Goal: Task Accomplishment & Management: Complete application form

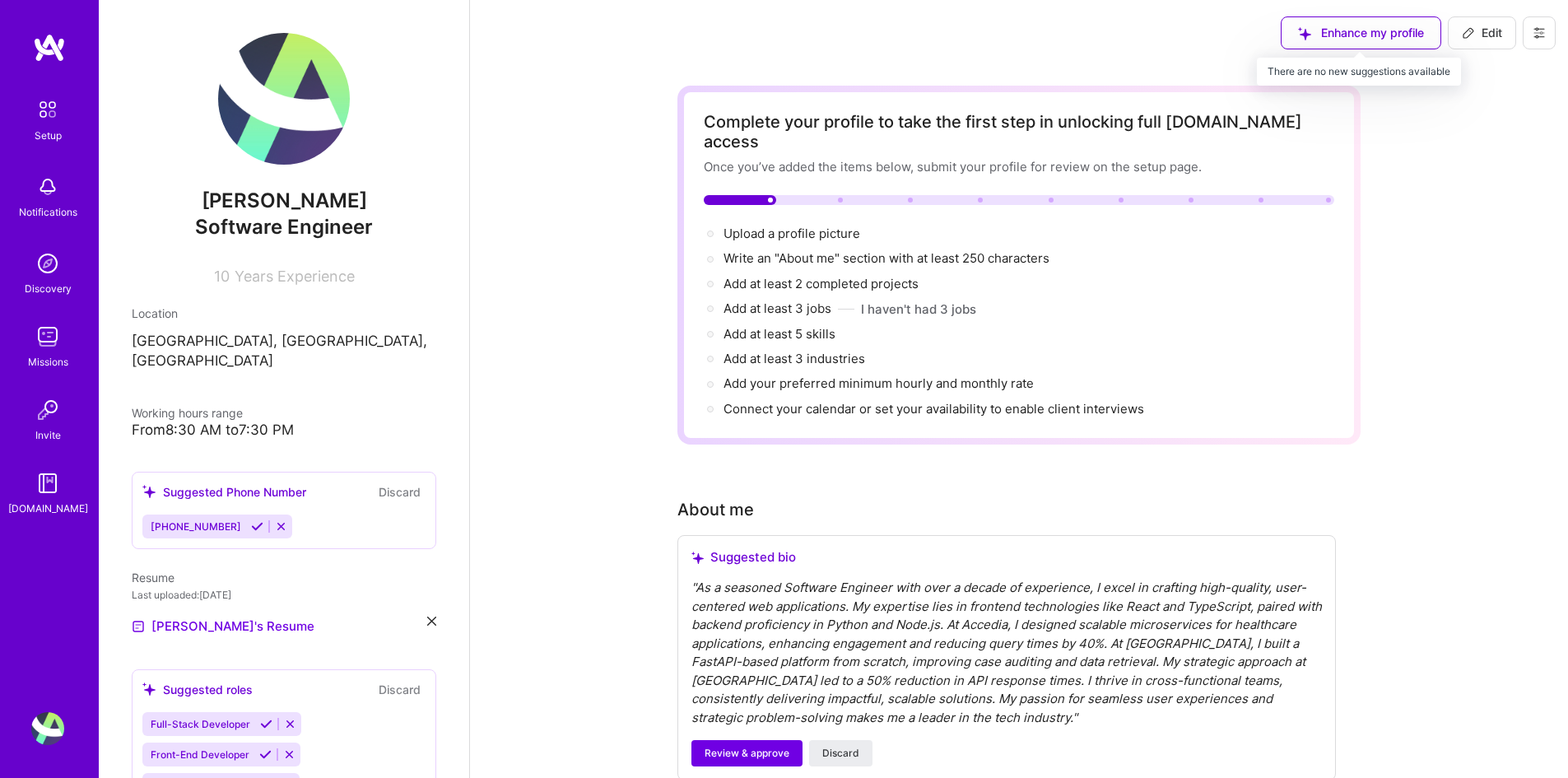
click at [1332, 39] on div "Enhance my profile" at bounding box center [1361, 33] width 161 height 33
click at [1335, 33] on div "Enhance my profile" at bounding box center [1361, 33] width 161 height 33
click at [1335, 35] on span "Edit" at bounding box center [1482, 33] width 40 height 17
select select "US"
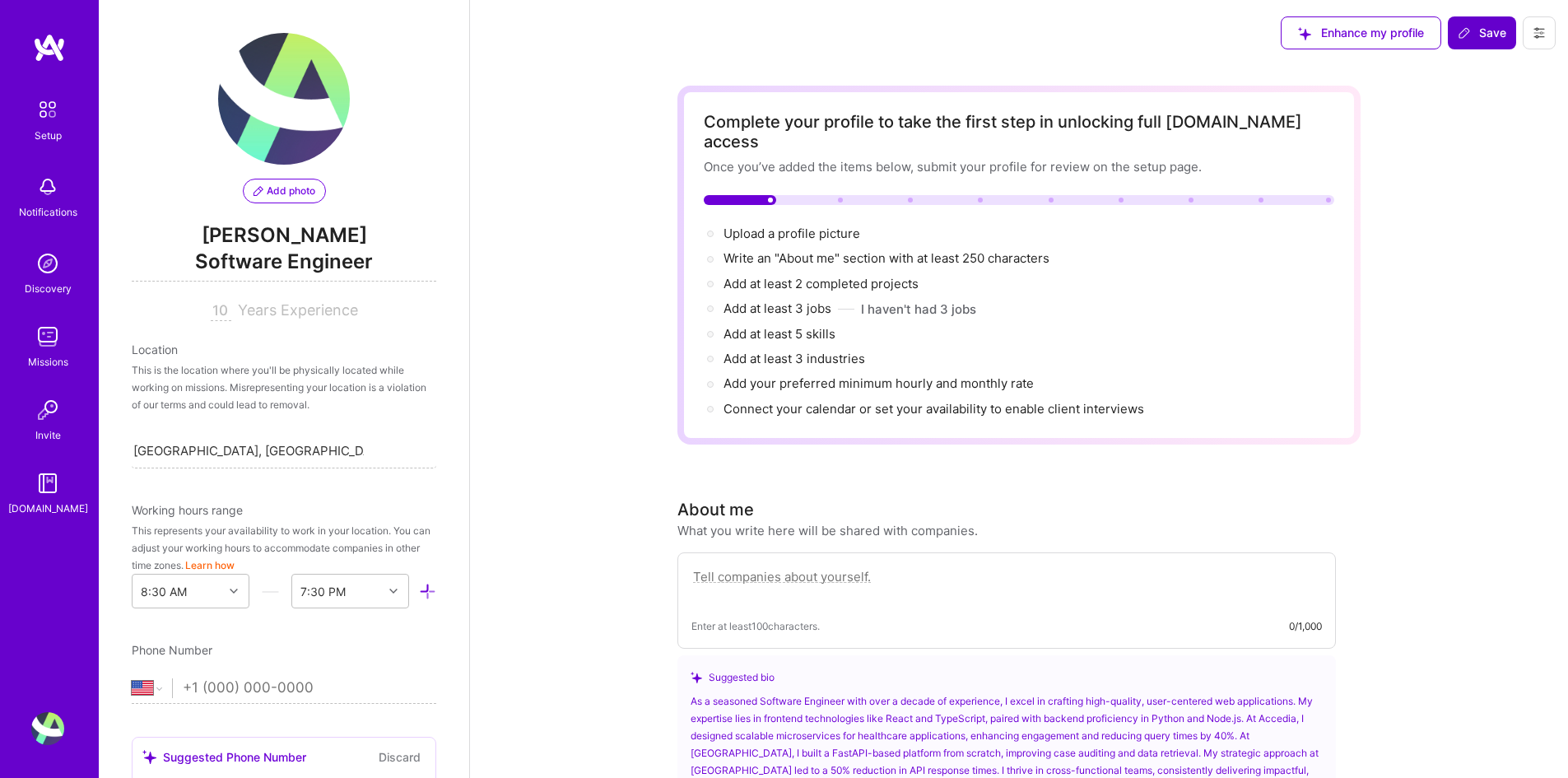
scroll to position [687, 0]
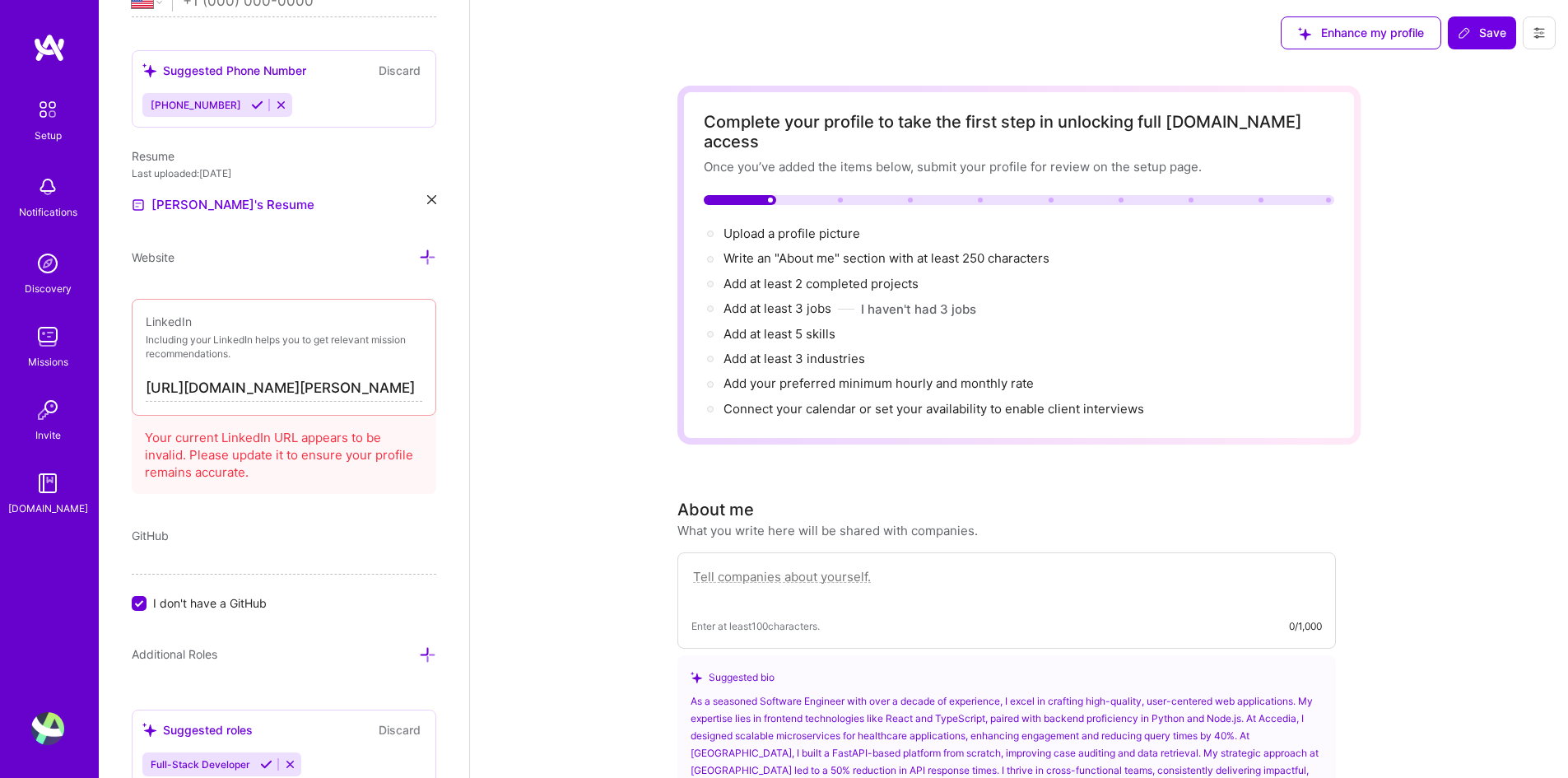
drag, startPoint x: 146, startPoint y: 381, endPoint x: 423, endPoint y: 389, distance: 277.1
click at [423, 389] on div "LinkedIn Including your LinkedIn helps you to get relevant mission recommendati…" at bounding box center [283, 358] width 304 height 117
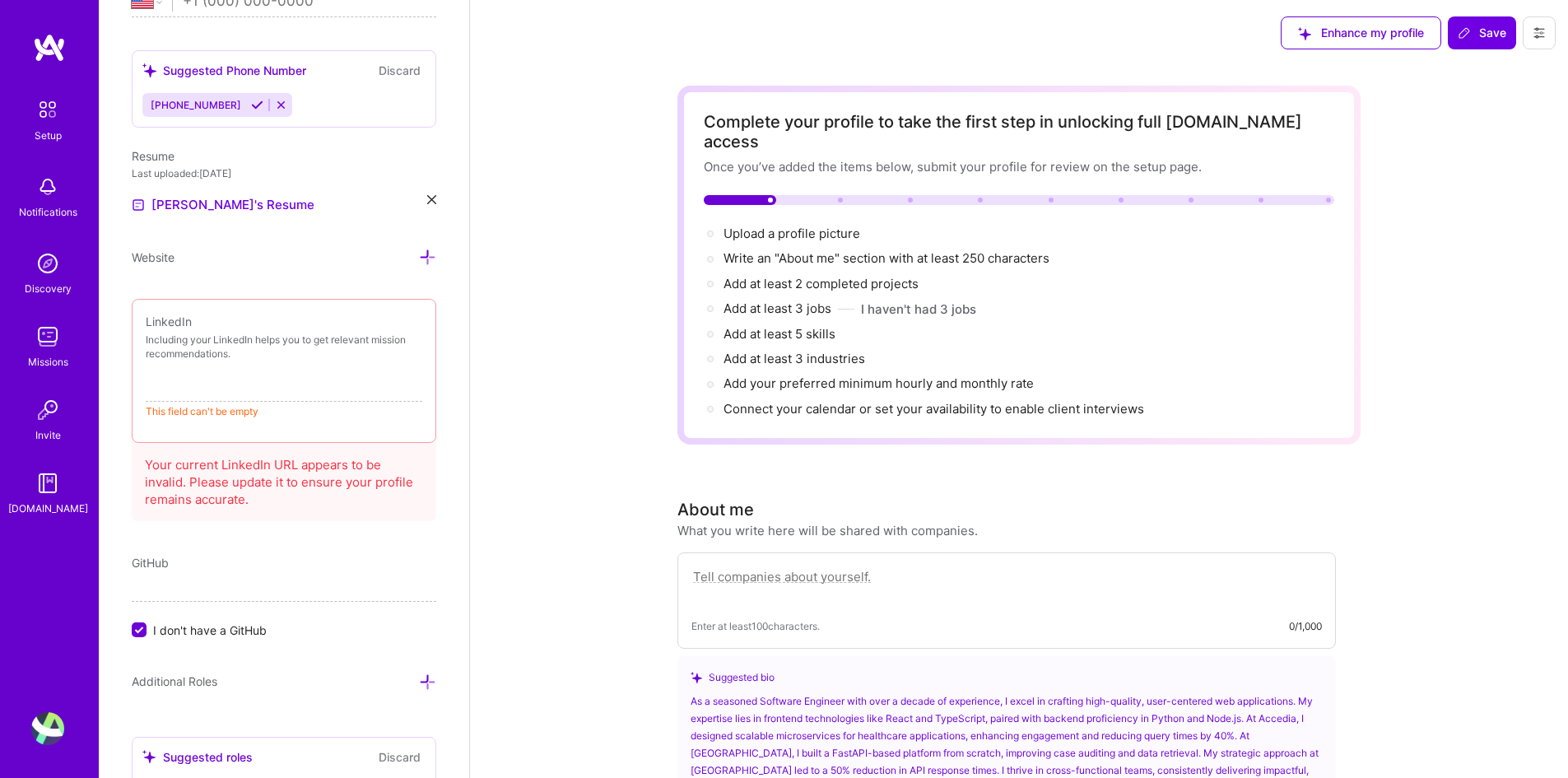
click at [315, 389] on input at bounding box center [284, 389] width 277 height 27
paste input "[DOMAIN_NAME][URL][PERSON_NAME]"
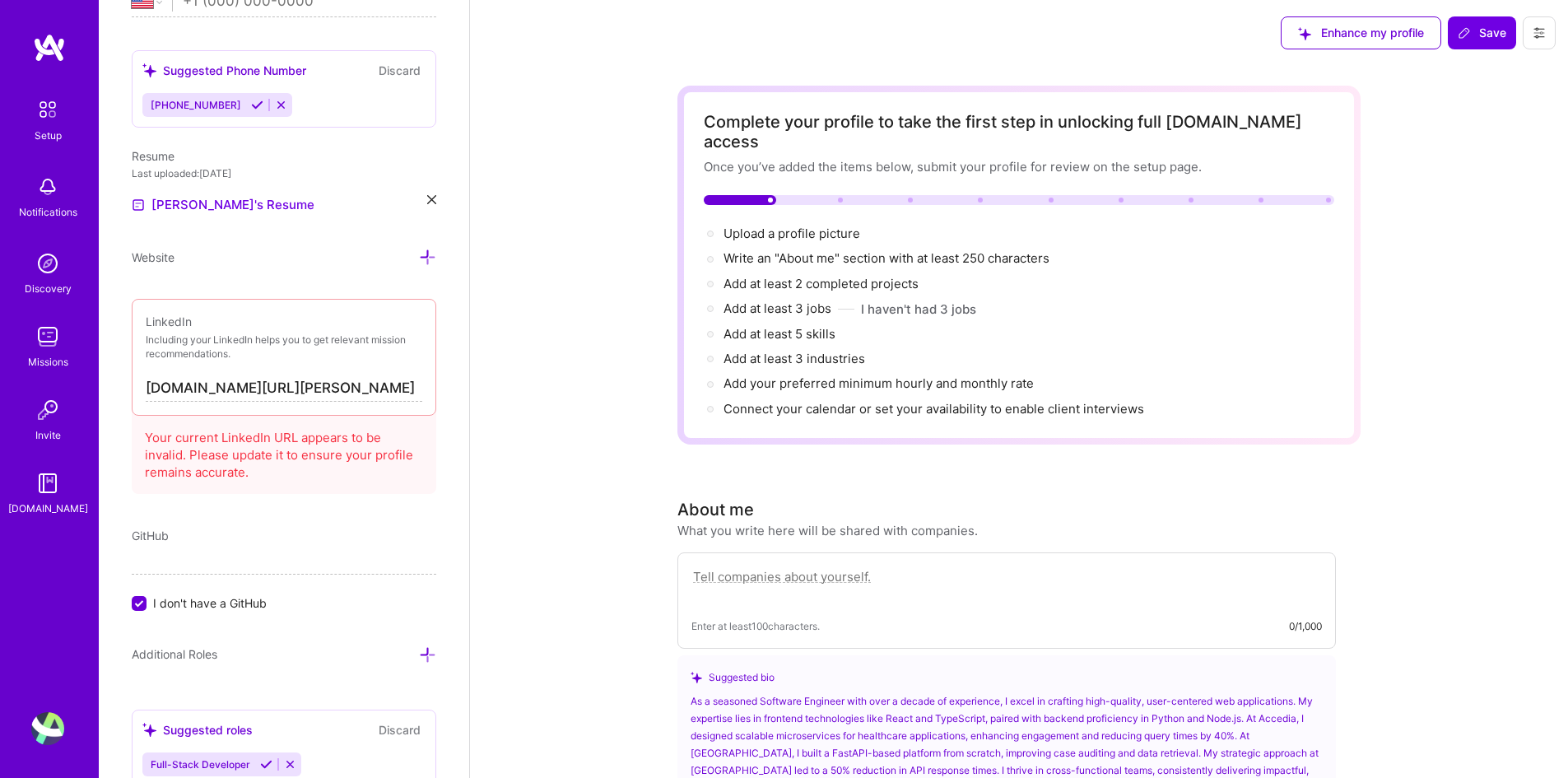
click at [147, 385] on input "[DOMAIN_NAME][URL][PERSON_NAME]" at bounding box center [284, 389] width 277 height 27
type input "[URL][DOMAIN_NAME][PERSON_NAME]"
click at [237, 474] on div "Your current LinkedIn URL appears to be invalid. Please update it to ensure you…" at bounding box center [283, 452] width 304 height 85
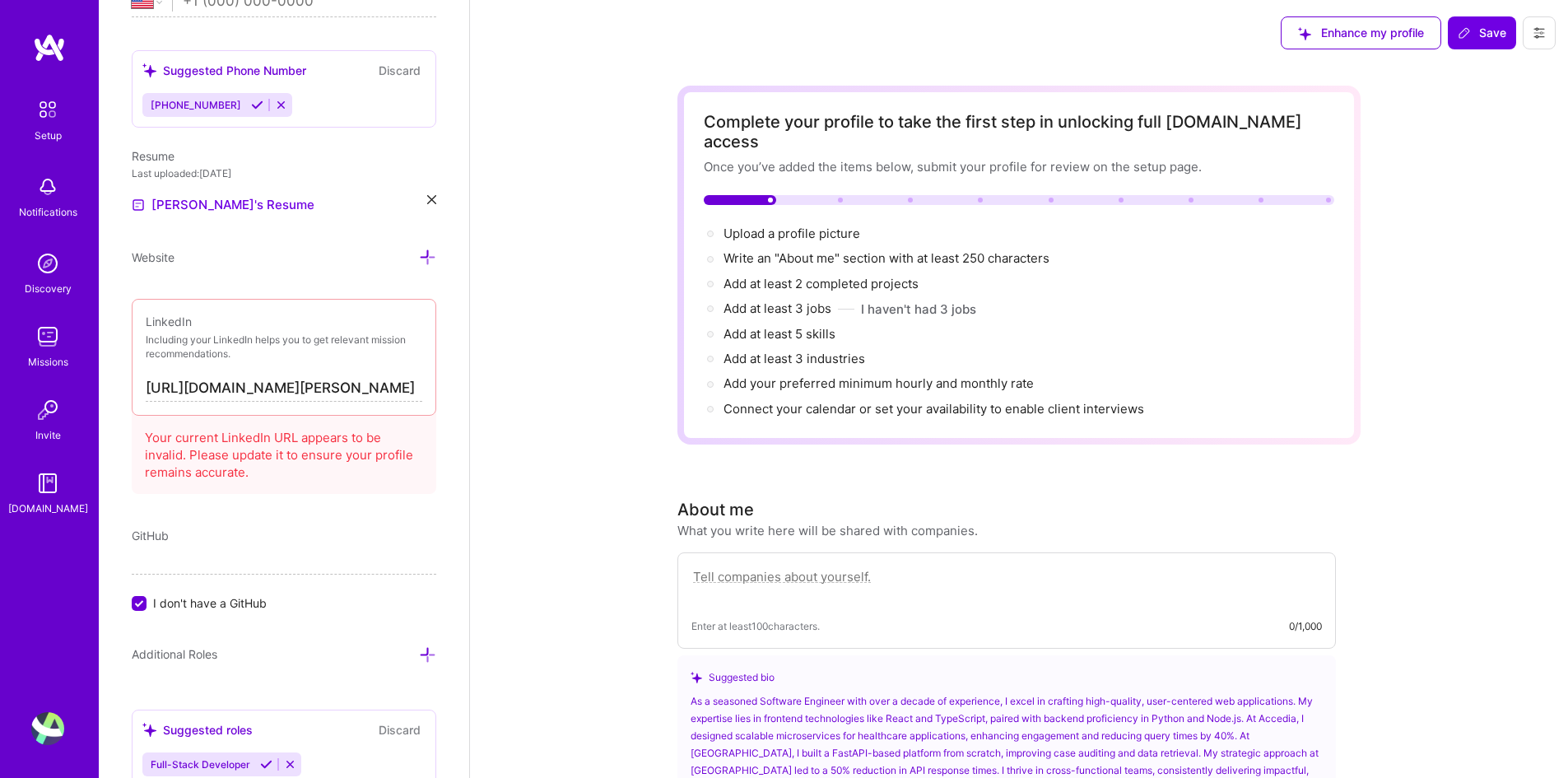
click at [343, 498] on div "Add photo [PERSON_NAME] Software Engineer 10 Years Experience Location This is …" at bounding box center [284, 389] width 370 height 778
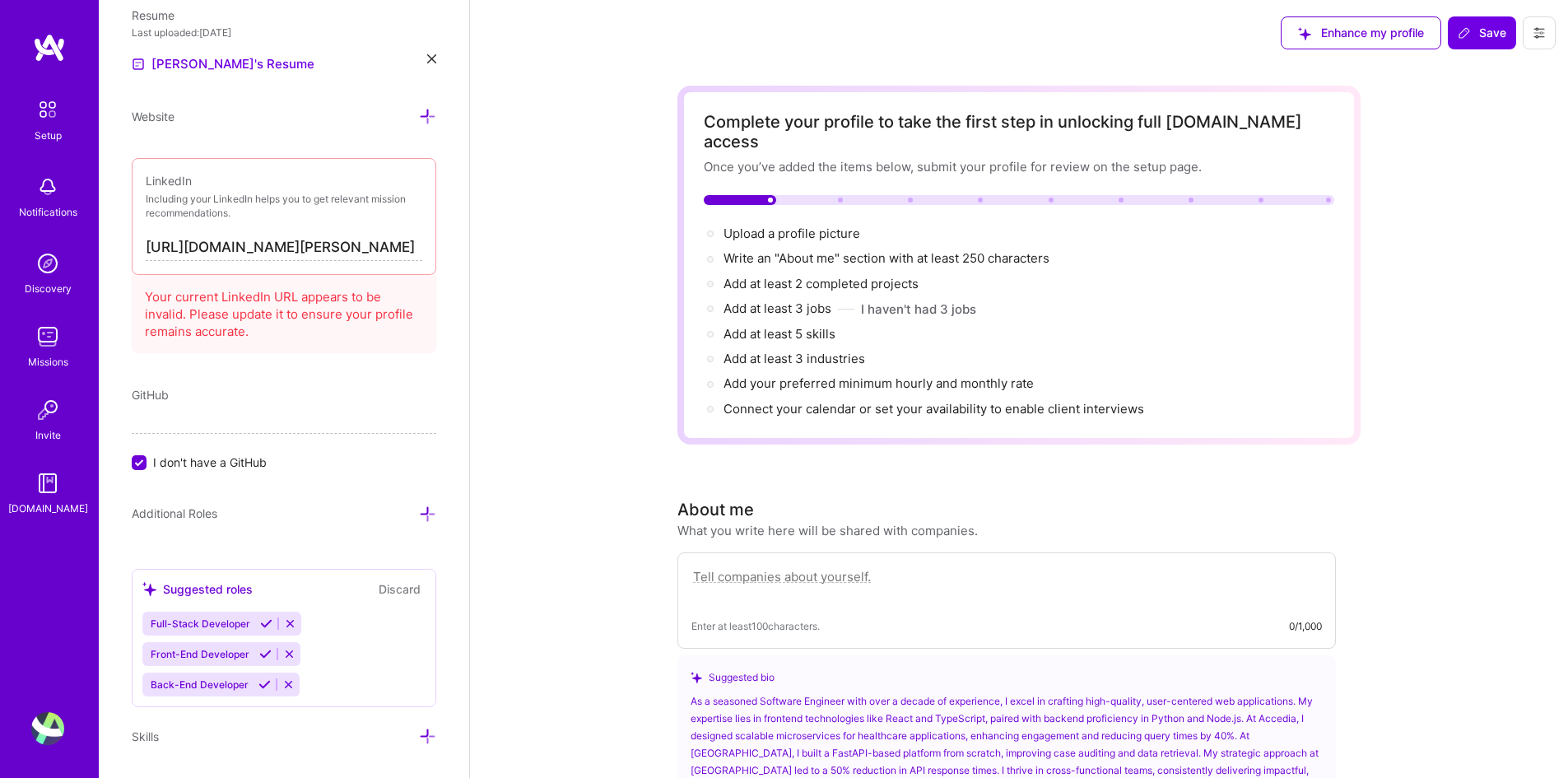
scroll to position [687, 0]
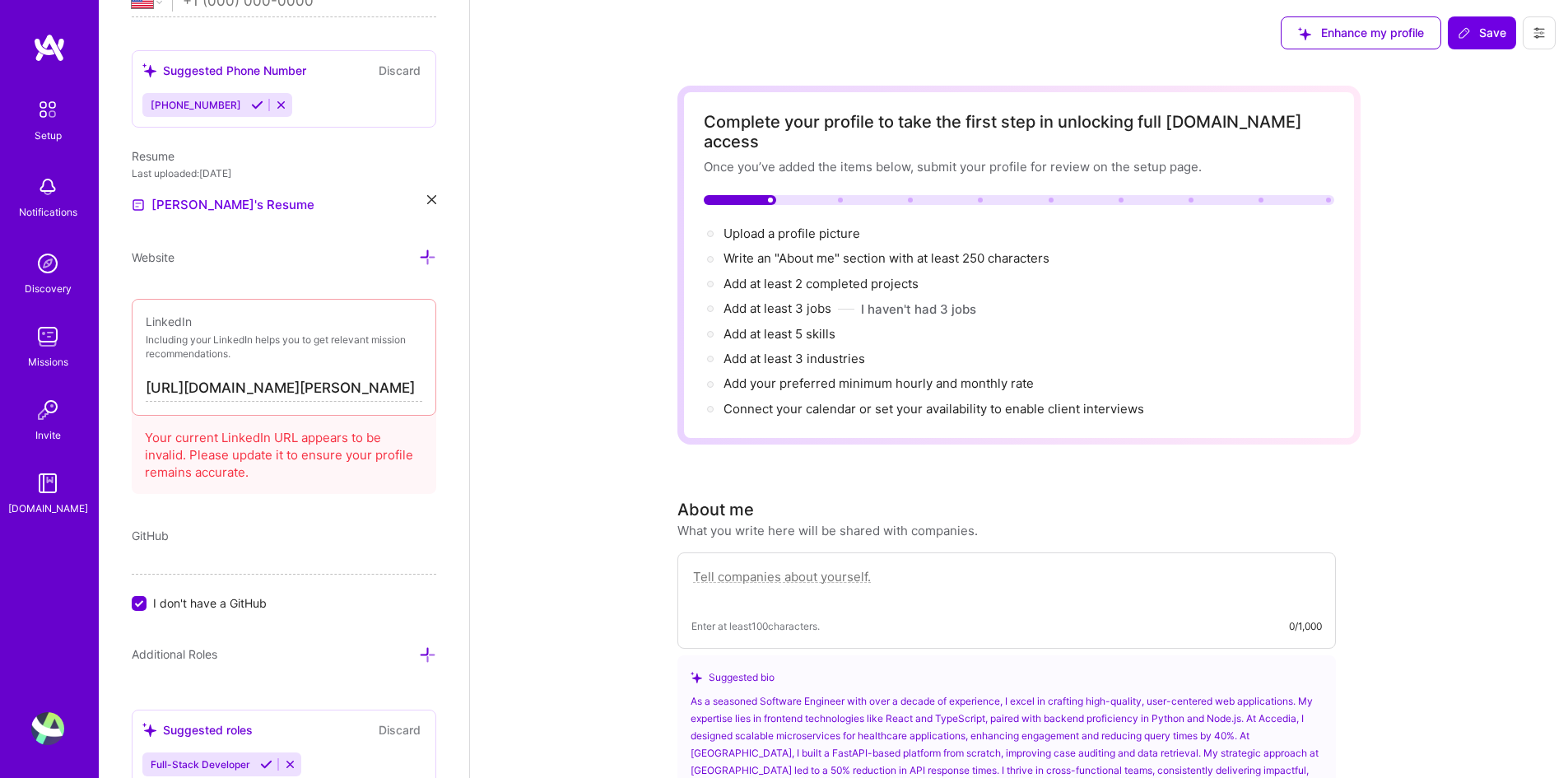
click at [842, 567] on textarea at bounding box center [1007, 585] width 631 height 38
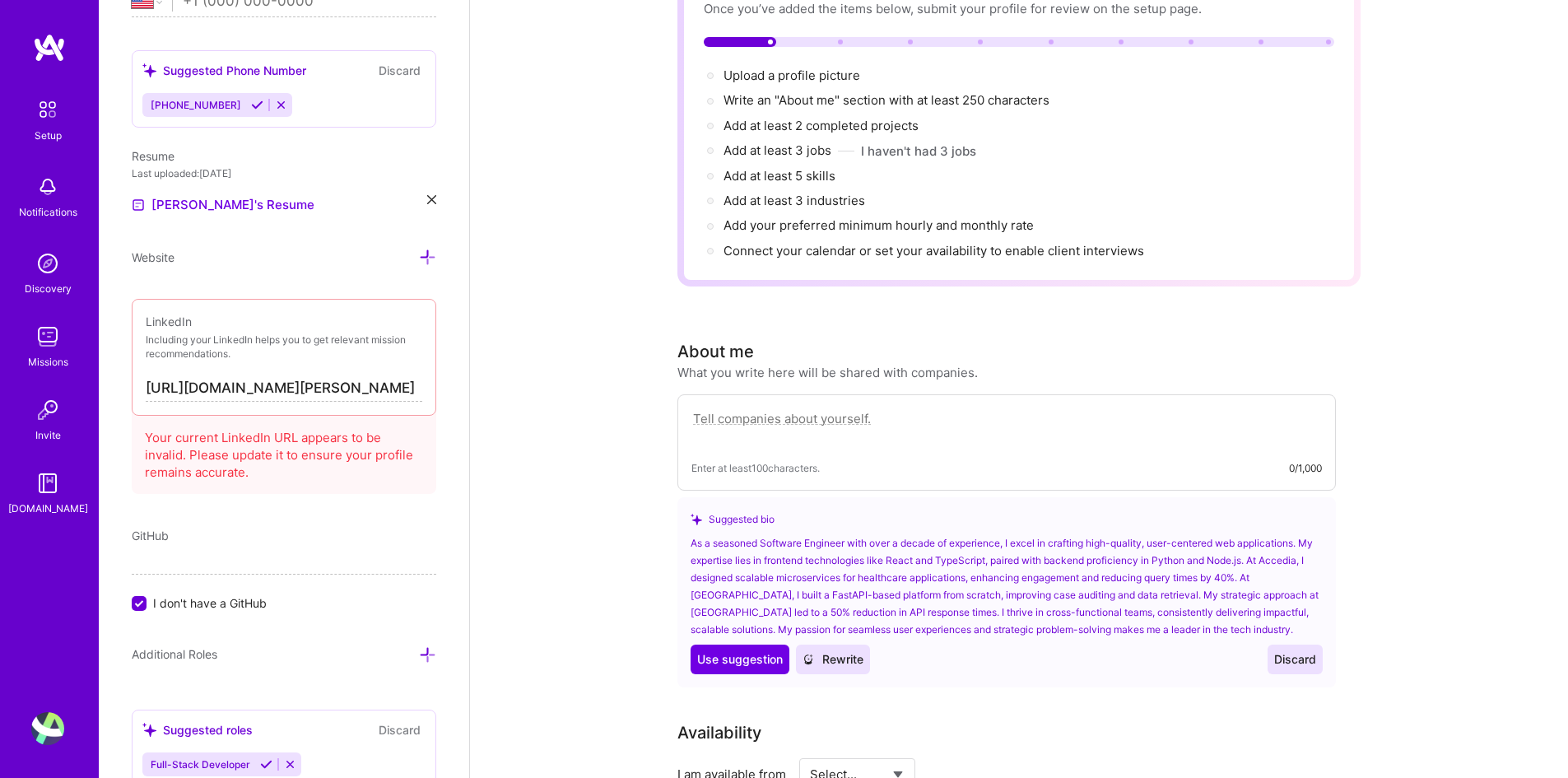
scroll to position [165, 0]
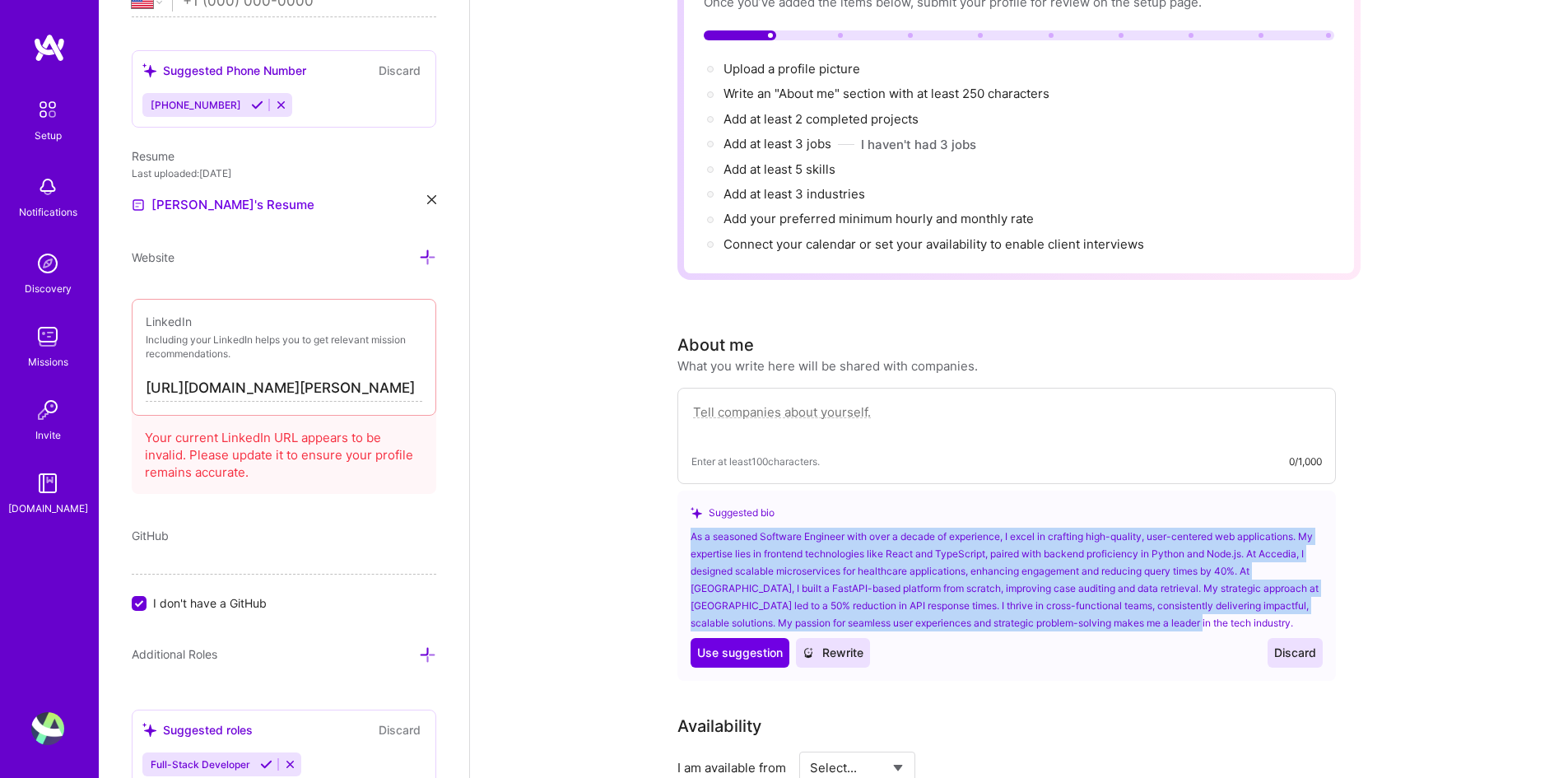
drag, startPoint x: 689, startPoint y: 514, endPoint x: 1160, endPoint y: 598, distance: 478.4
click at [1160, 580] on div "Suggested bio As a seasoned Software Engineer with over a decade of experience,…" at bounding box center [1007, 586] width 659 height 190
copy div "As a seasoned Software Engineer with over a decade of experience, I excel in cr…"
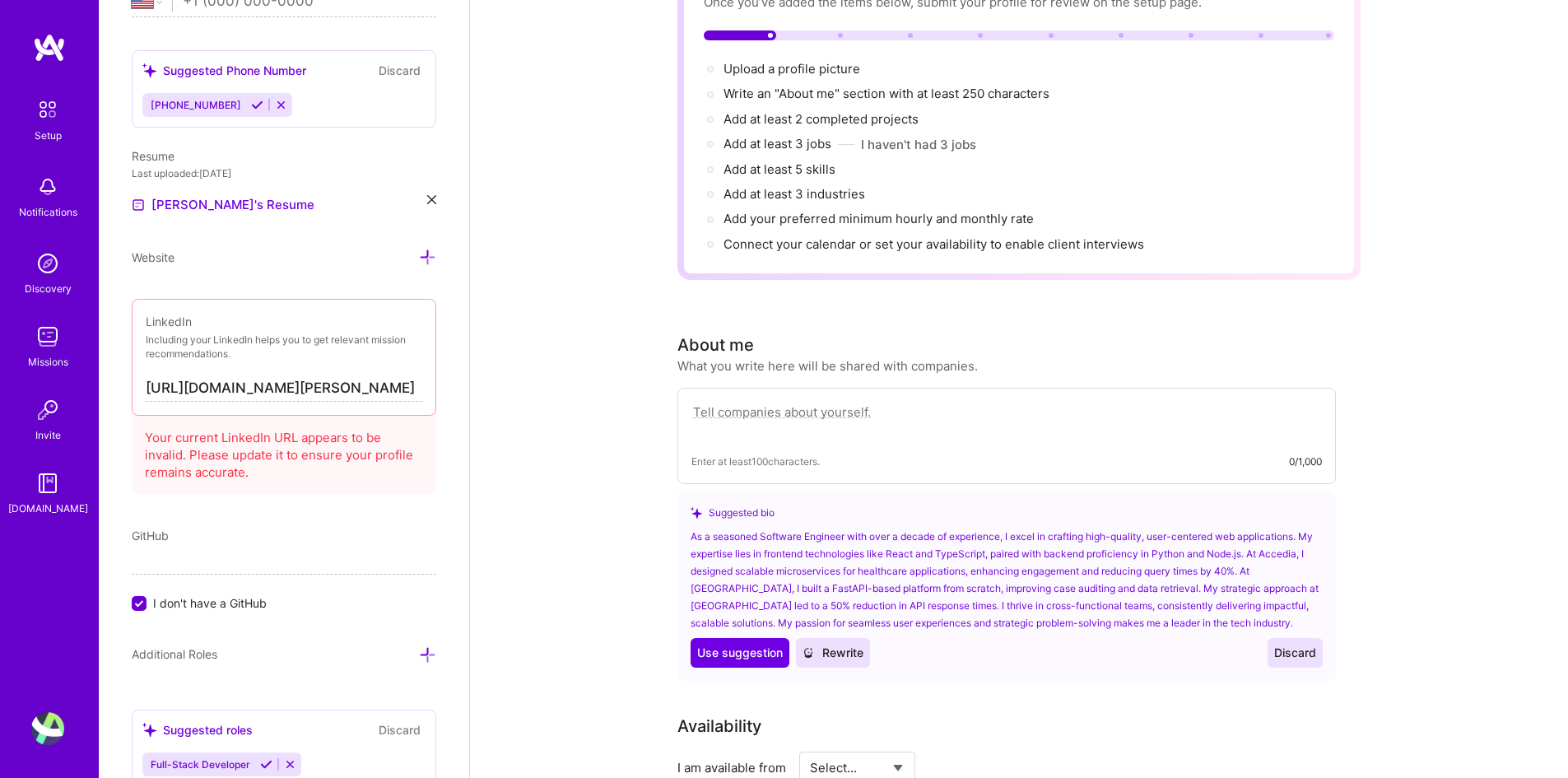
click at [862, 402] on textarea at bounding box center [1007, 420] width 631 height 38
paste textarea "As a seasoned Software Engineer with over a decade of experience, I excel in cr…"
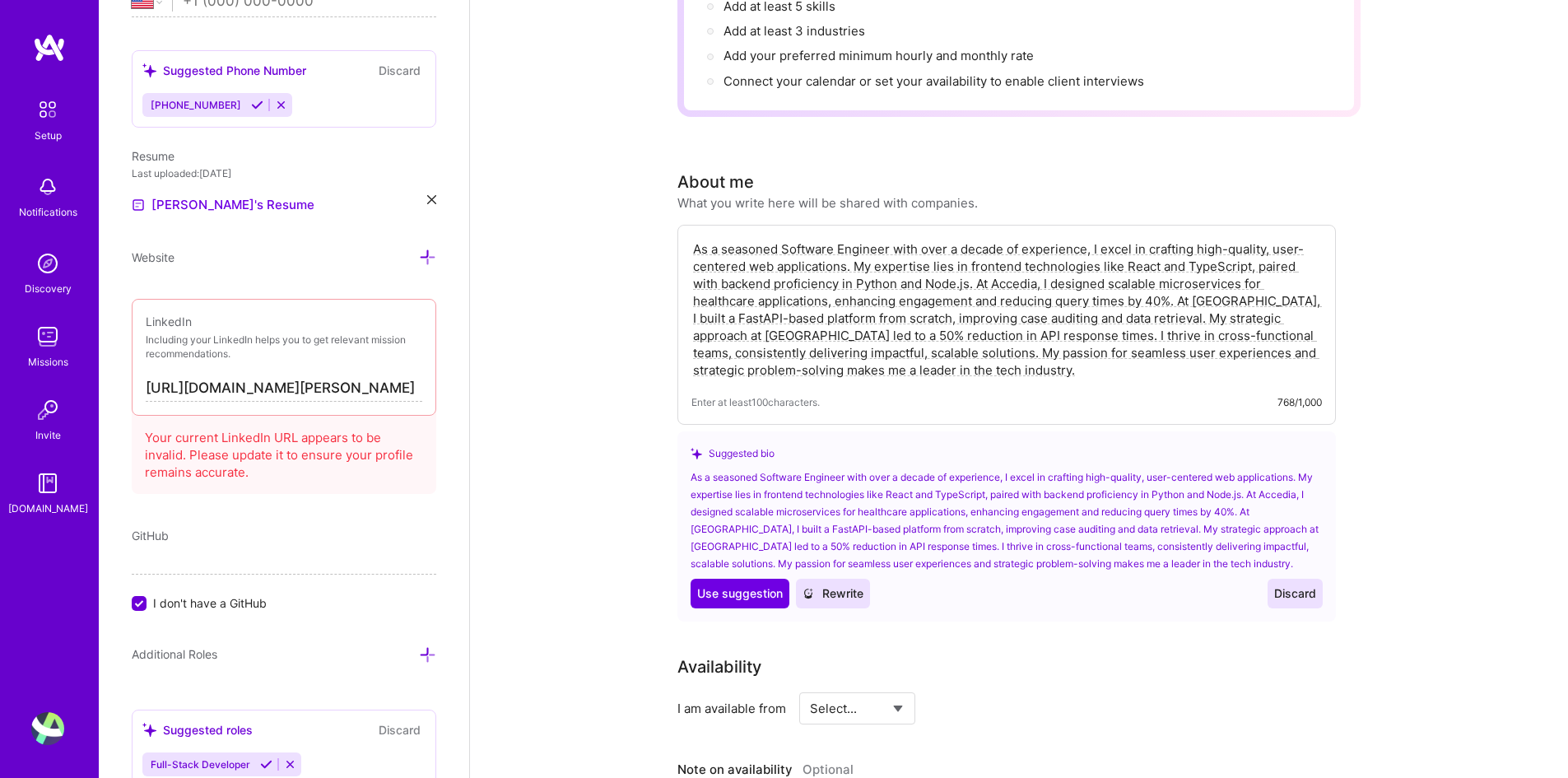
scroll to position [329, 0]
type textarea "As a seasoned Software Engineer with over a decade of experience, I excel in cr…"
click at [726, 580] on span "Use suggestion" at bounding box center [740, 592] width 86 height 17
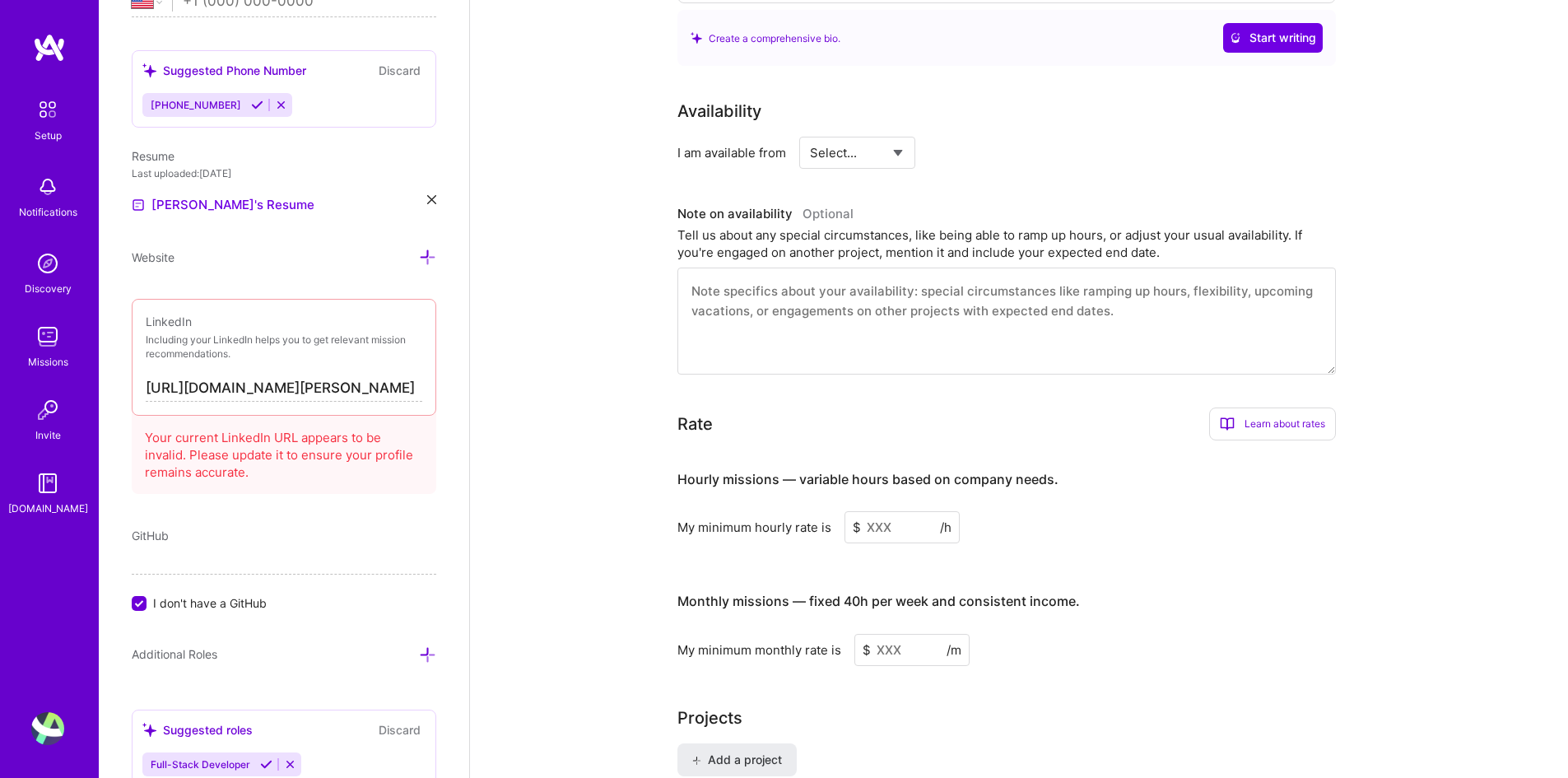
scroll to position [824, 0]
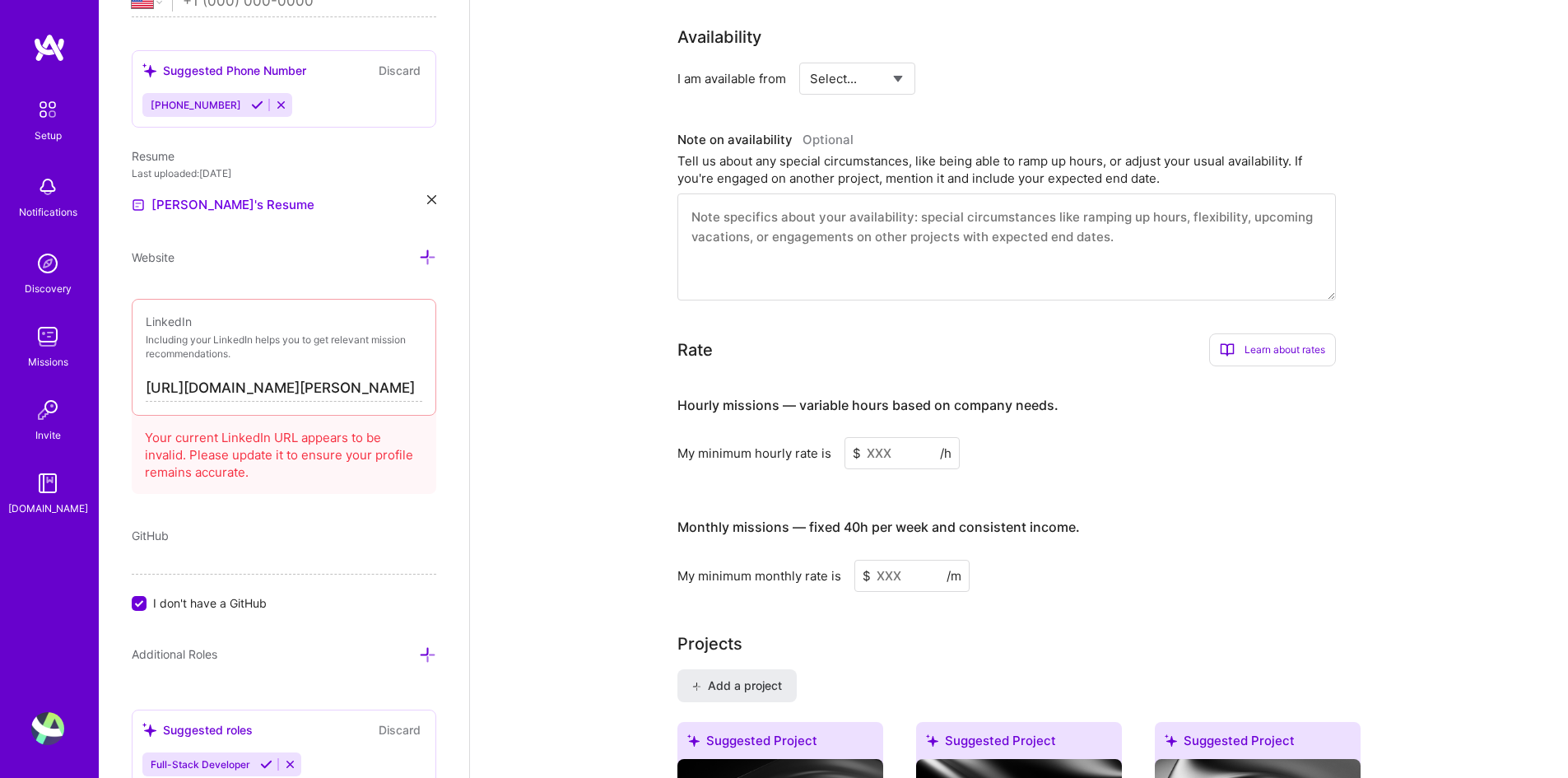
click at [884, 437] on input at bounding box center [902, 453] width 115 height 33
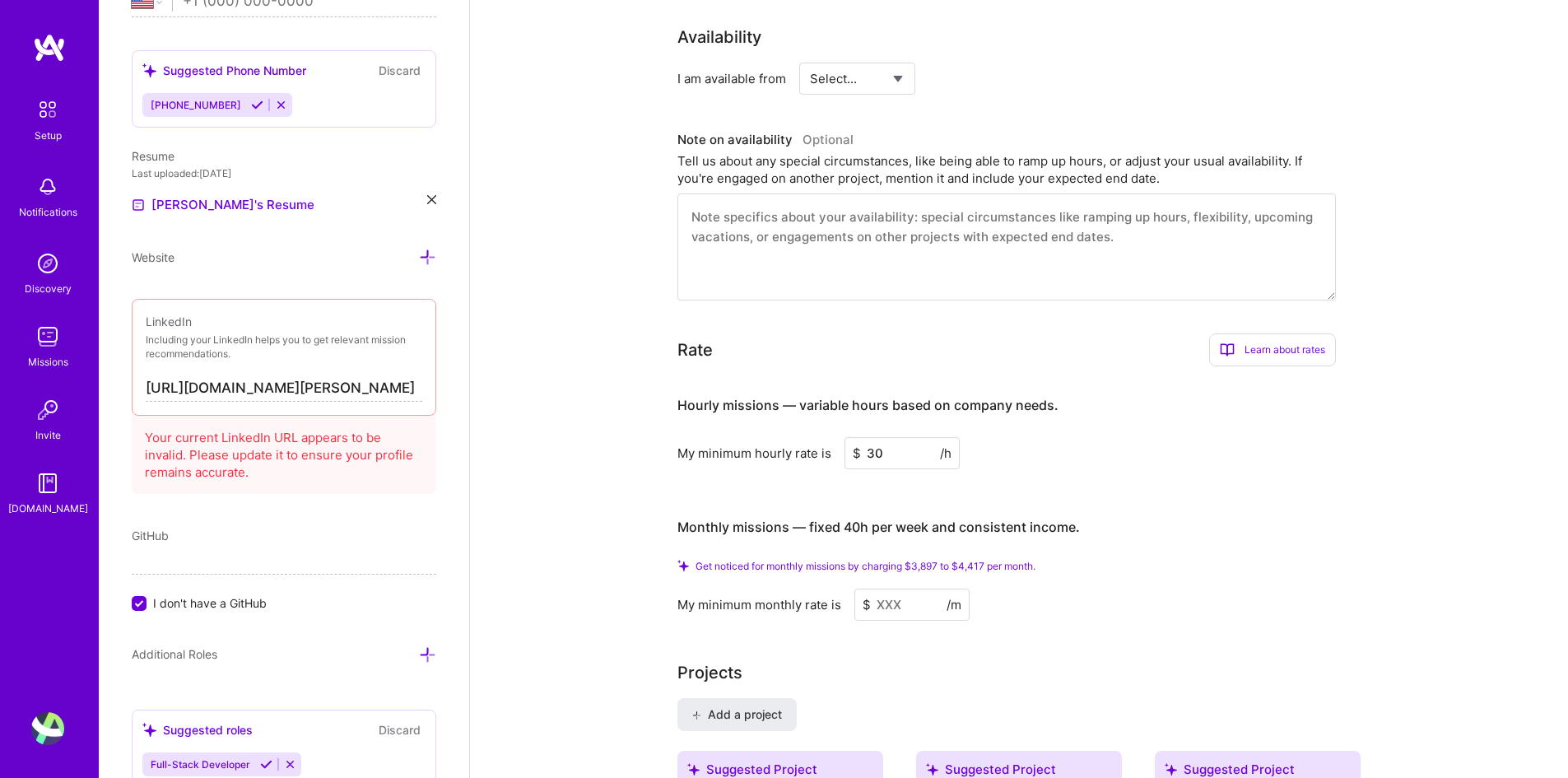
type input "30"
click at [893, 580] on input at bounding box center [912, 605] width 115 height 33
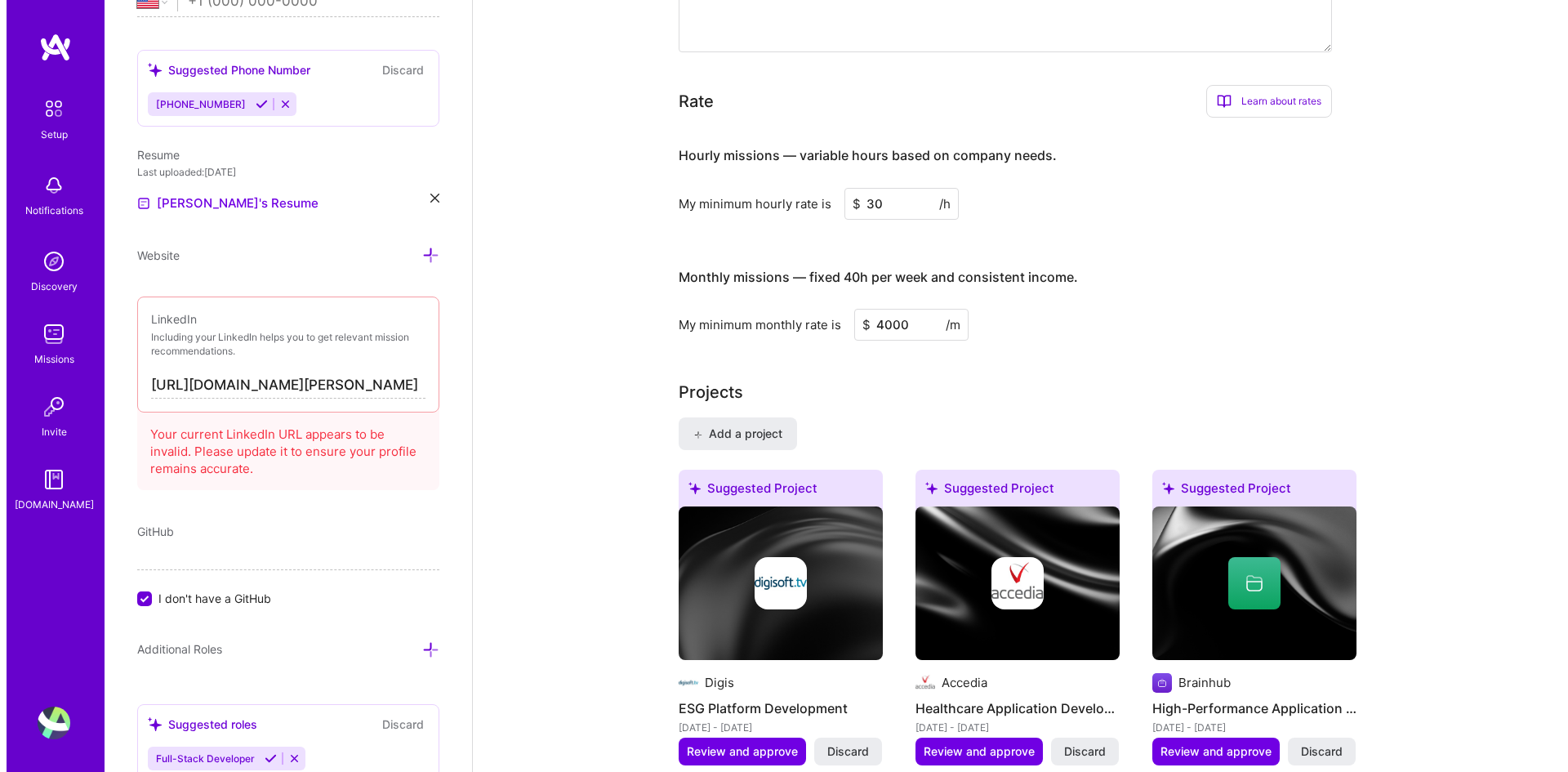
scroll to position [1062, 0]
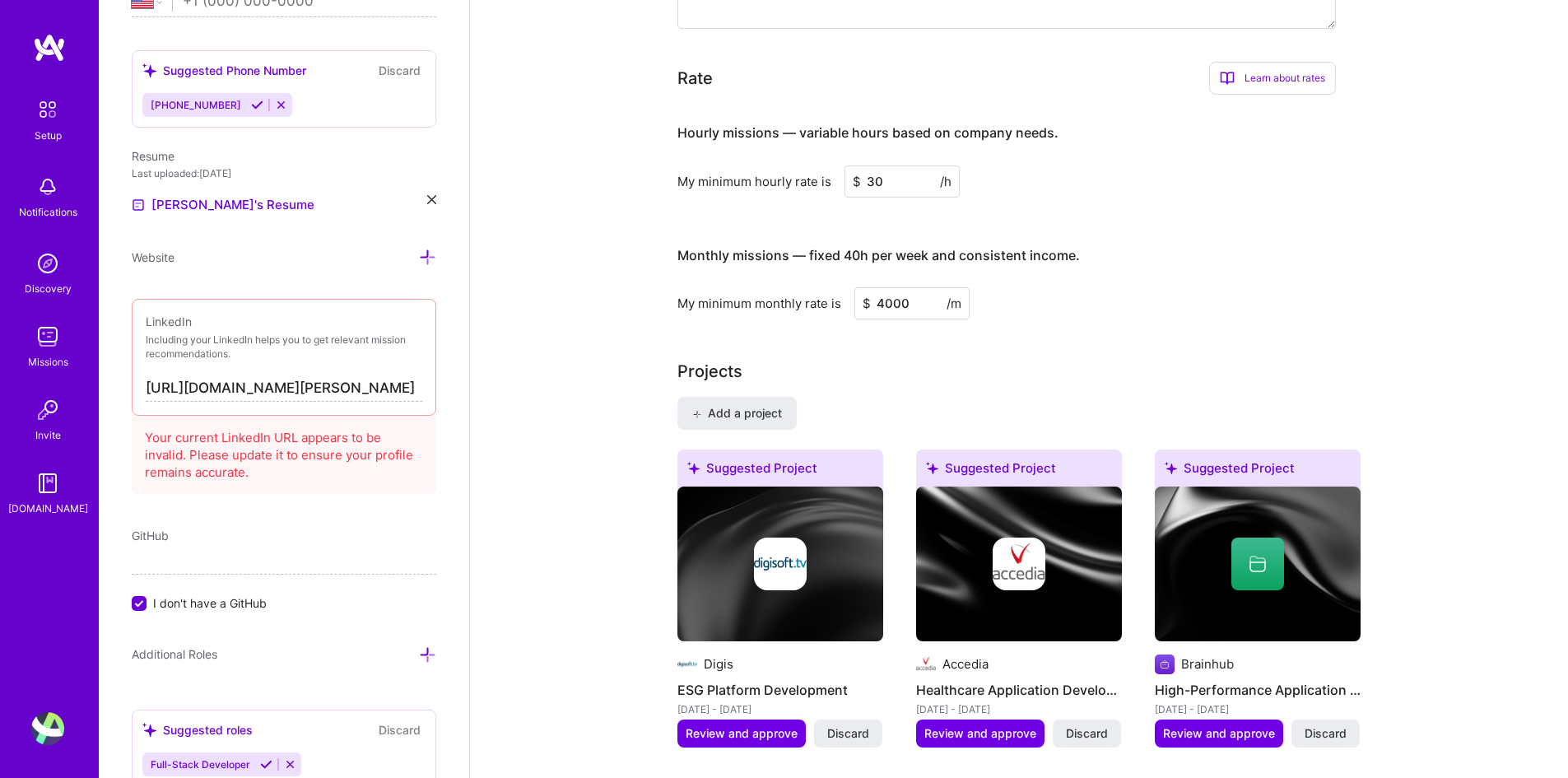
type input "4000"
click at [802, 452] on div "Suggested Project" at bounding box center [780, 471] width 206 height 43
click at [788, 538] on img at bounding box center [780, 564] width 53 height 53
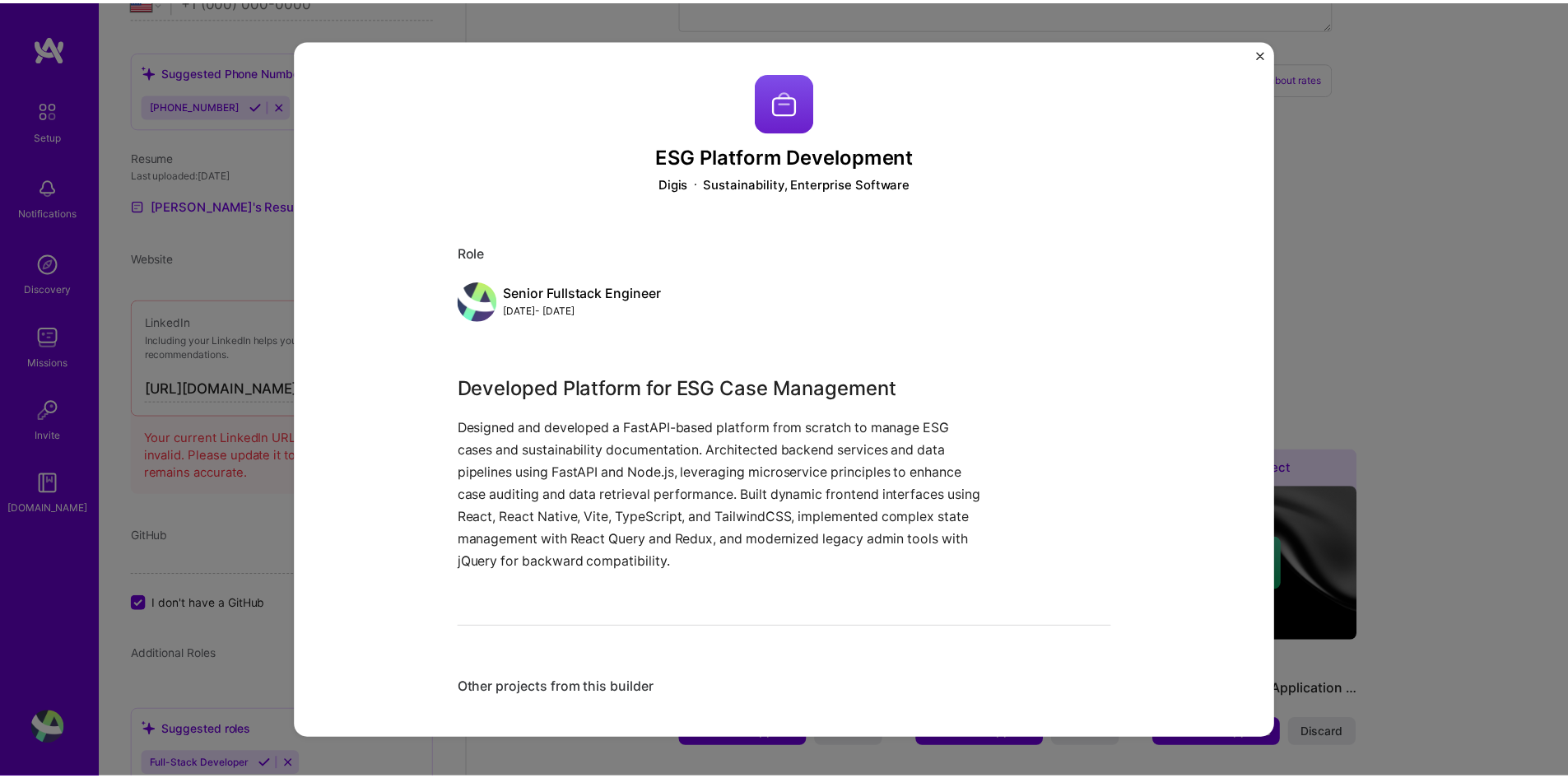
scroll to position [10, 0]
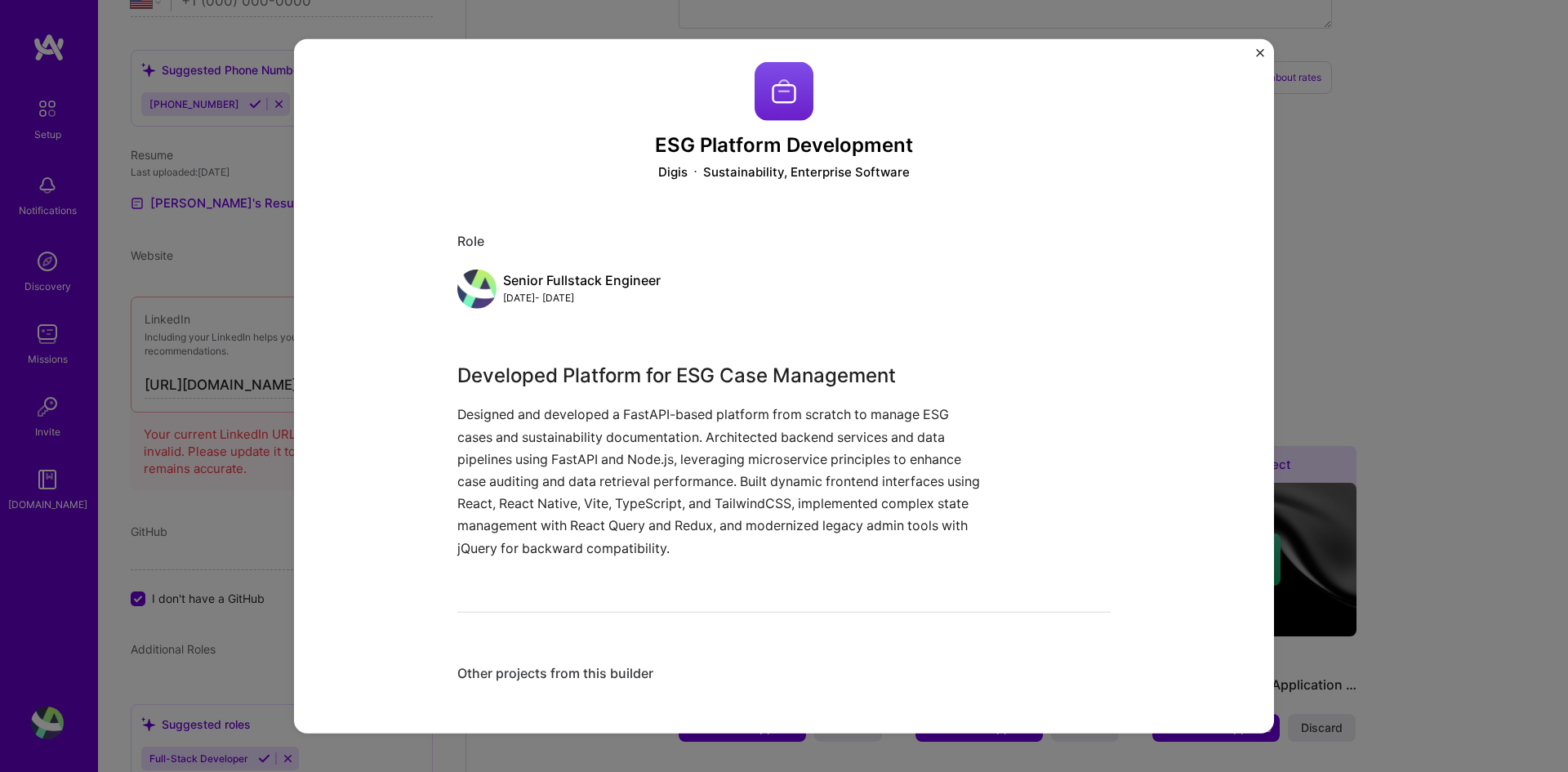
click at [662, 576] on div "ESG Platform Development Digis Sustainability, Enterprise Software Role Senior …" at bounding box center [784, 381] width 653 height 640
click at [603, 576] on div "Other projects from this builder" at bounding box center [784, 673] width 653 height 17
click at [713, 576] on div "ESG Platform Development Digis Sustainability, Enterprise Software Role Senior …" at bounding box center [784, 381] width 653 height 640
click at [533, 294] on div "[DATE] - [DATE]" at bounding box center [581, 298] width 158 height 17
click at [1259, 56] on img "Close" at bounding box center [1260, 52] width 8 height 8
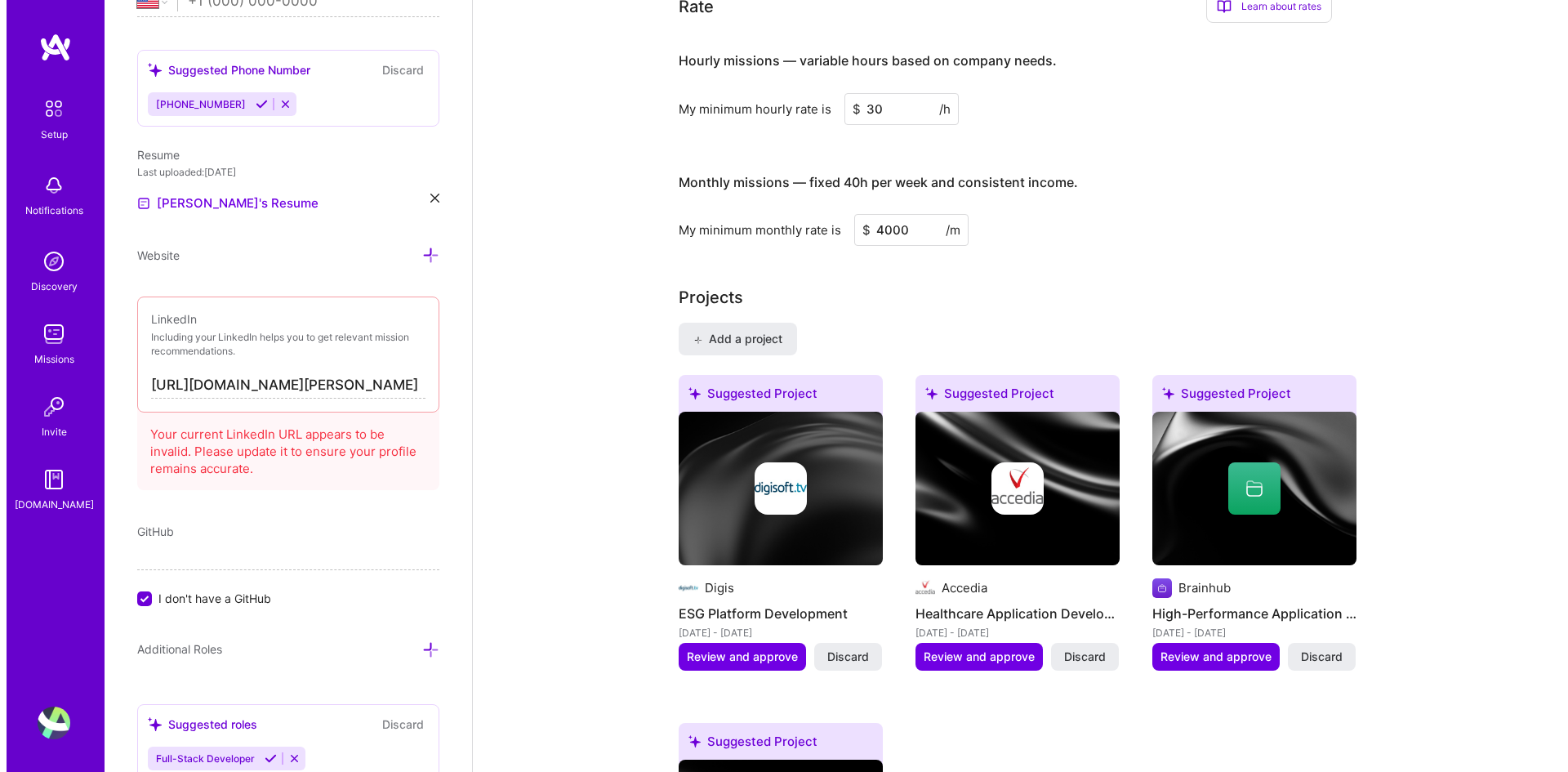
scroll to position [1144, 0]
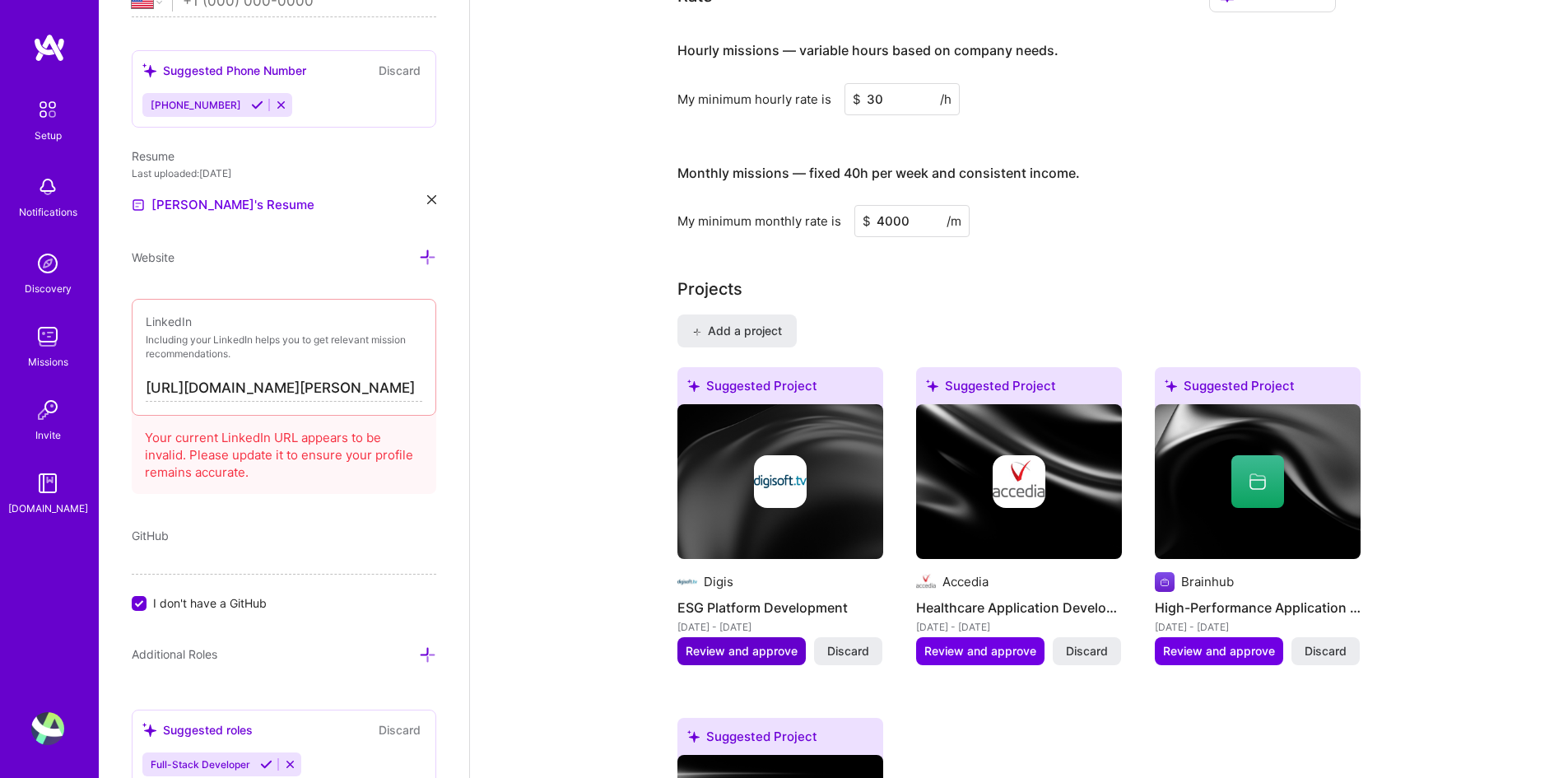
click at [746, 580] on span "Review and approve" at bounding box center [742, 651] width 112 height 17
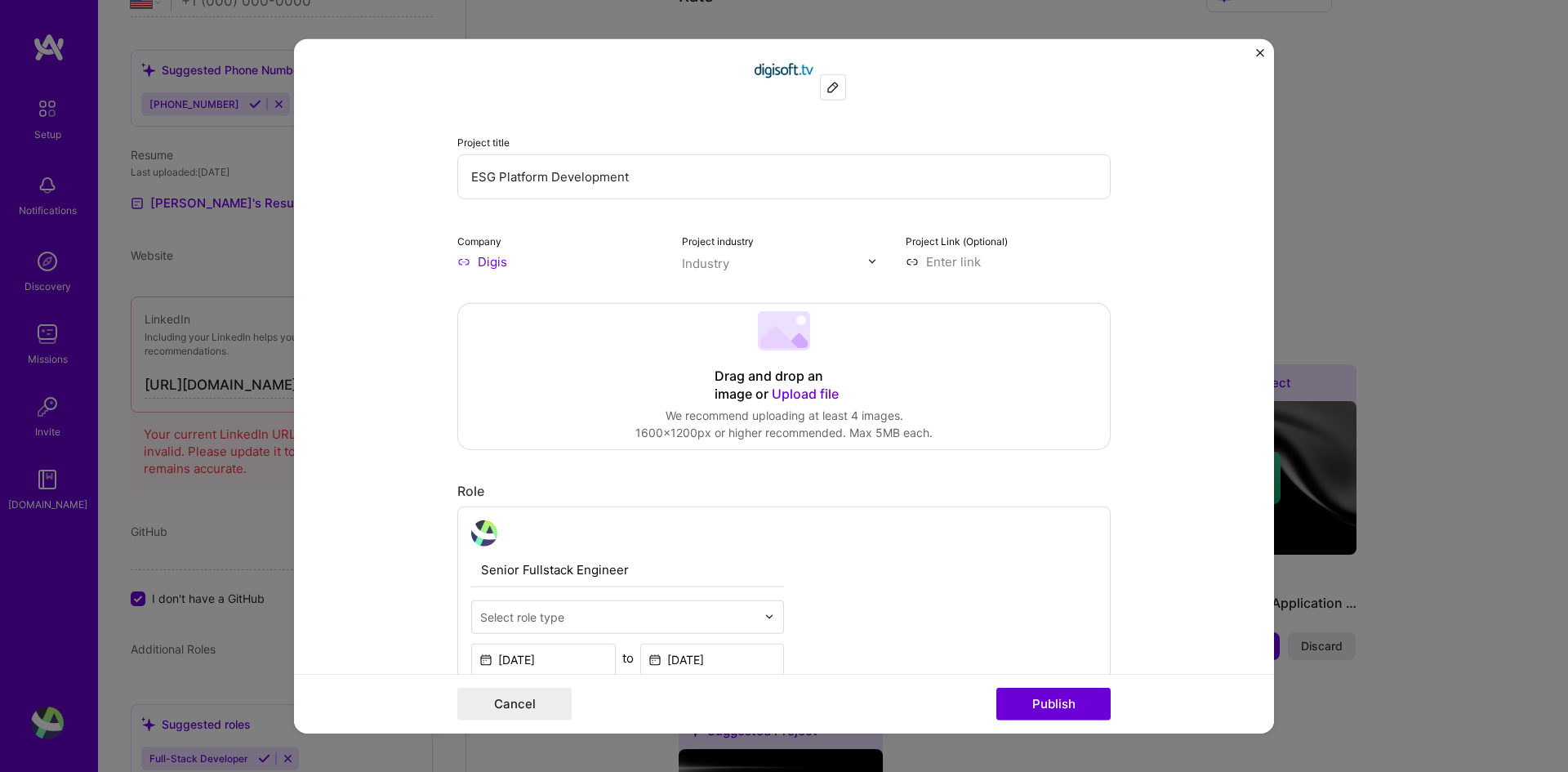
scroll to position [164, 0]
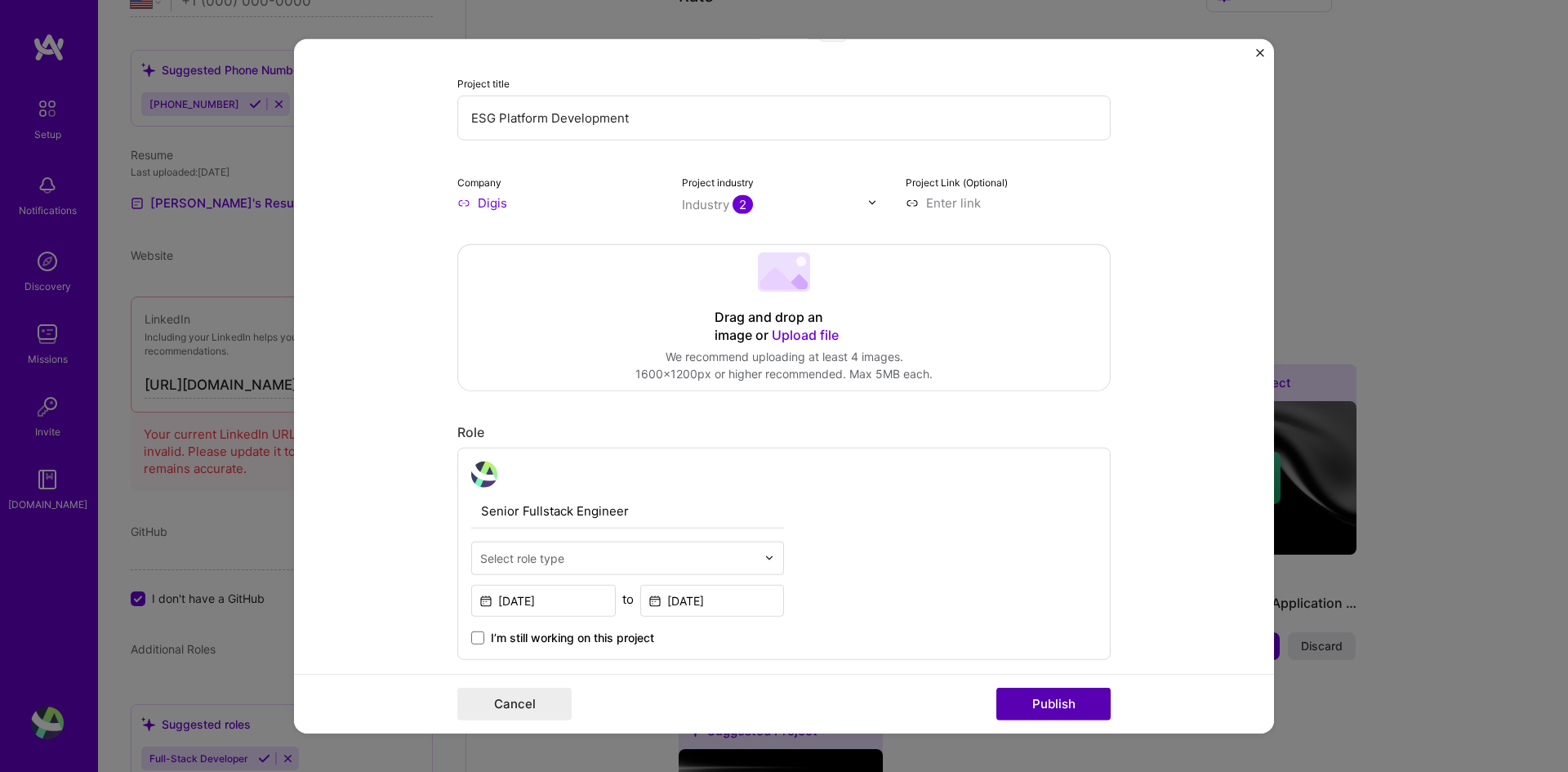
click at [1040, 576] on button "Publish" at bounding box center [1054, 705] width 114 height 33
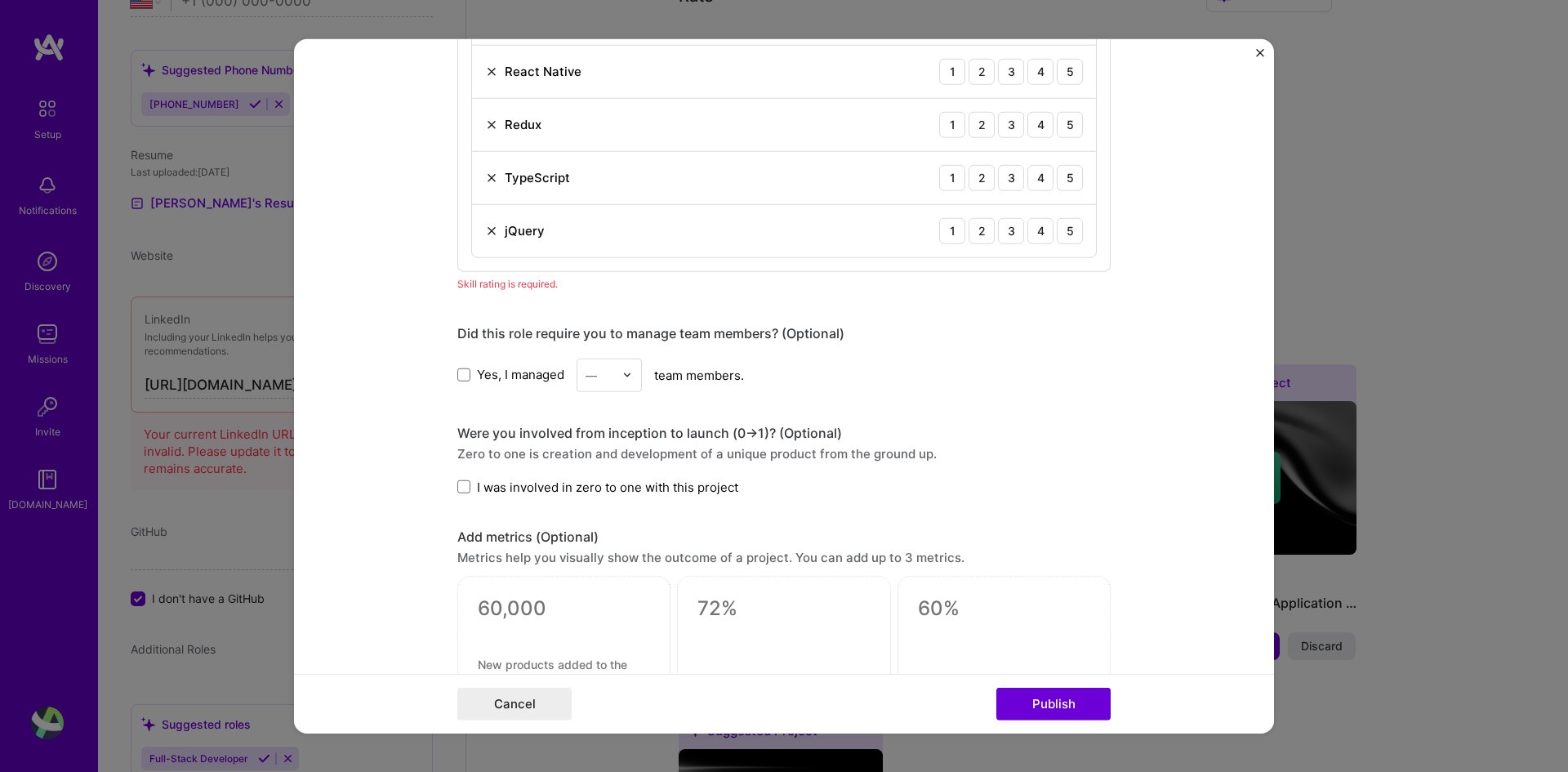
scroll to position [1144, 0]
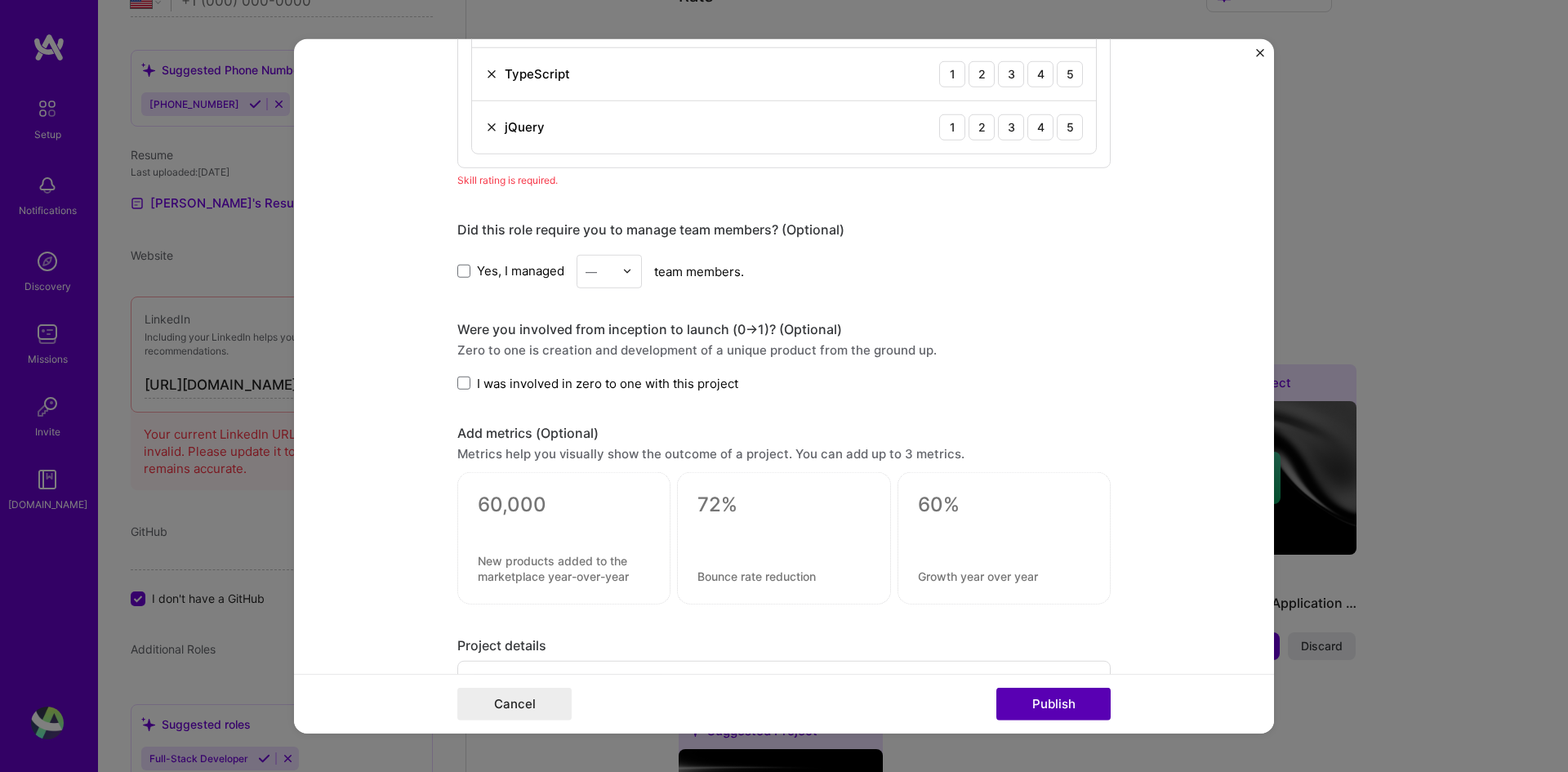
click at [1030, 576] on button "Publish" at bounding box center [1054, 705] width 114 height 33
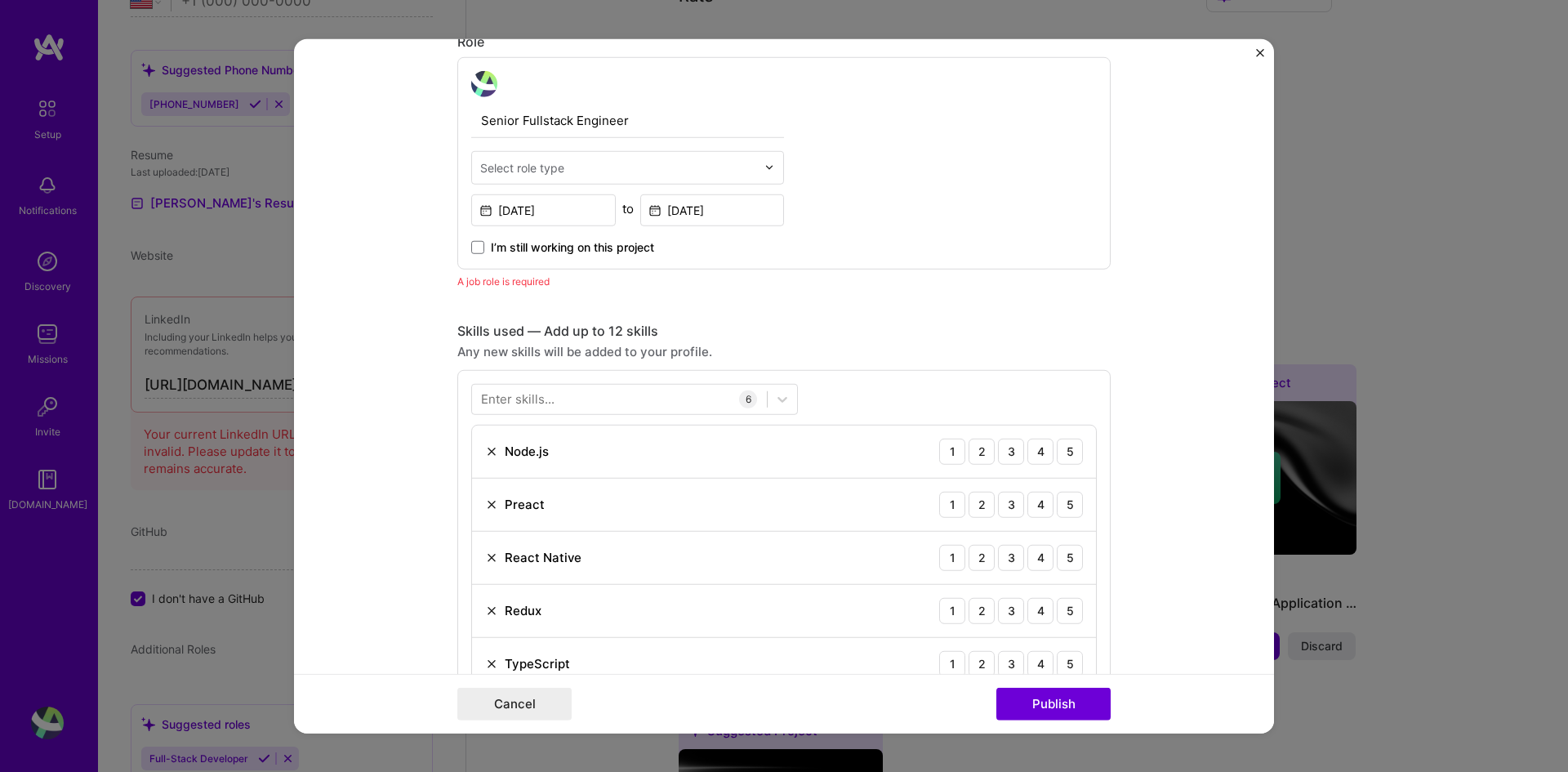
scroll to position [549, 0]
click at [476, 257] on span at bounding box center [478, 252] width 13 height 13
click at [0, 0] on input "I’m still working on this project" at bounding box center [0, 0] width 0 height 0
click at [476, 257] on span at bounding box center [478, 252] width 13 height 13
click at [0, 0] on input "I’m still working on this project" at bounding box center [0, 0] width 0 height 0
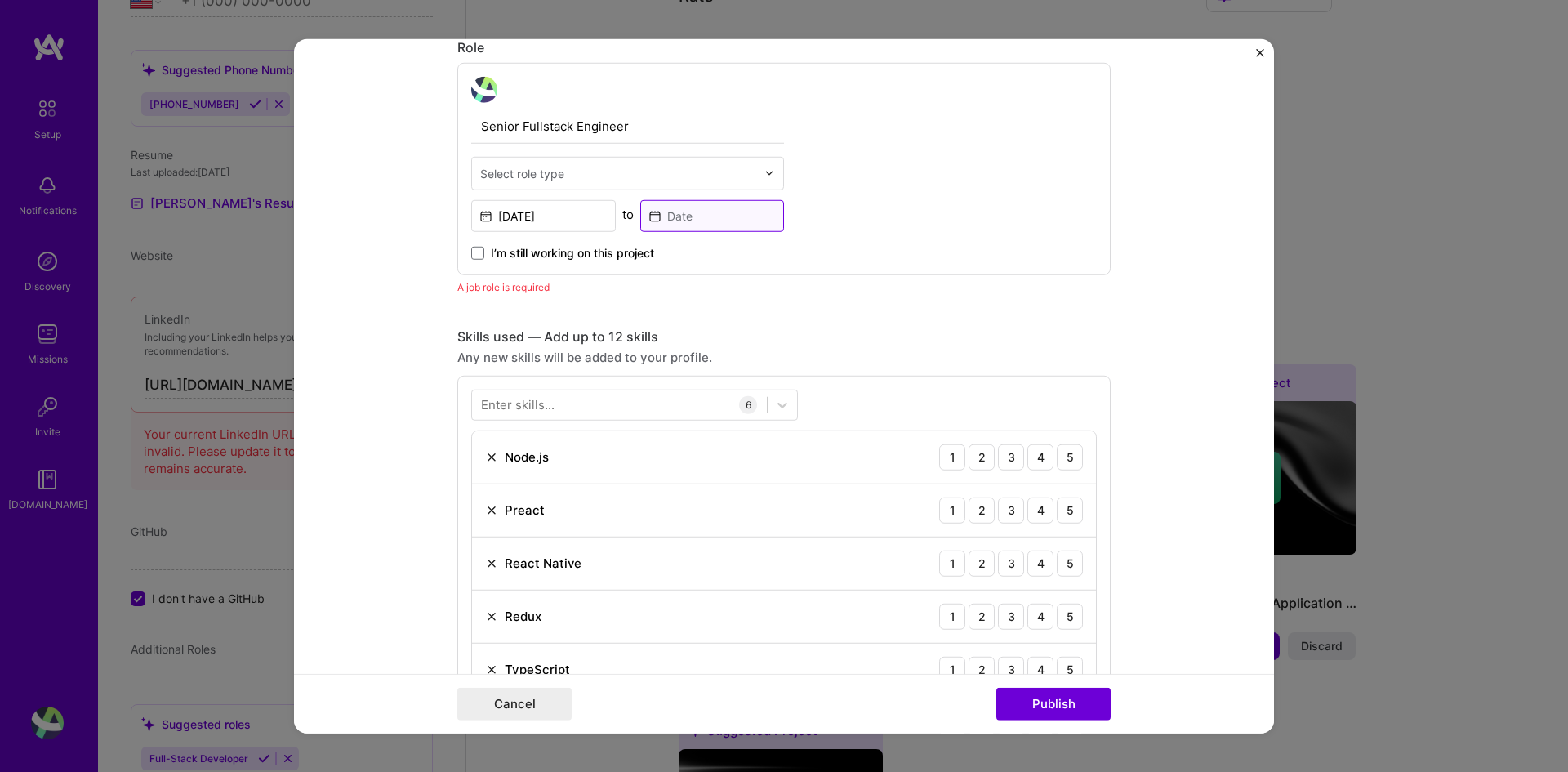
click at [685, 215] on input at bounding box center [712, 215] width 145 height 32
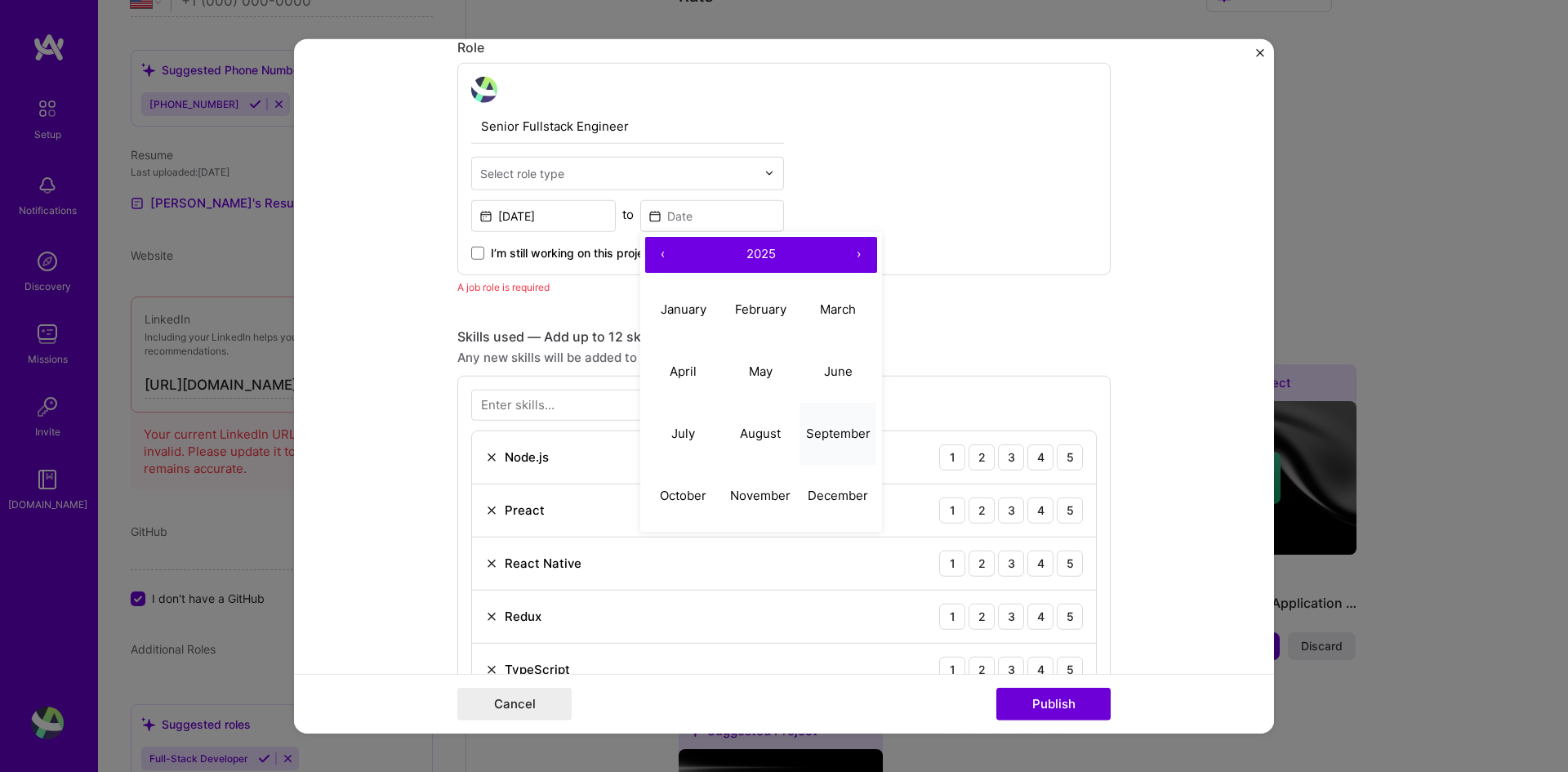
click at [806, 433] on abbr "September" at bounding box center [839, 434] width 65 height 16
type input "[DATE]"
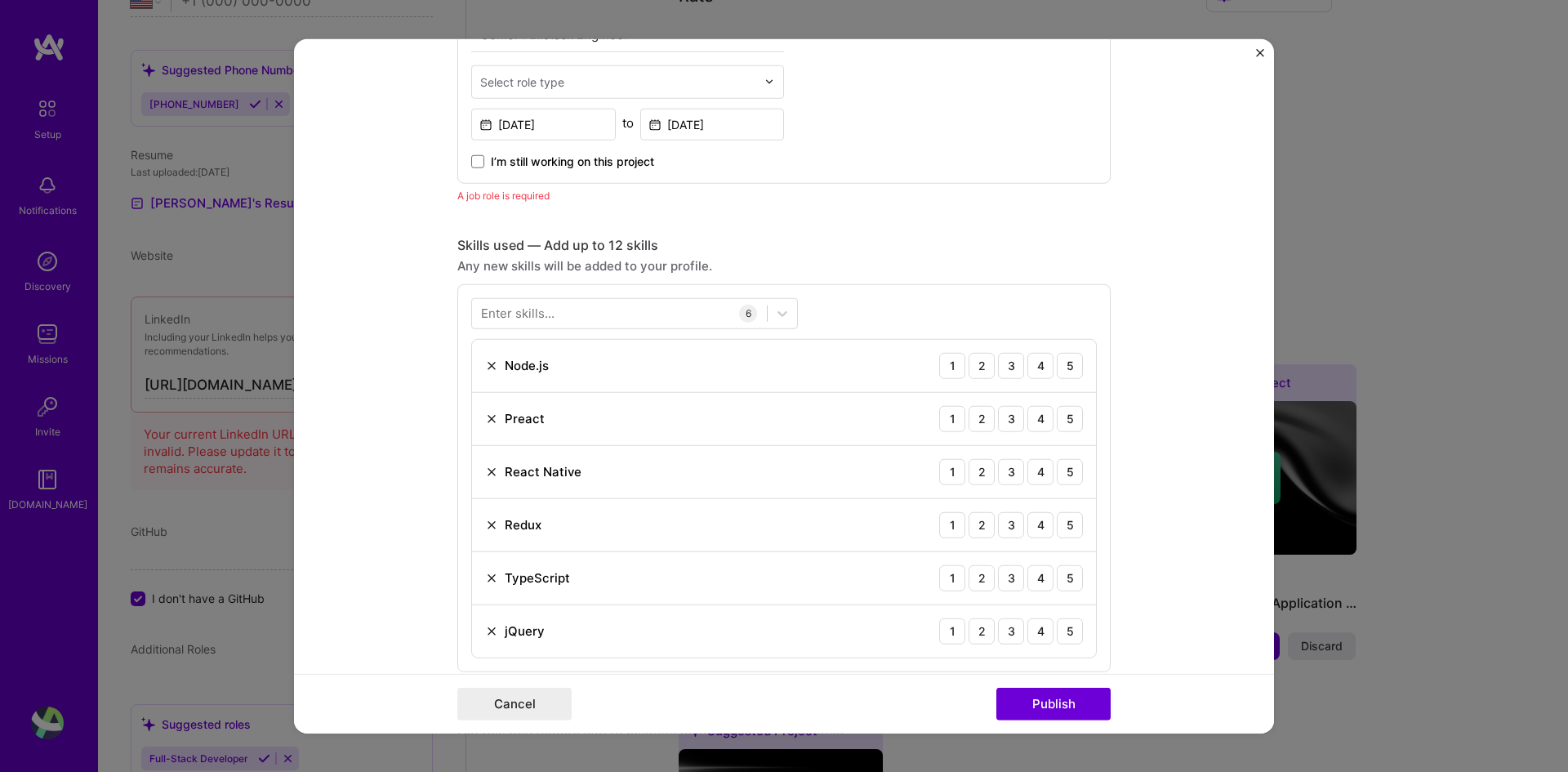
scroll to position [630, 0]
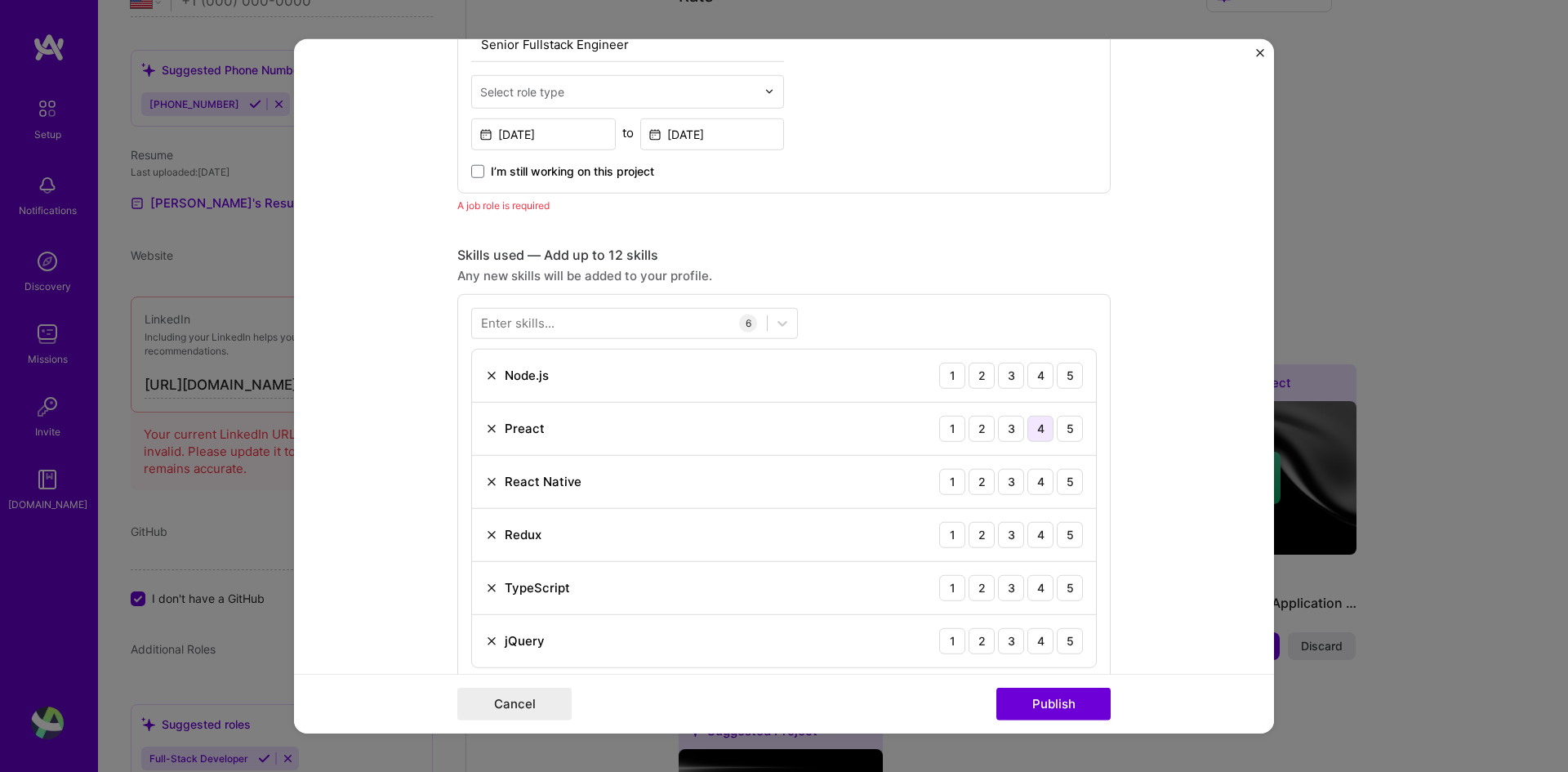
click at [1038, 428] on div "4" at bounding box center [1040, 429] width 26 height 26
click at [1028, 487] on div "4" at bounding box center [1040, 482] width 26 height 26
click at [1040, 385] on div "4" at bounding box center [1040, 376] width 26 height 26
click at [1030, 576] on div "4" at bounding box center [1040, 587] width 26 height 26
click at [1014, 540] on div "3" at bounding box center [1011, 535] width 26 height 26
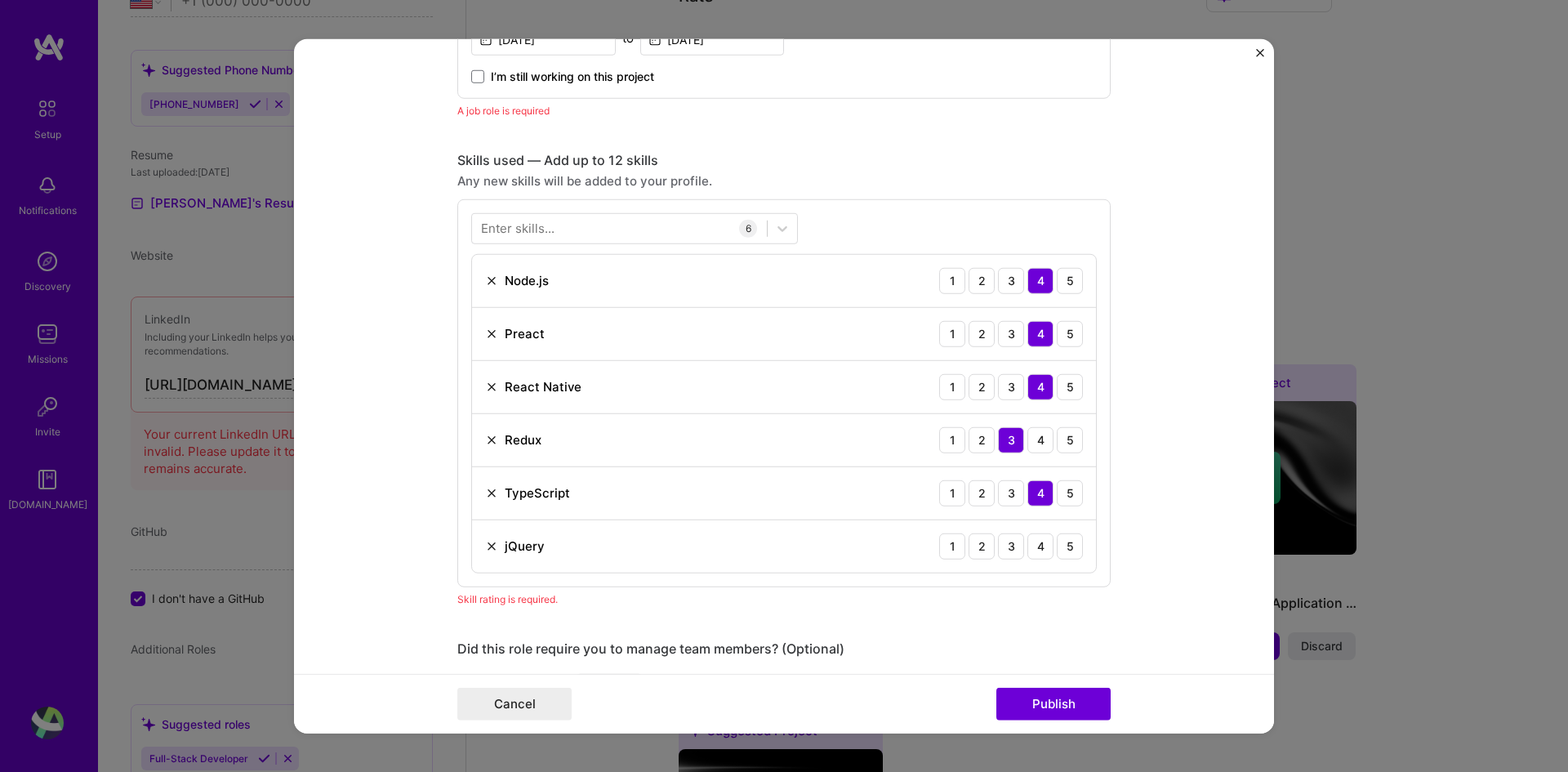
scroll to position [794, 0]
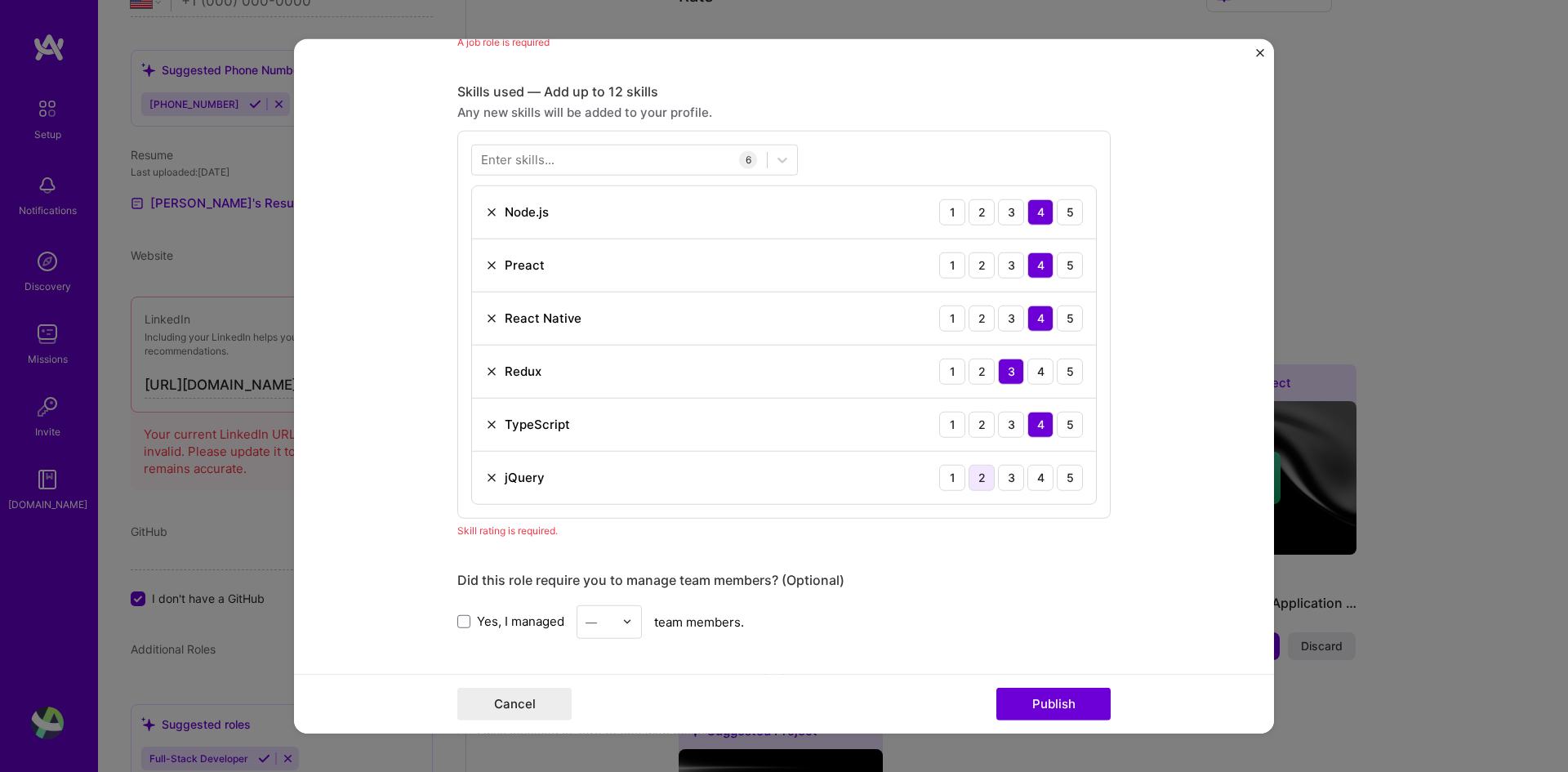
click at [973, 483] on div "2" at bounding box center [982, 477] width 26 height 26
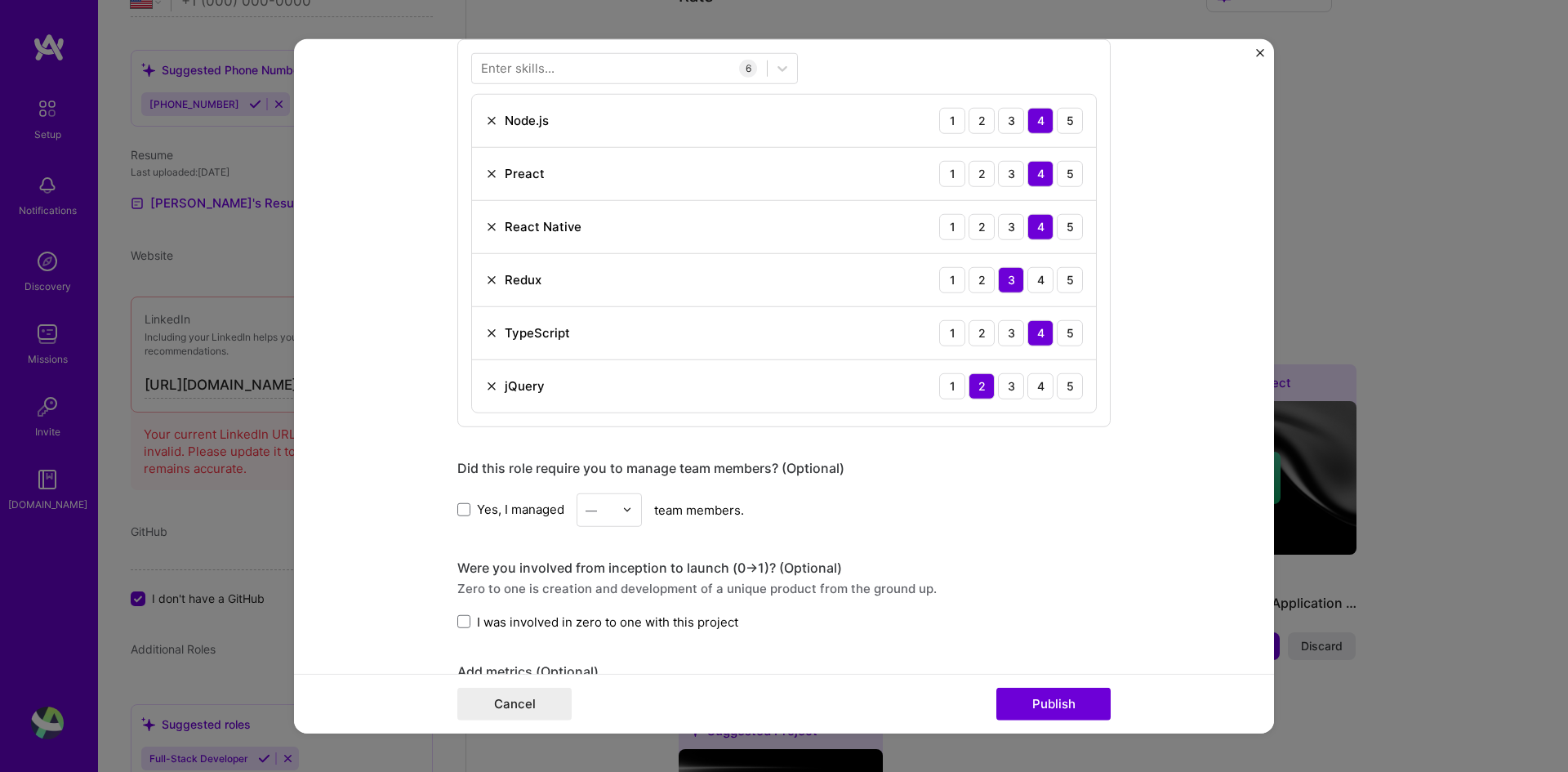
scroll to position [957, 0]
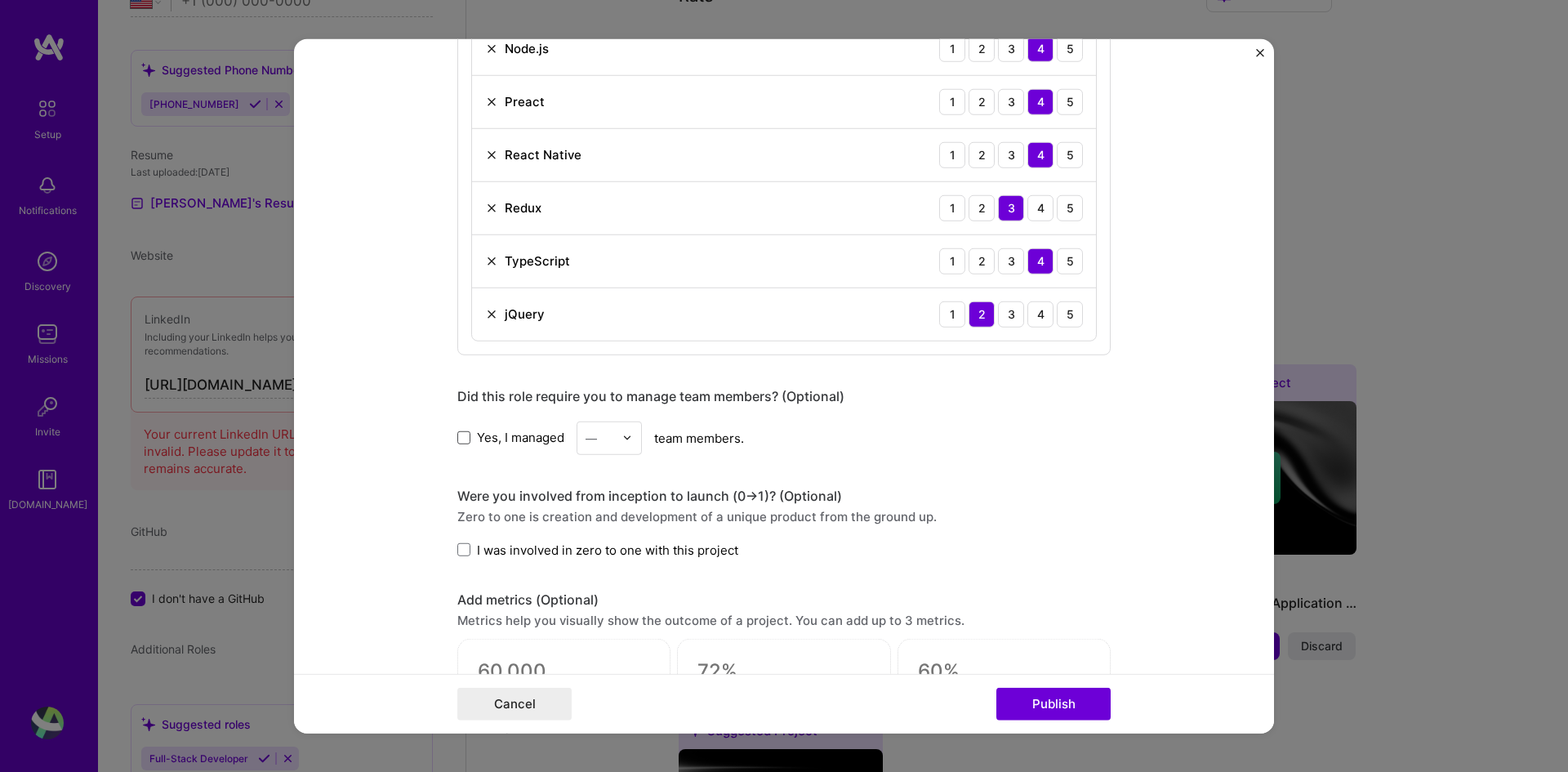
click at [457, 441] on span at bounding box center [464, 438] width 13 height 13
click at [0, 0] on input "Yes, I managed" at bounding box center [0, 0] width 0 height 0
click at [600, 441] on input "text" at bounding box center [600, 438] width 29 height 17
click at [595, 576] on div "6" at bounding box center [609, 632] width 55 height 31
click at [466, 551] on label "I was involved in zero to one with this project" at bounding box center [598, 549] width 281 height 17
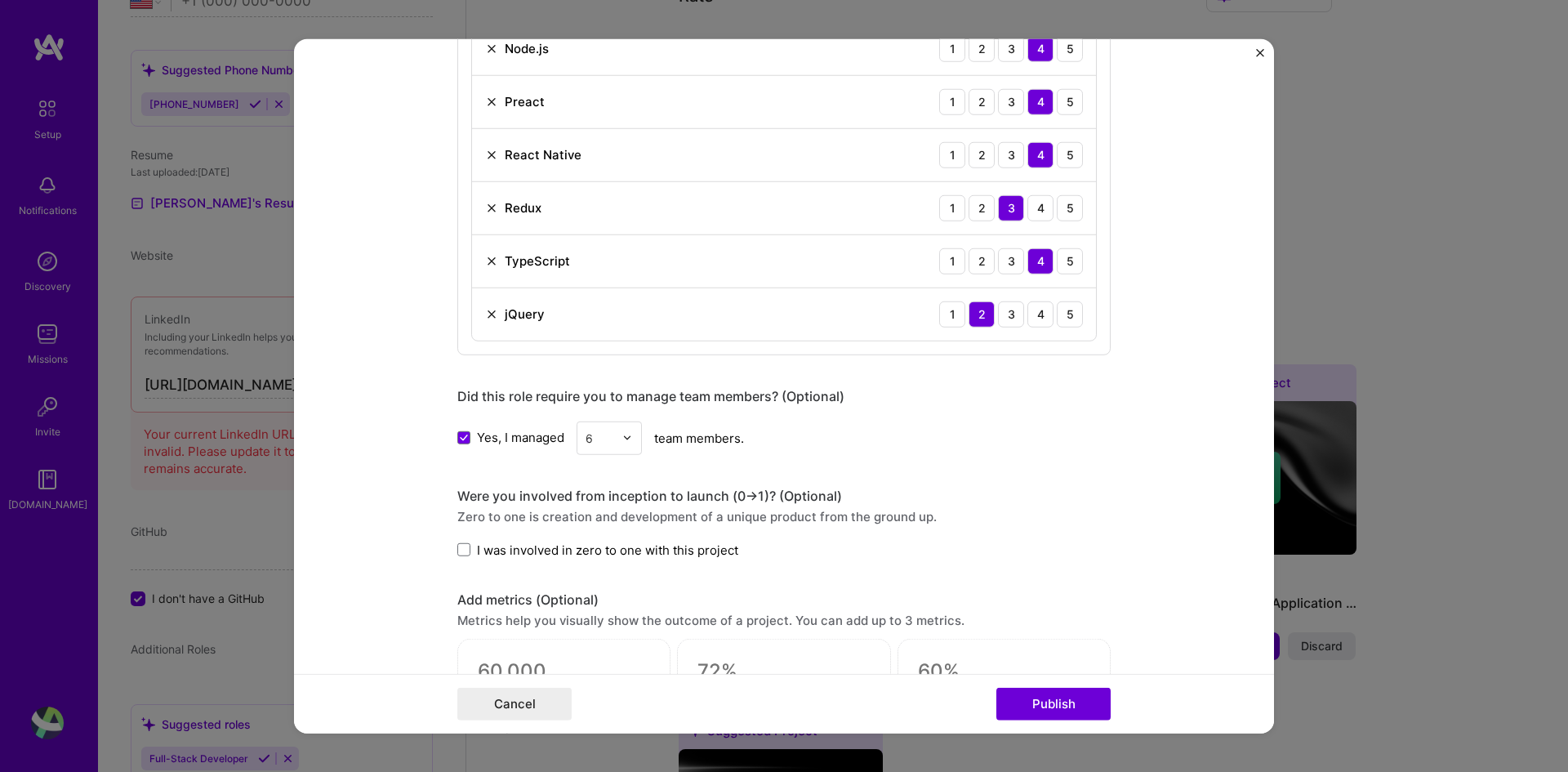
click at [0, 0] on input "I was involved in zero to one with this project" at bounding box center [0, 0] width 0 height 0
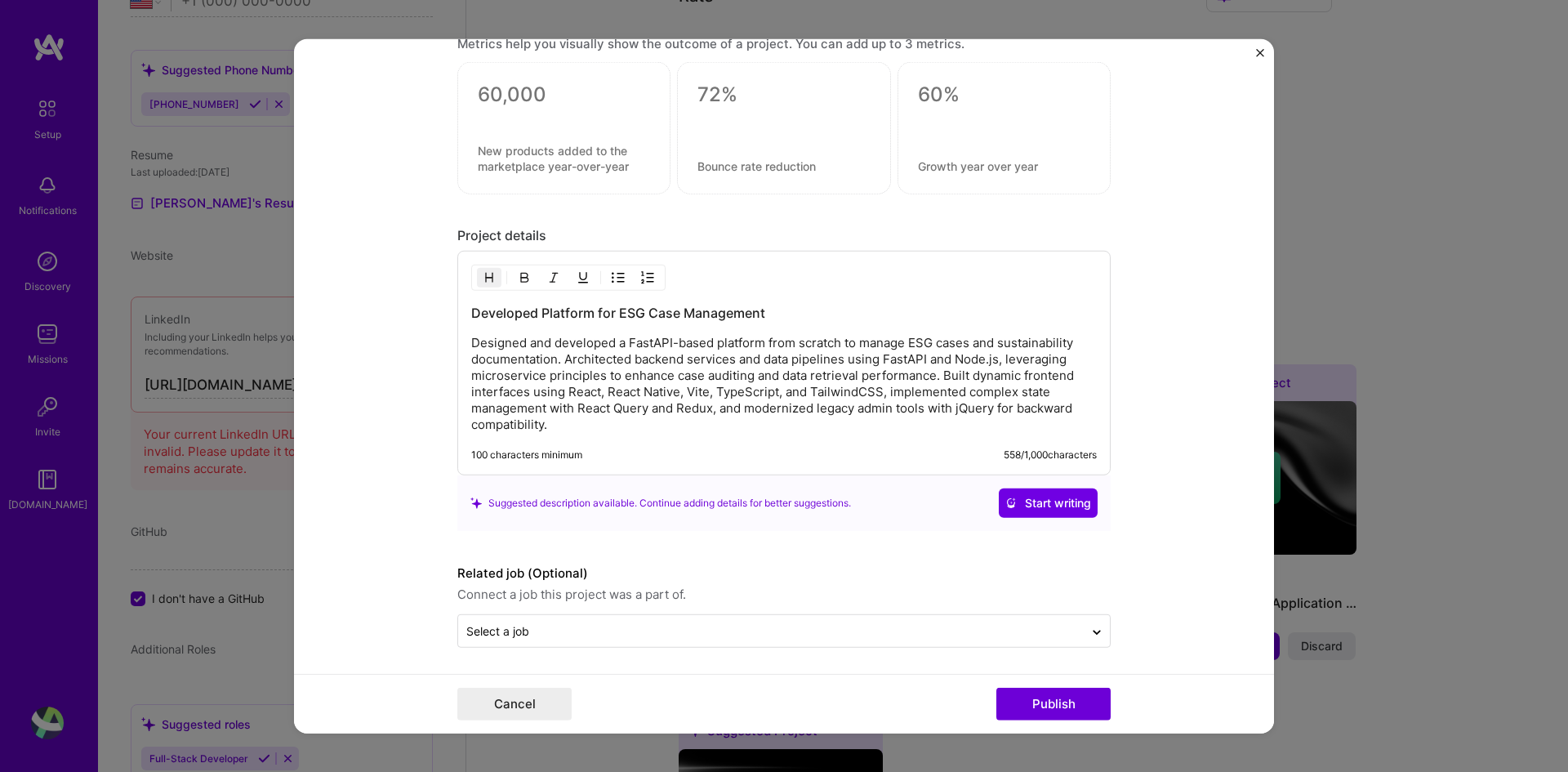
scroll to position [1537, 0]
click at [1025, 576] on button "Publish" at bounding box center [1054, 705] width 114 height 33
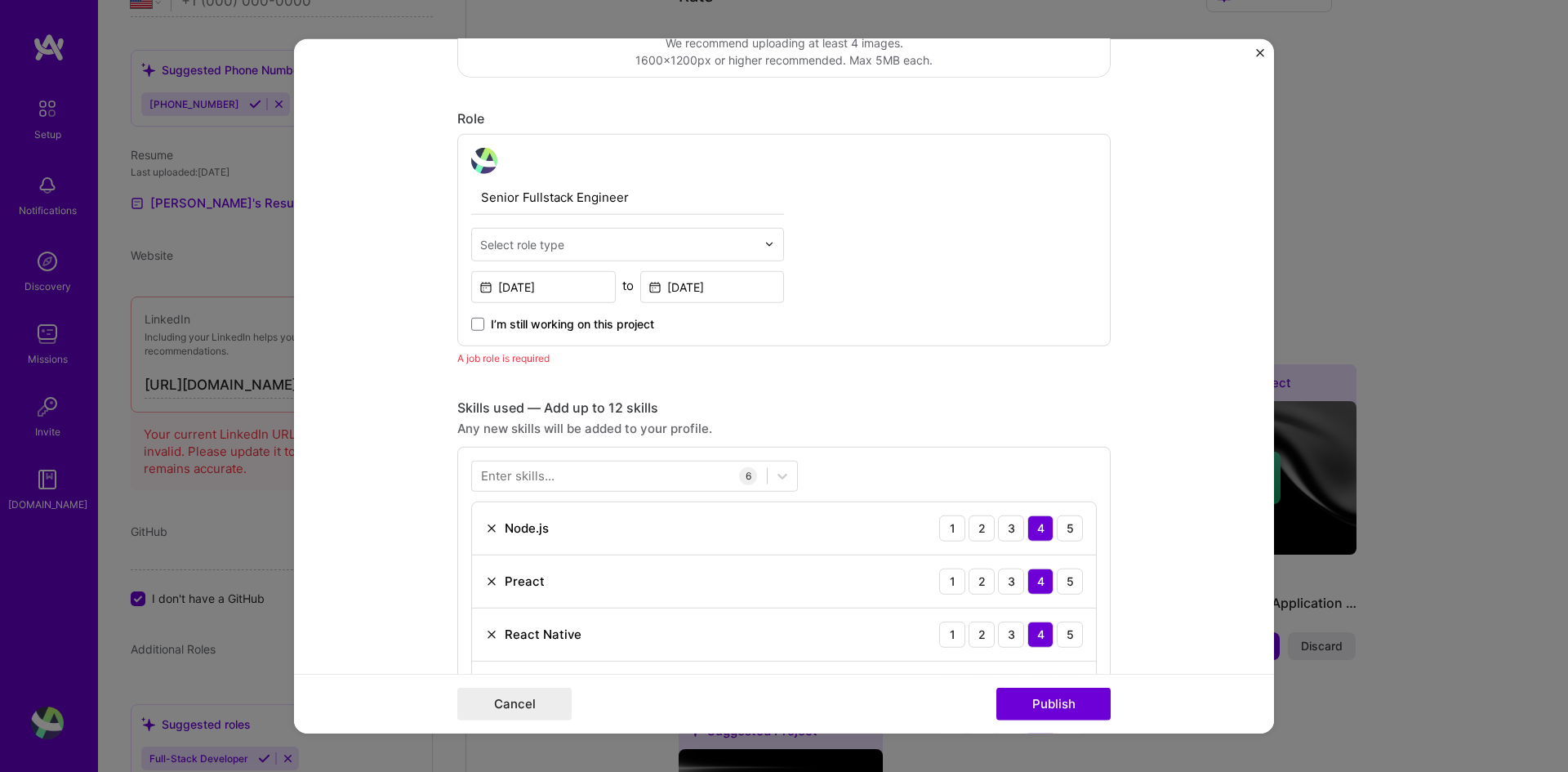
scroll to position [467, 0]
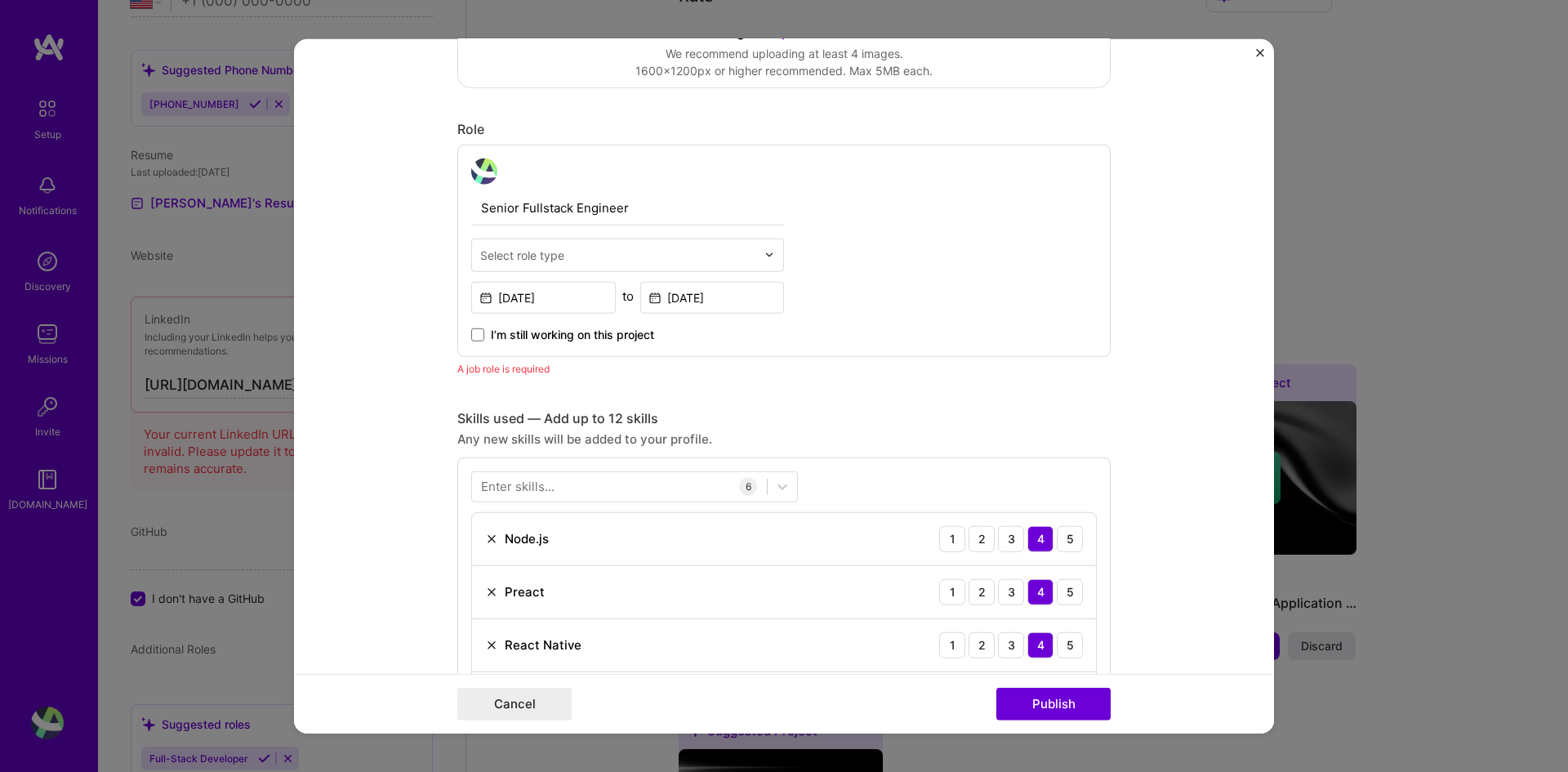
click at [633, 256] on input "text" at bounding box center [619, 254] width 276 height 17
click at [629, 222] on input "Senior Fullstack Engineer" at bounding box center [628, 207] width 313 height 34
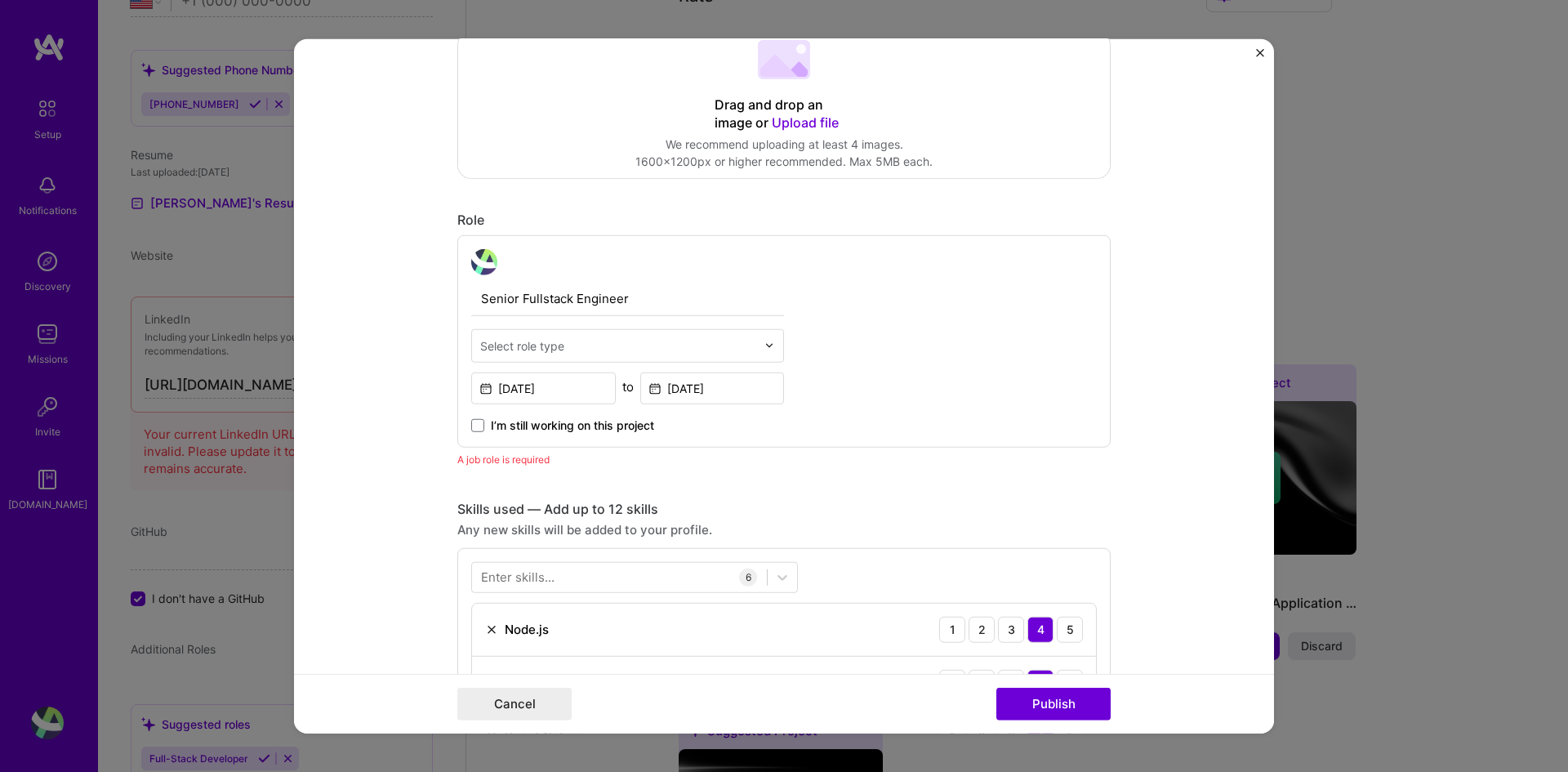
scroll to position [385, 0]
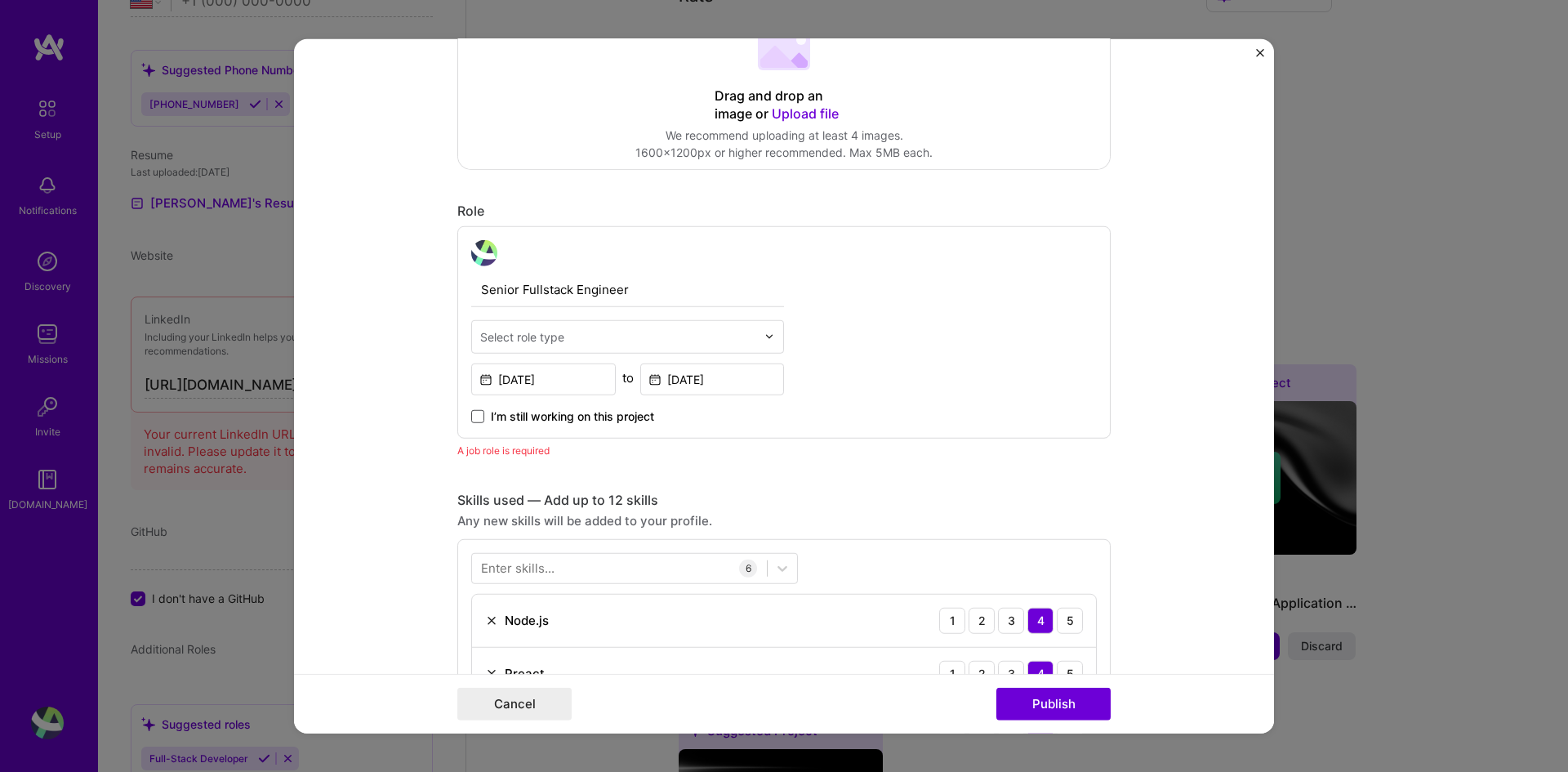
click at [475, 422] on span at bounding box center [478, 416] width 13 height 13
click at [0, 0] on input "I’m still working on this project" at bounding box center [0, 0] width 0 height 0
click at [1050, 576] on button "Publish" at bounding box center [1054, 705] width 114 height 33
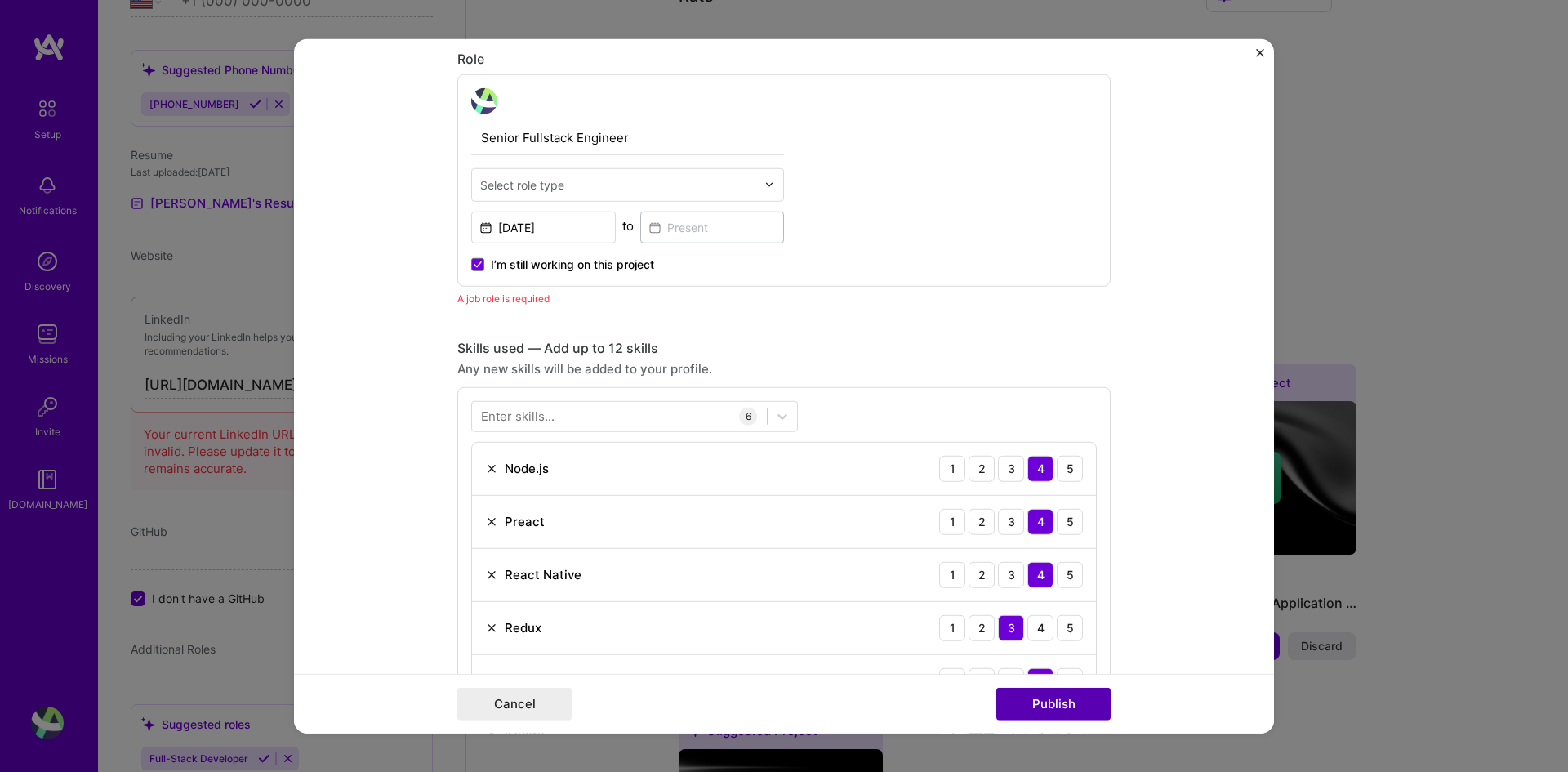
scroll to position [549, 0]
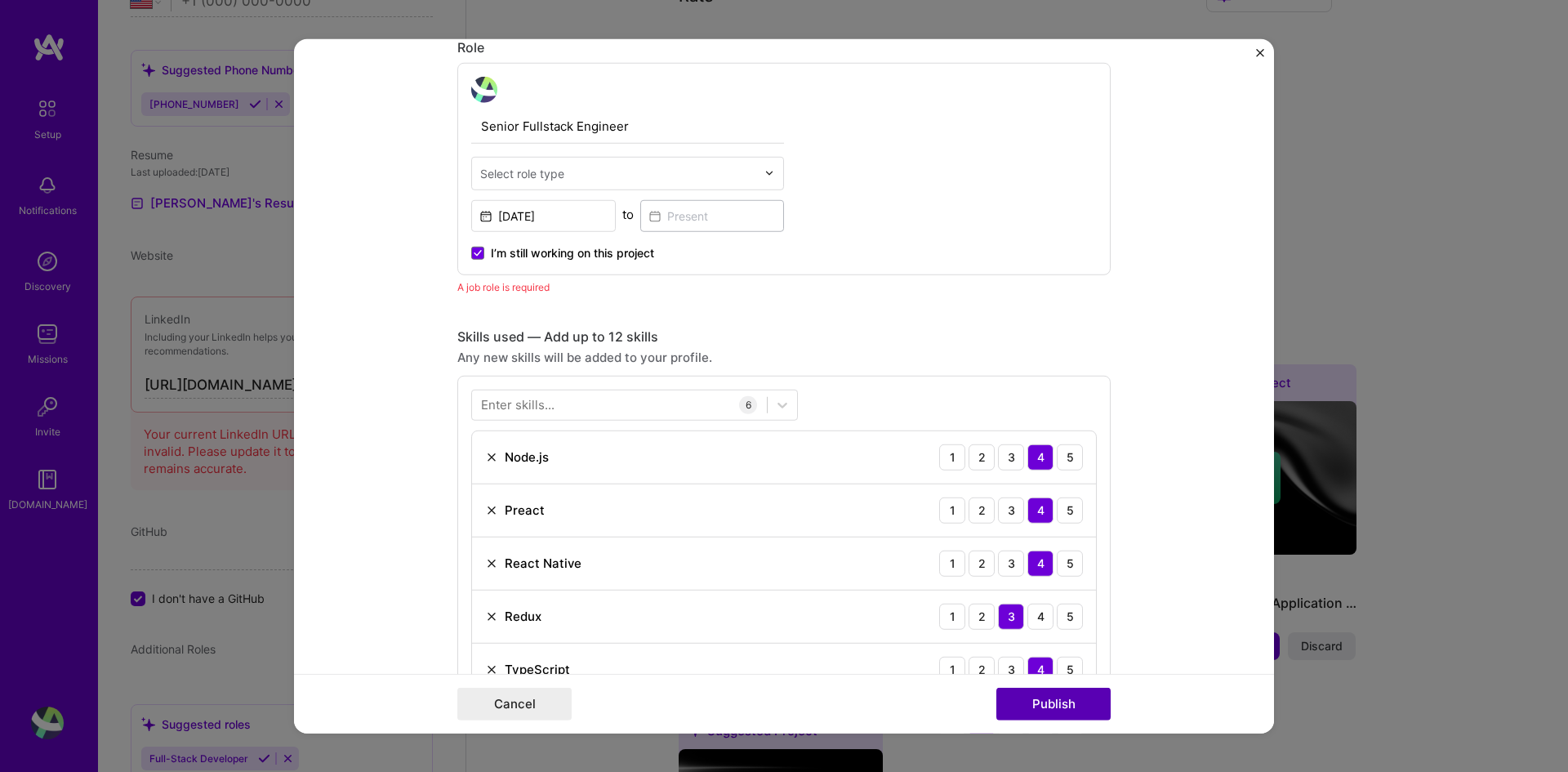
click at [1048, 576] on button "Publish" at bounding box center [1054, 705] width 114 height 33
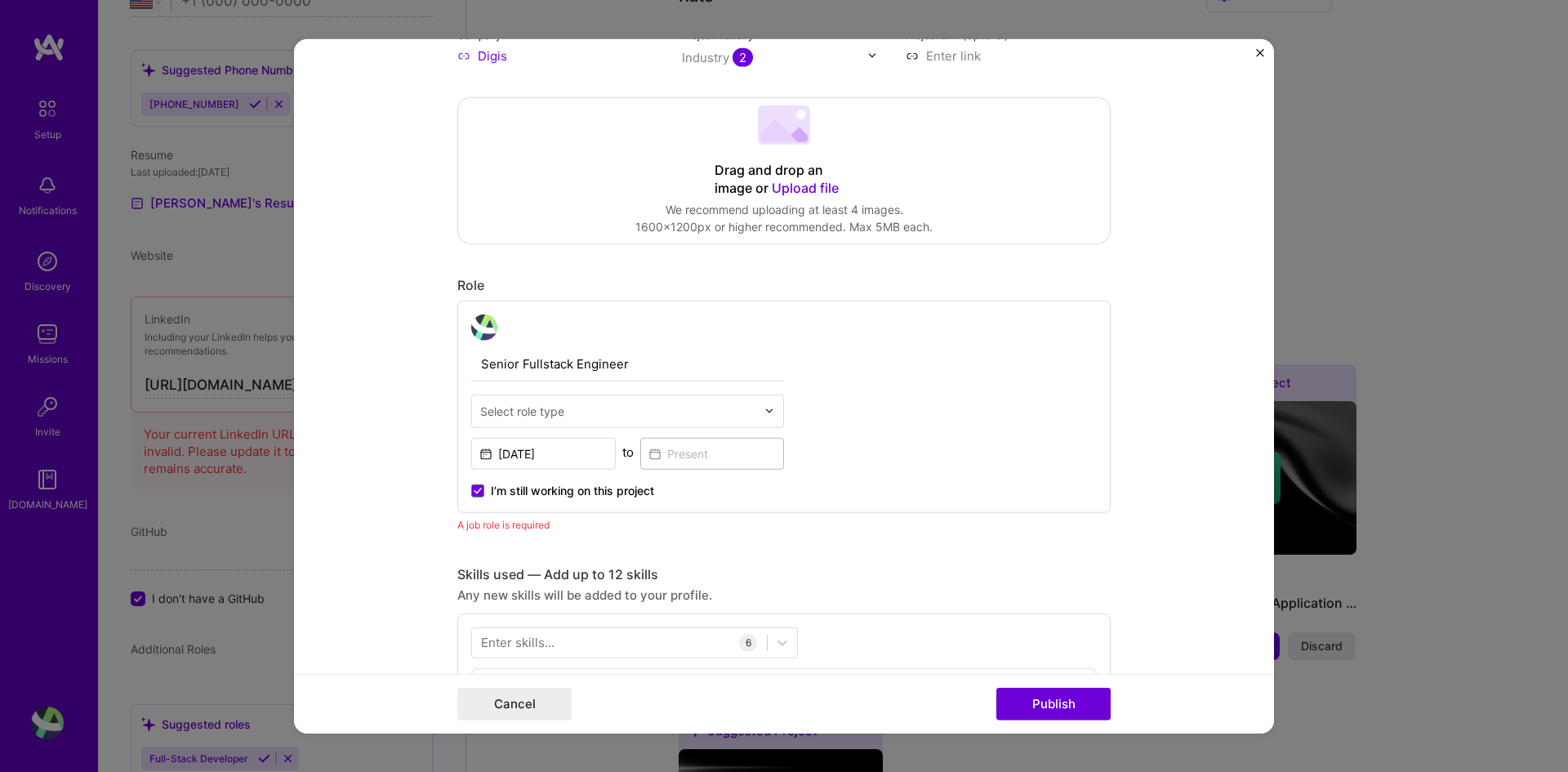
scroll to position [303, 0]
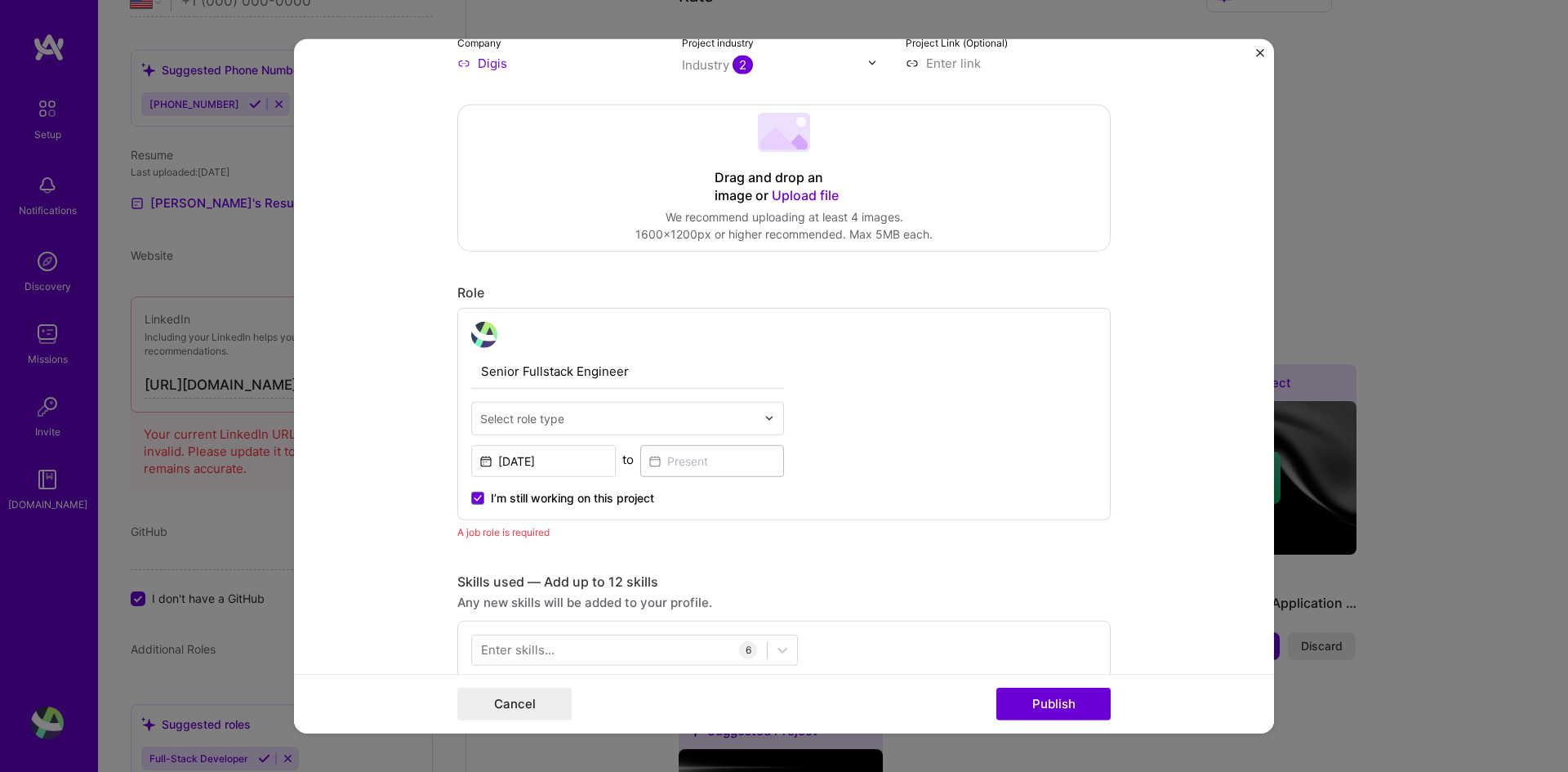
click at [481, 500] on label "I’m still working on this project" at bounding box center [562, 498] width 183 height 17
click at [0, 0] on input "I’m still working on this project" at bounding box center [0, 0] width 0 height 0
click at [714, 468] on input at bounding box center [712, 460] width 145 height 32
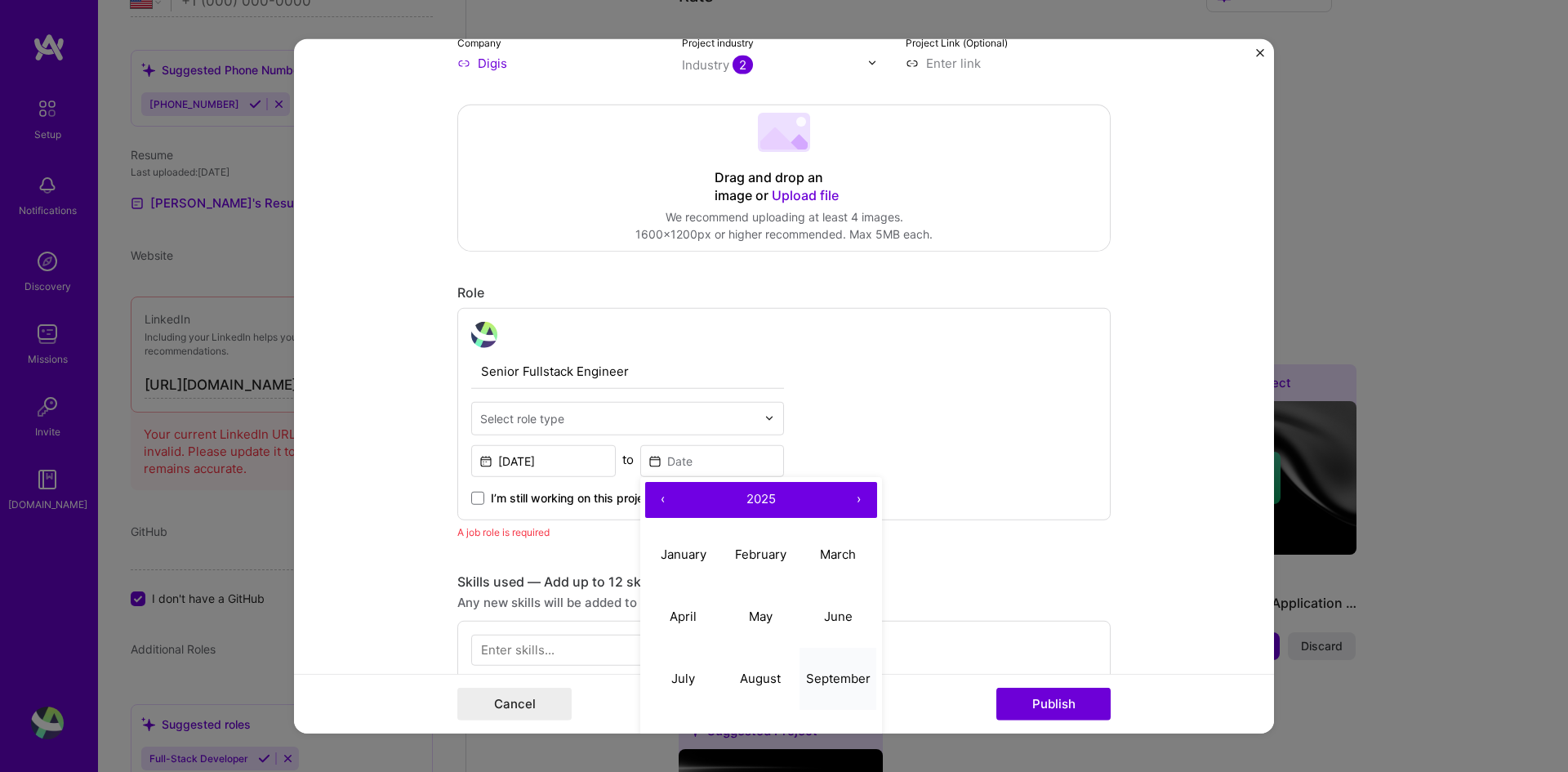
click at [825, 576] on button "September" at bounding box center [839, 678] width 78 height 62
type input "[DATE]"
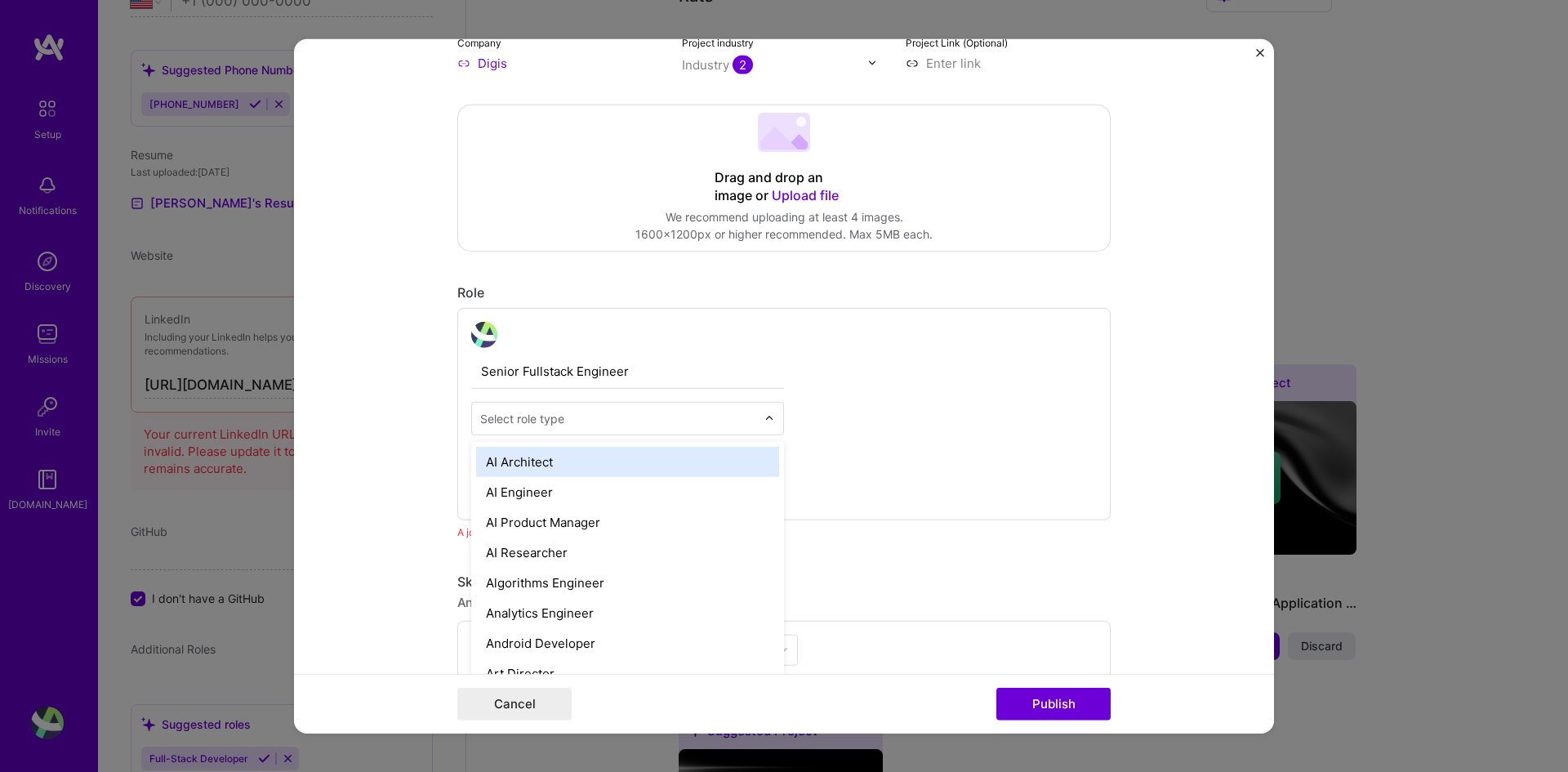
click at [667, 420] on input "text" at bounding box center [619, 418] width 276 height 17
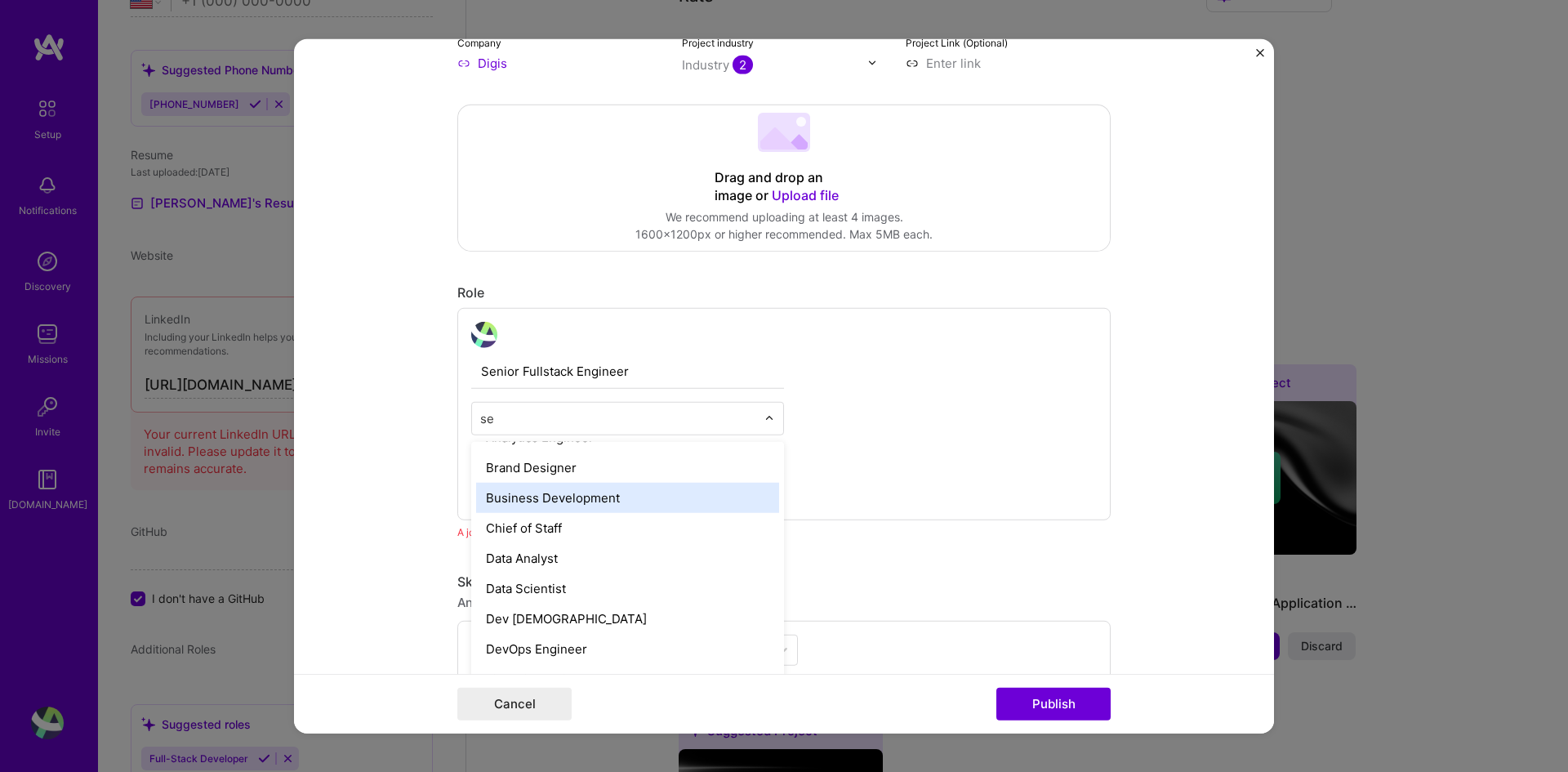
scroll to position [0, 0]
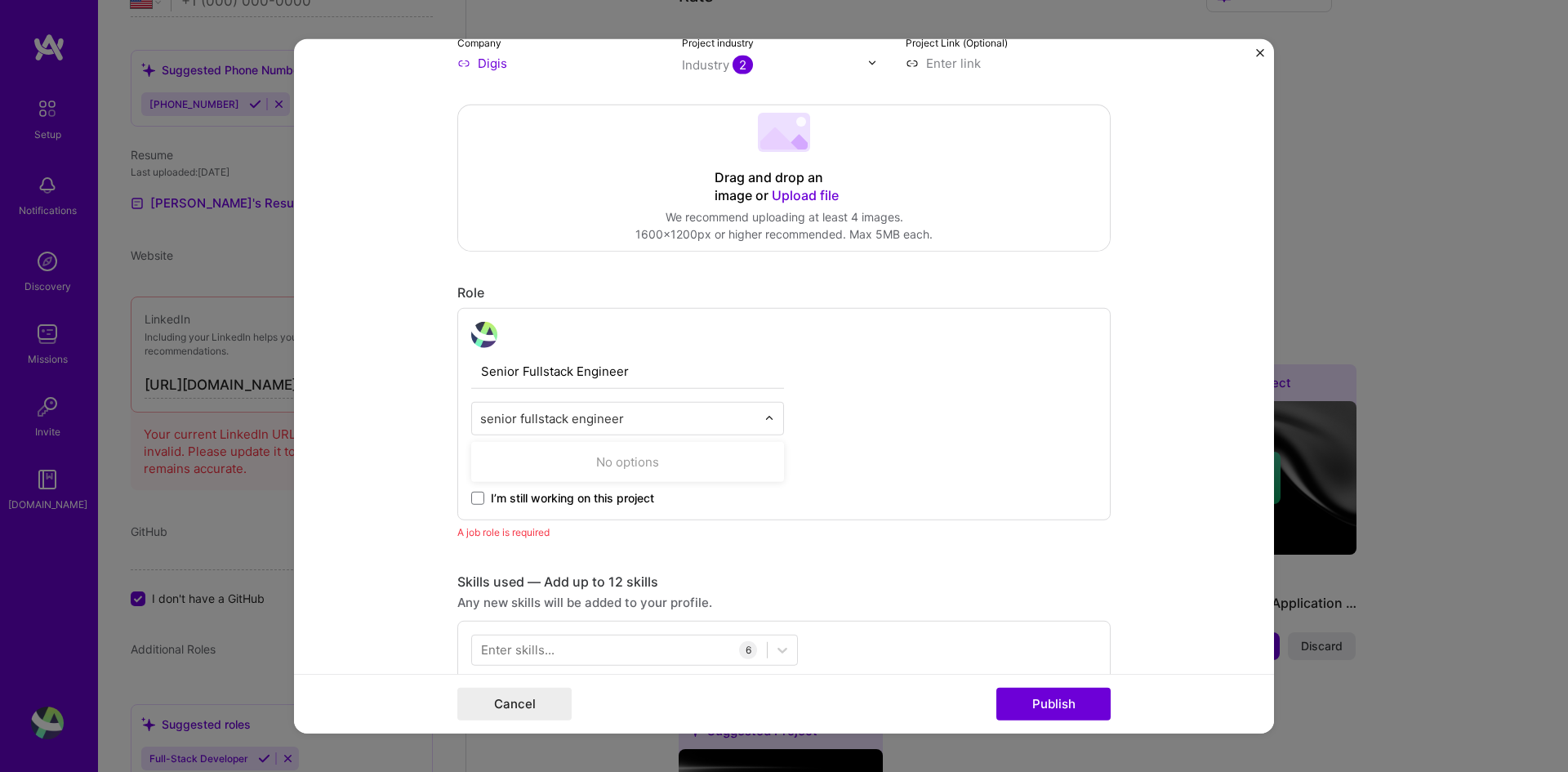
type input "senior fullstack engineer"
click at [748, 536] on div "A job role is required" at bounding box center [784, 531] width 653 height 17
click at [637, 413] on input "text" at bounding box center [619, 418] width 276 height 17
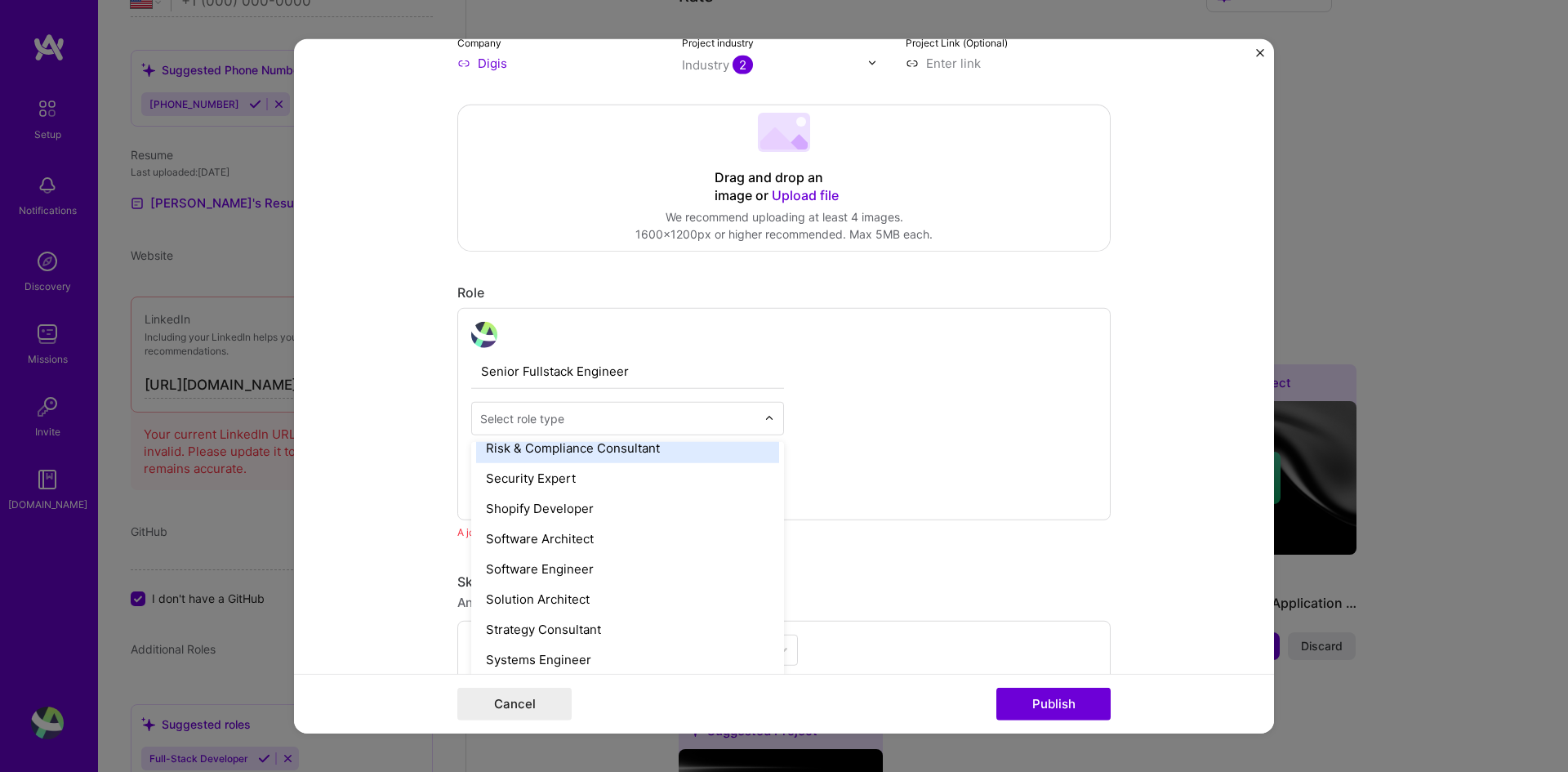
scroll to position [1716, 0]
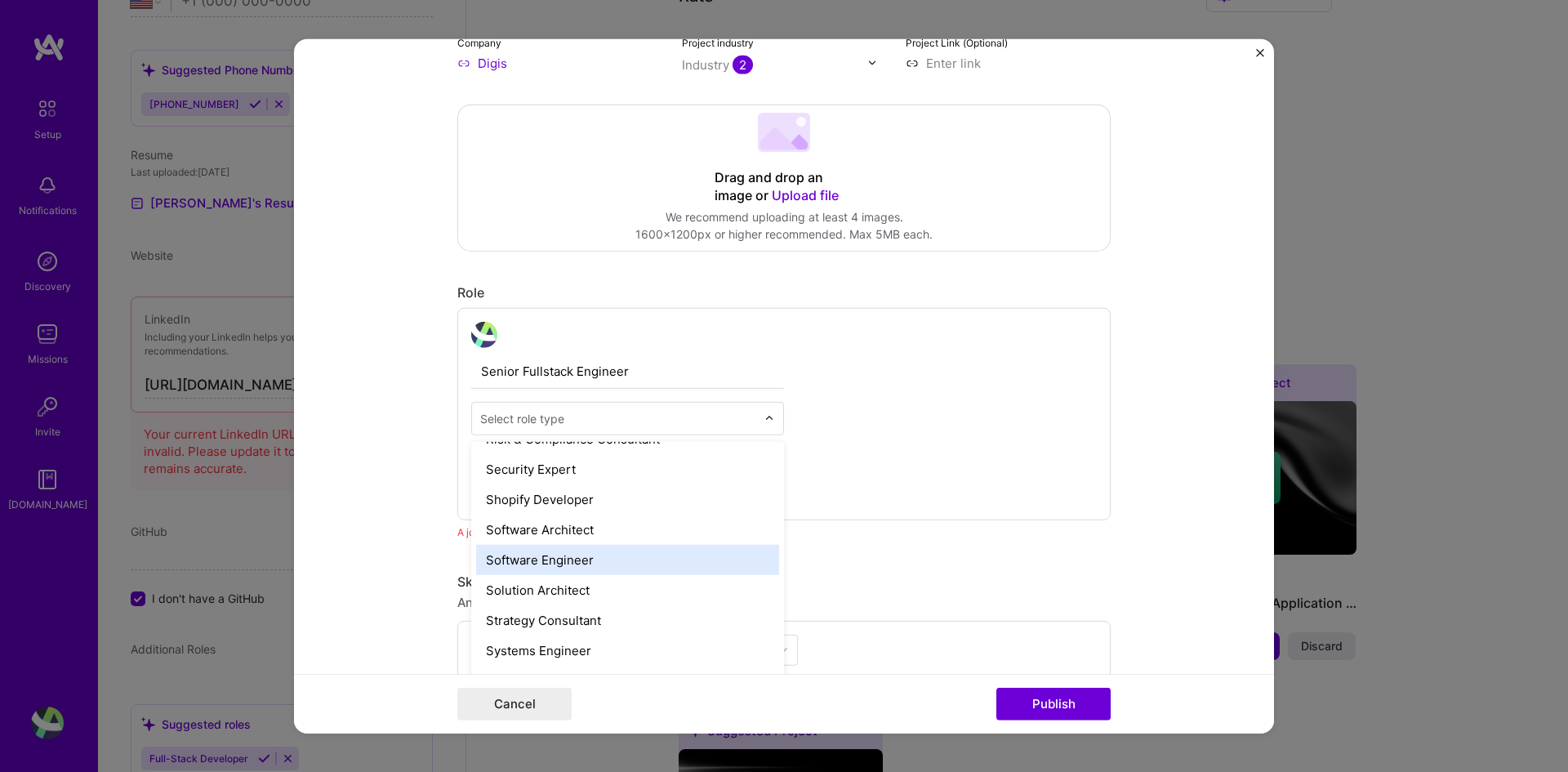
click at [595, 553] on div "Software Engineer" at bounding box center [628, 559] width 303 height 31
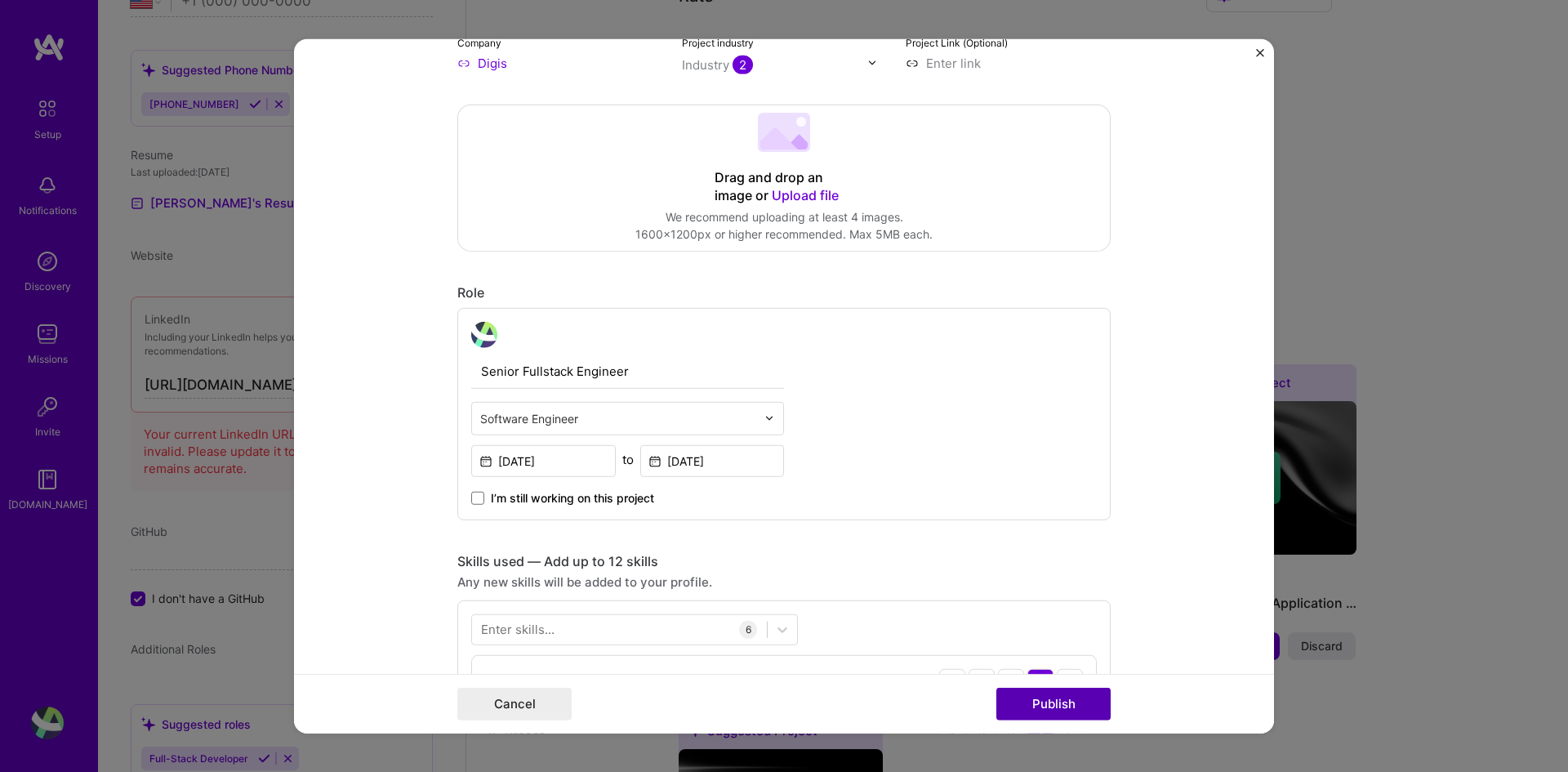
click at [1046, 576] on button "Publish" at bounding box center [1054, 705] width 114 height 33
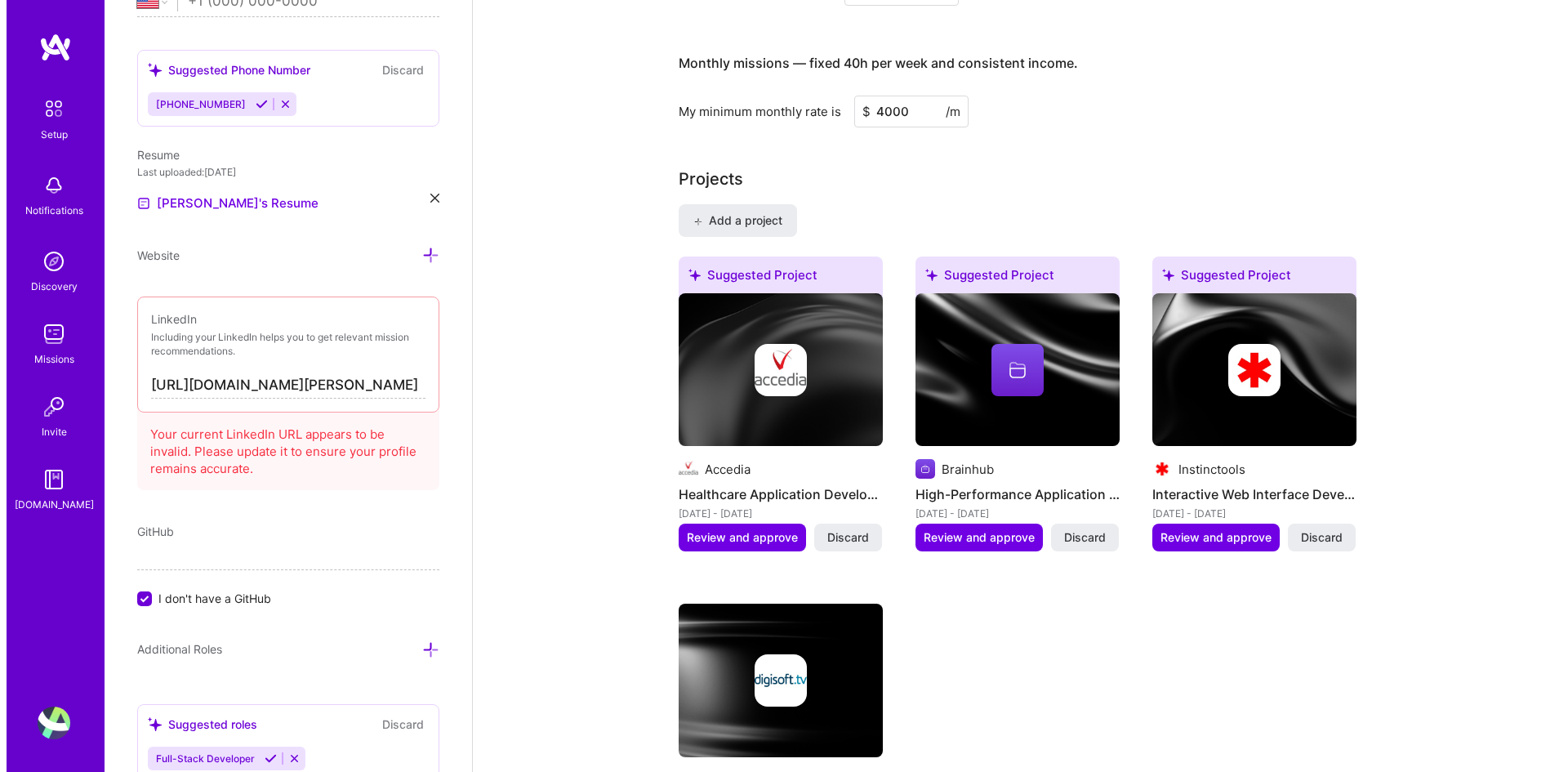
scroll to position [1225, 0]
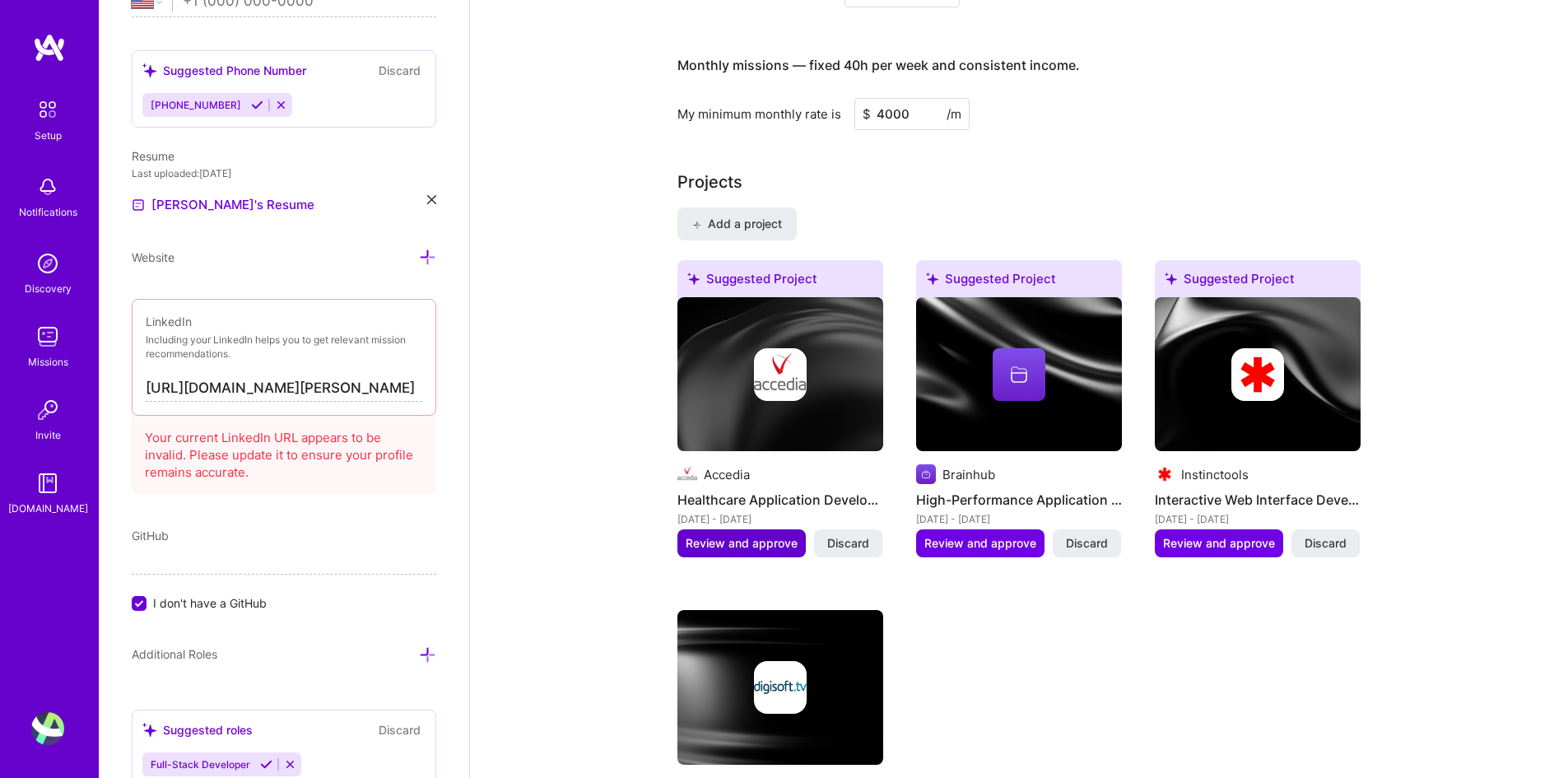
click at [779, 535] on span "Review and approve" at bounding box center [742, 544] width 112 height 17
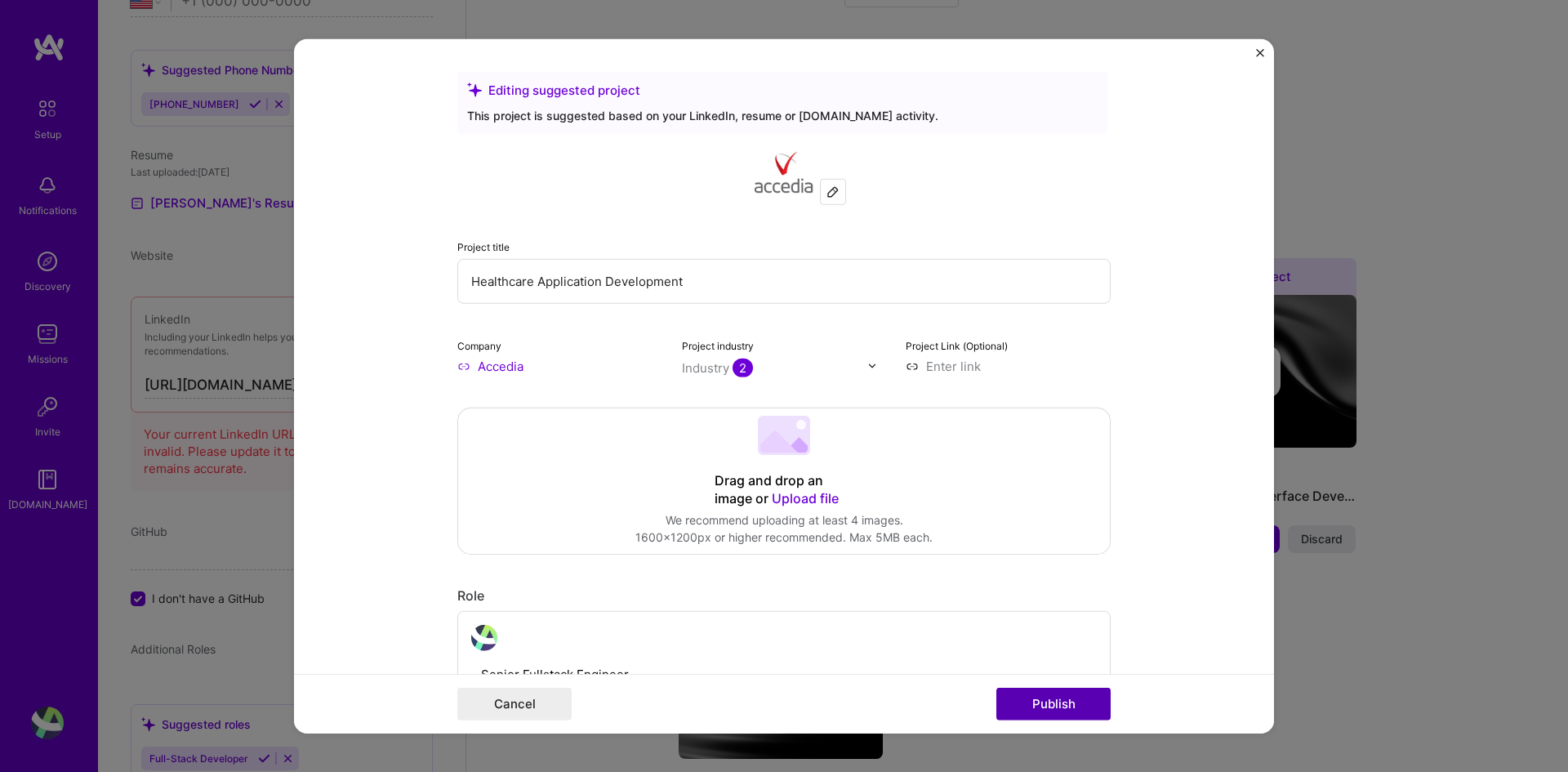
click at [1047, 576] on button "Publish" at bounding box center [1054, 705] width 114 height 33
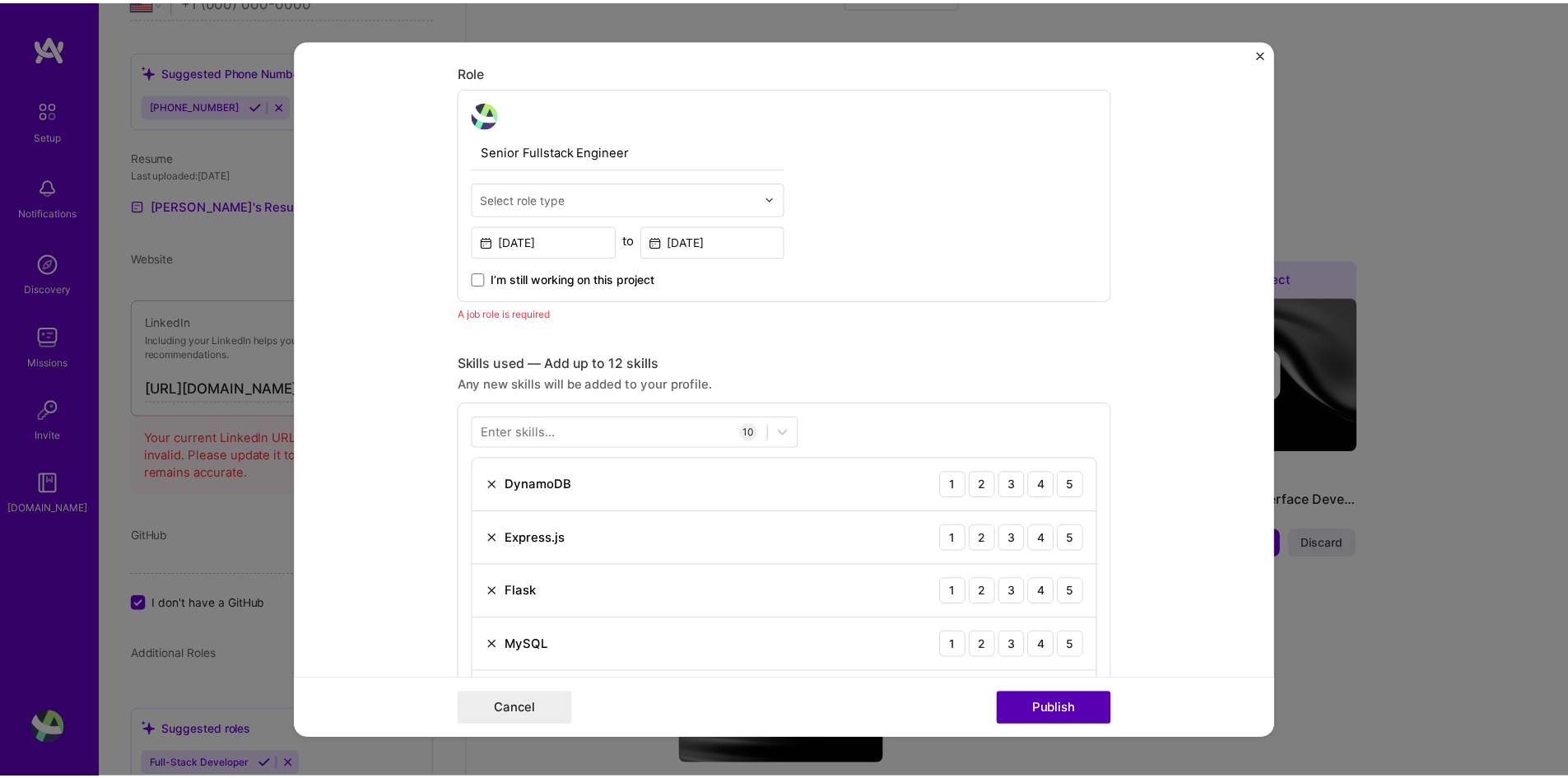
scroll to position [553, 0]
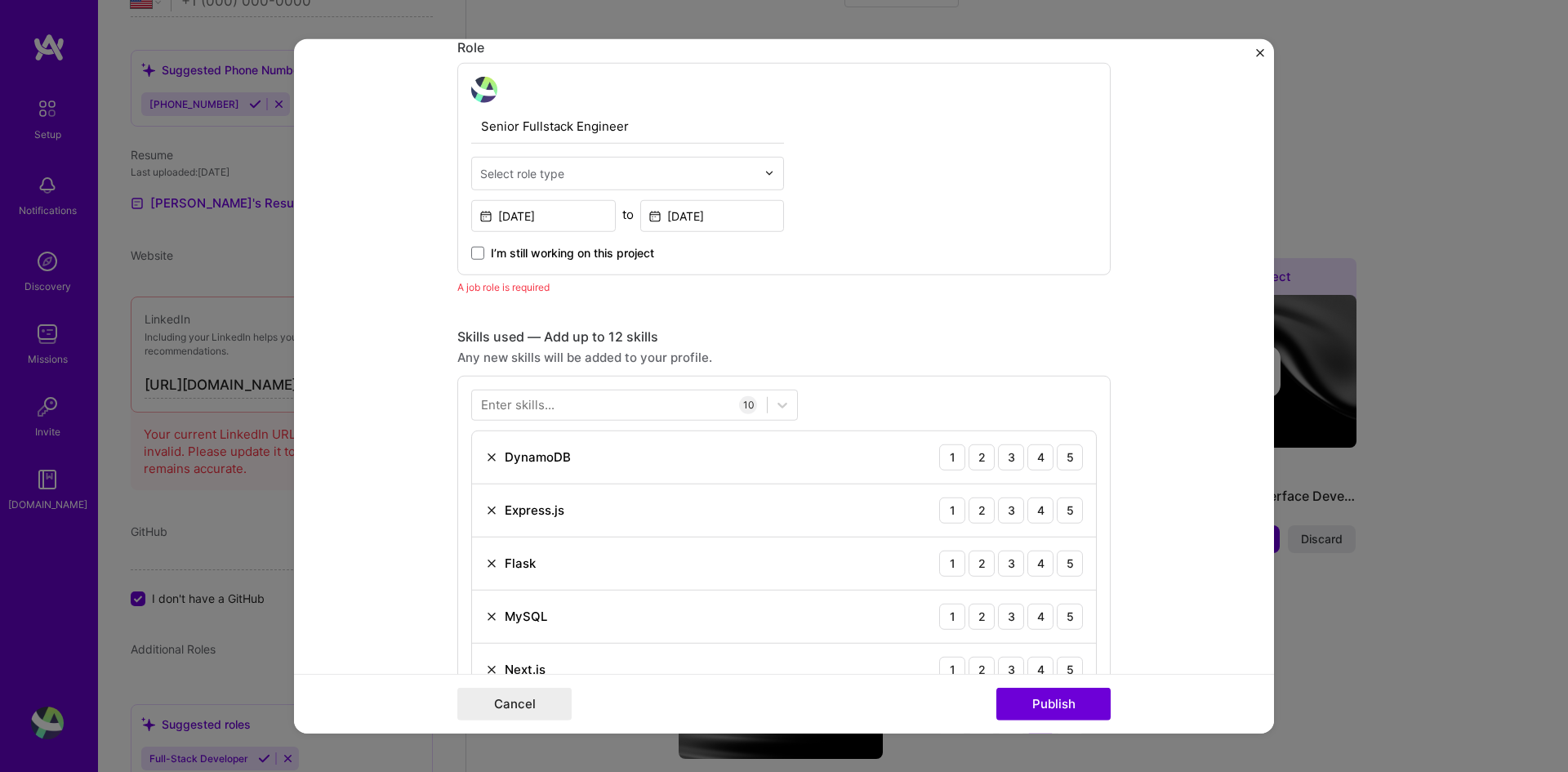
click at [1259, 56] on img "Close" at bounding box center [1260, 52] width 8 height 8
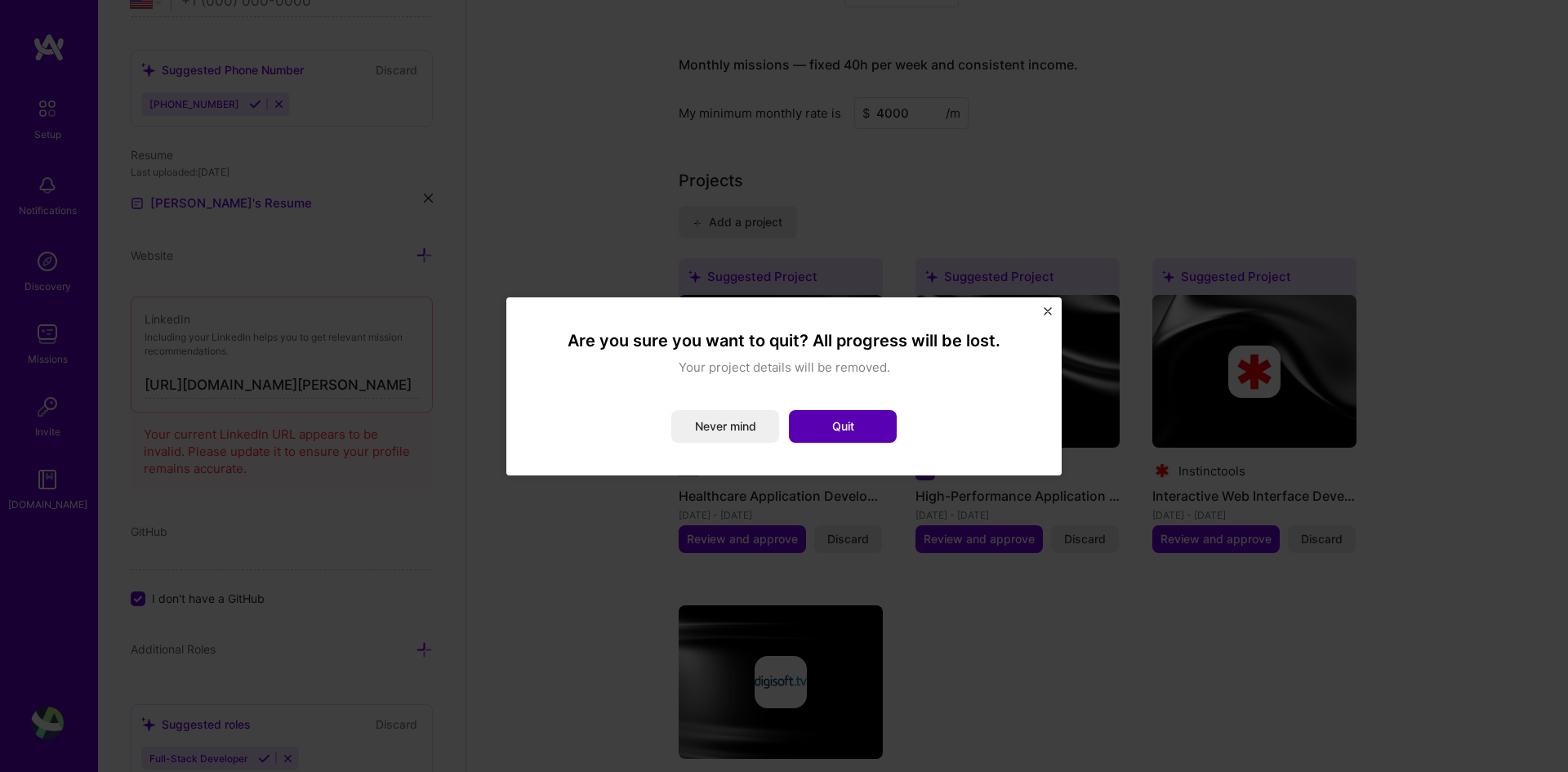
click at [830, 424] on button "Quit" at bounding box center [843, 427] width 108 height 33
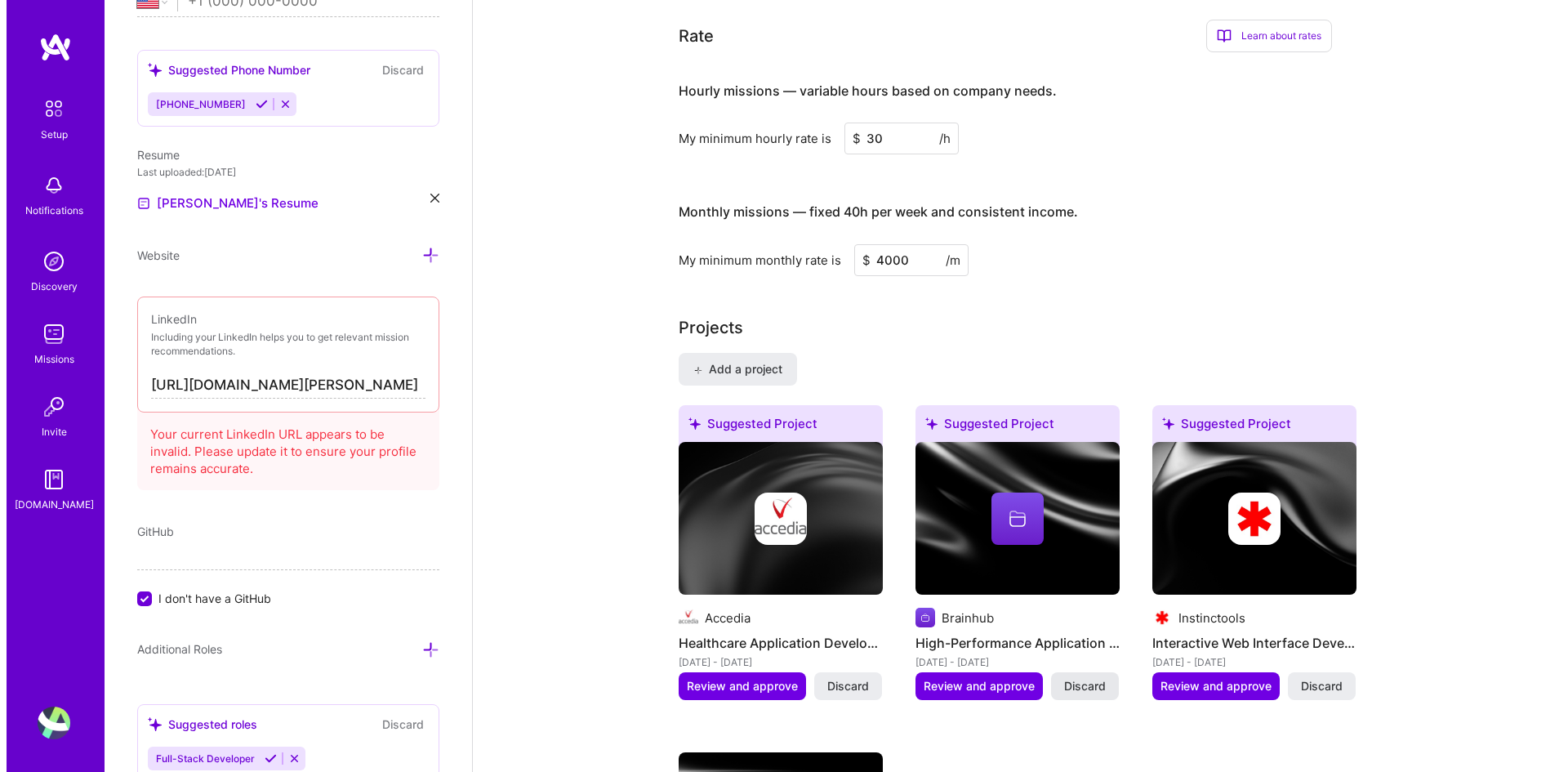
scroll to position [1062, 0]
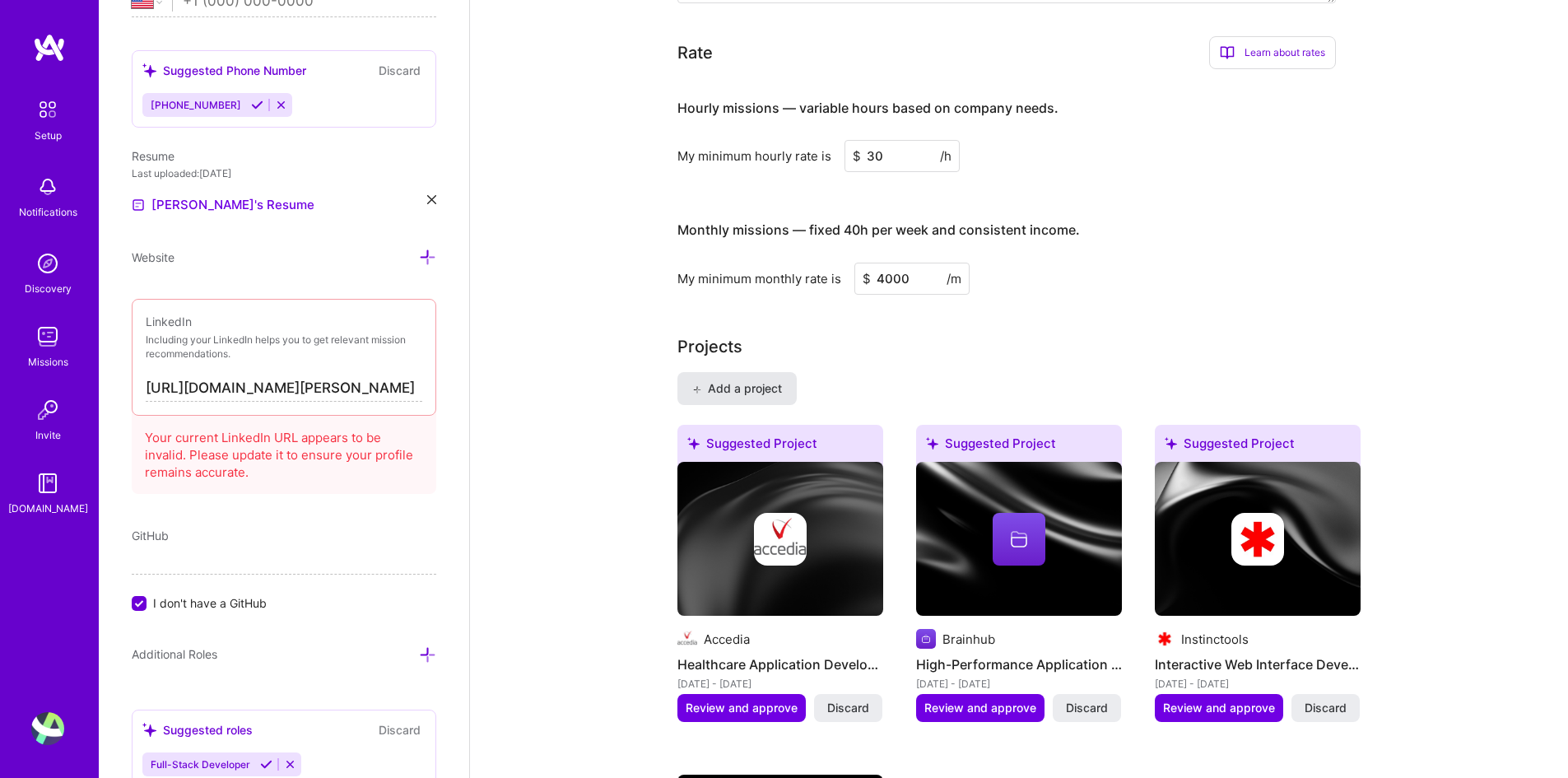
click at [740, 380] on span "Add a project" at bounding box center [738, 389] width 90 height 17
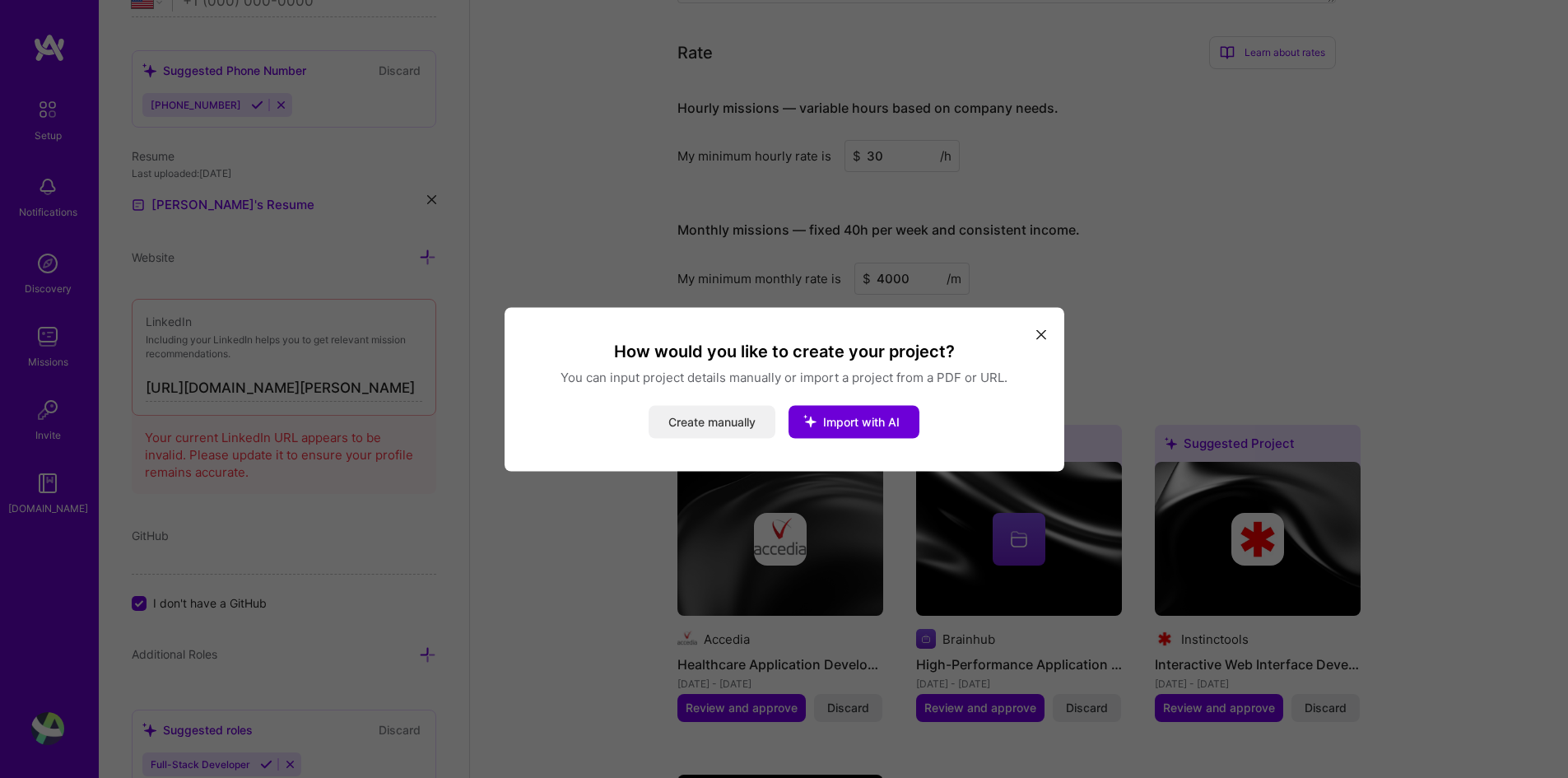
click at [717, 419] on button "Create manually" at bounding box center [712, 422] width 127 height 33
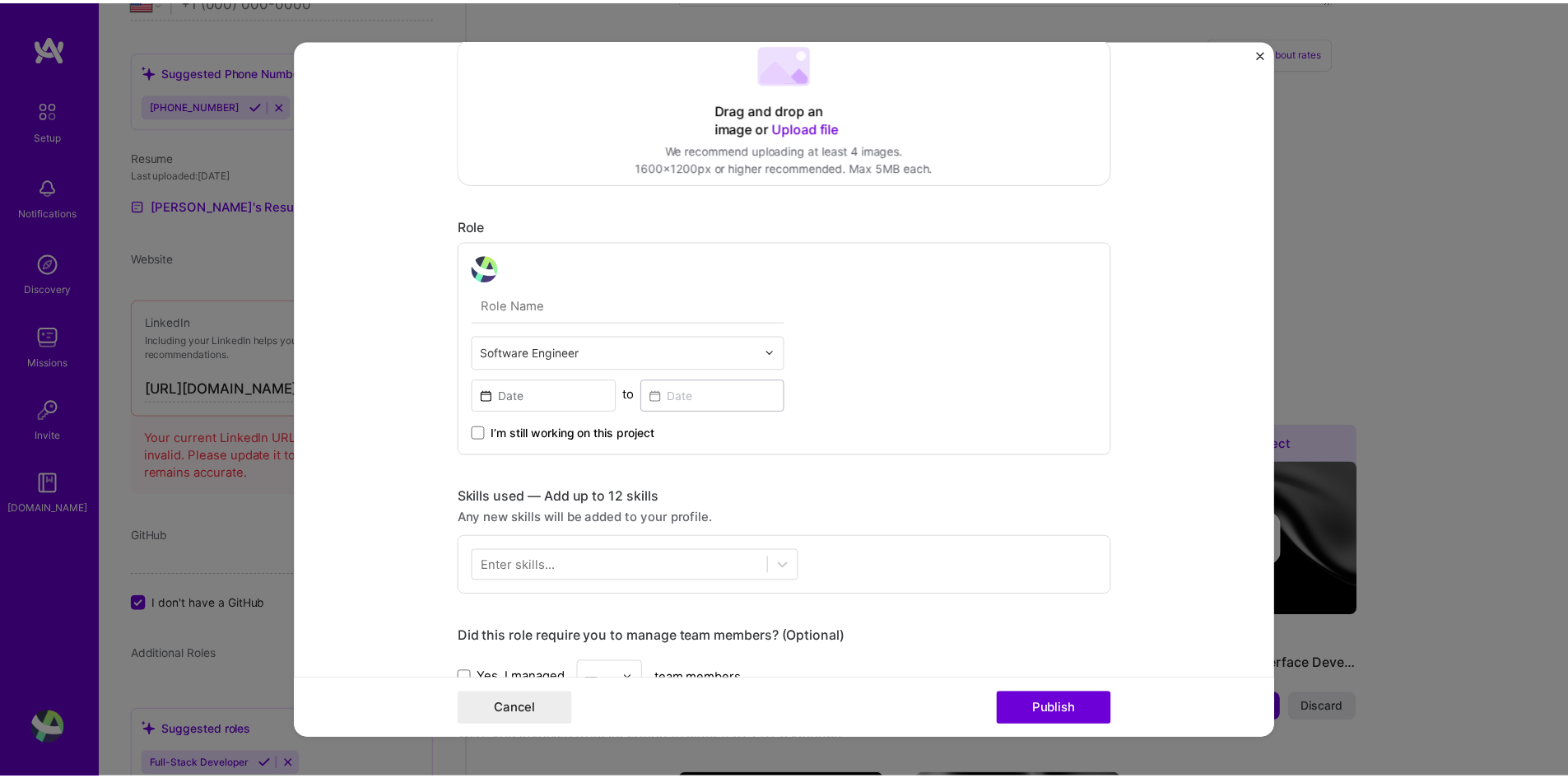
scroll to position [297, 0]
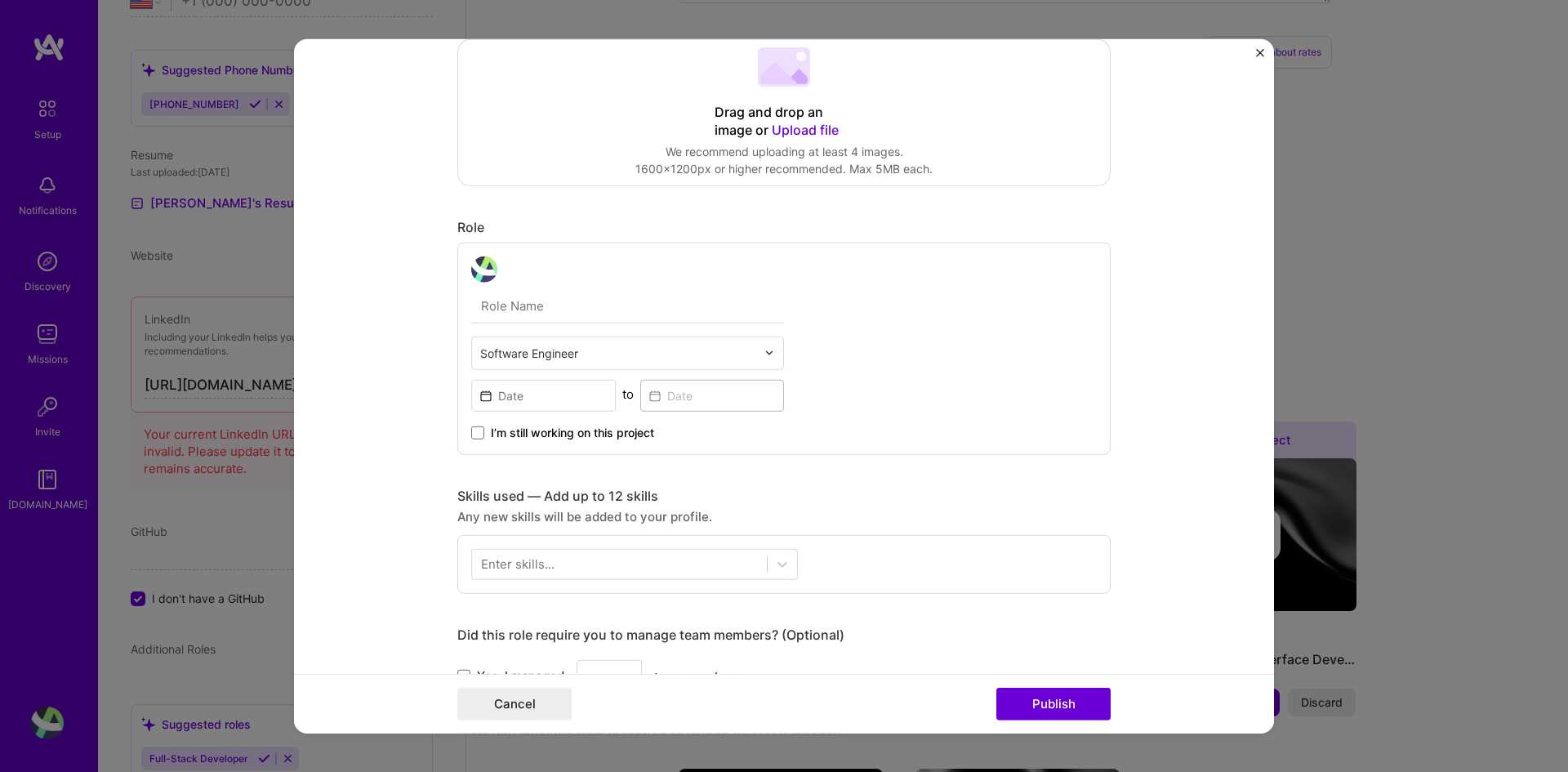
click at [1260, 55] on img "Close" at bounding box center [1260, 52] width 8 height 8
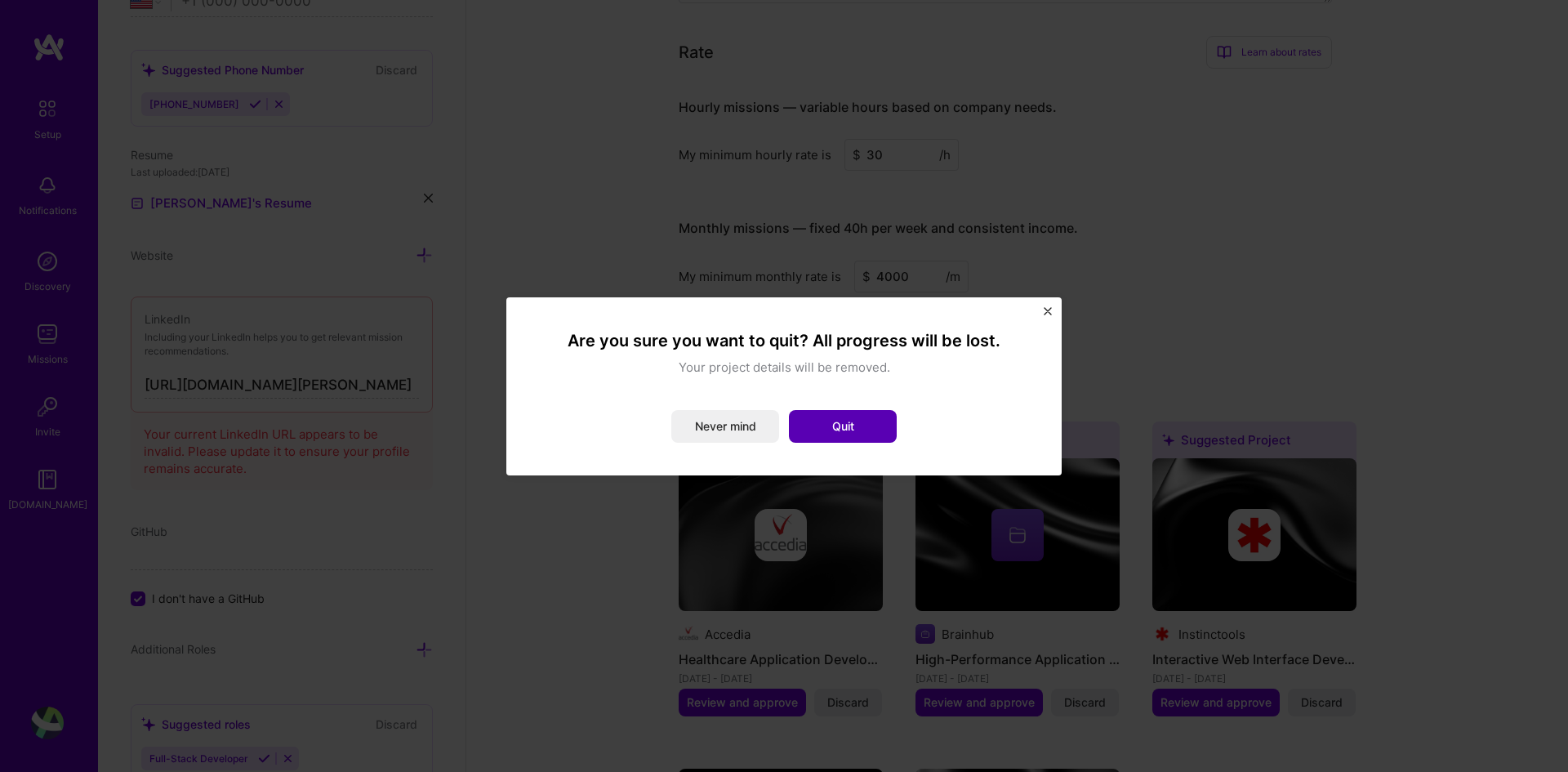
click at [814, 425] on button "Quit" at bounding box center [843, 427] width 108 height 33
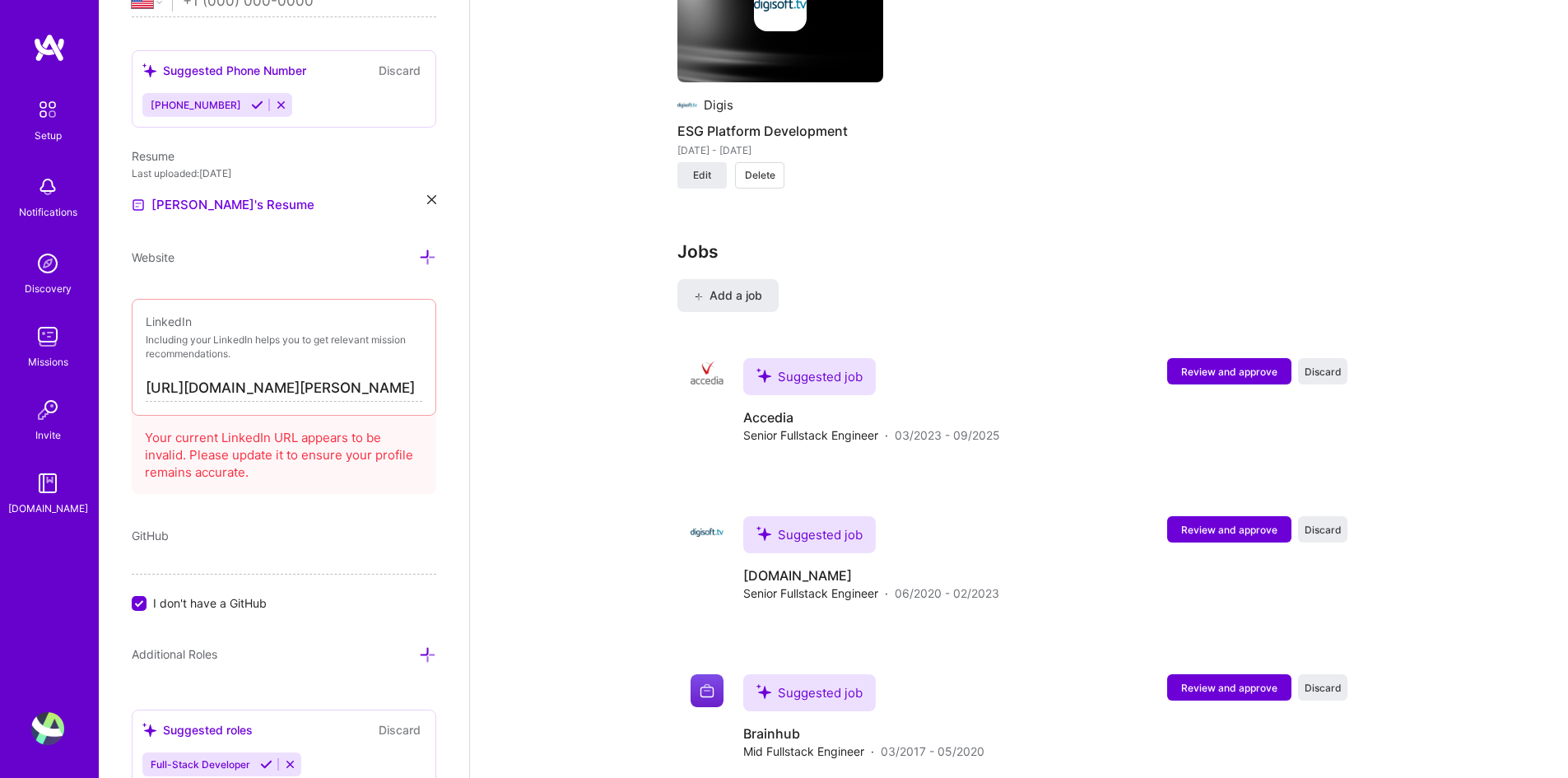
scroll to position [2059, 0]
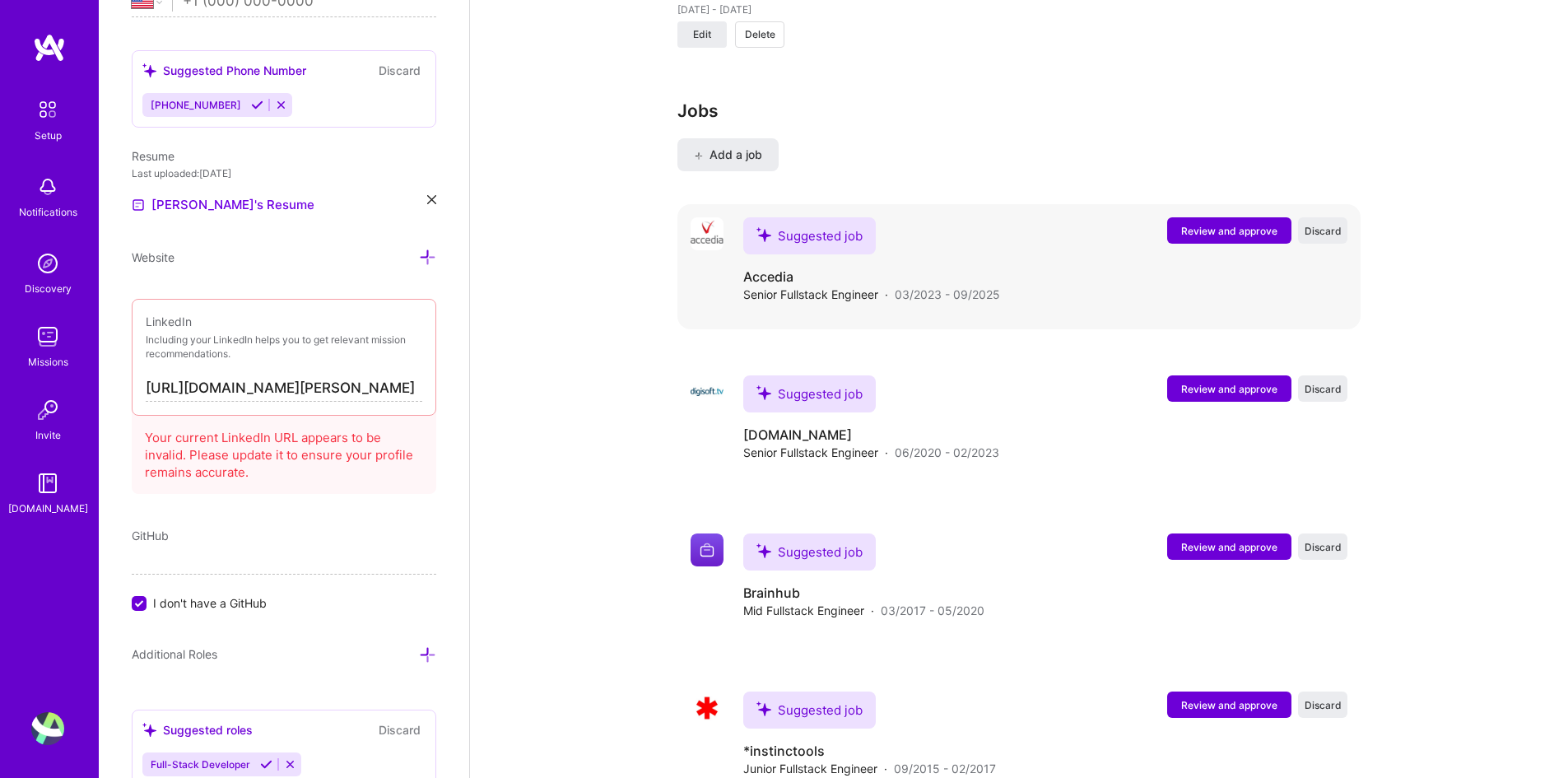
click at [1239, 224] on span "Review and approve" at bounding box center [1230, 231] width 97 height 14
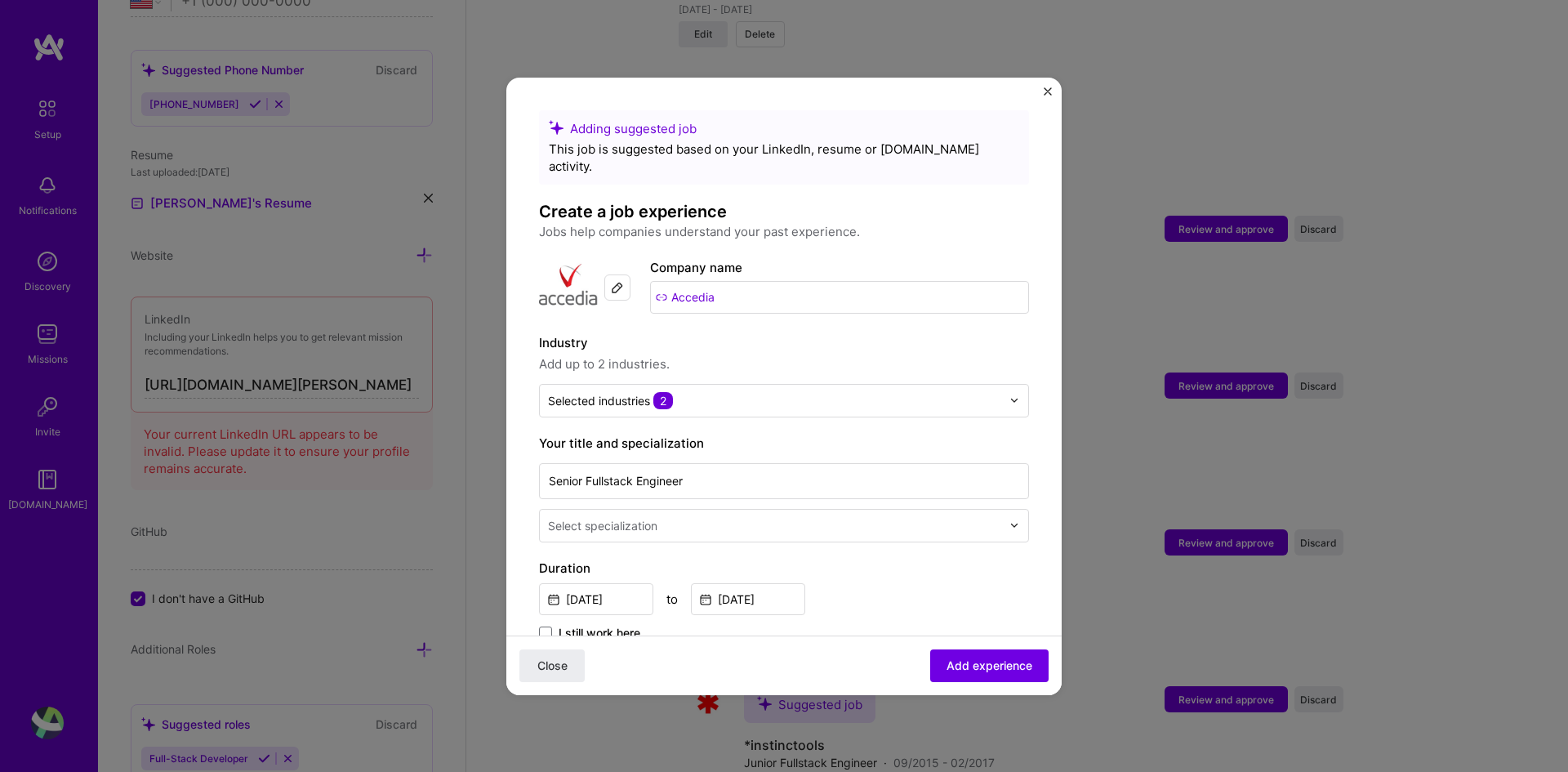
click at [1049, 94] on img "Close" at bounding box center [1048, 92] width 8 height 8
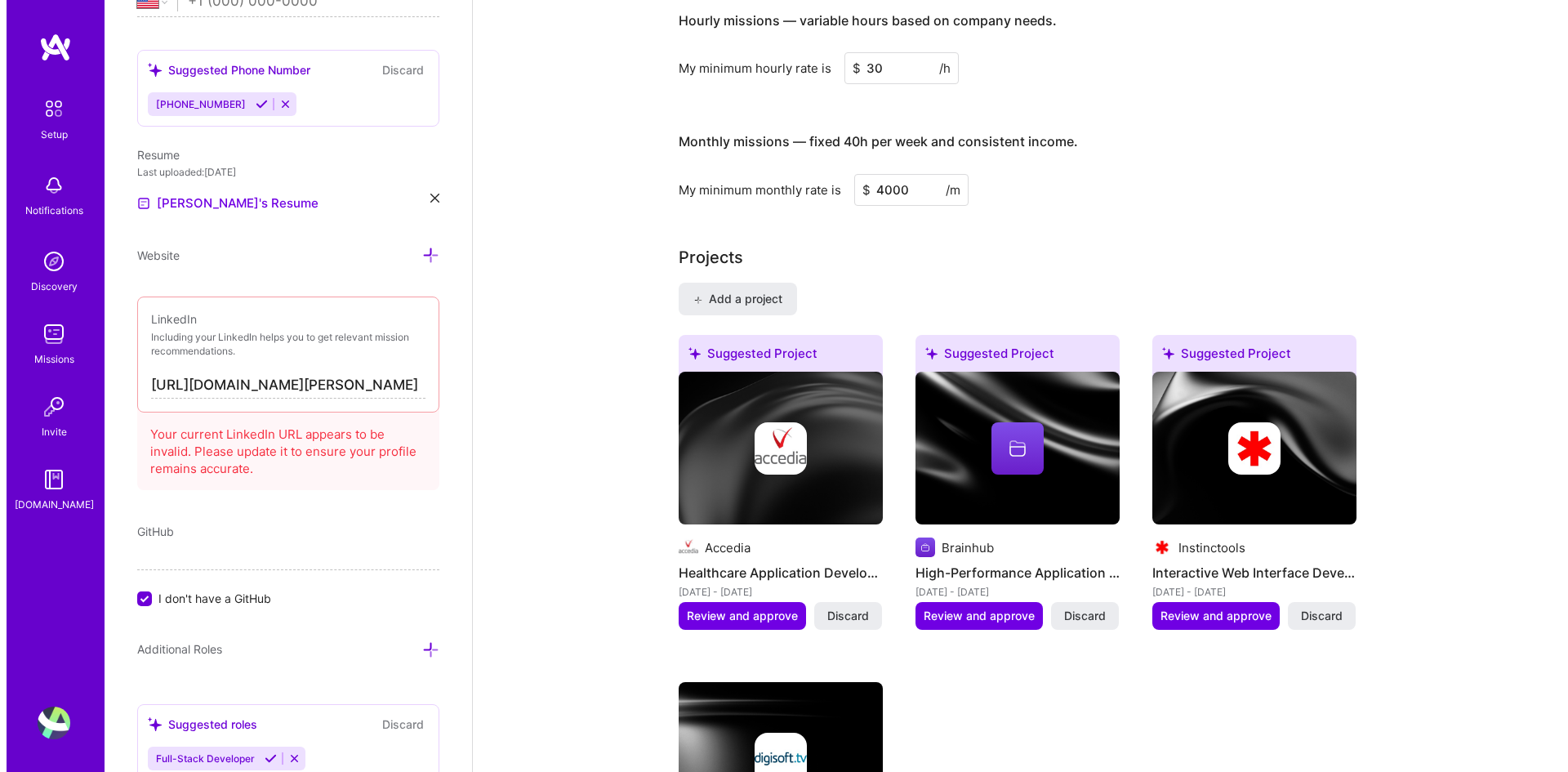
scroll to position [1225, 0]
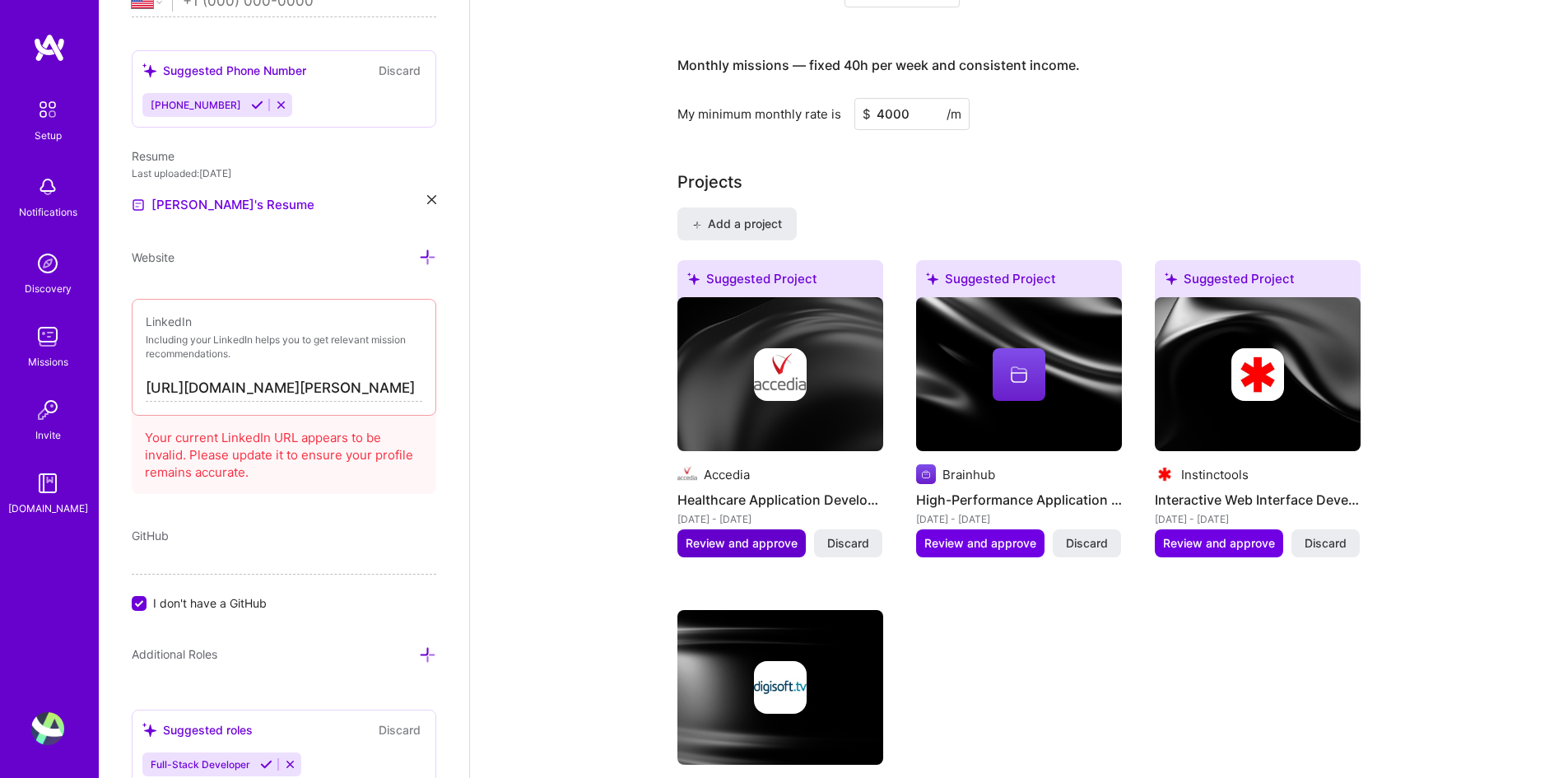
click at [740, 535] on span "Review and approve" at bounding box center [742, 544] width 112 height 17
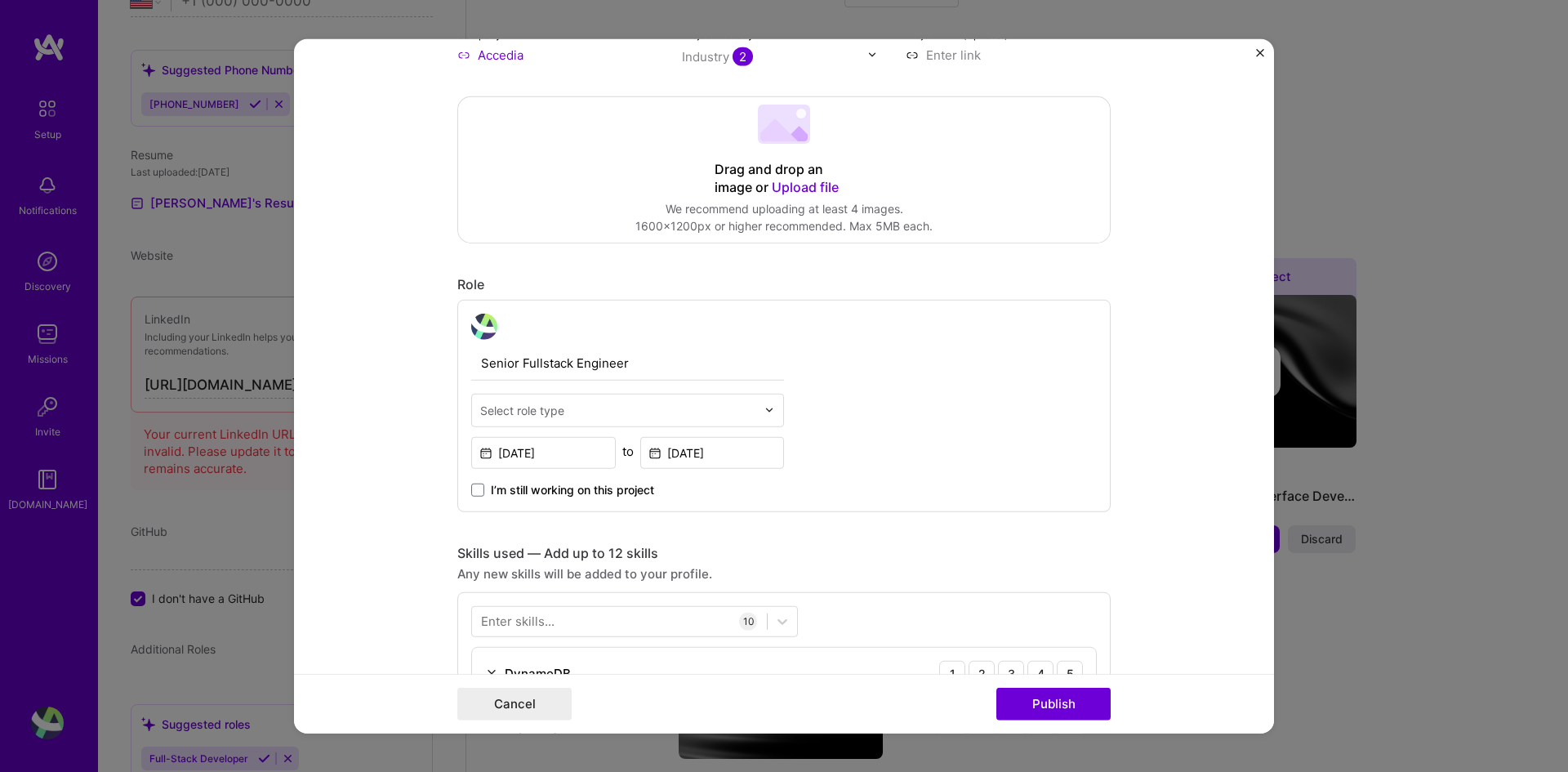
scroll to position [327, 0]
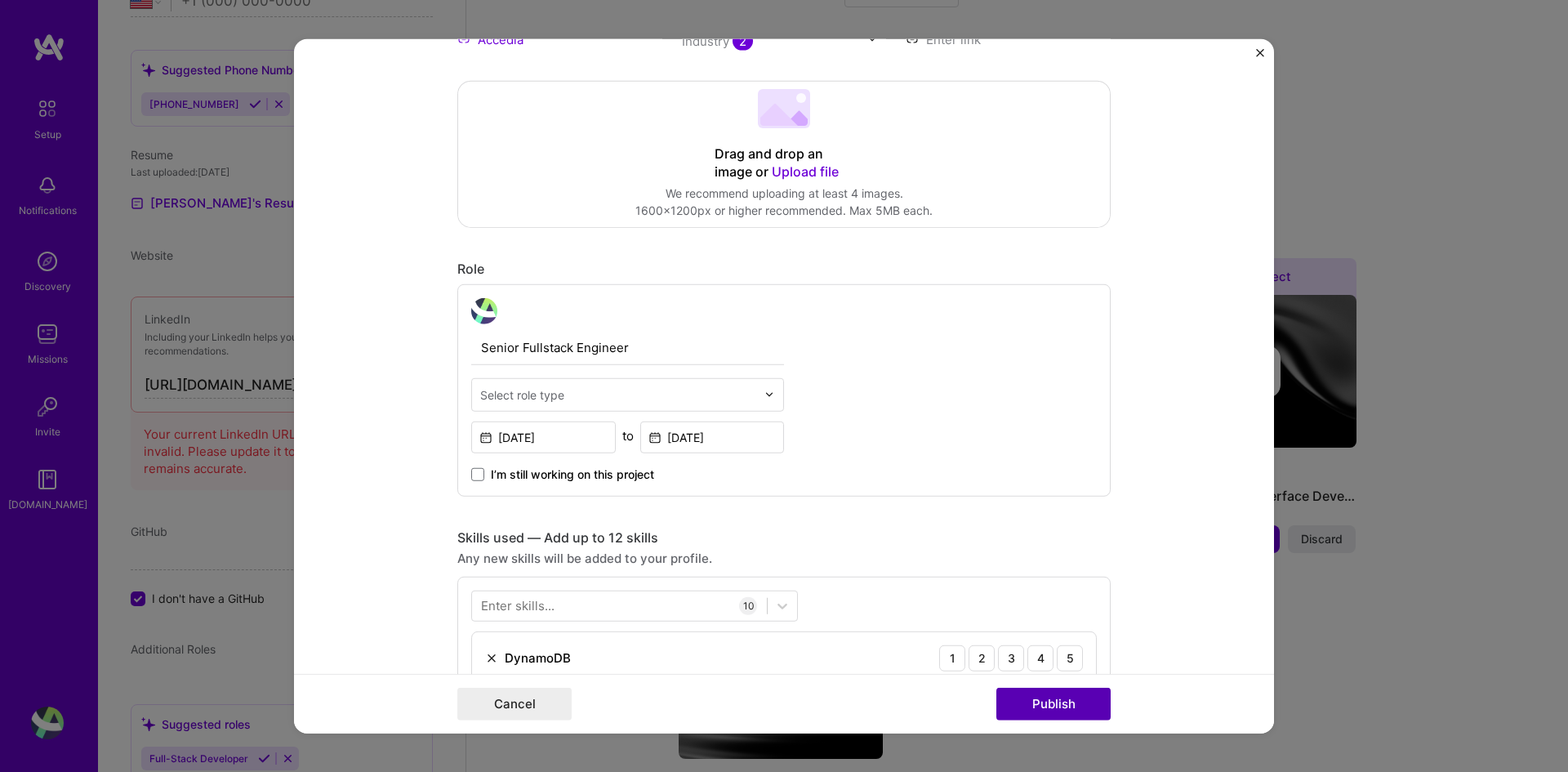
click at [1027, 576] on button "Publish" at bounding box center [1054, 705] width 114 height 33
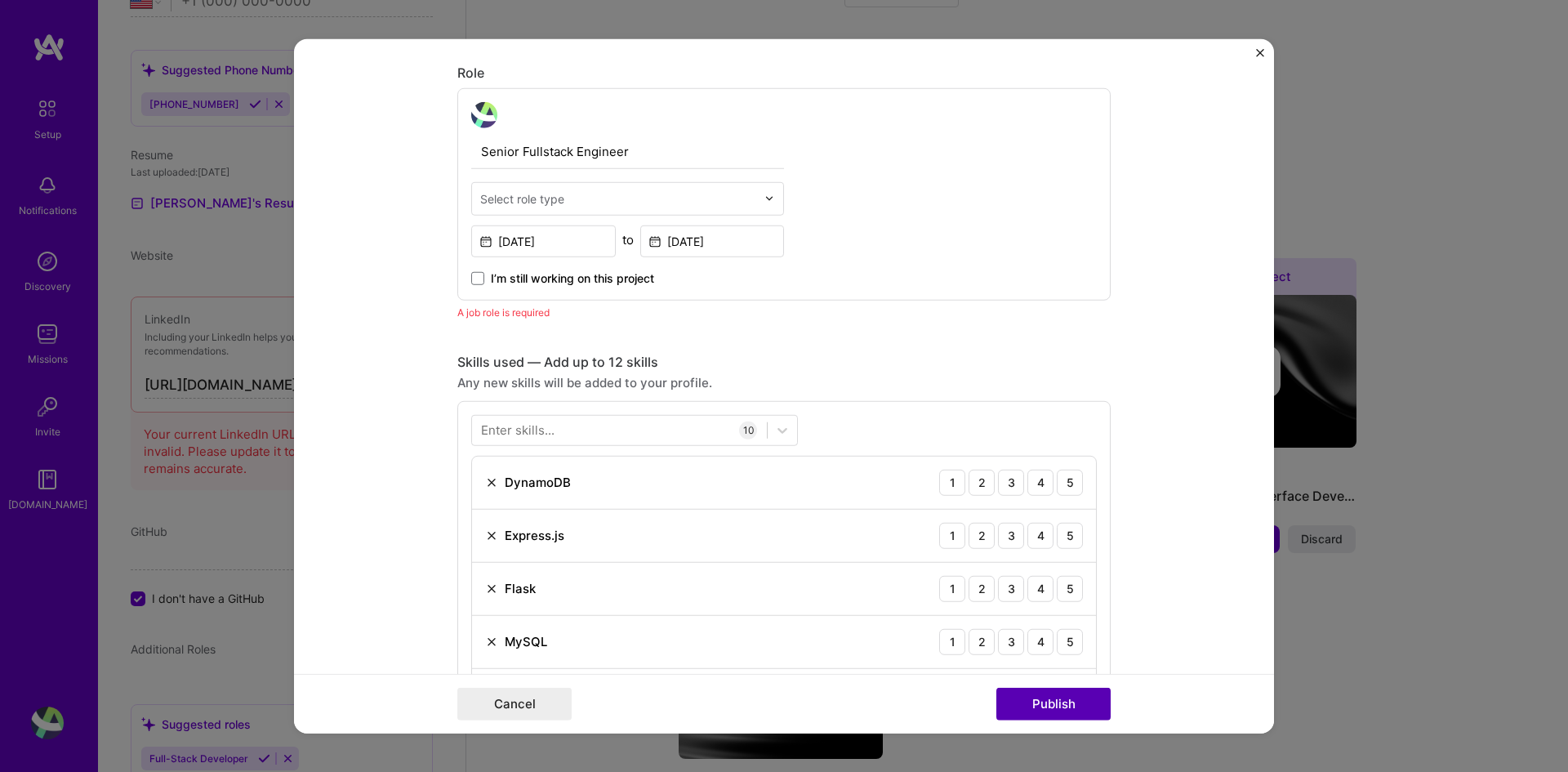
scroll to position [549, 0]
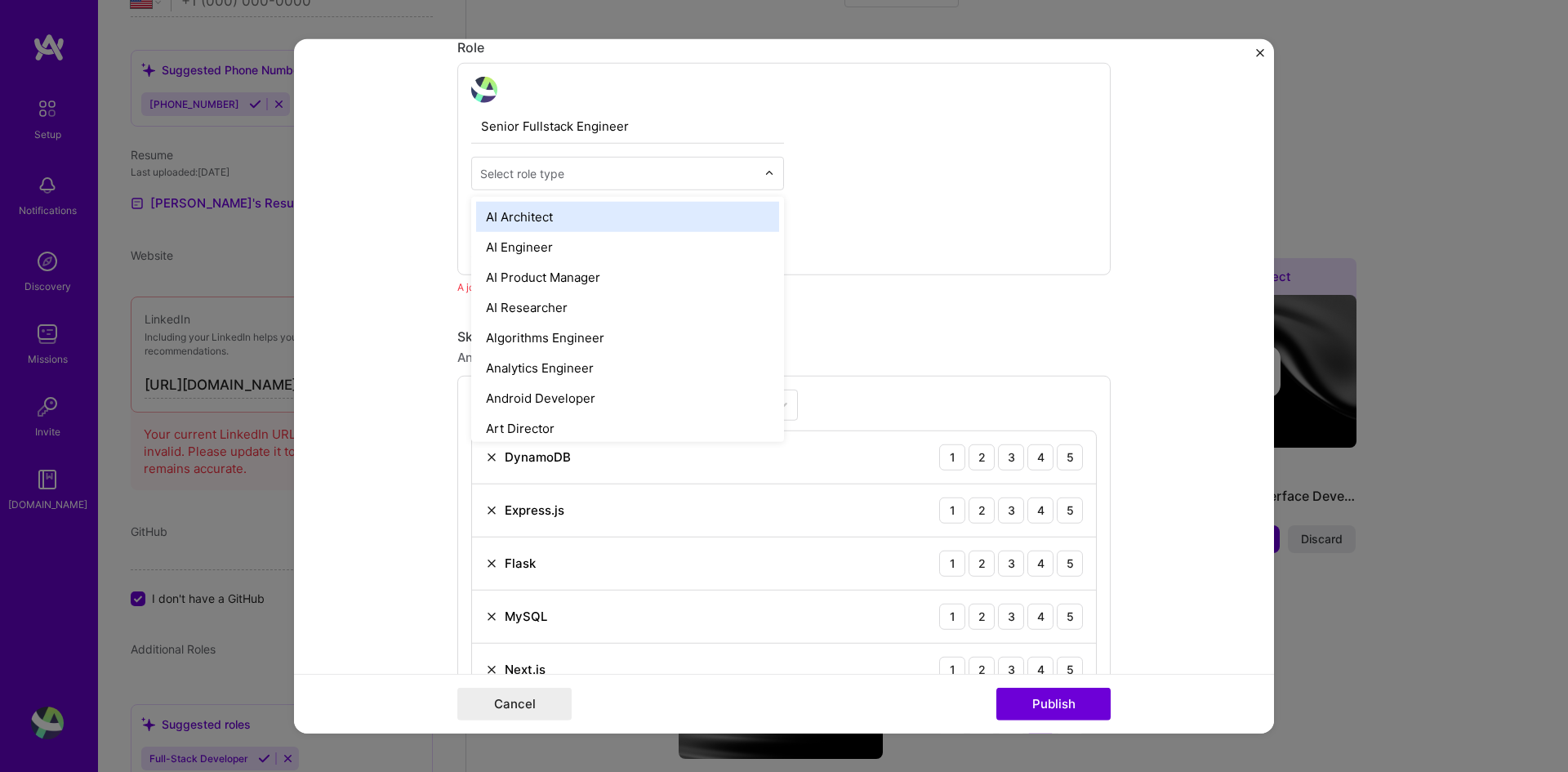
click at [605, 168] on input "text" at bounding box center [619, 173] width 276 height 17
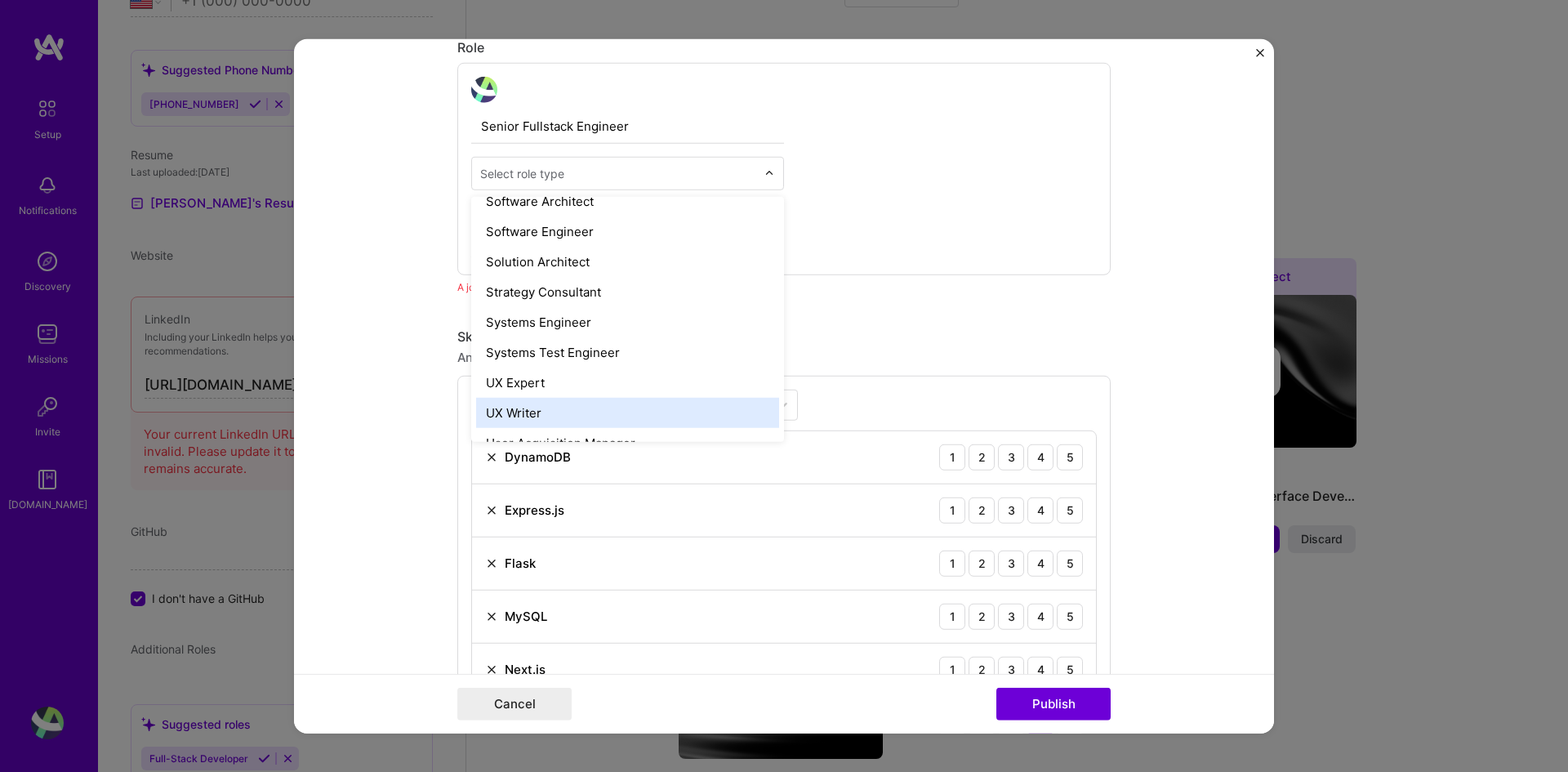
scroll to position [1718, 0]
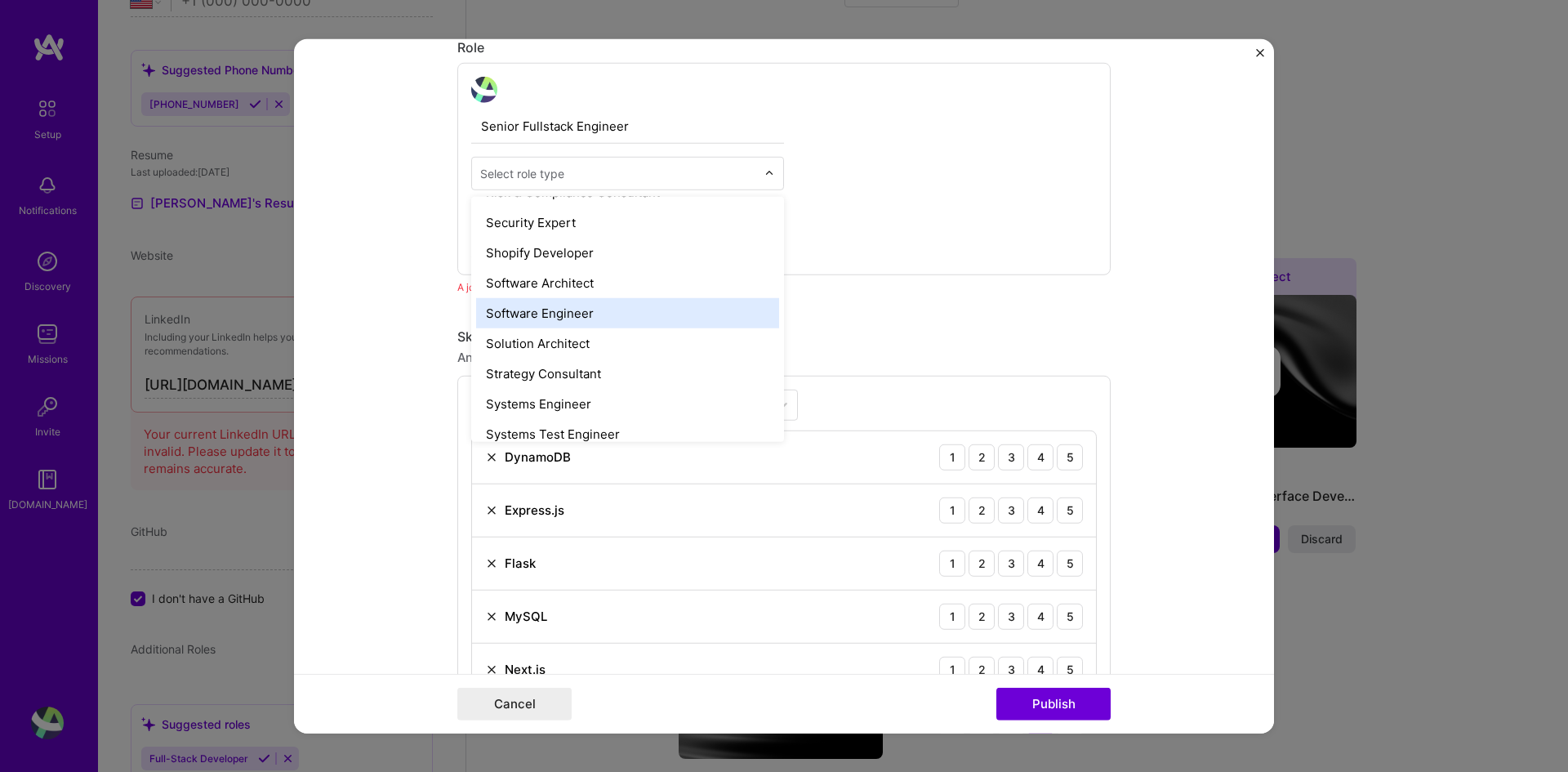
click at [596, 314] on div "Software Engineer" at bounding box center [628, 313] width 303 height 31
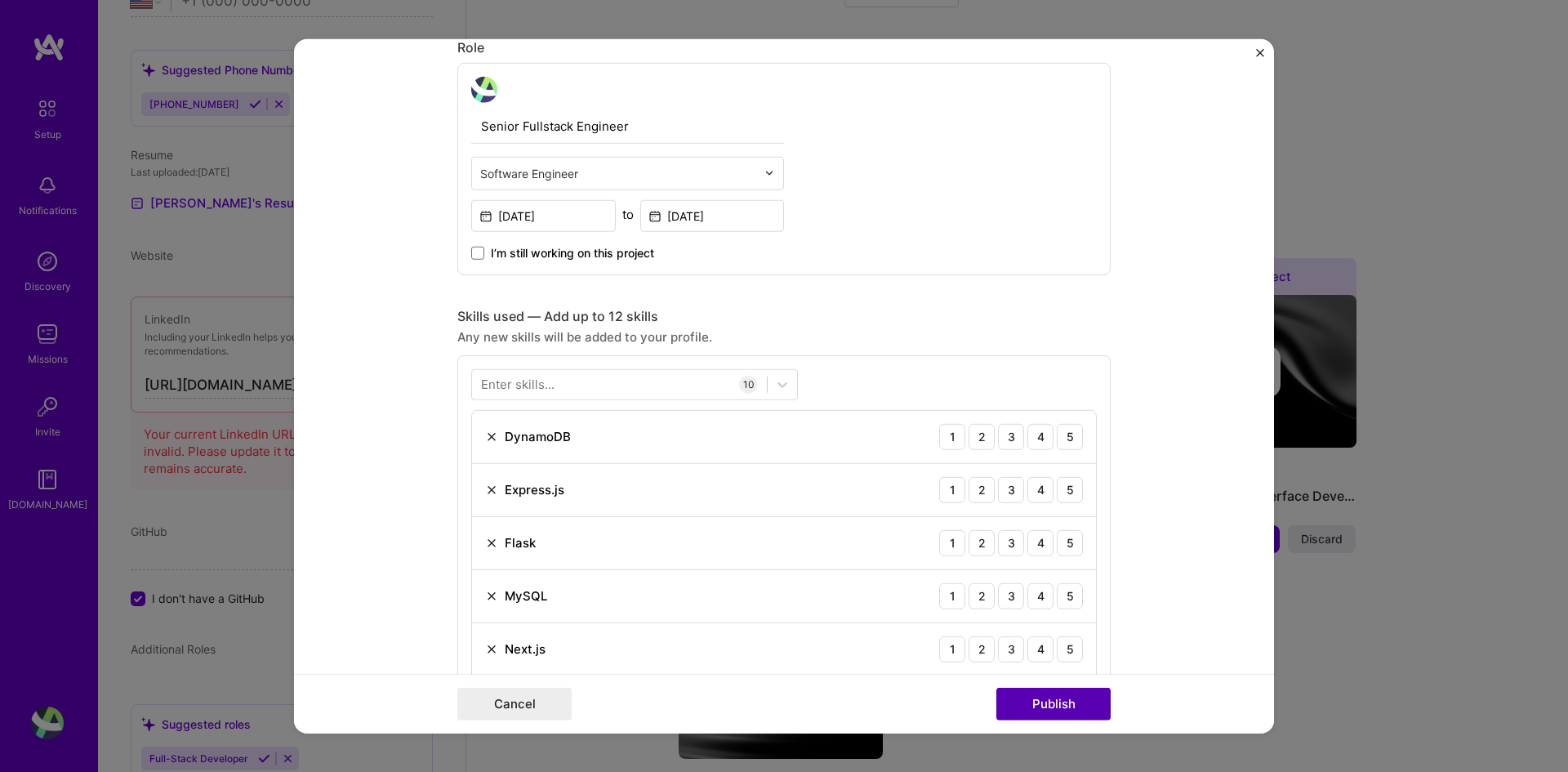
click at [1032, 576] on button "Publish" at bounding box center [1054, 705] width 114 height 33
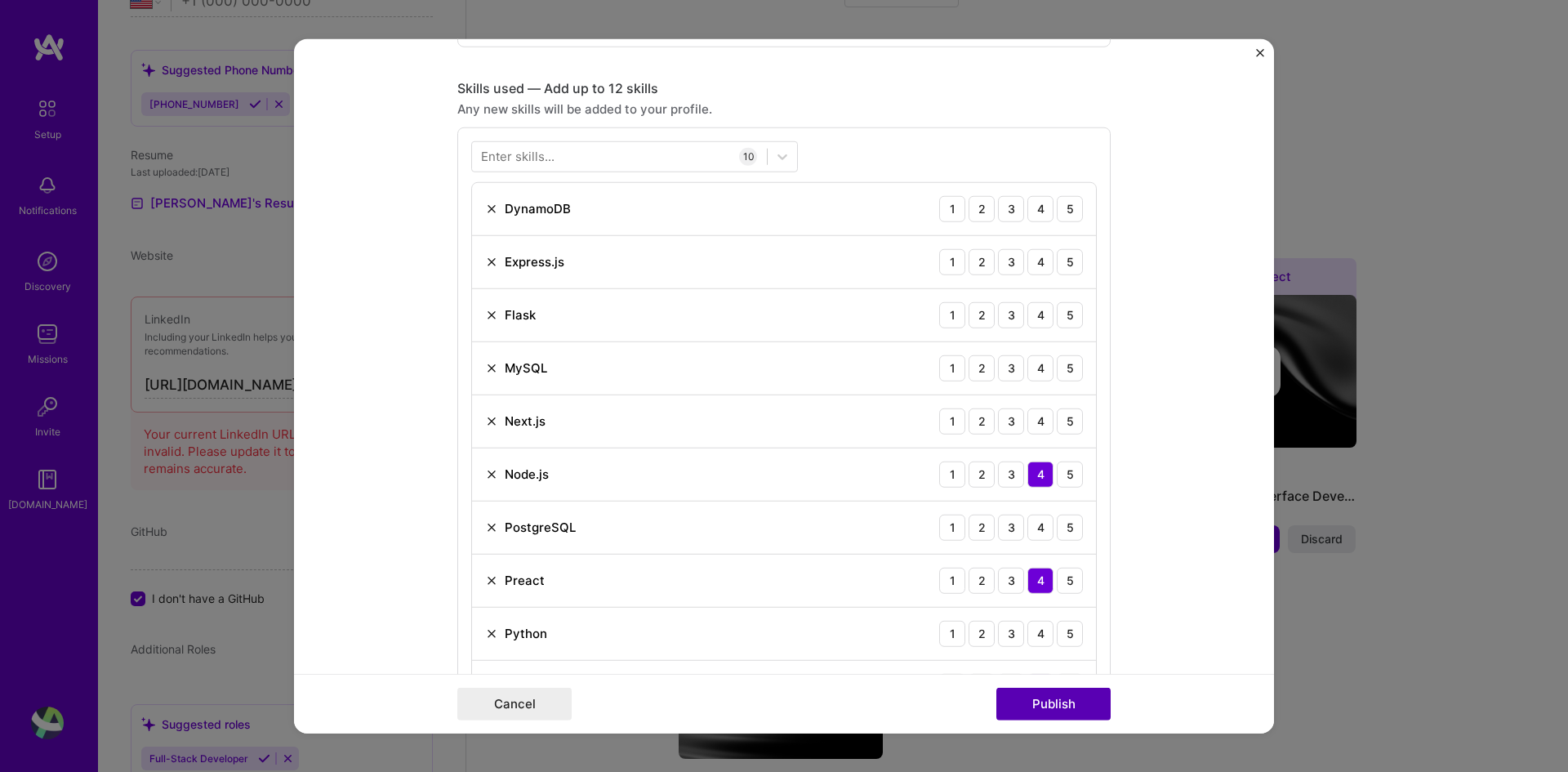
scroll to position [818, 0]
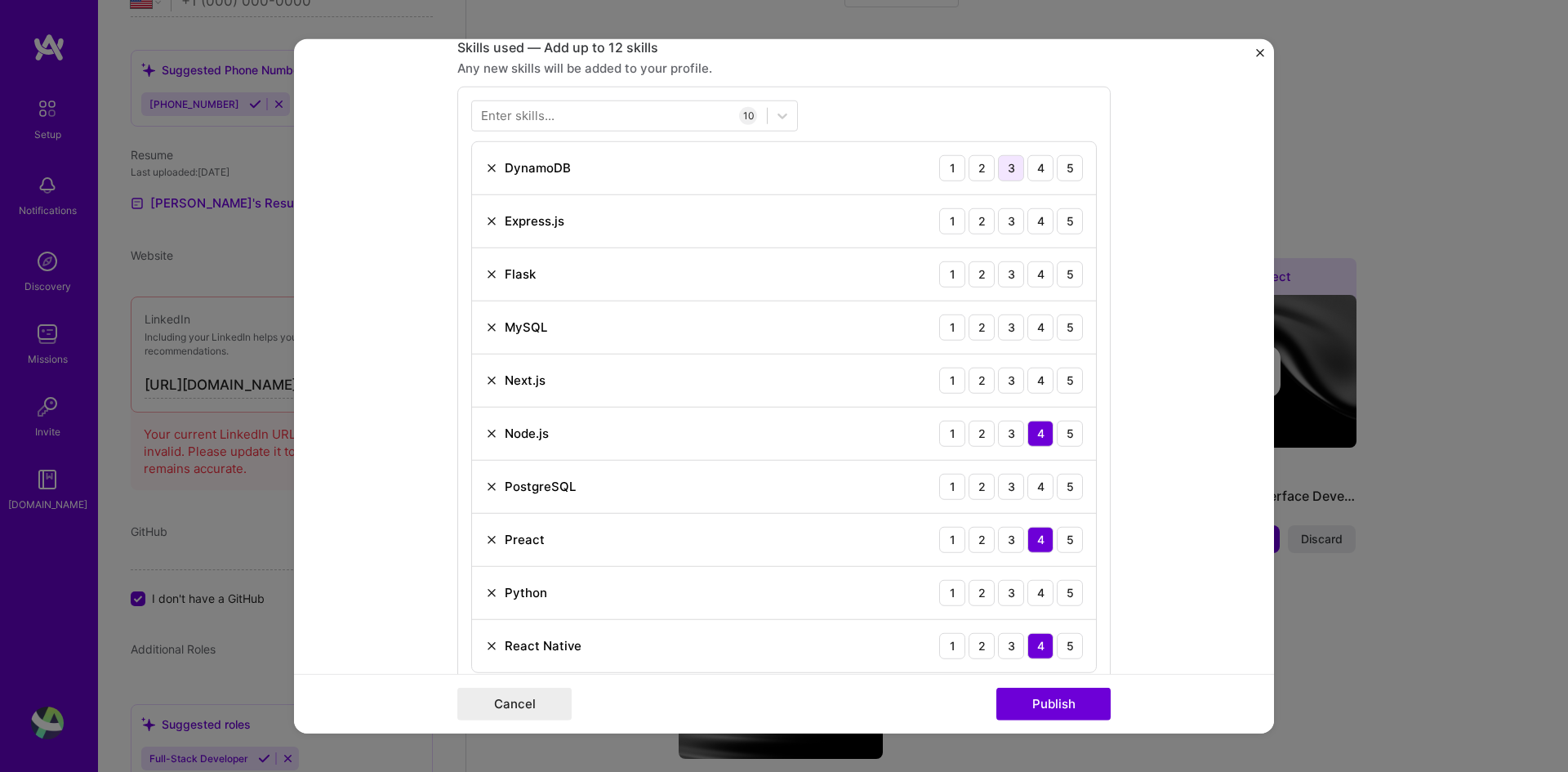
click at [1003, 174] on div "3" at bounding box center [1011, 168] width 26 height 26
click at [1008, 212] on div "3" at bounding box center [1011, 221] width 26 height 26
click at [1015, 272] on div "3" at bounding box center [1011, 274] width 26 height 26
click at [982, 323] on div "2" at bounding box center [982, 327] width 26 height 26
click at [983, 377] on div "2" at bounding box center [982, 380] width 26 height 26
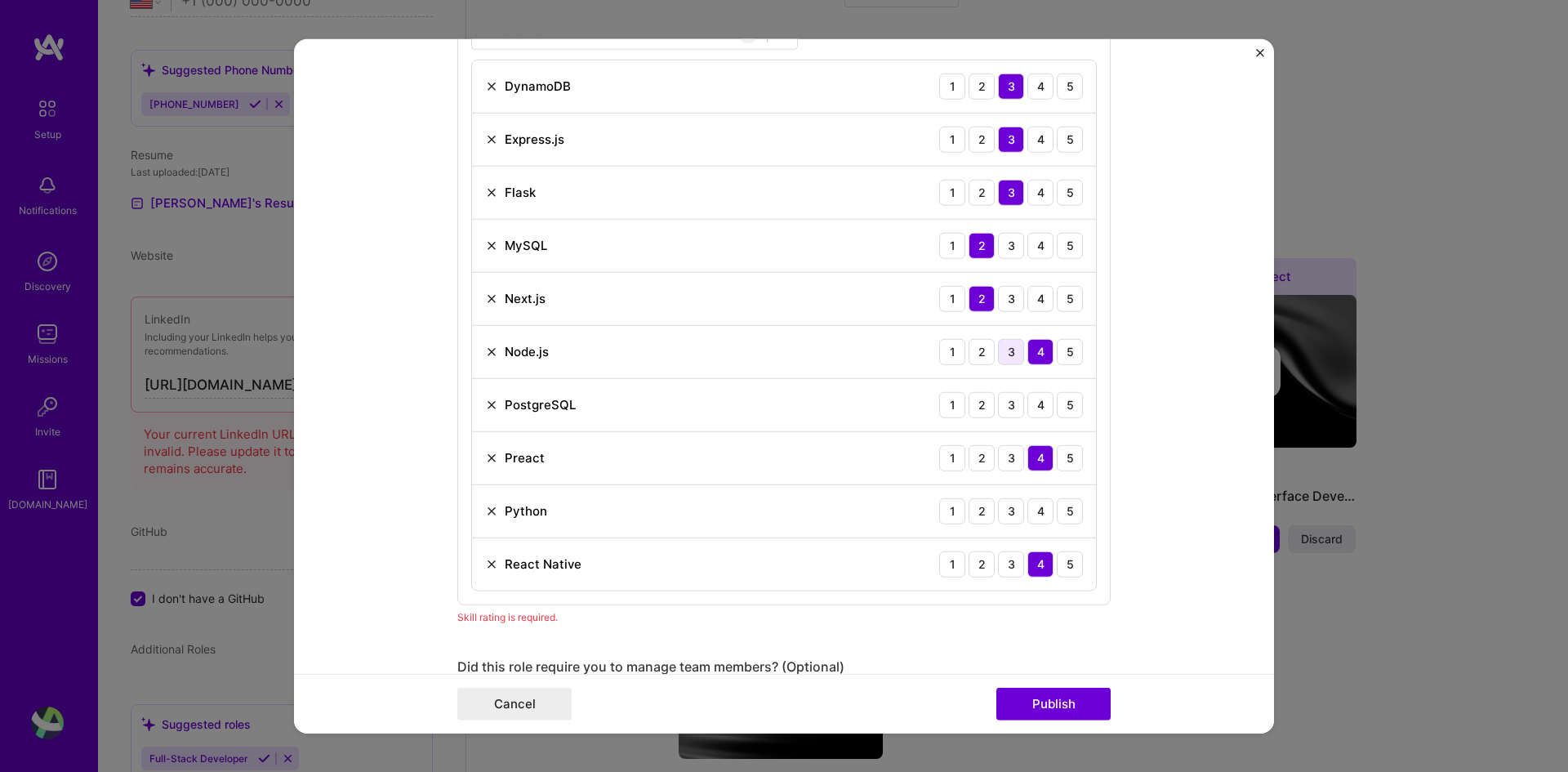
scroll to position [981, 0]
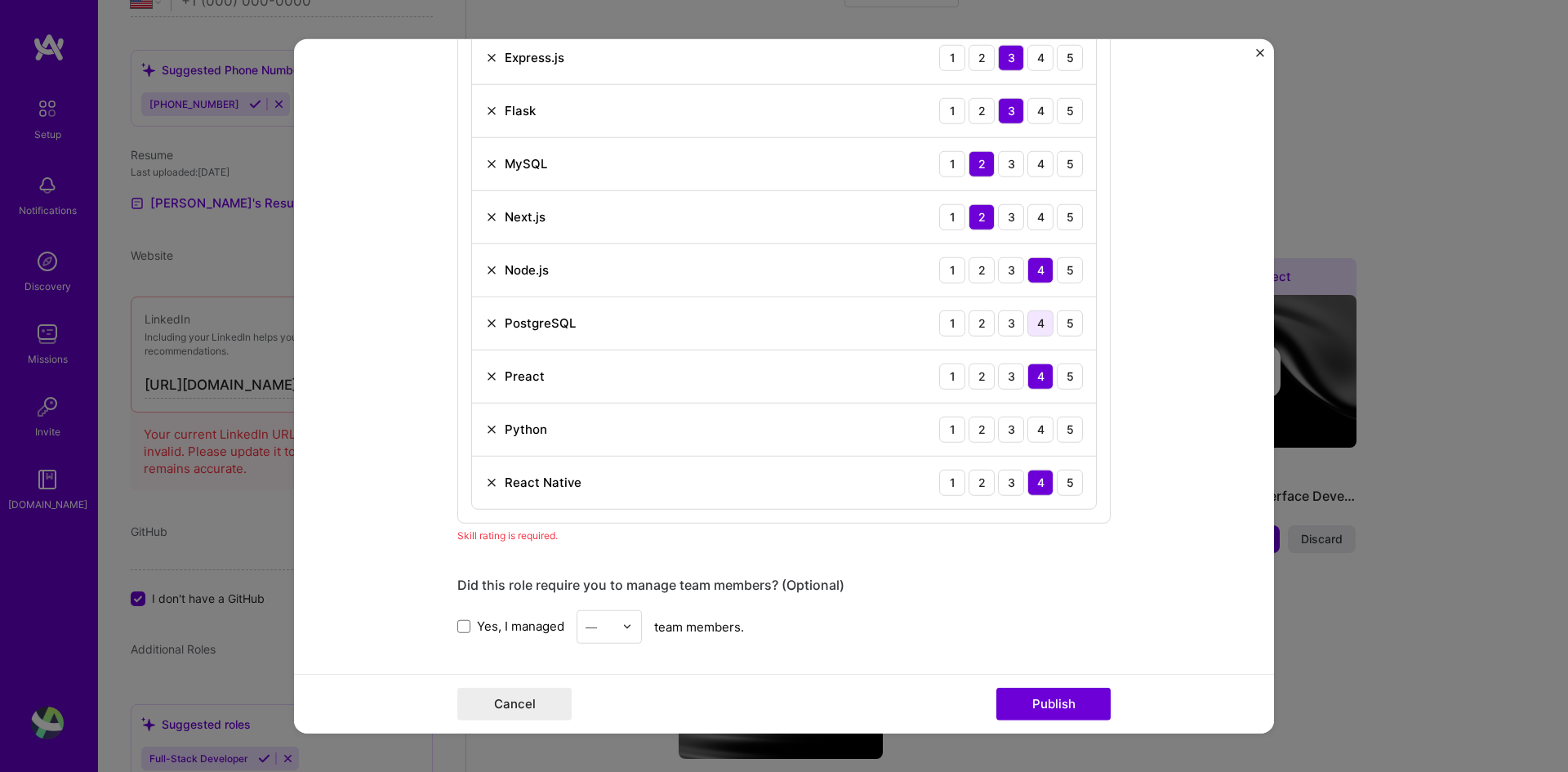
click at [1034, 328] on div "4" at bounding box center [1040, 323] width 26 height 26
click at [1064, 576] on button "Publish" at bounding box center [1054, 705] width 114 height 33
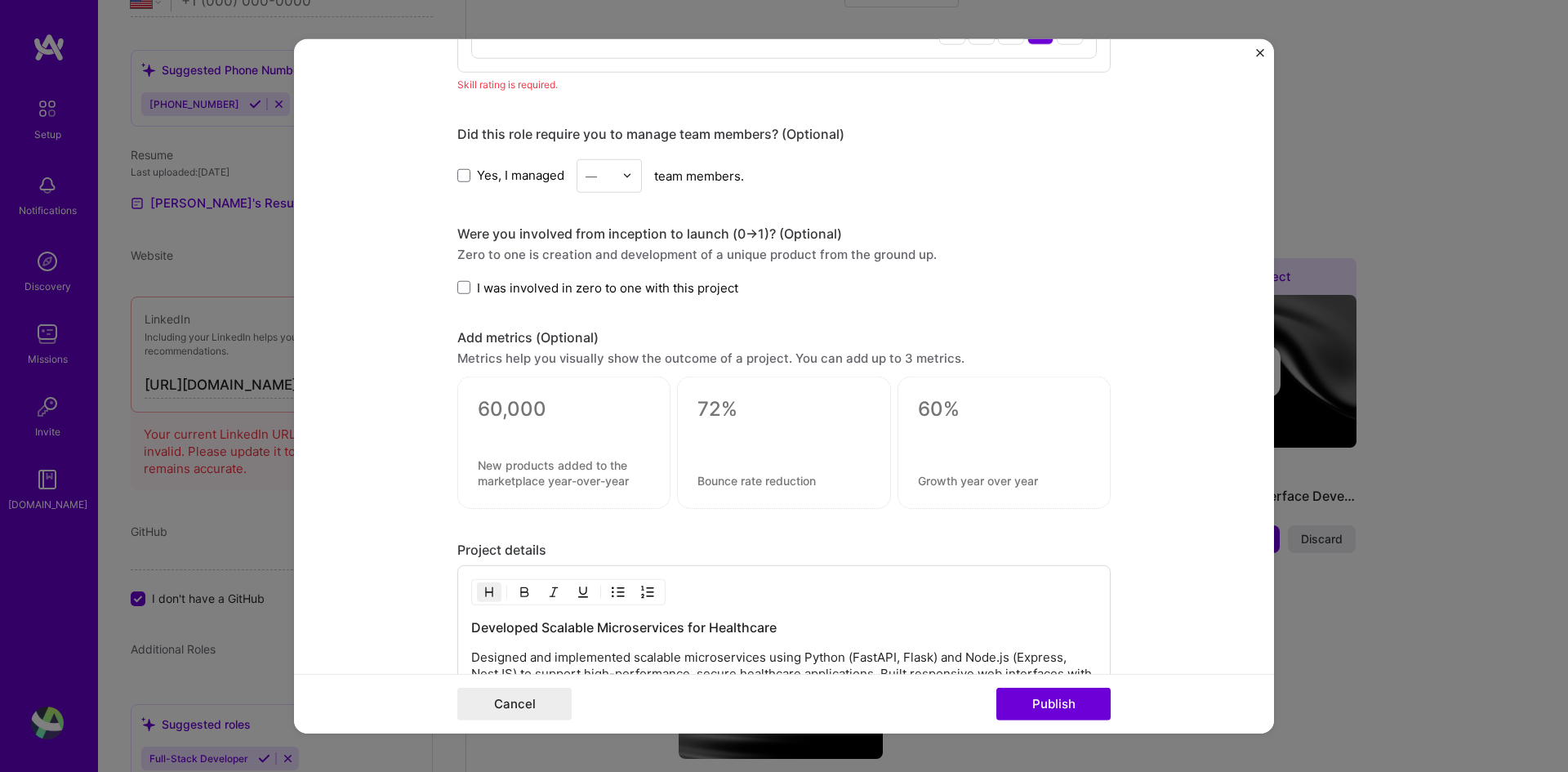
scroll to position [1553, 0]
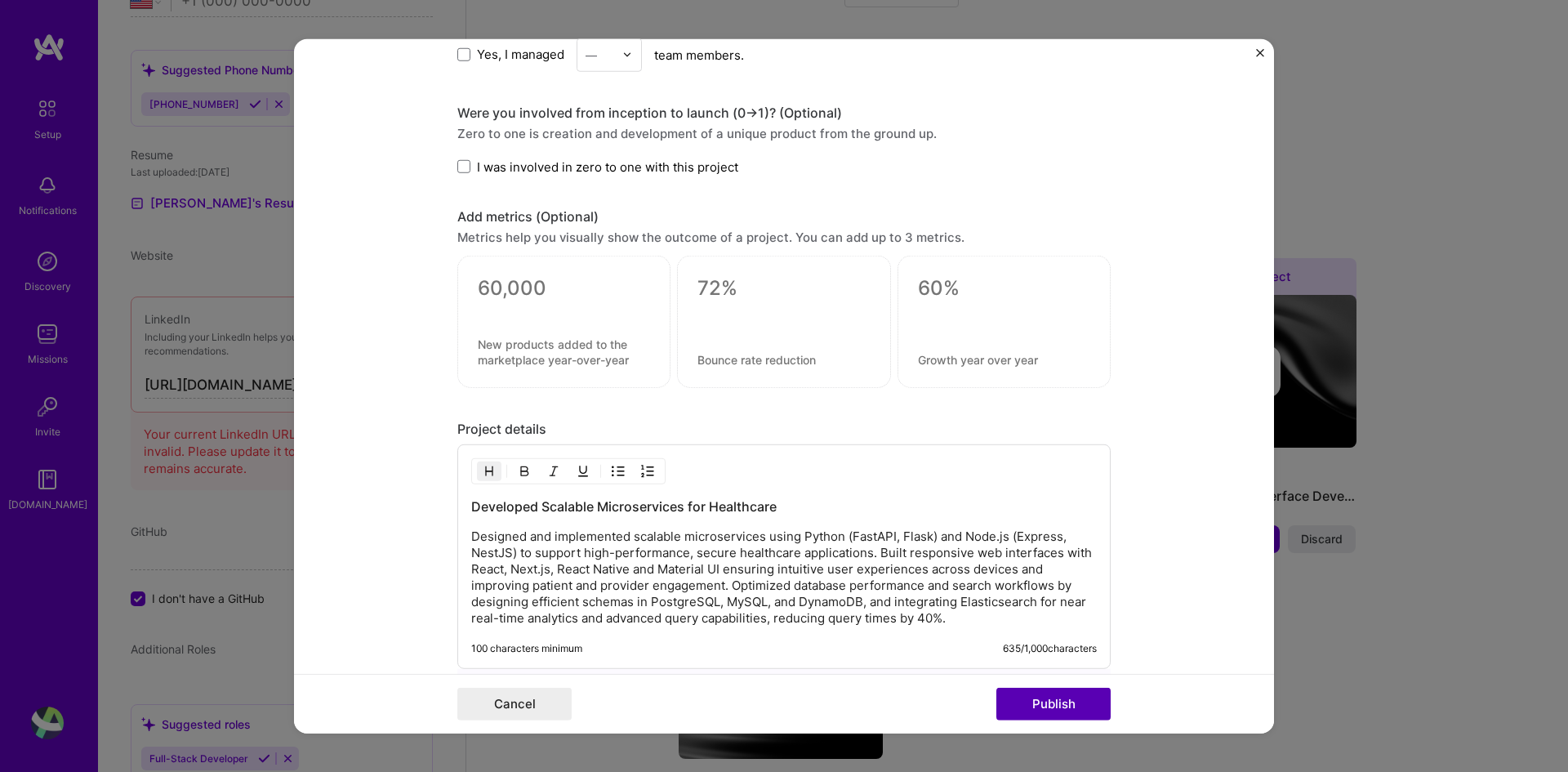
click at [1028, 576] on button "Publish" at bounding box center [1054, 705] width 114 height 33
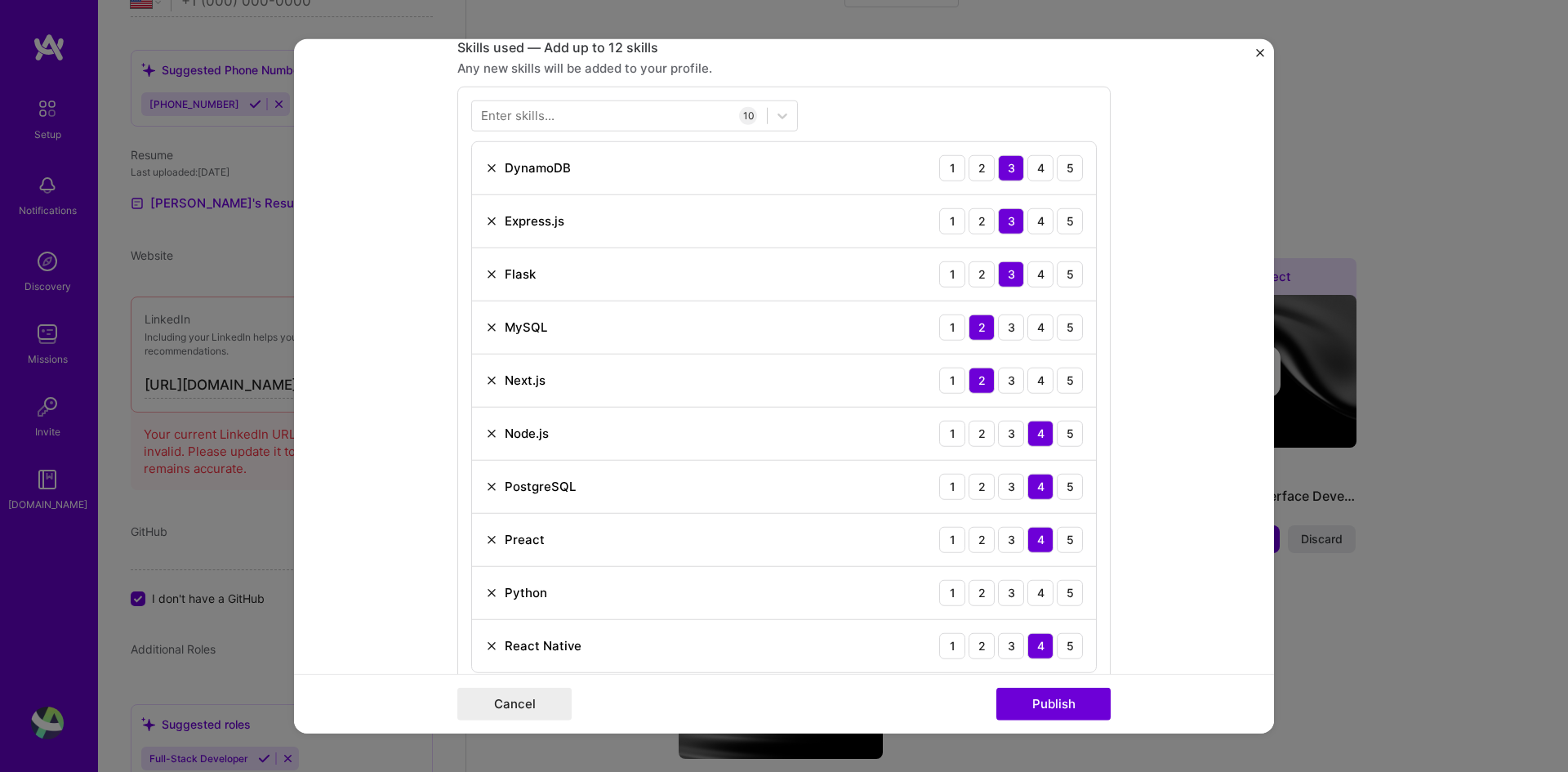
scroll to position [899, 0]
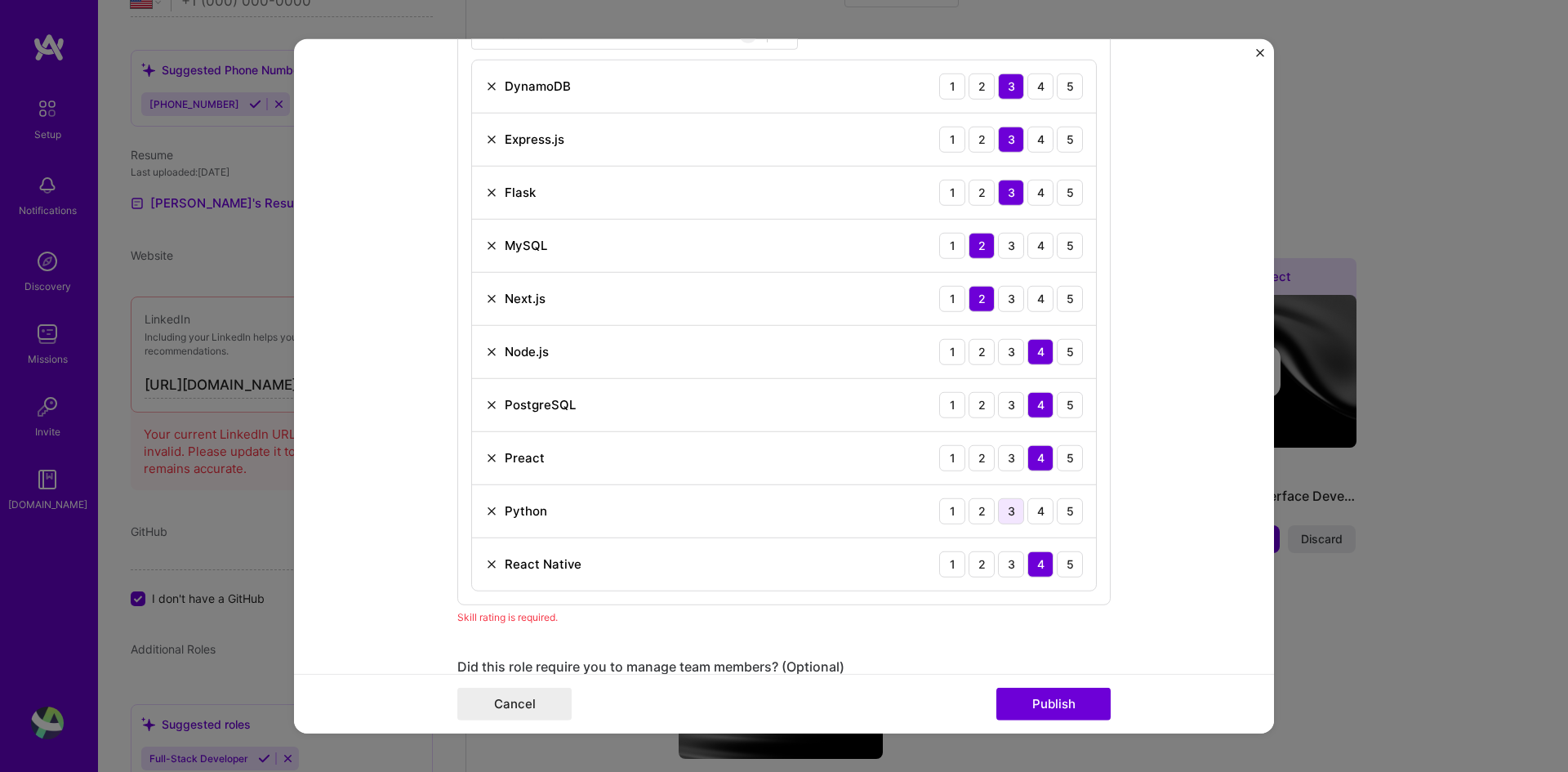
click at [1008, 508] on div "3" at bounding box center [1011, 511] width 26 height 26
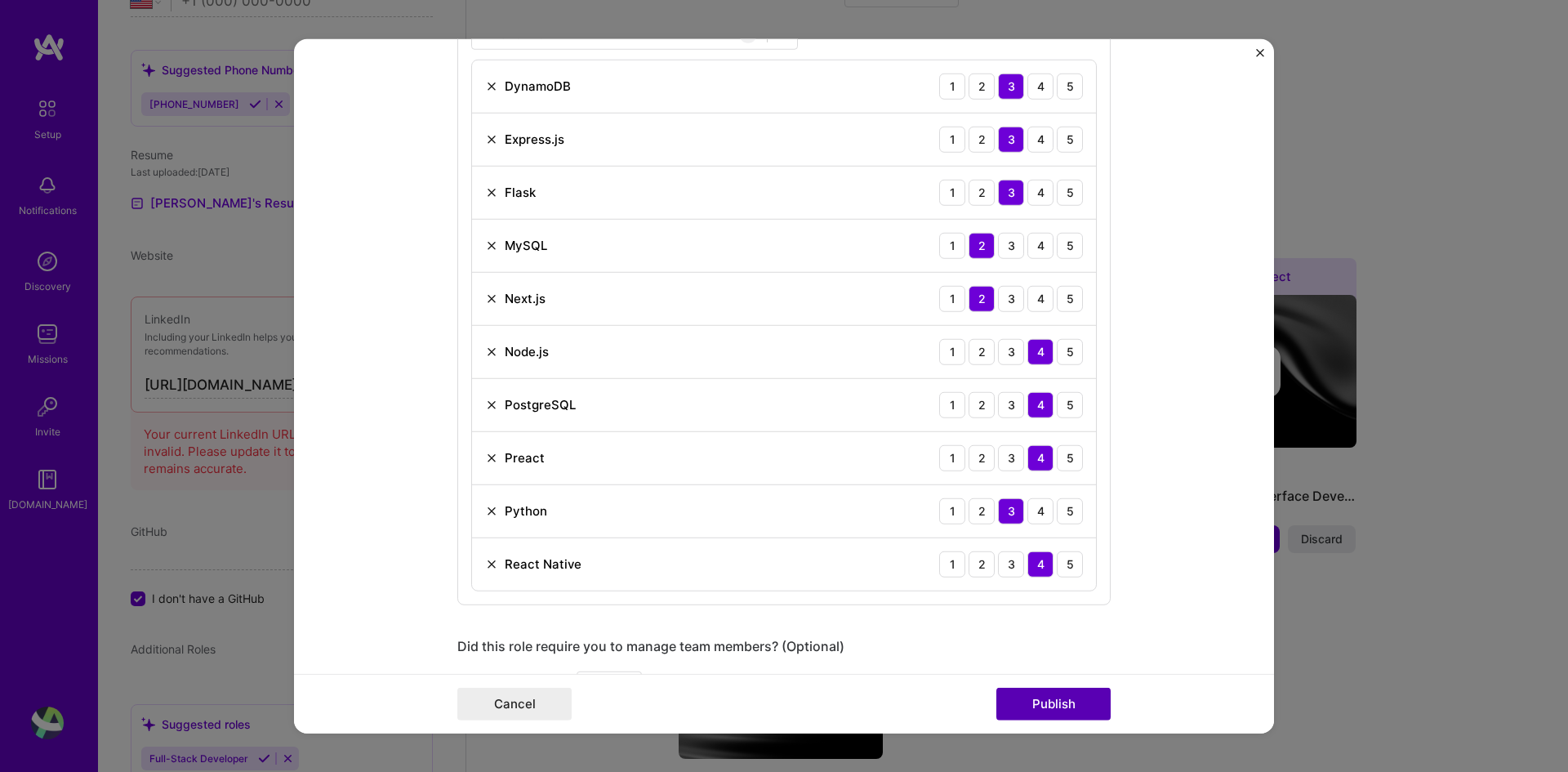
click at [1034, 576] on button "Publish" at bounding box center [1054, 705] width 114 height 33
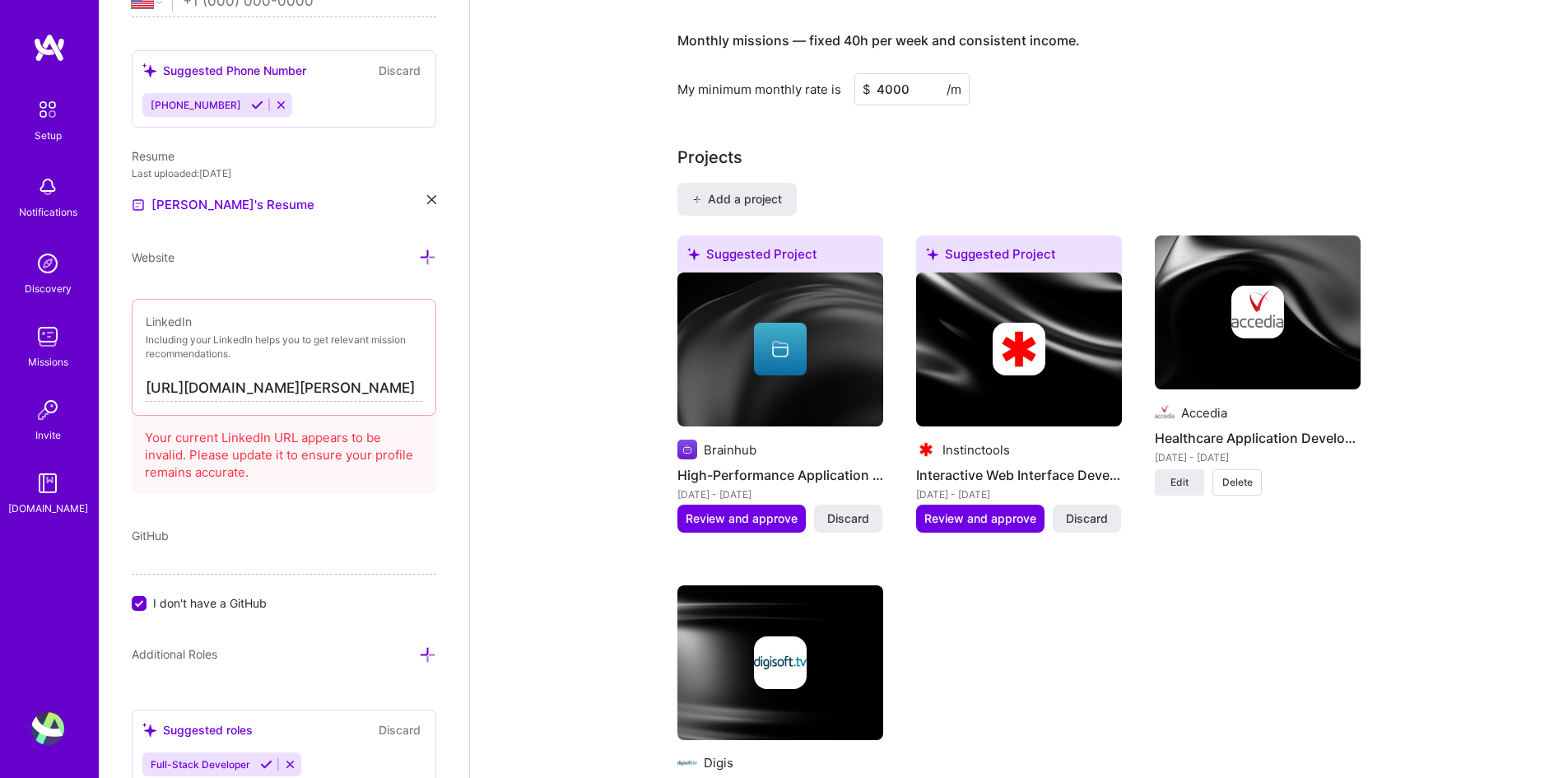
click at [1034, 580] on div "Suggested Project Brainhub High-Performance Application Development [DATE] - [D…" at bounding box center [1019, 550] width 684 height 631
click at [759, 510] on span "Review and approve" at bounding box center [742, 519] width 112 height 17
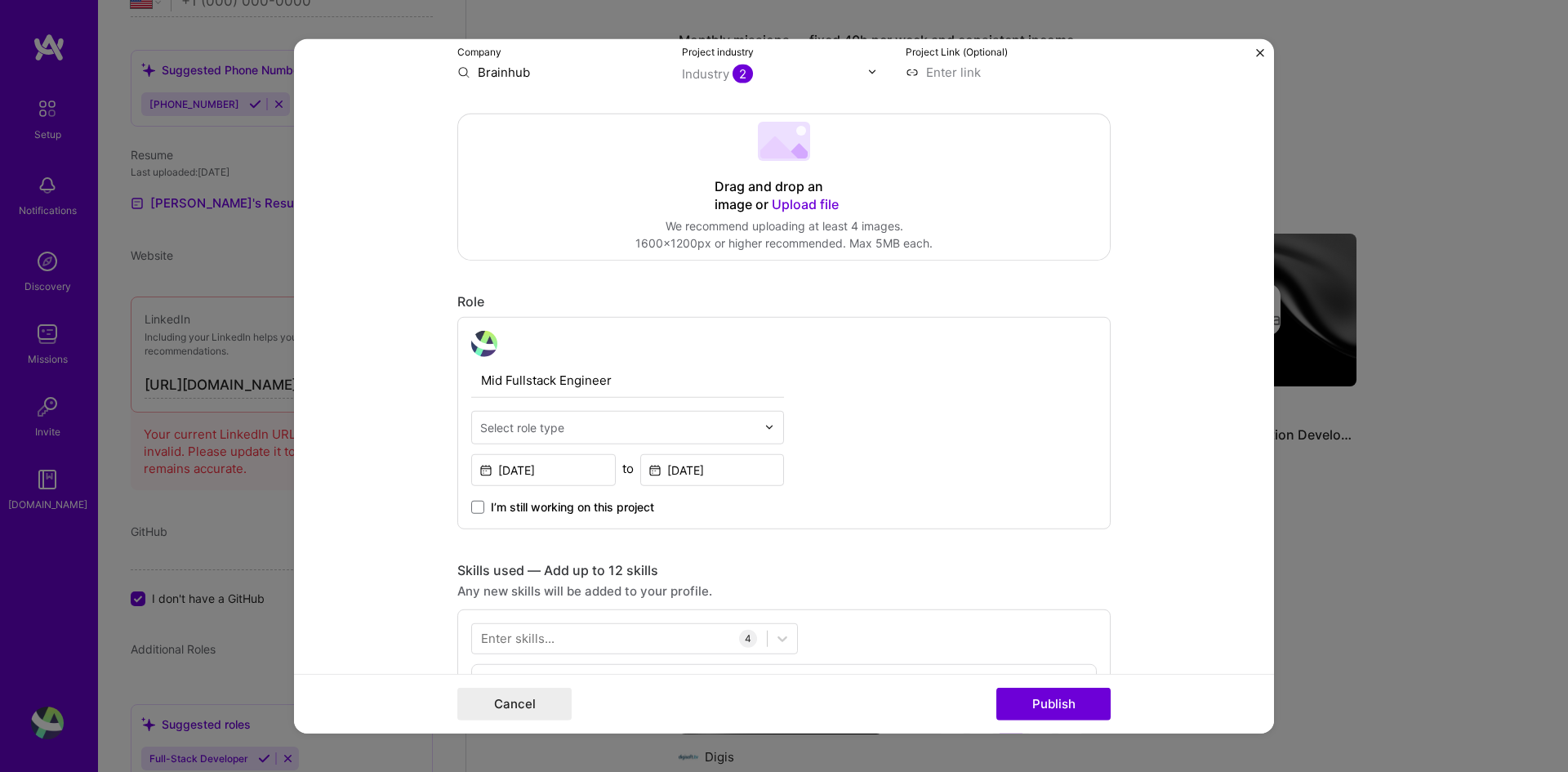
scroll to position [327, 0]
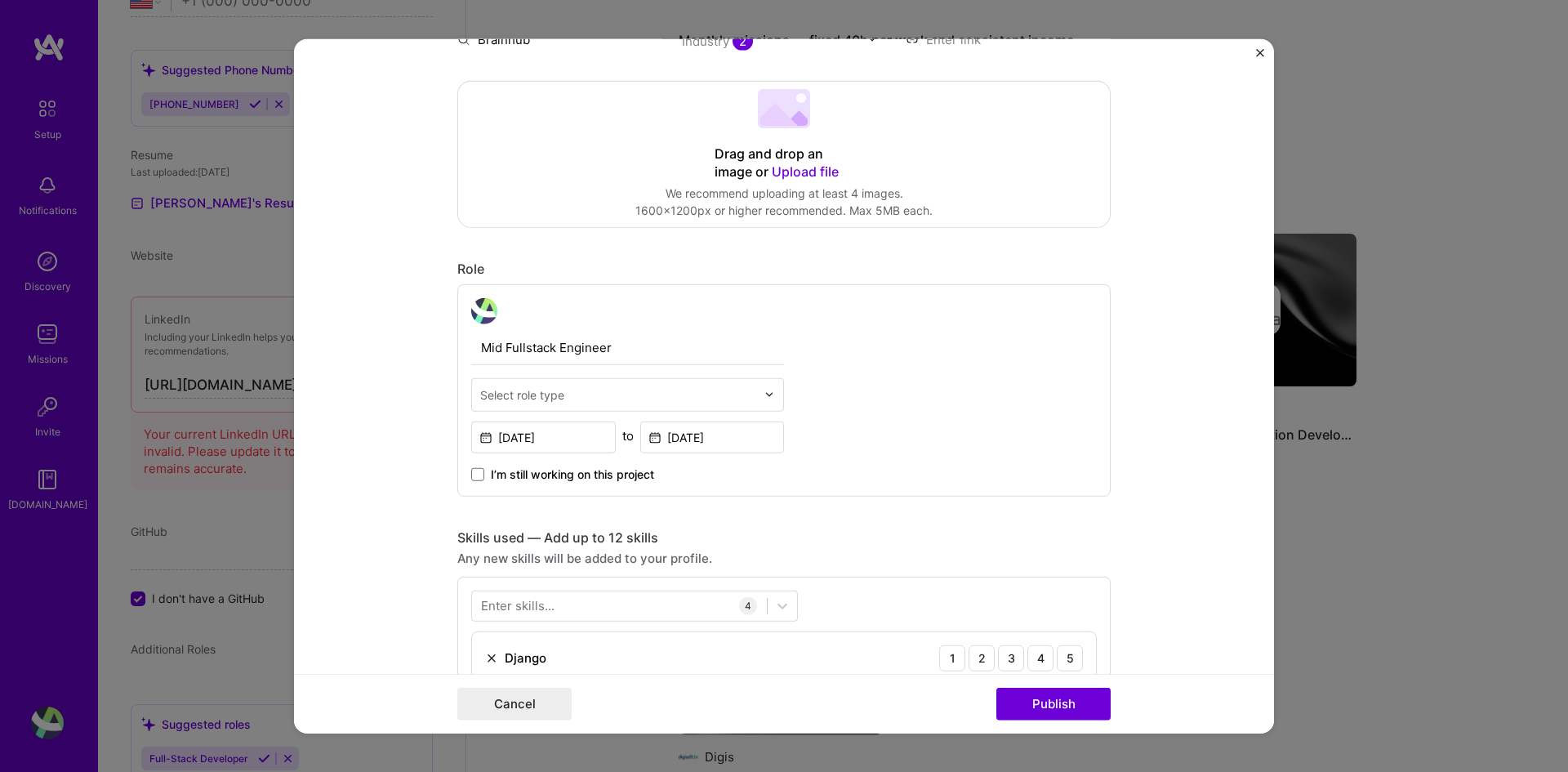
click at [753, 390] on div "Select role type" at bounding box center [619, 394] width 293 height 32
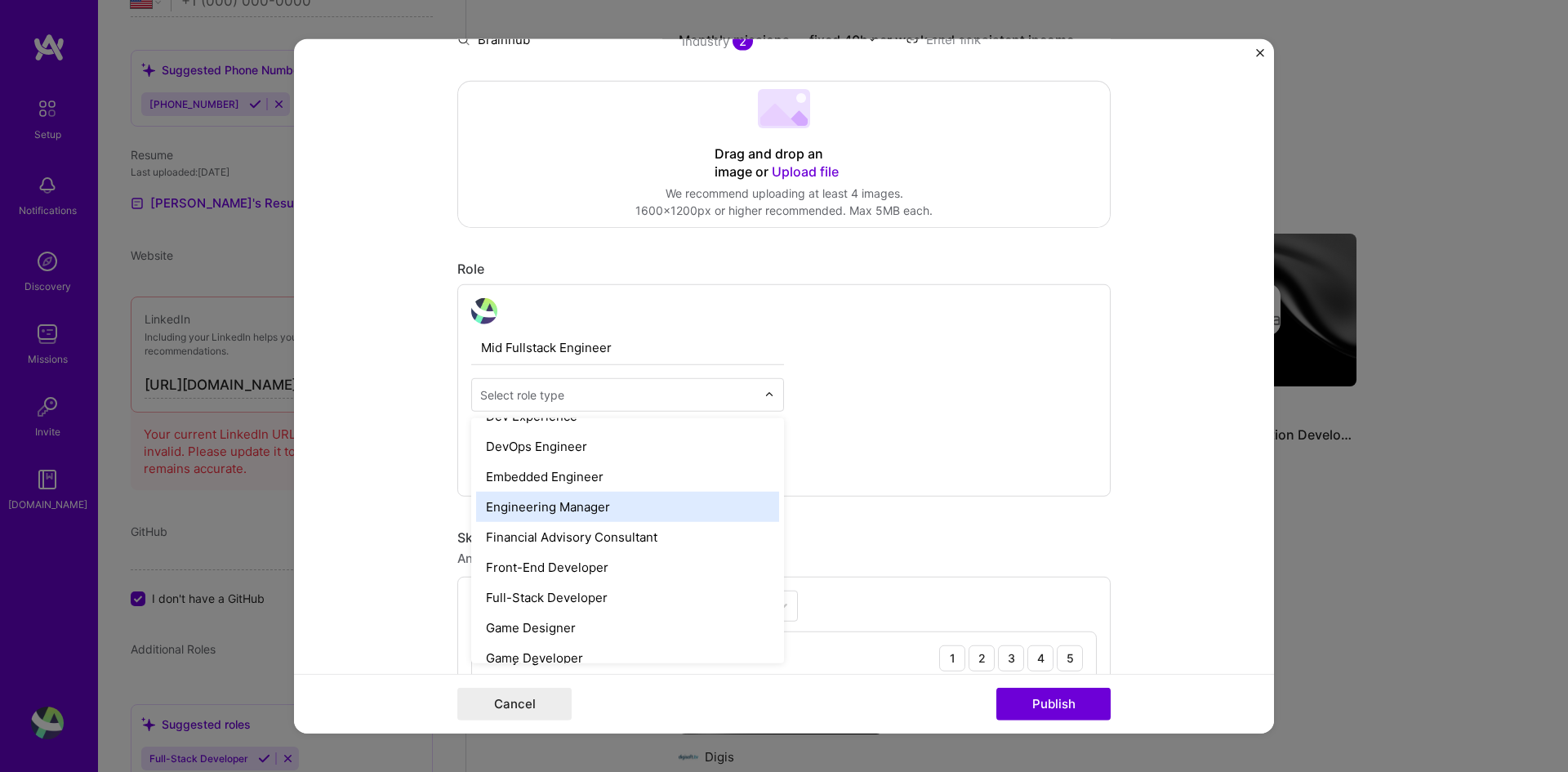
scroll to position [818, 0]
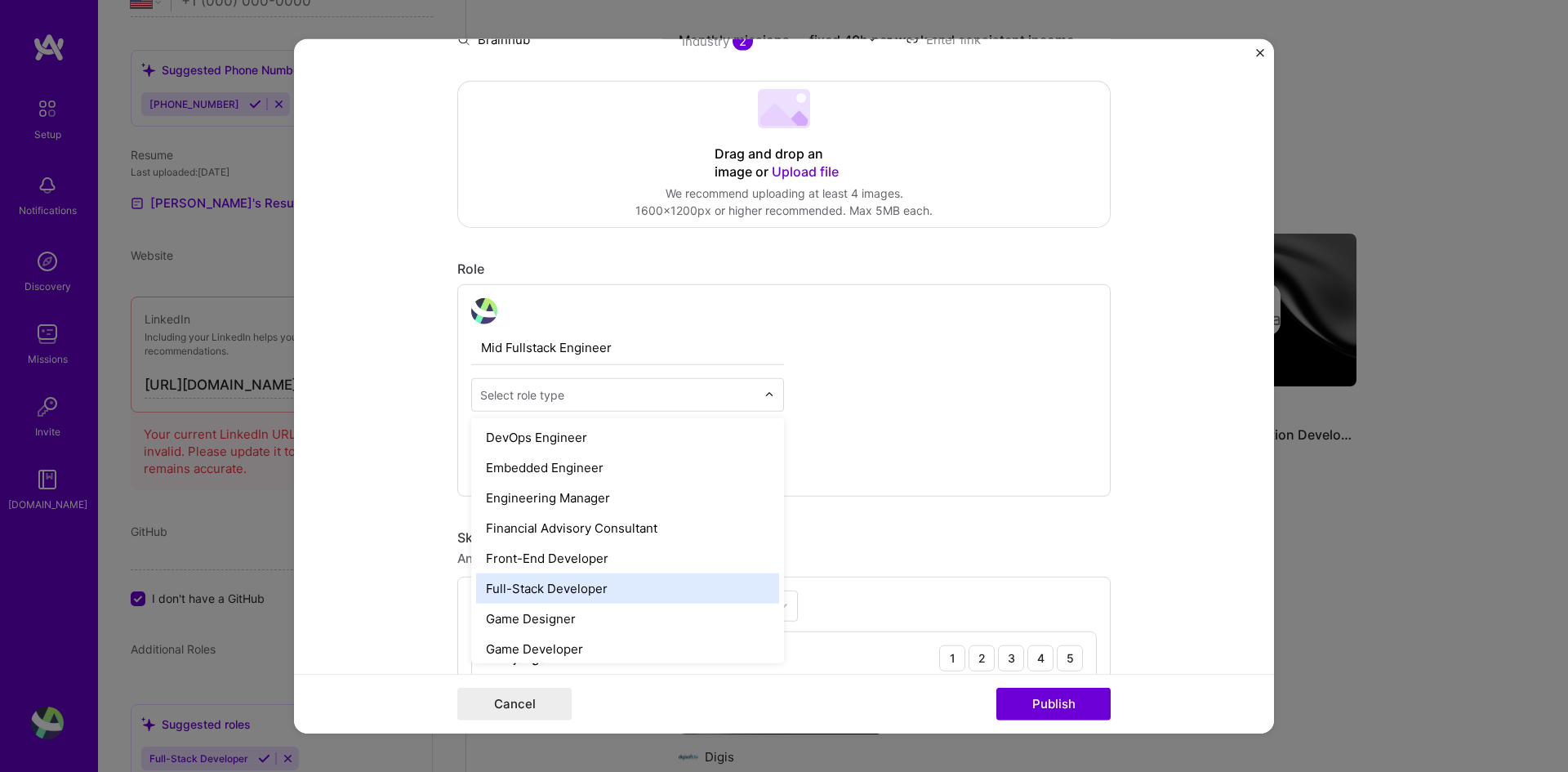
click at [633, 576] on div "Full-Stack Developer" at bounding box center [628, 587] width 303 height 31
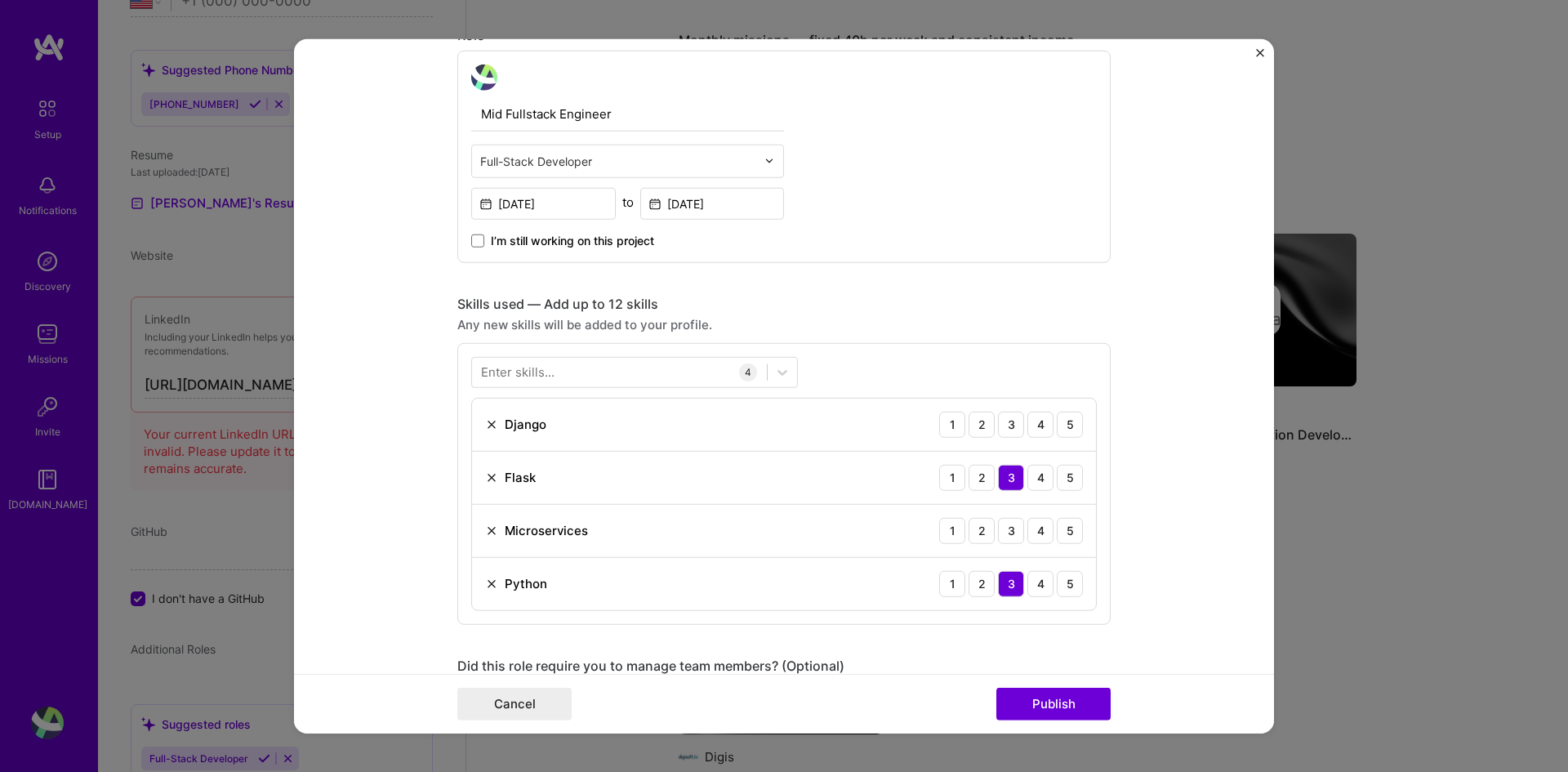
scroll to position [572, 0]
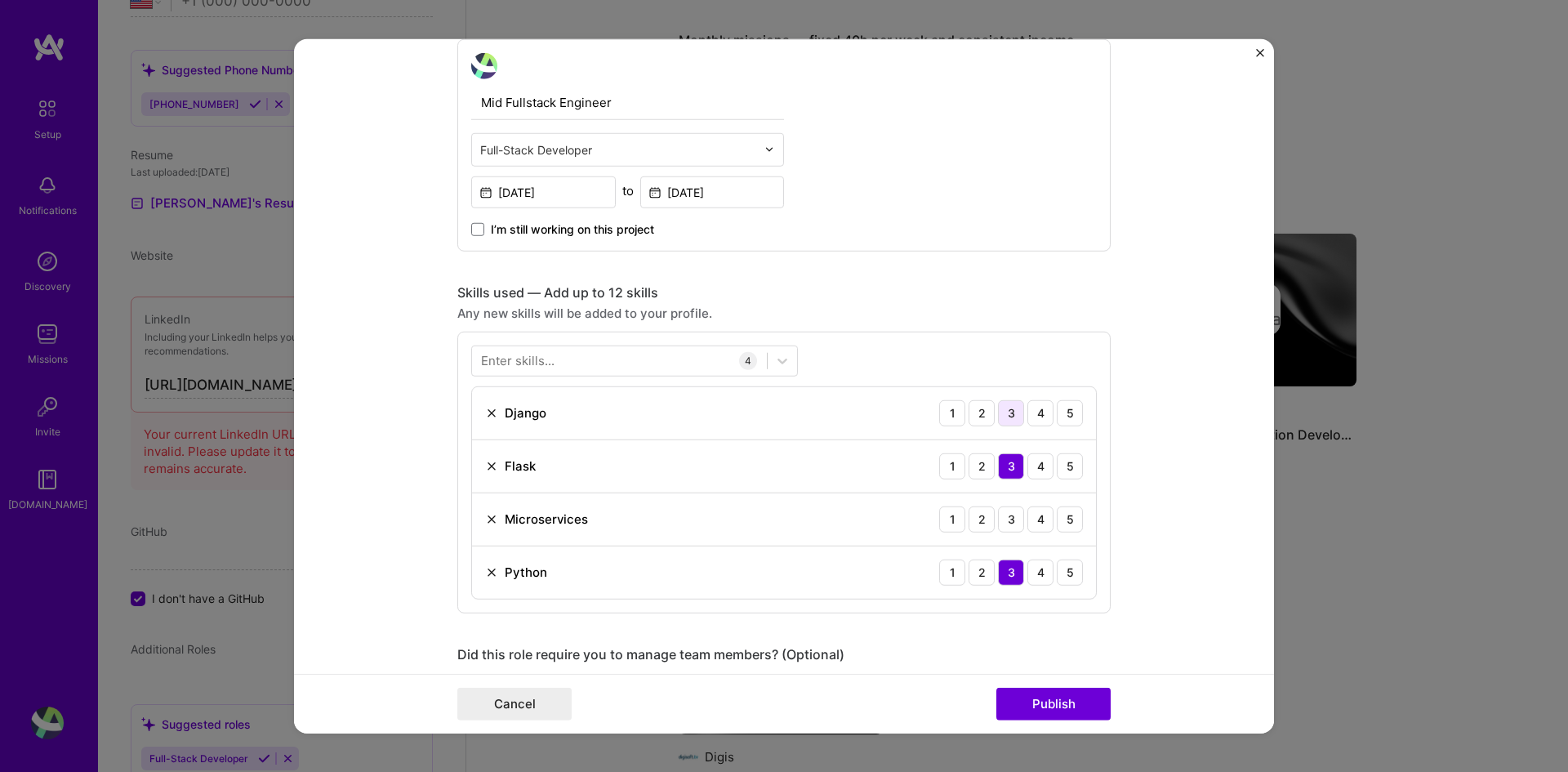
click at [1007, 411] on div "3" at bounding box center [1011, 413] width 26 height 26
click at [999, 520] on div "3" at bounding box center [1011, 519] width 26 height 26
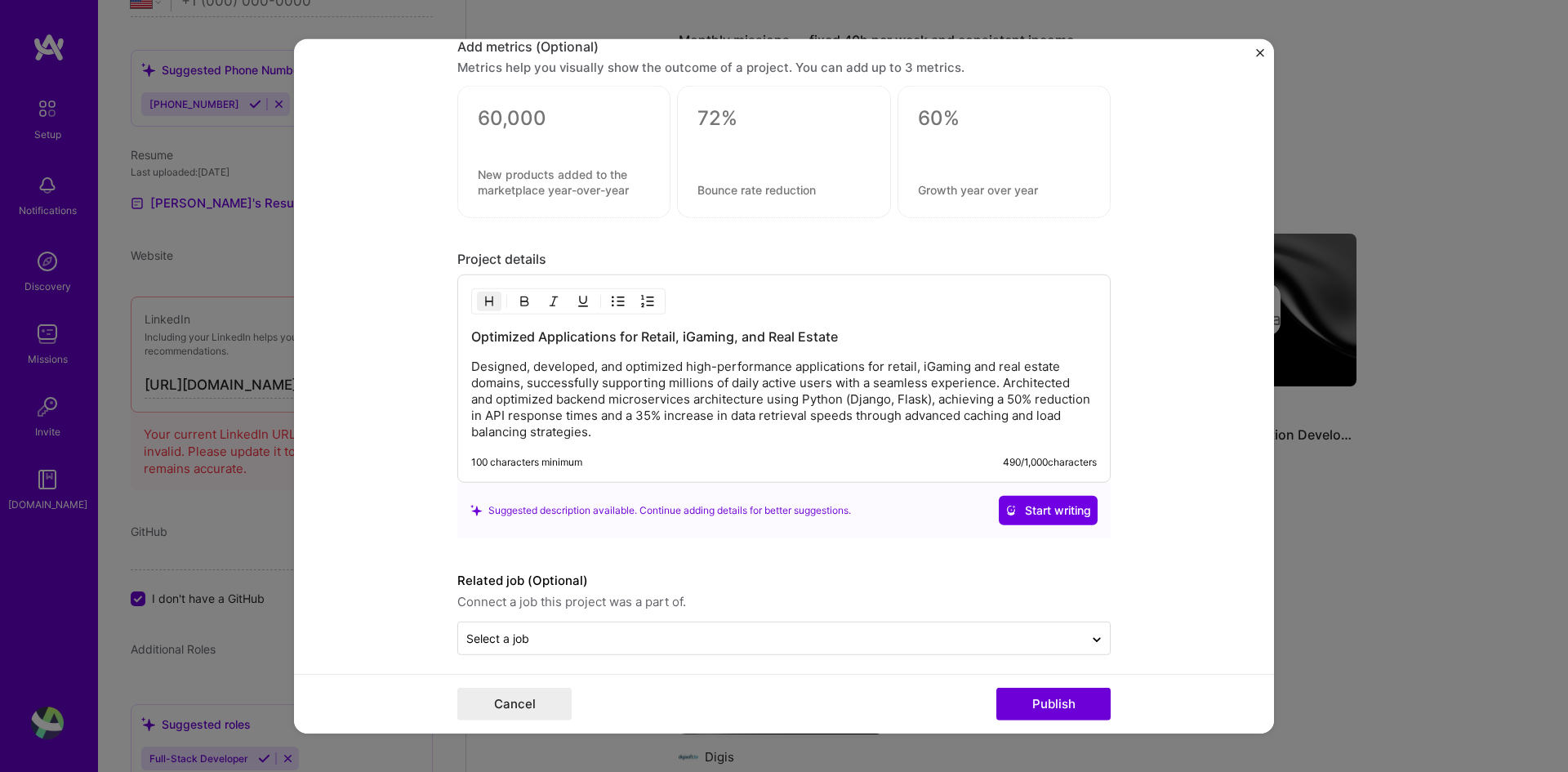
scroll to position [1394, 0]
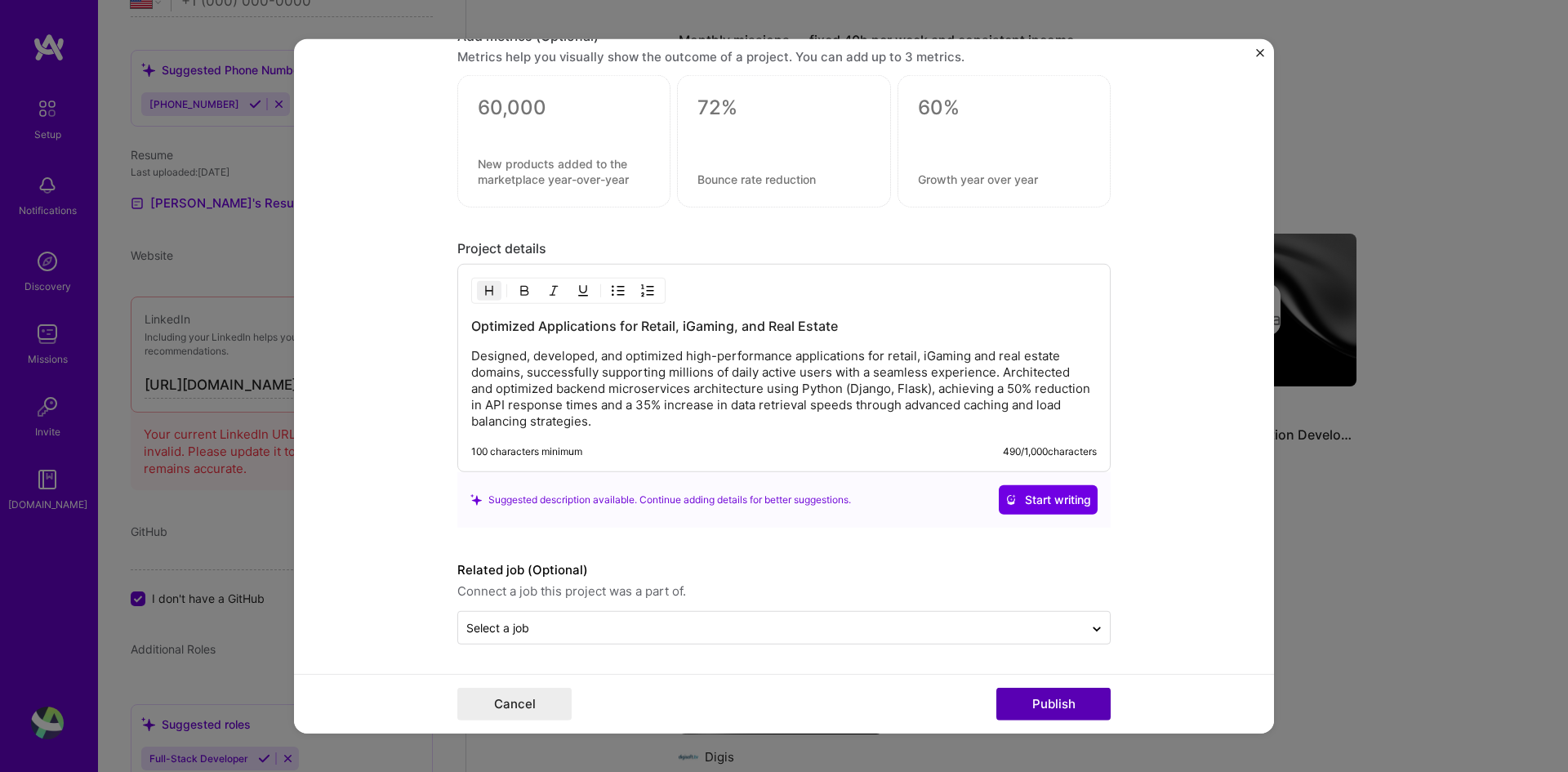
click at [1012, 576] on button "Publish" at bounding box center [1054, 705] width 114 height 33
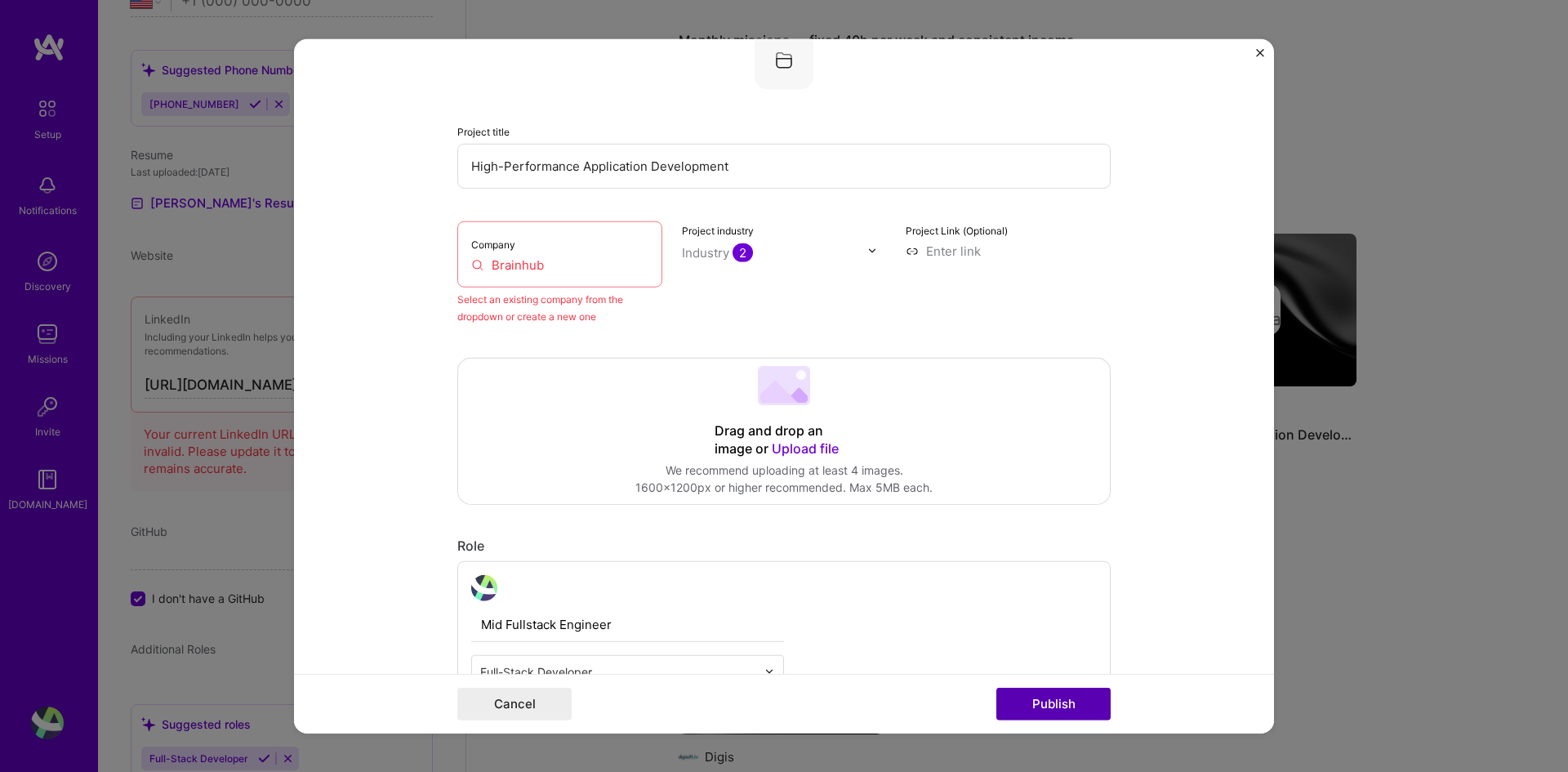
scroll to position [107, 0]
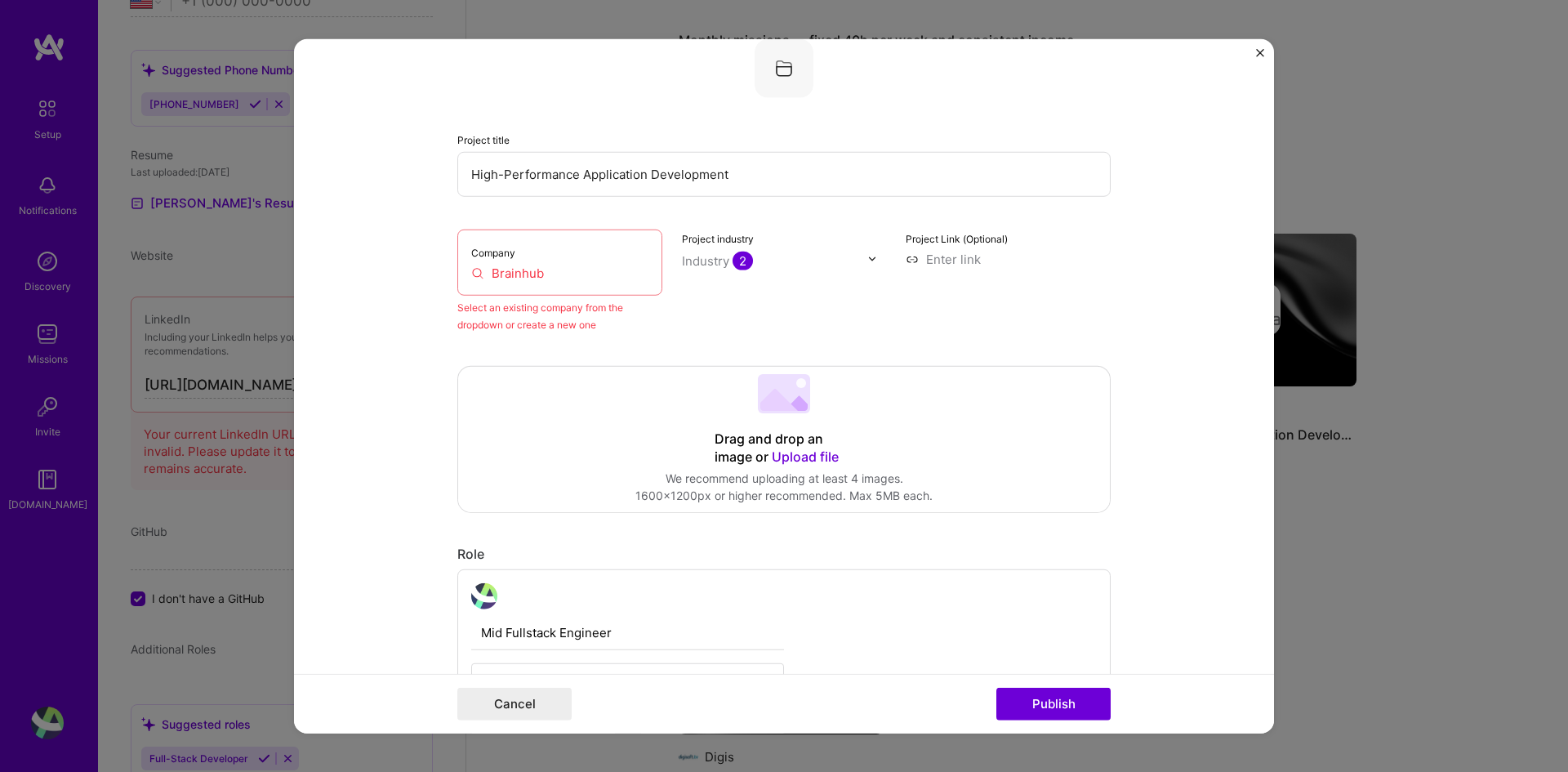
click at [705, 263] on div "Industry 2" at bounding box center [718, 260] width 71 height 17
click at [716, 339] on div "B2B" at bounding box center [728, 338] width 24 height 17
click at [697, 338] on span at bounding box center [703, 339] width 13 height 13
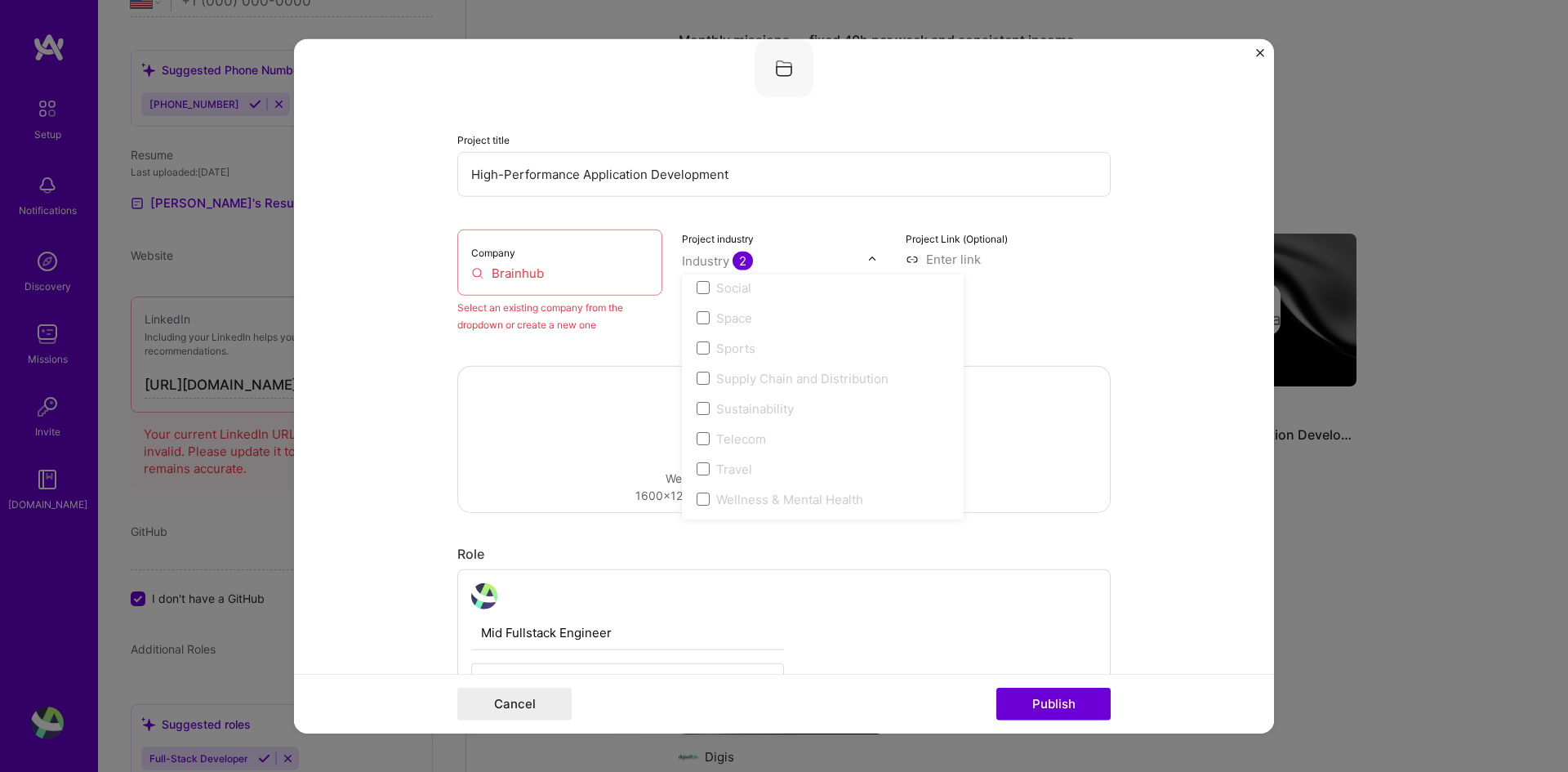
click at [1045, 331] on div "Project Link (Optional)" at bounding box center [1008, 281] width 205 height 103
click at [524, 272] on input "Brainhub" at bounding box center [560, 272] width 177 height 17
click at [492, 271] on input "Brainhub" at bounding box center [560, 272] width 177 height 17
drag, startPoint x: 538, startPoint y: 275, endPoint x: 490, endPoint y: 274, distance: 48.0
click at [490, 274] on input "Brainhub" at bounding box center [560, 272] width 177 height 17
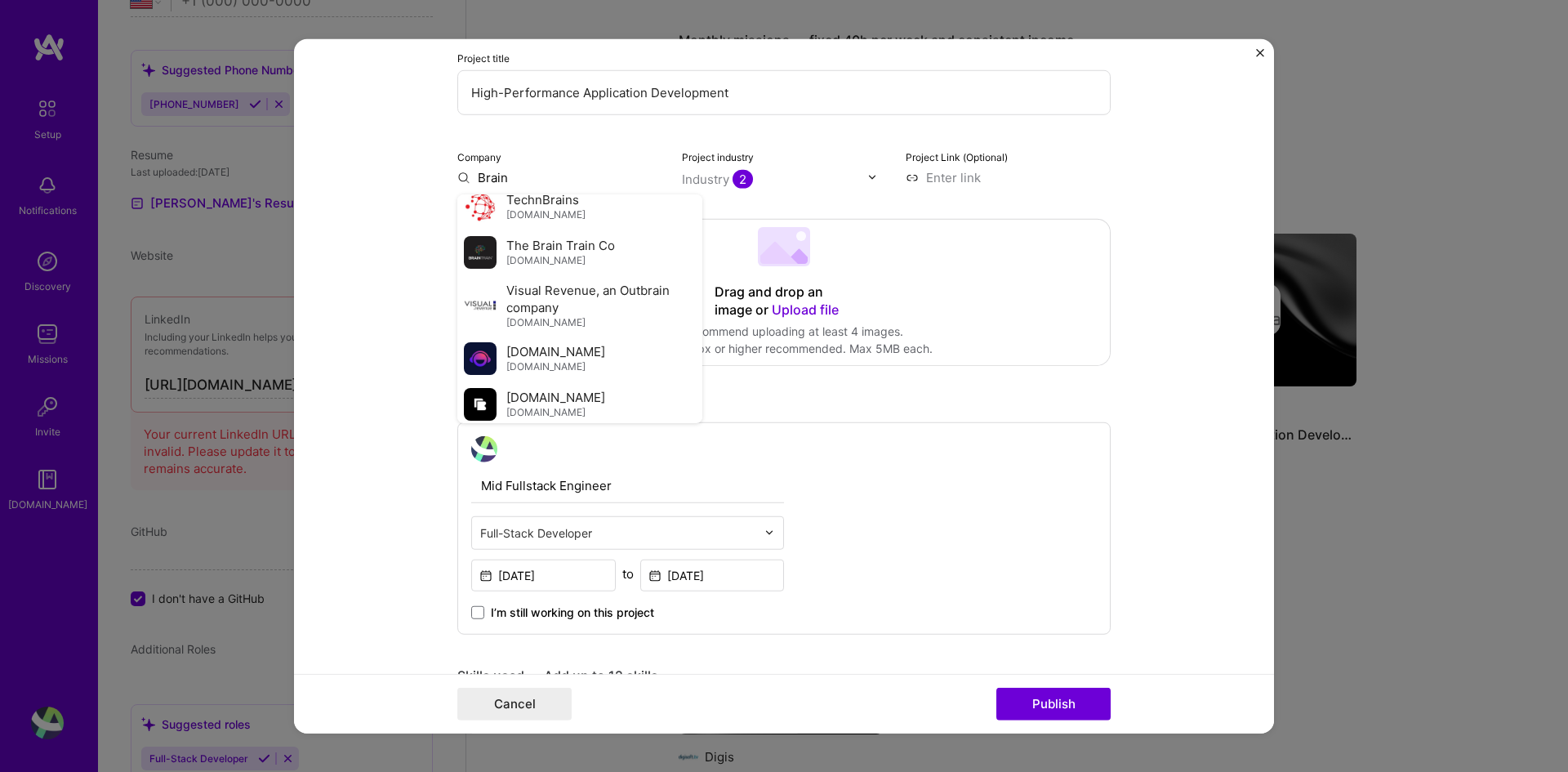
scroll to position [3083, 0]
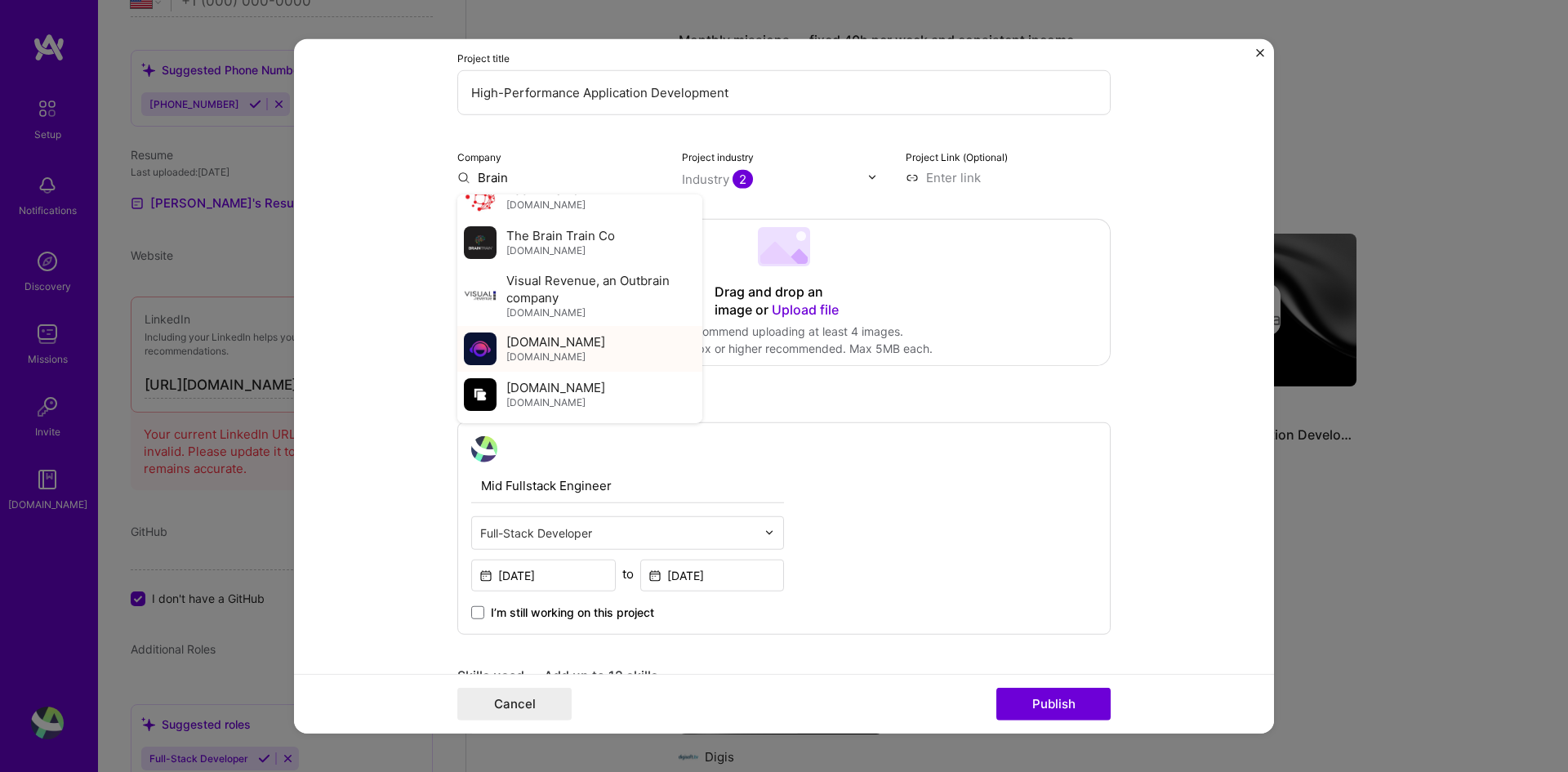
click at [584, 359] on div "[DOMAIN_NAME] [DOMAIN_NAME]" at bounding box center [580, 348] width 245 height 46
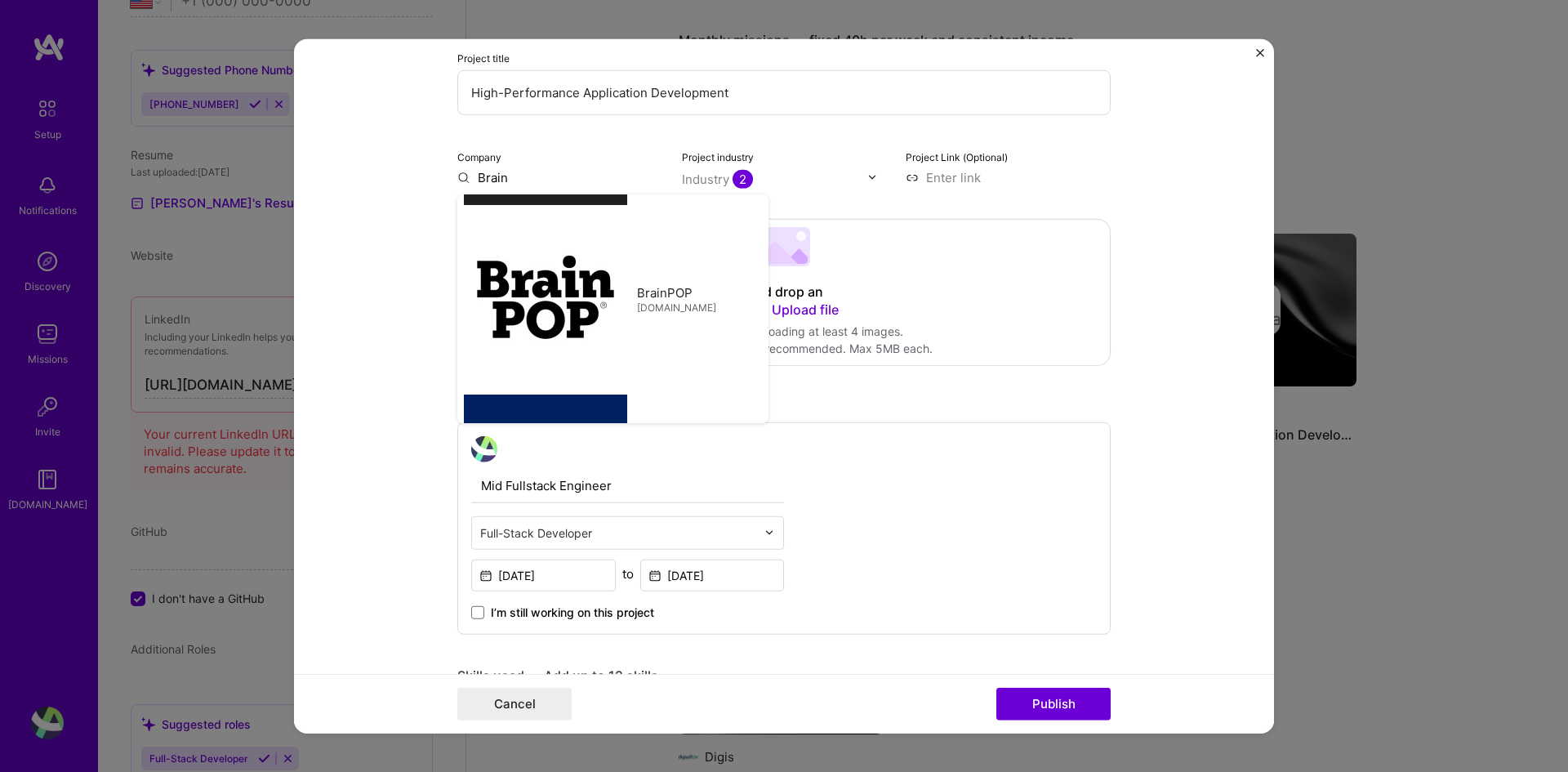
type input "[DOMAIN_NAME]"
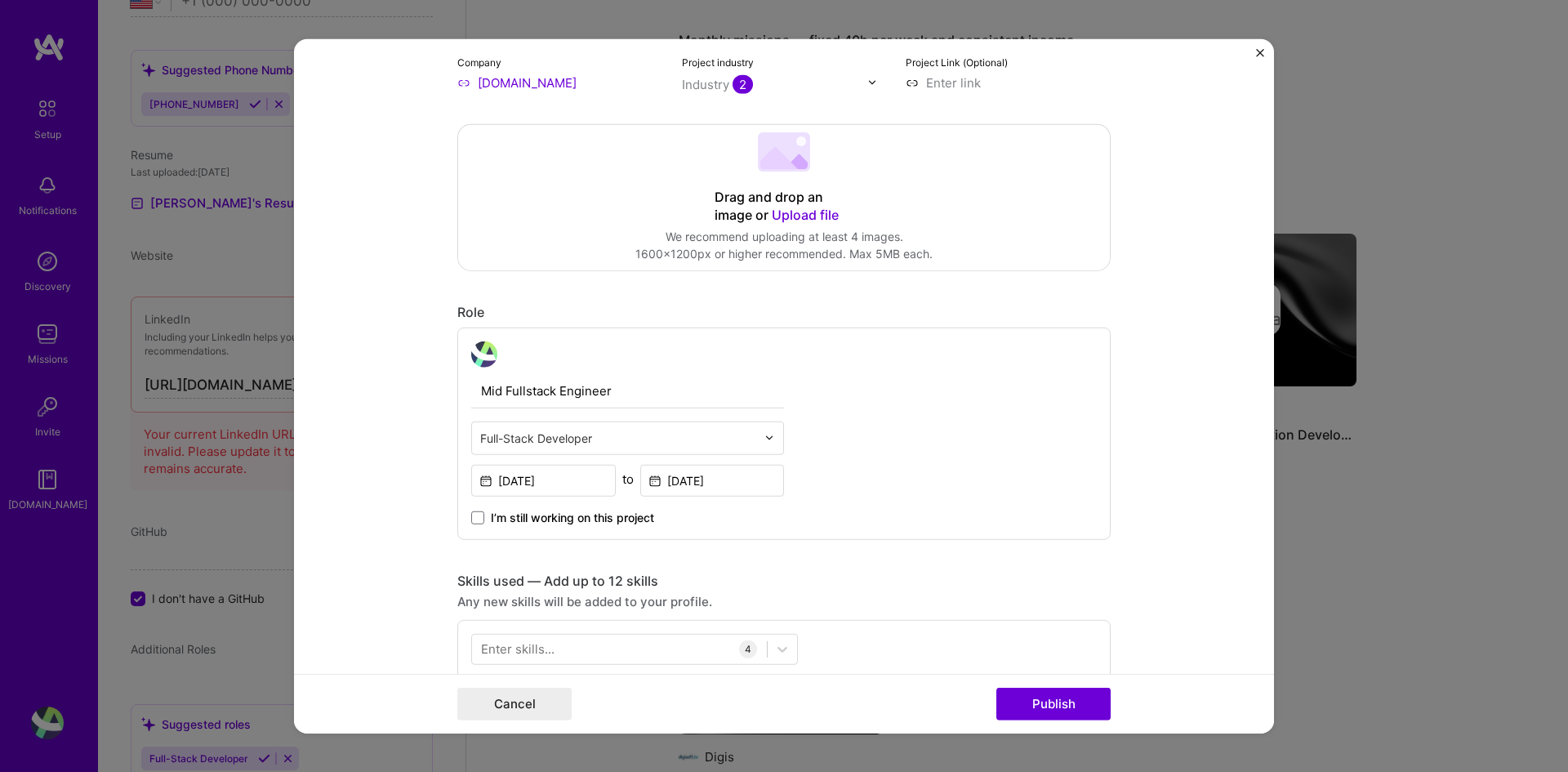
scroll to position [352, 0]
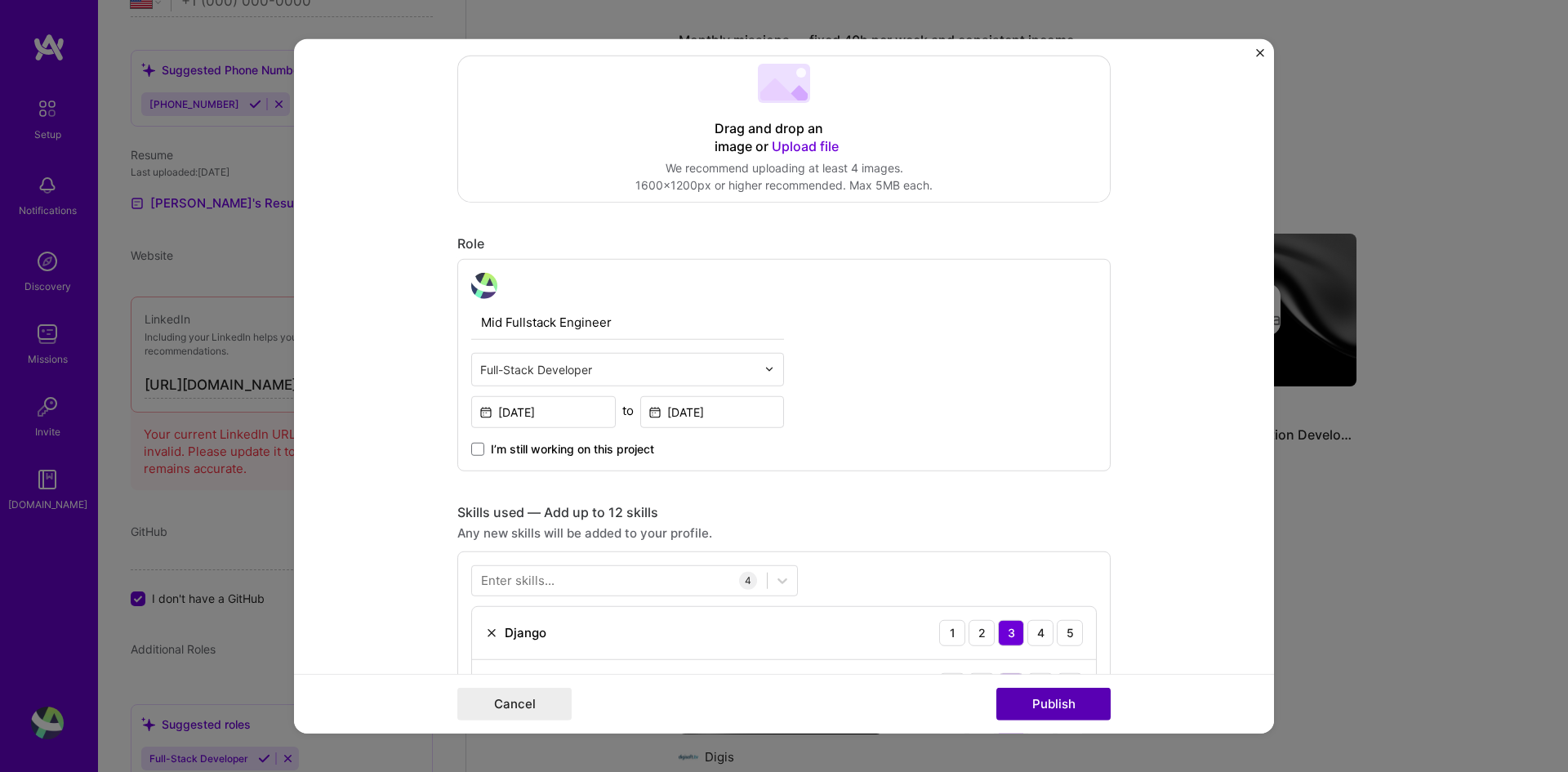
click at [1018, 576] on button "Publish" at bounding box center [1054, 705] width 114 height 33
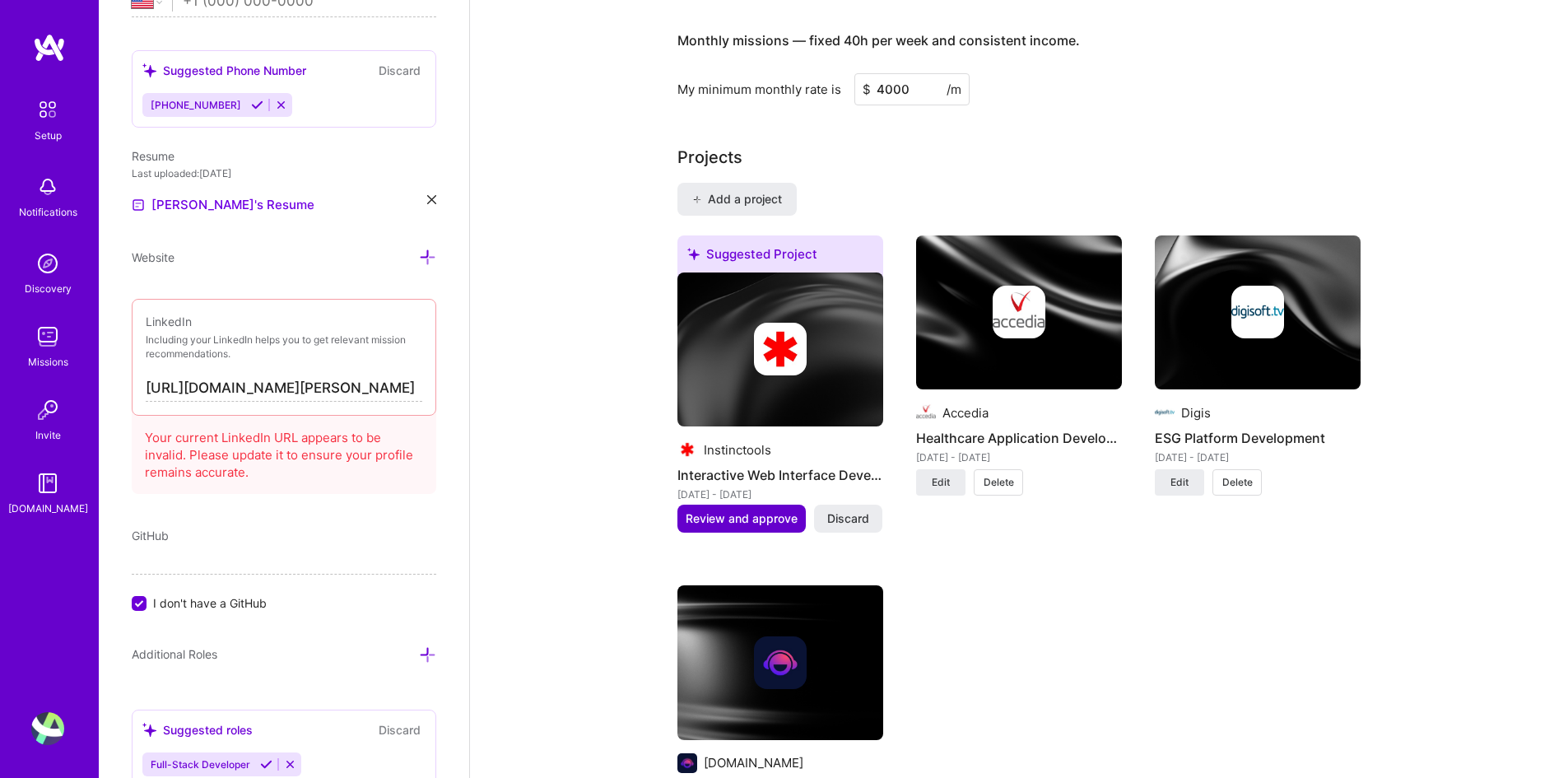
click at [756, 510] on span "Review and approve" at bounding box center [742, 519] width 112 height 17
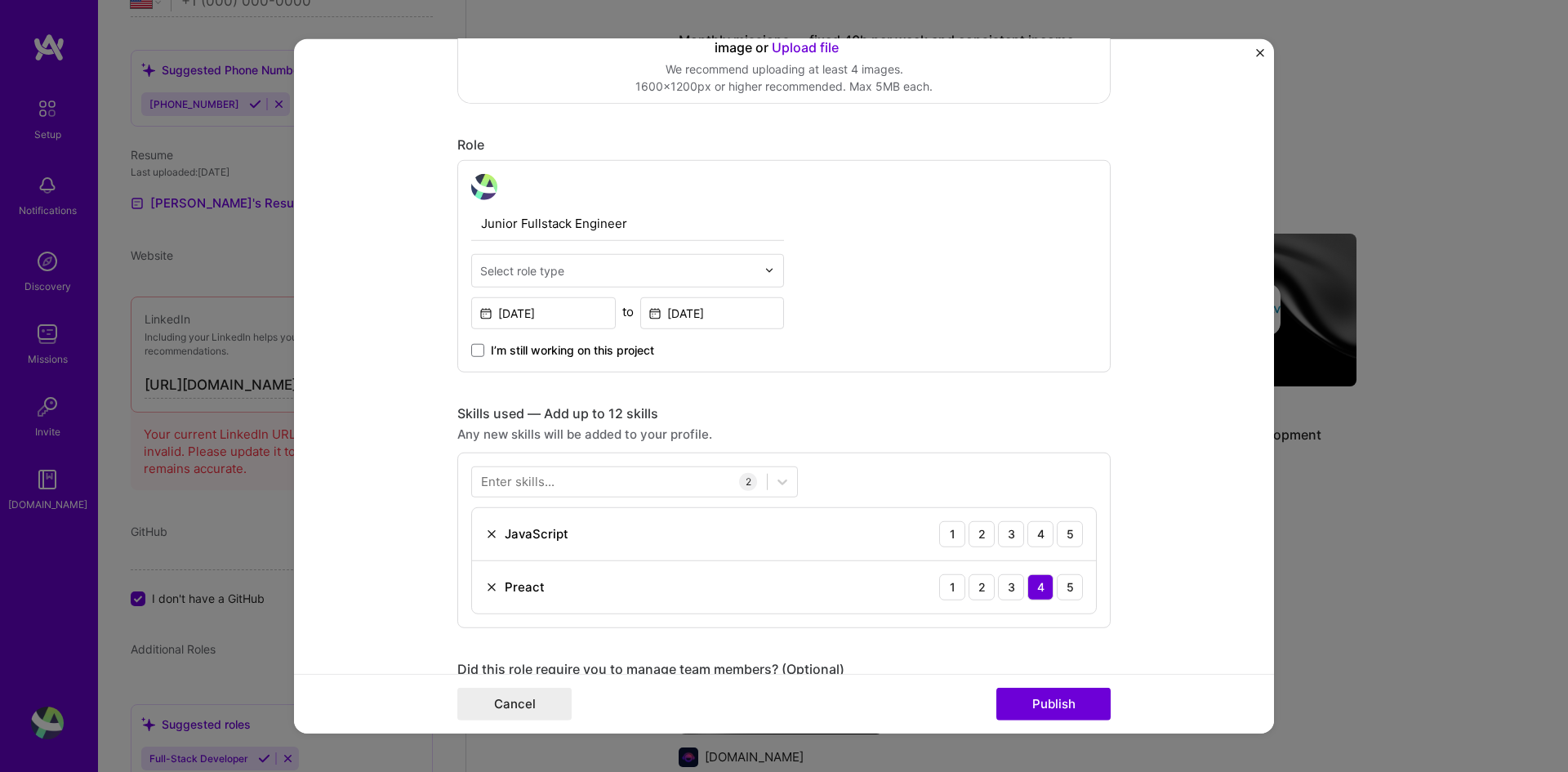
scroll to position [572, 0]
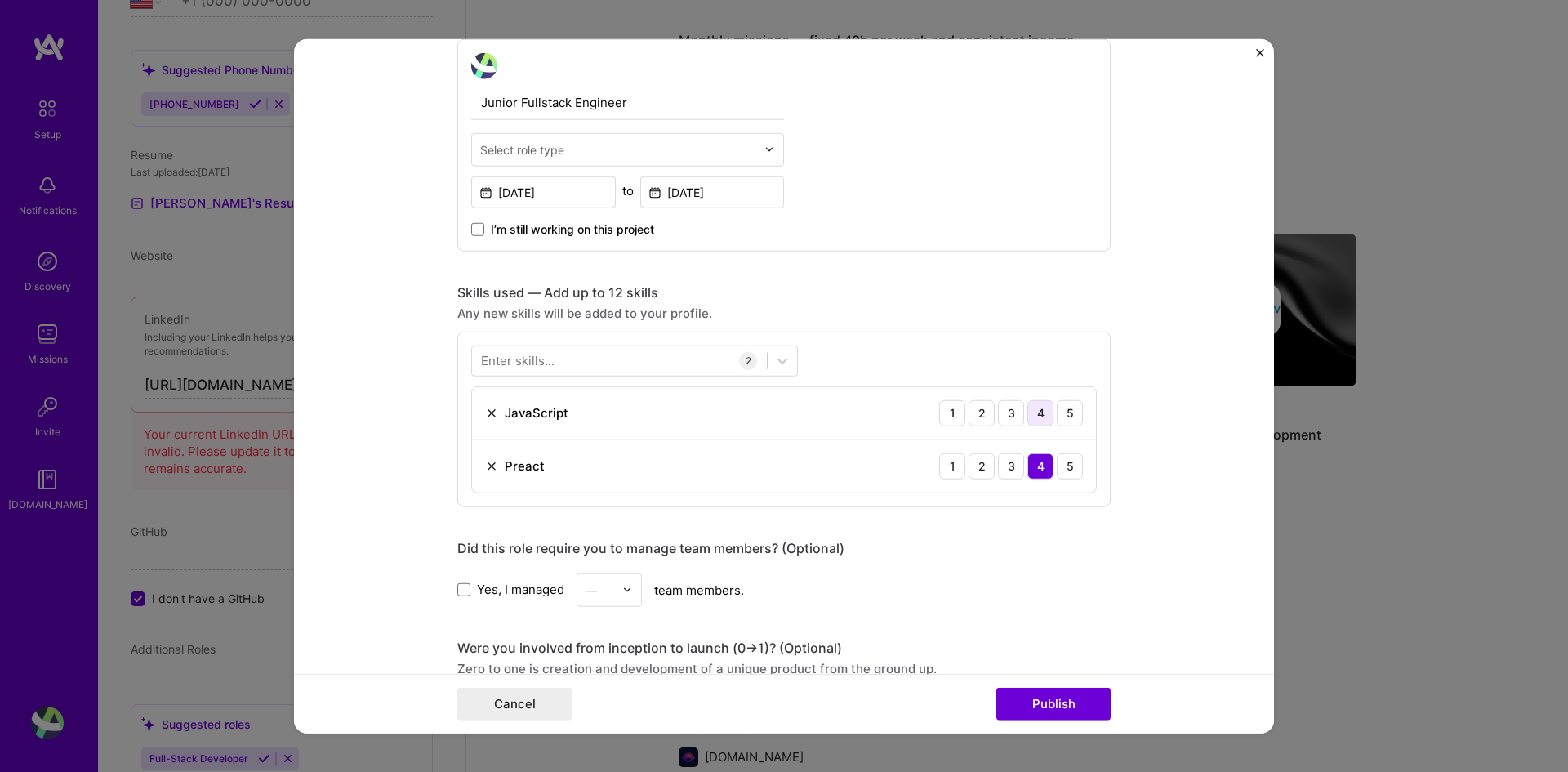
click at [1027, 412] on div "4" at bounding box center [1040, 413] width 26 height 26
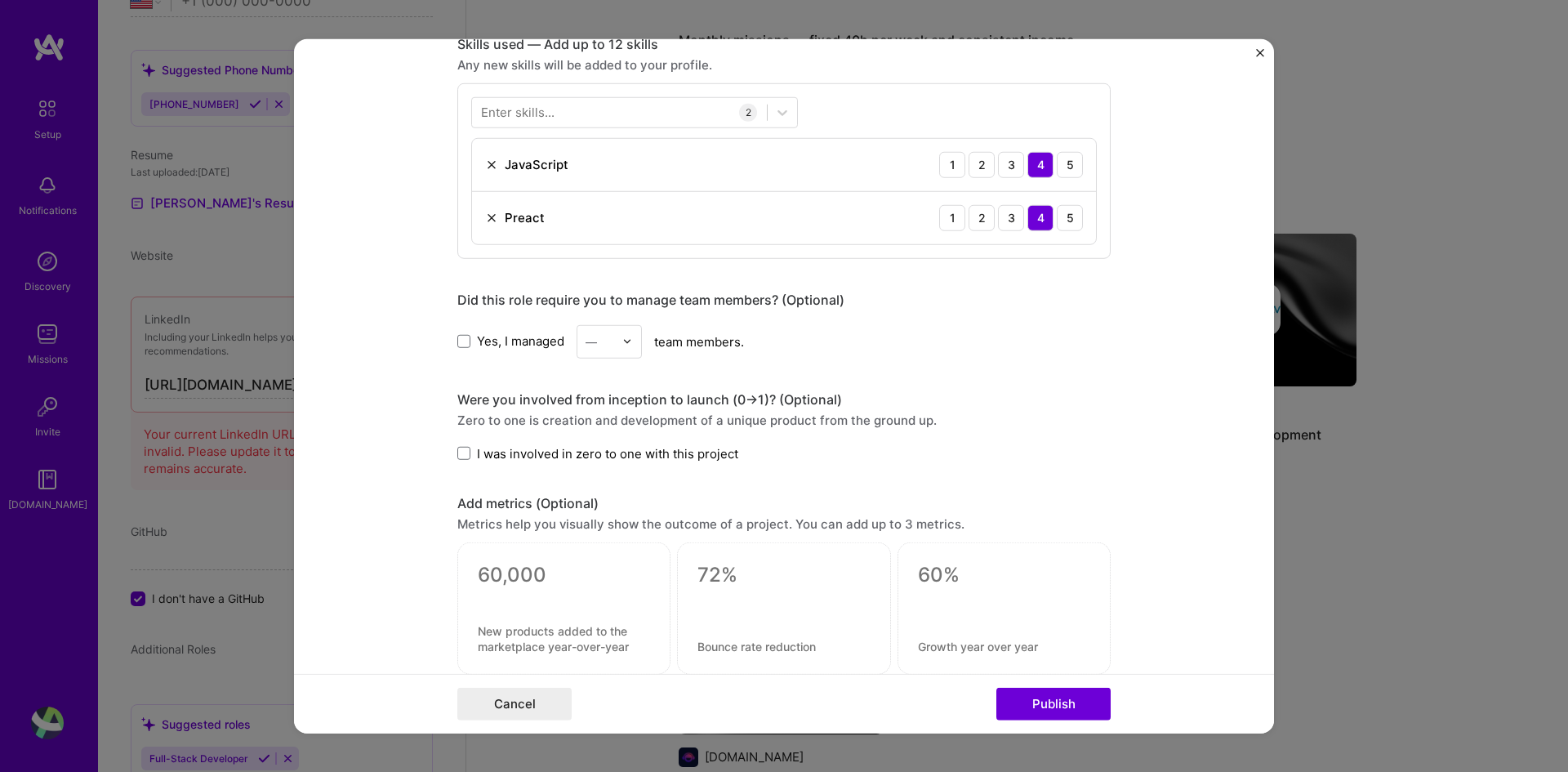
scroll to position [981, 0]
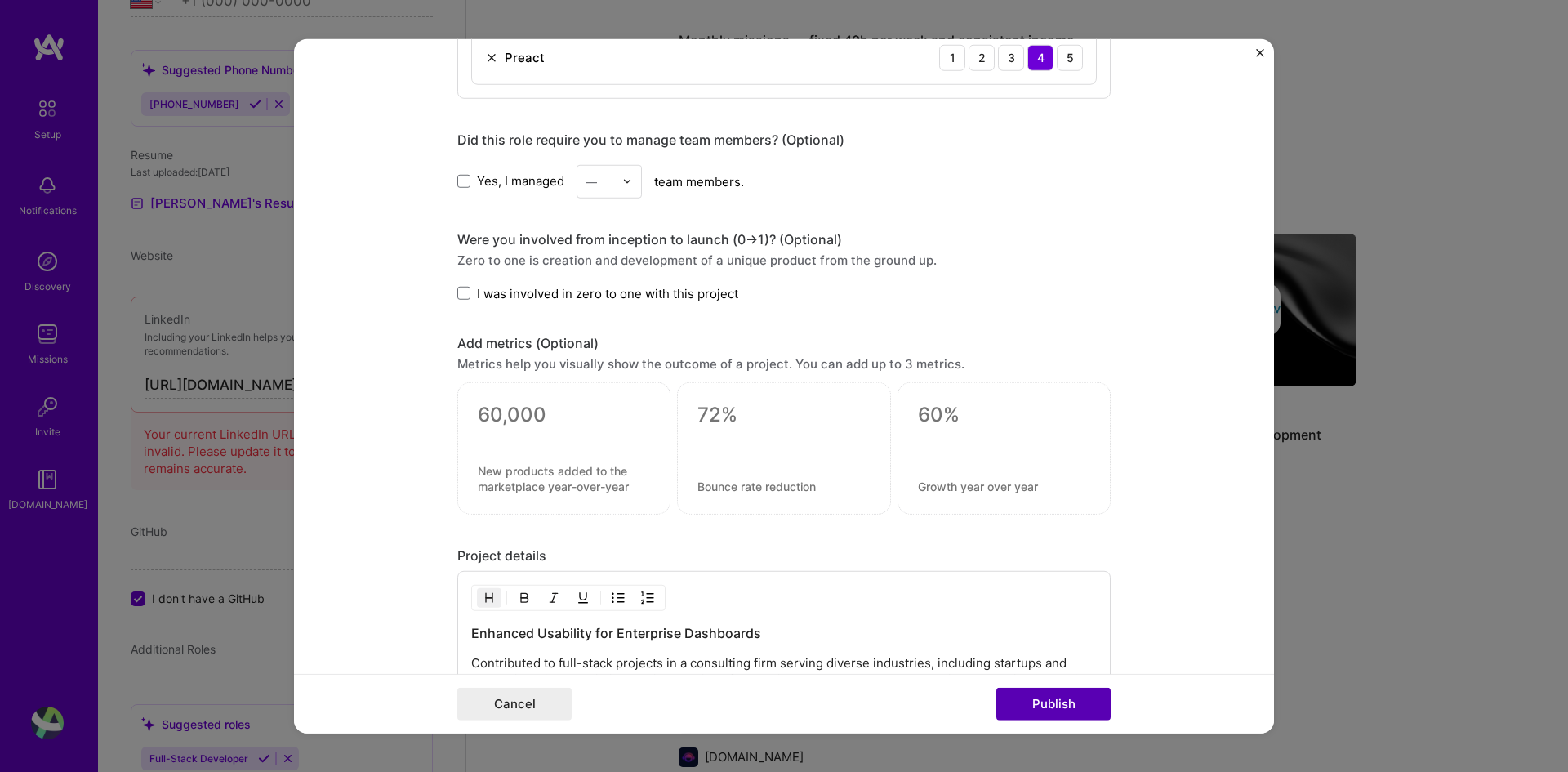
click at [1032, 576] on button "Publish" at bounding box center [1054, 705] width 114 height 33
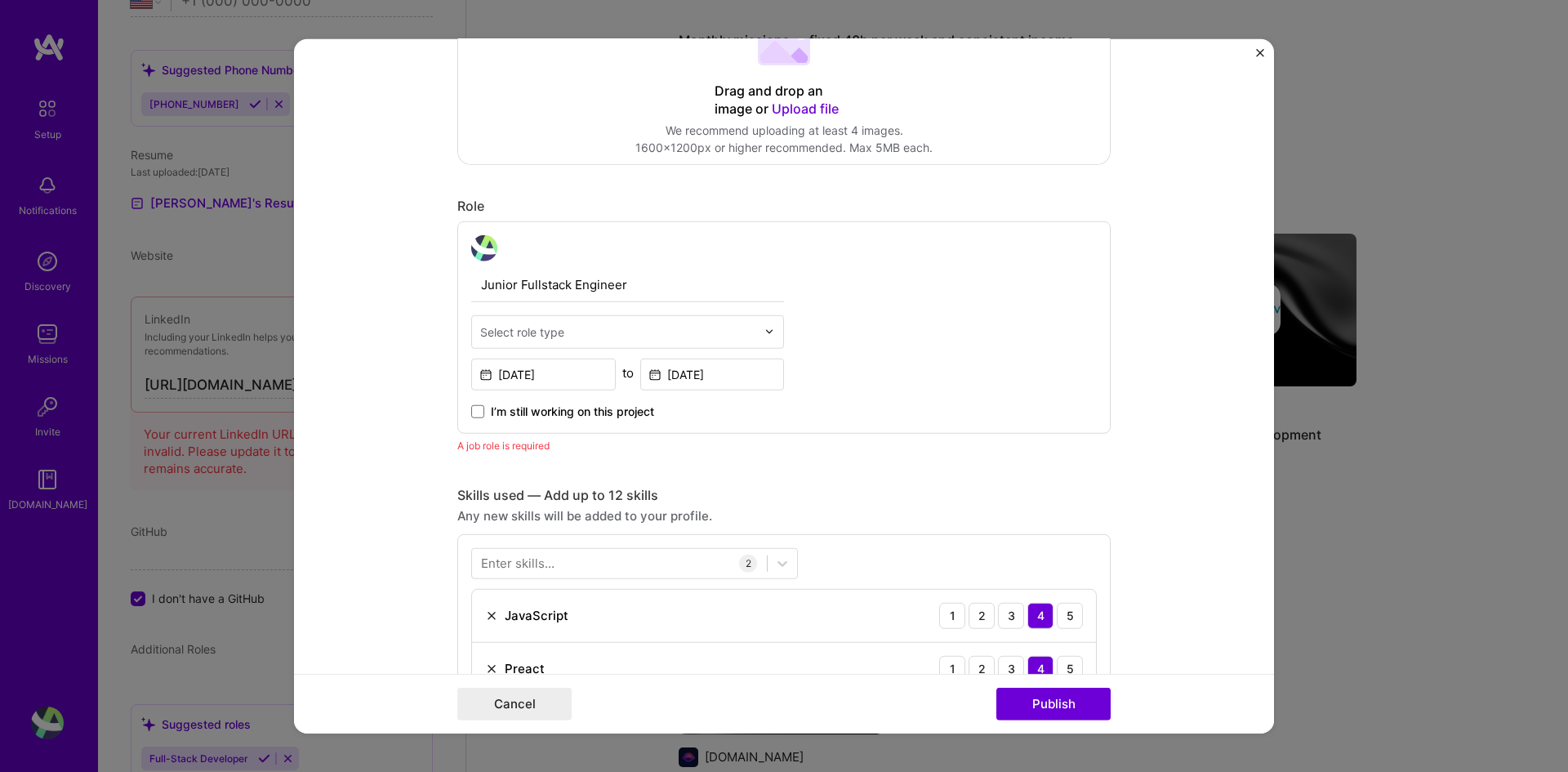
scroll to position [385, 0]
click at [668, 345] on input "text" at bounding box center [619, 336] width 276 height 17
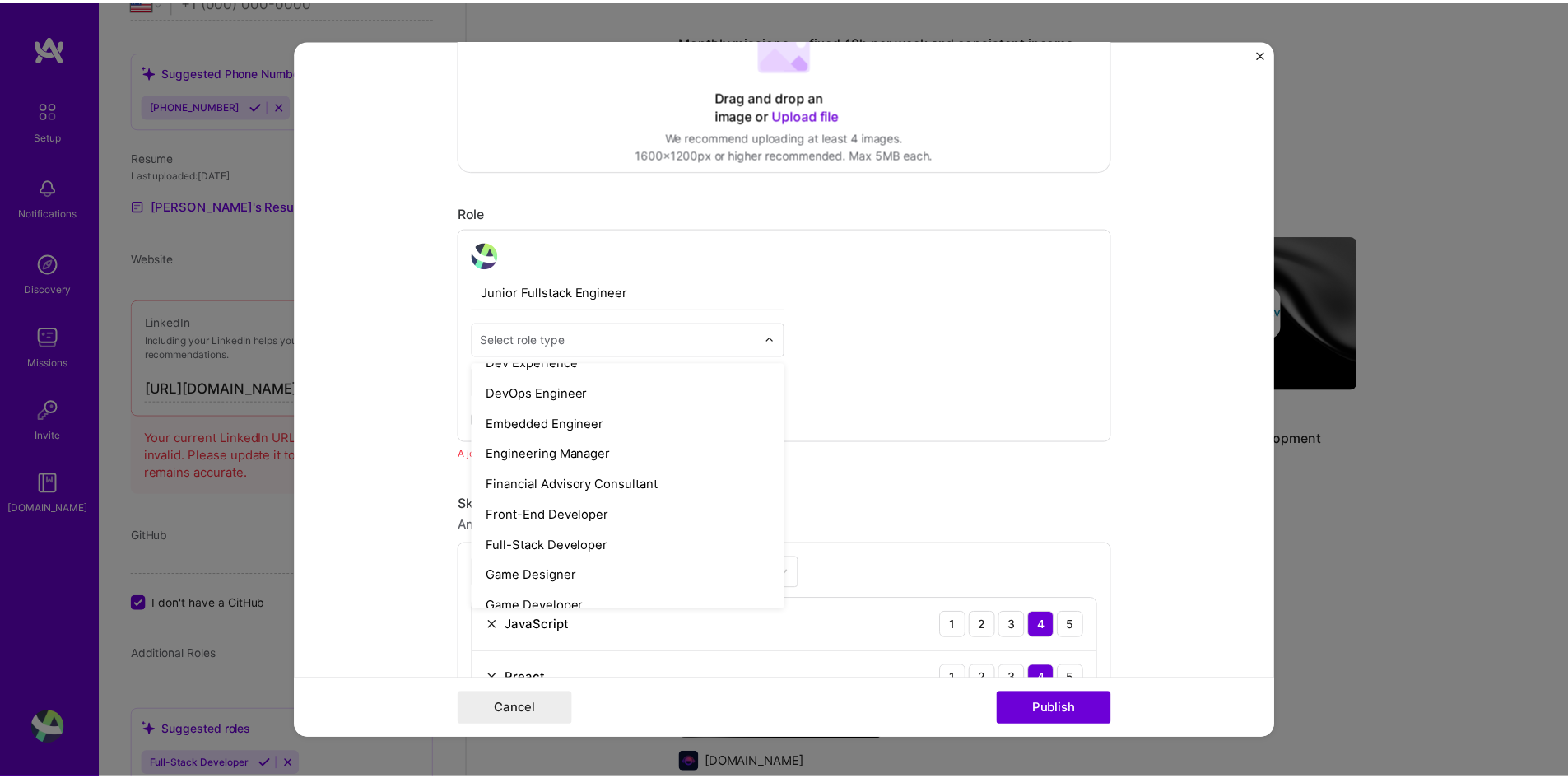
scroll to position [824, 0]
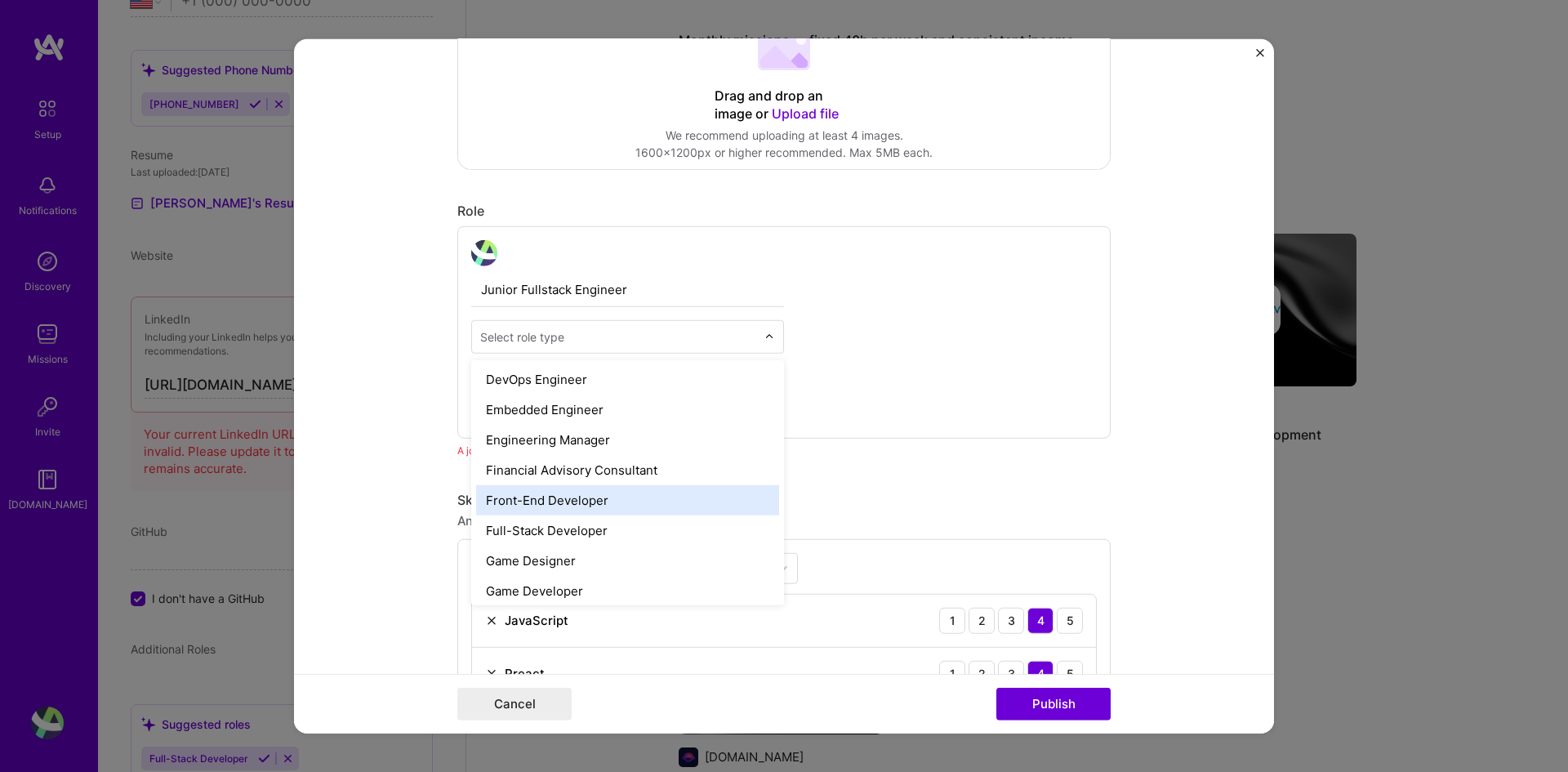
click at [577, 493] on div "Front-End Developer" at bounding box center [628, 500] width 303 height 31
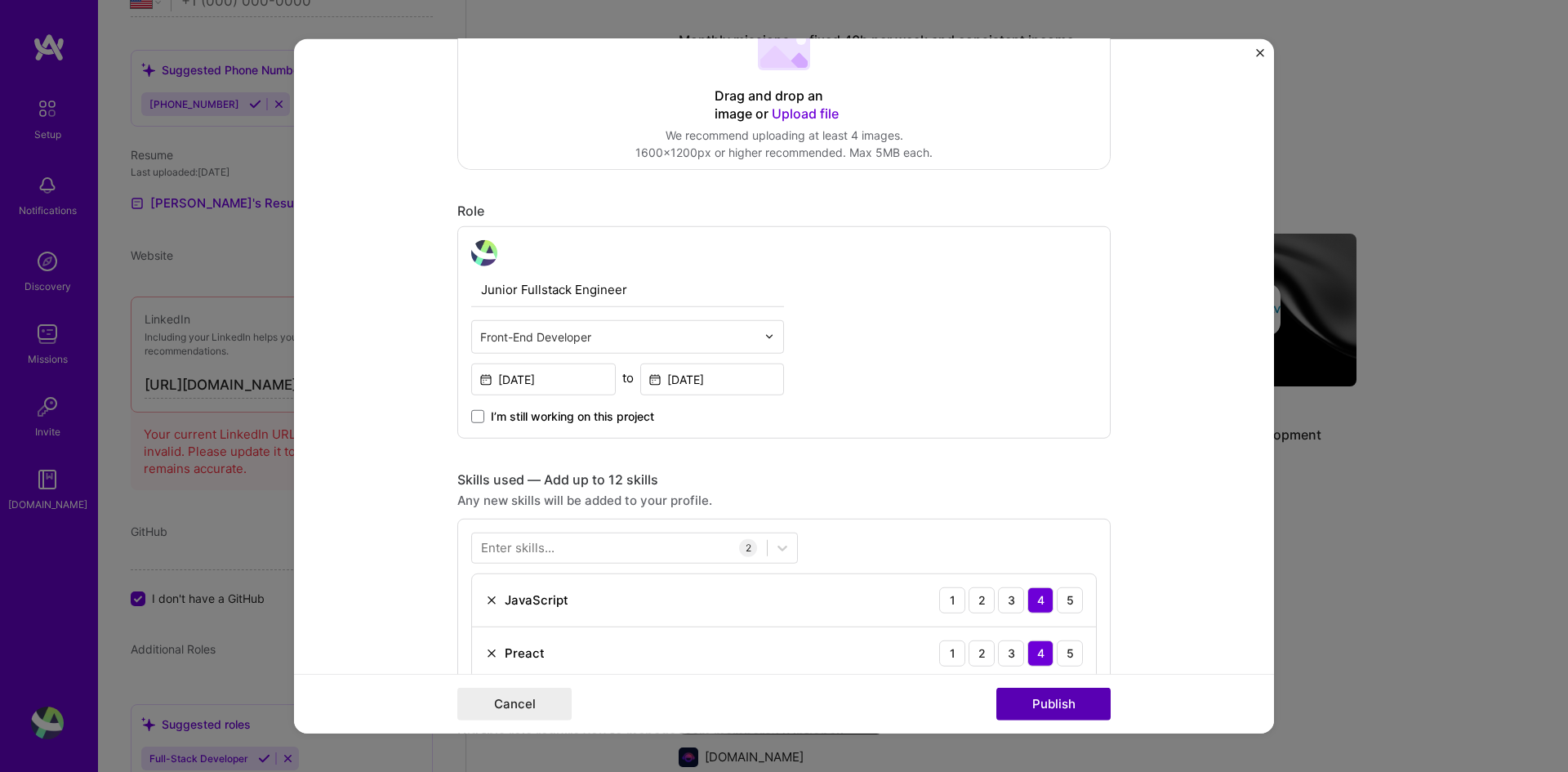
click at [1028, 576] on button "Publish" at bounding box center [1054, 705] width 114 height 33
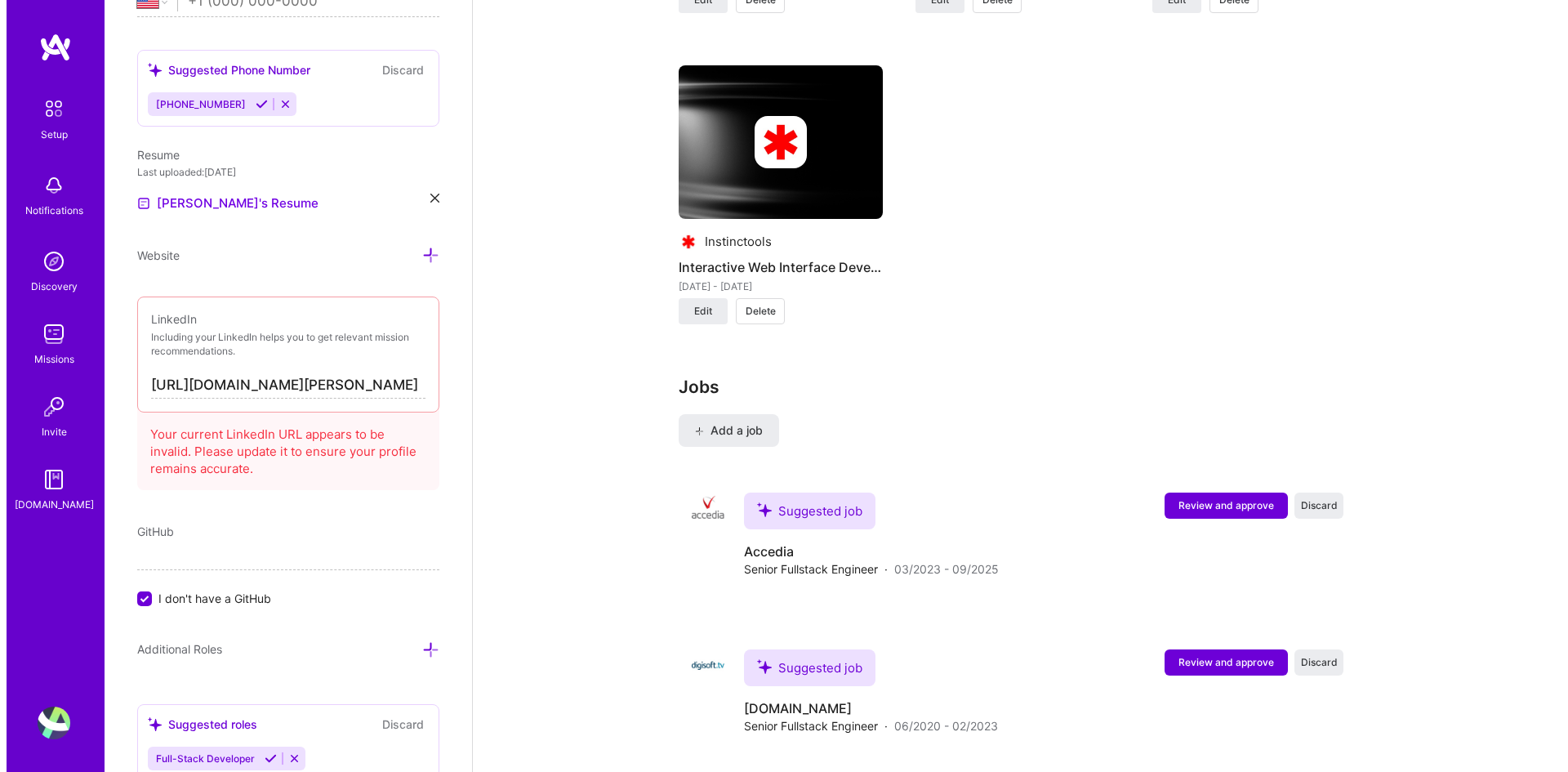
scroll to position [1716, 0]
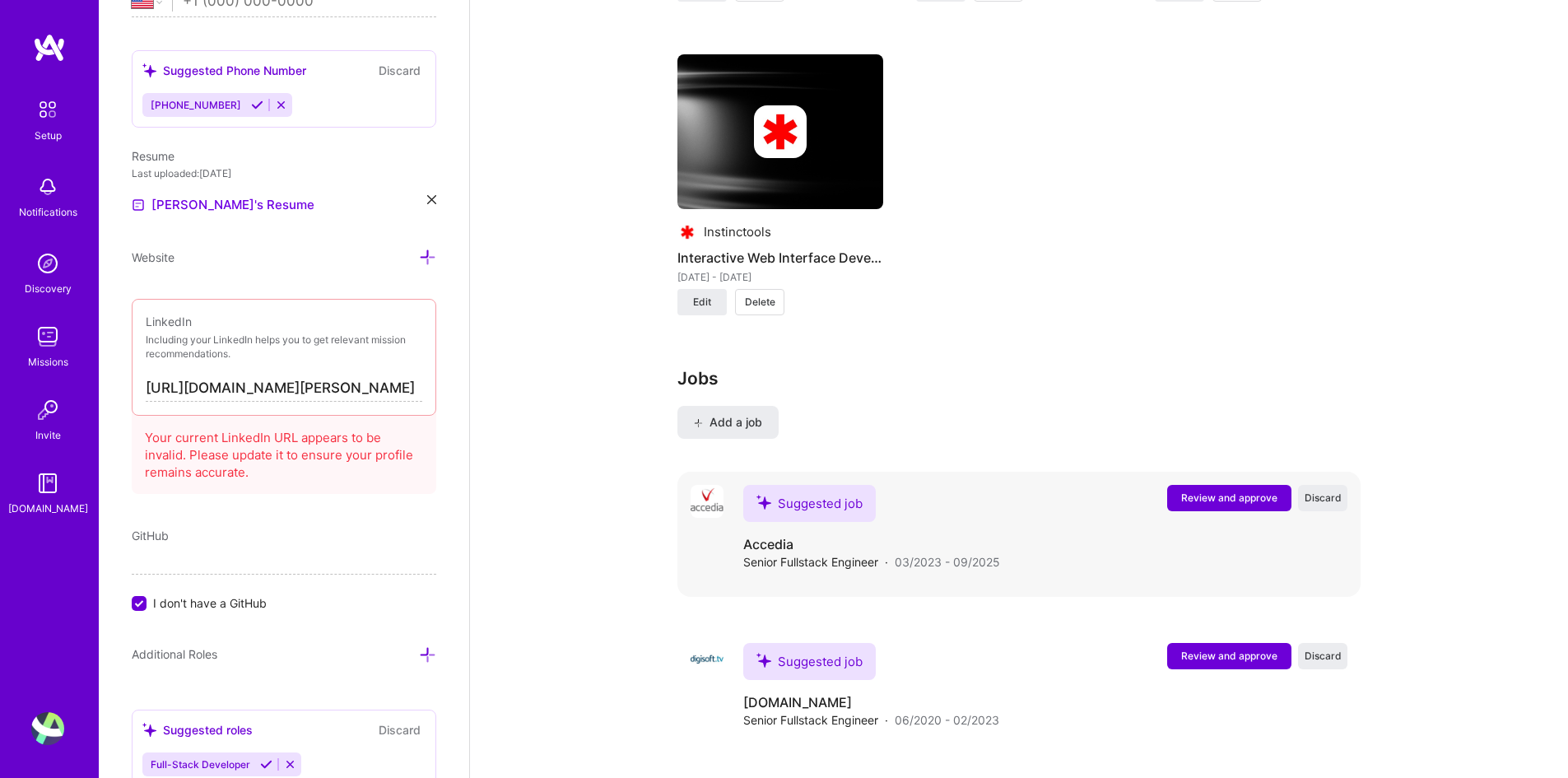
click at [1213, 491] on span "Review and approve" at bounding box center [1230, 498] width 97 height 14
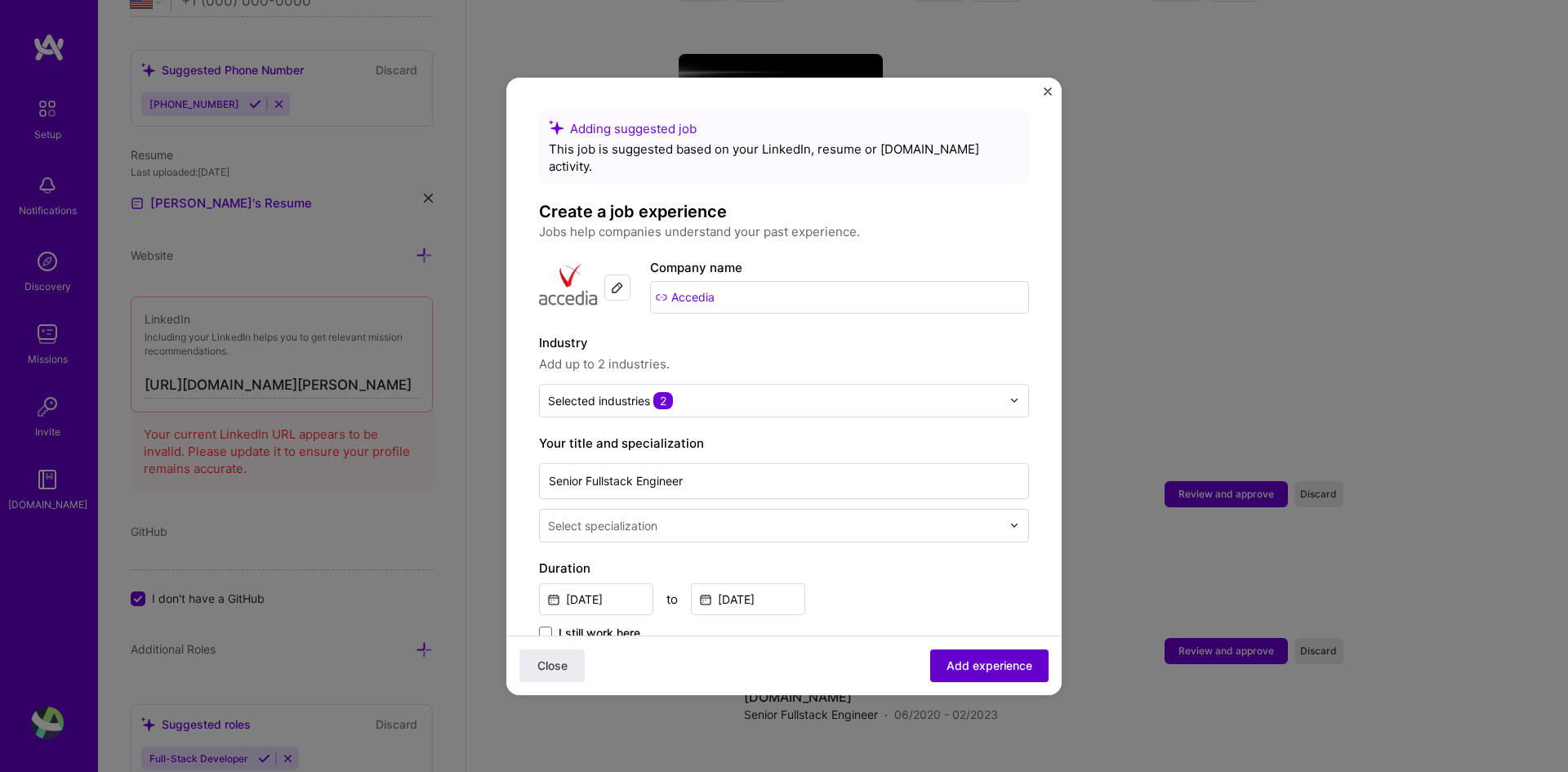
click at [947, 576] on span "Add experience" at bounding box center [990, 665] width 86 height 17
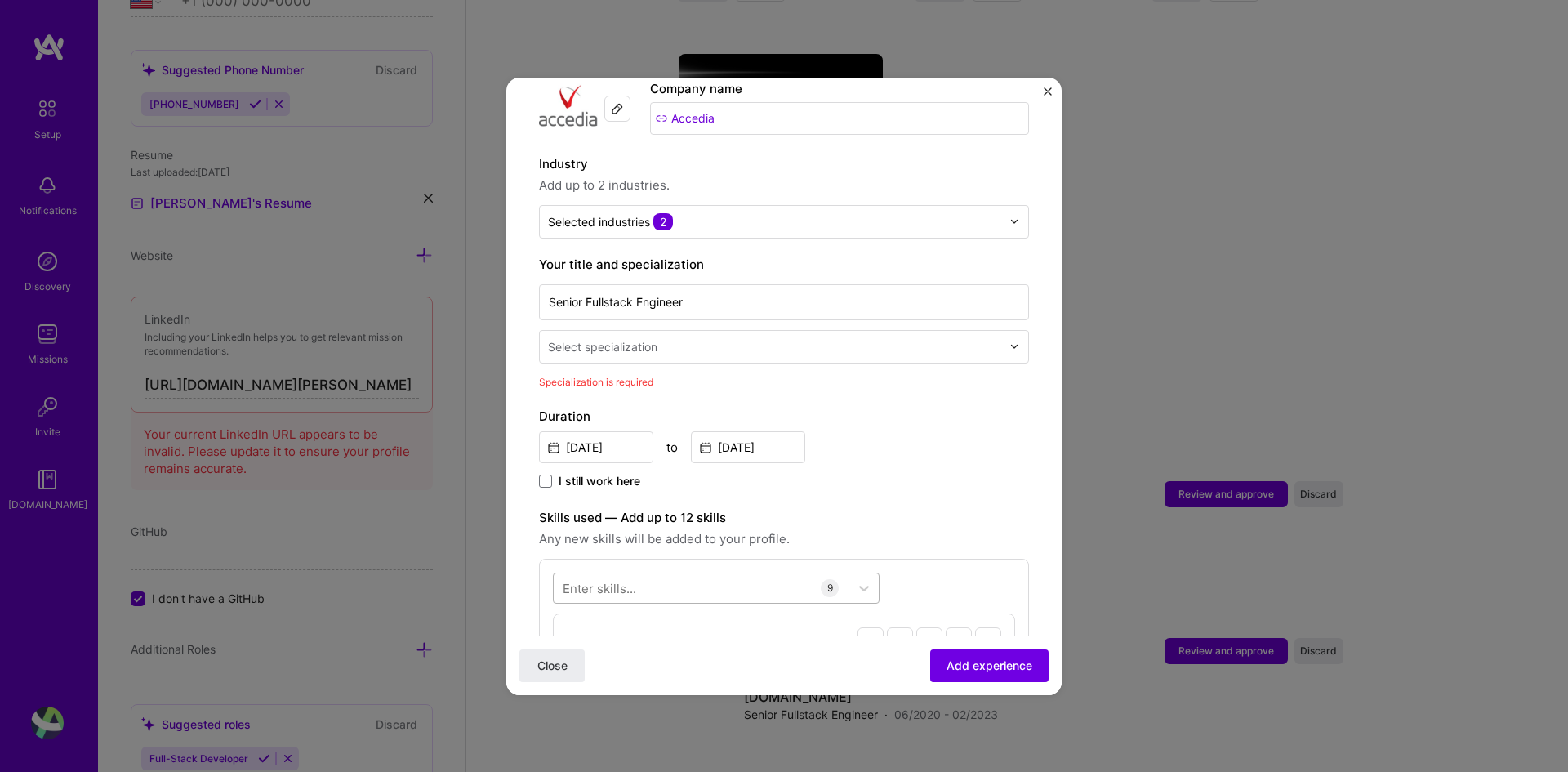
scroll to position [175, 0]
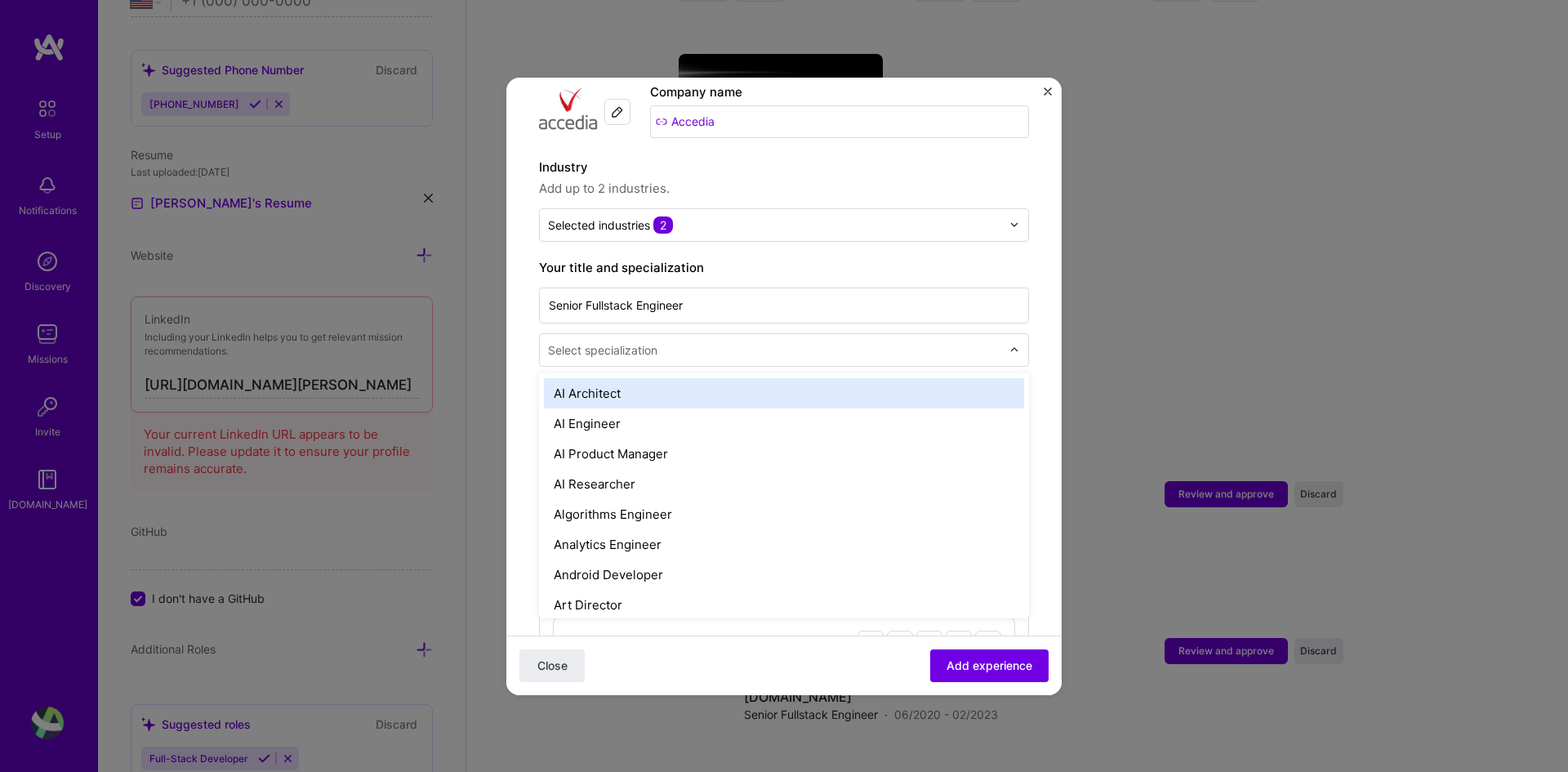
click at [789, 342] on input "text" at bounding box center [777, 350] width 457 height 17
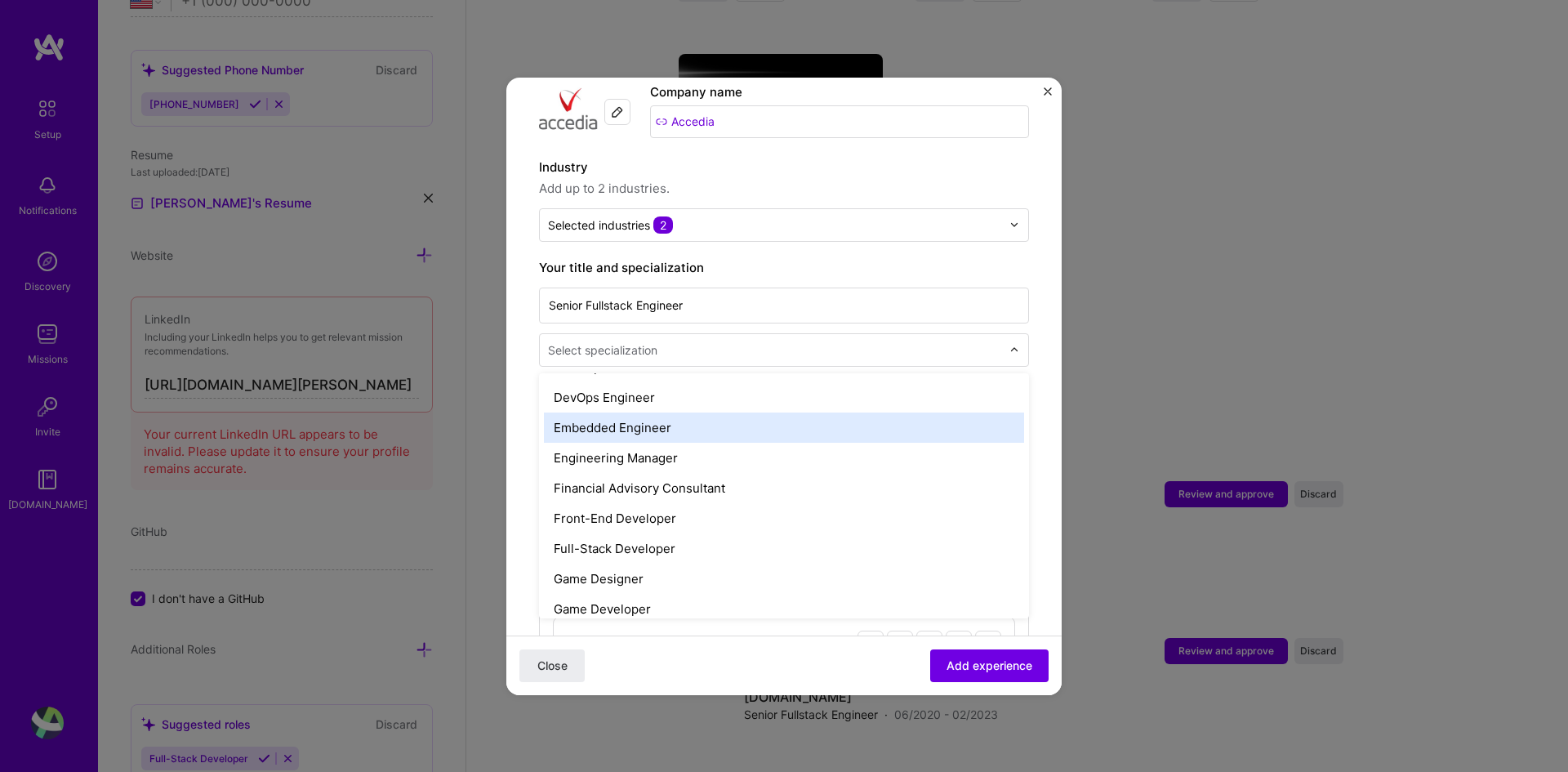
scroll to position [818, 0]
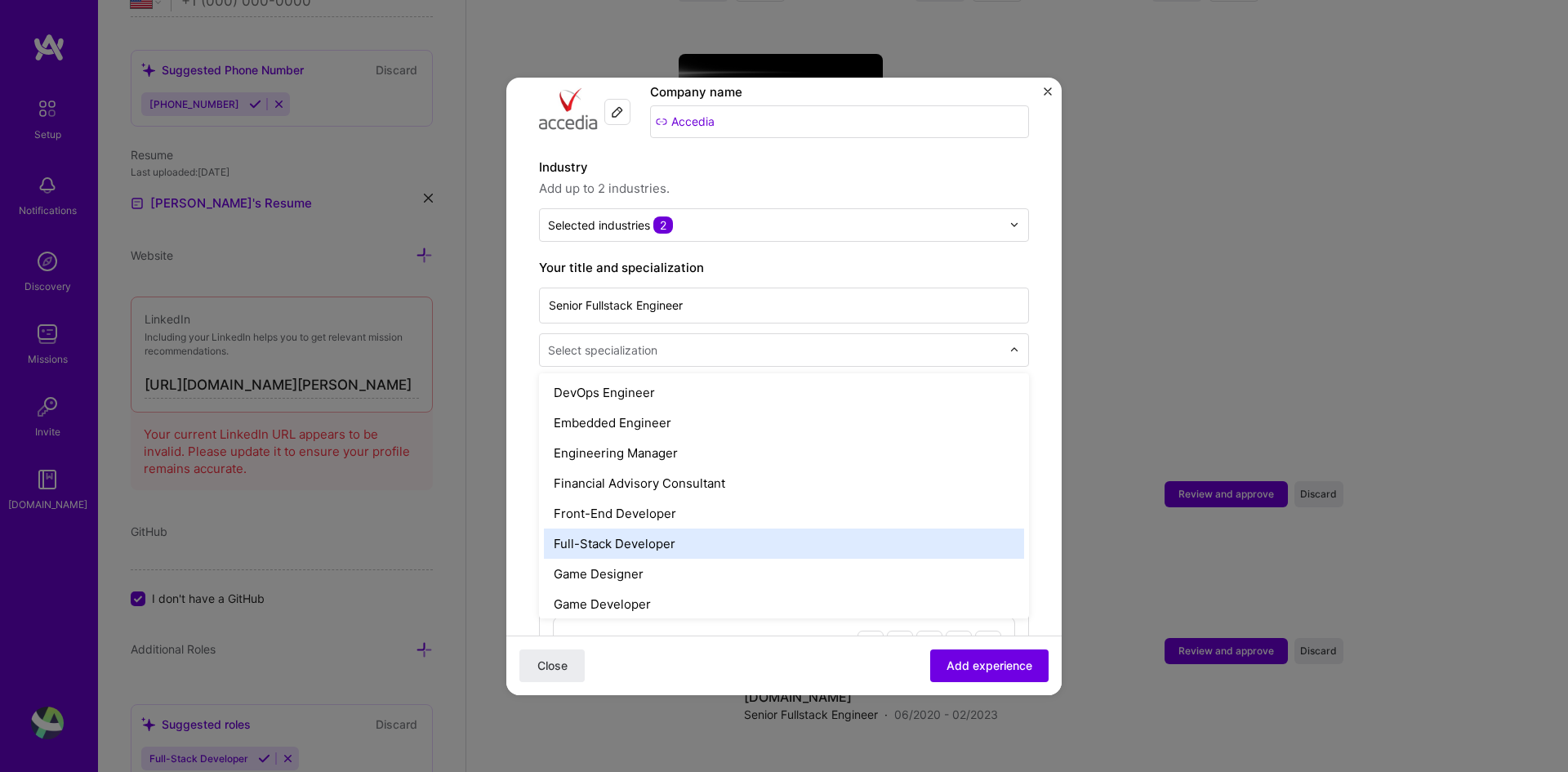
click at [703, 529] on div "Full-Stack Developer" at bounding box center [784, 544] width 480 height 31
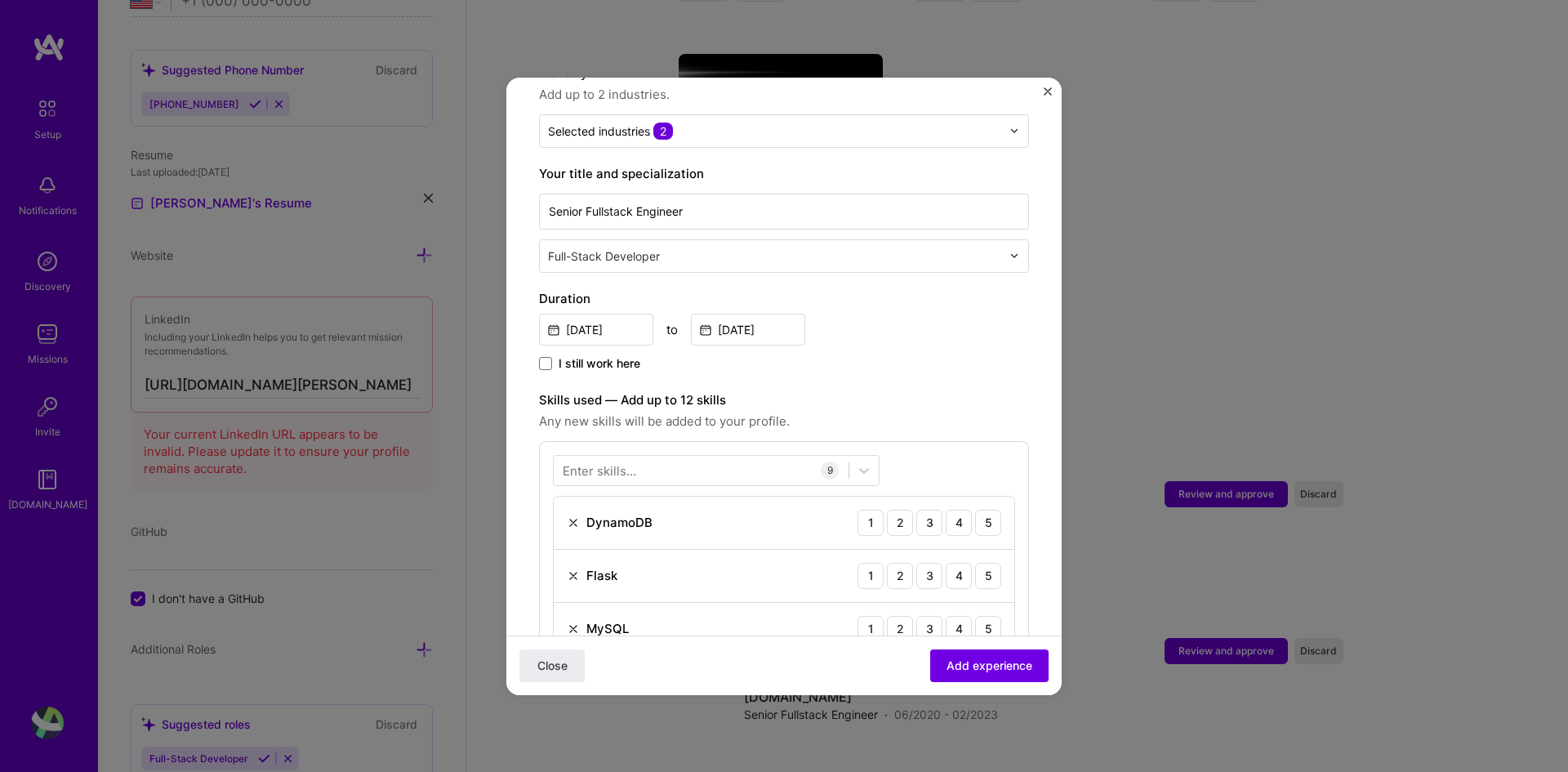
scroll to position [339, 0]
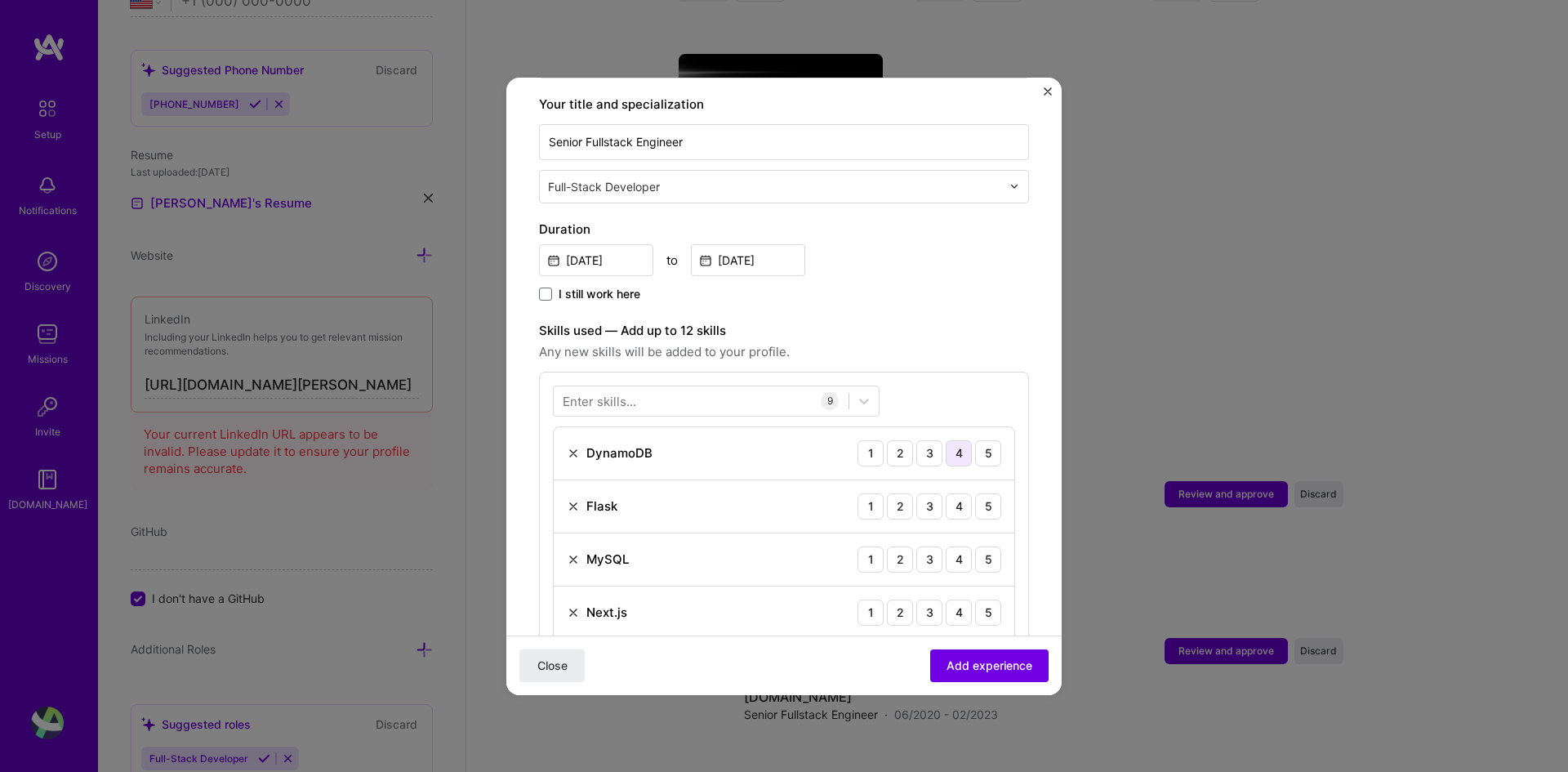
click at [953, 440] on div "4" at bounding box center [959, 453] width 26 height 26
click at [946, 494] on div "4" at bounding box center [959, 507] width 26 height 26
click at [946, 547] on div "4" at bounding box center [959, 560] width 26 height 26
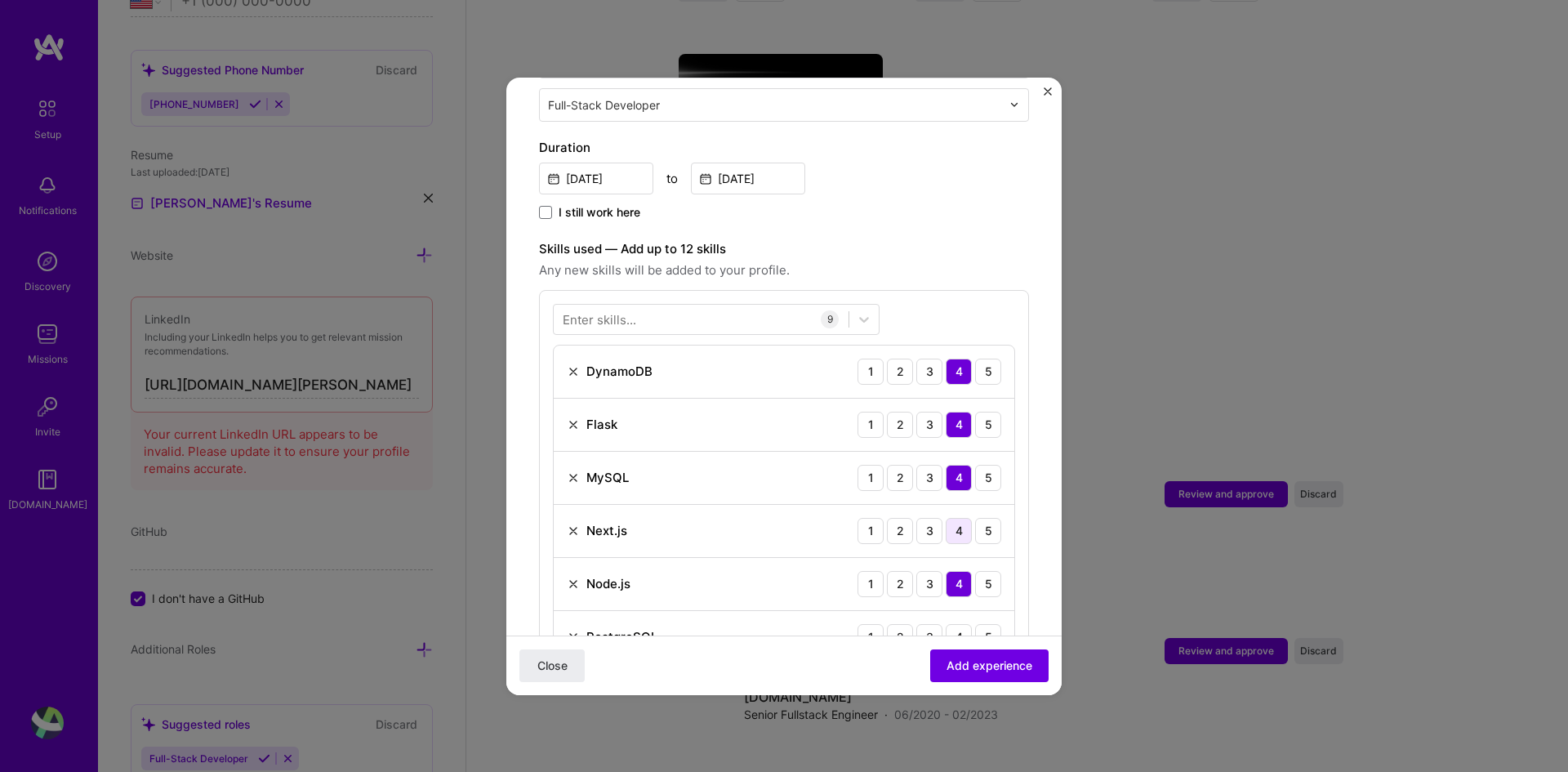
click at [946, 518] on div "4" at bounding box center [959, 531] width 26 height 26
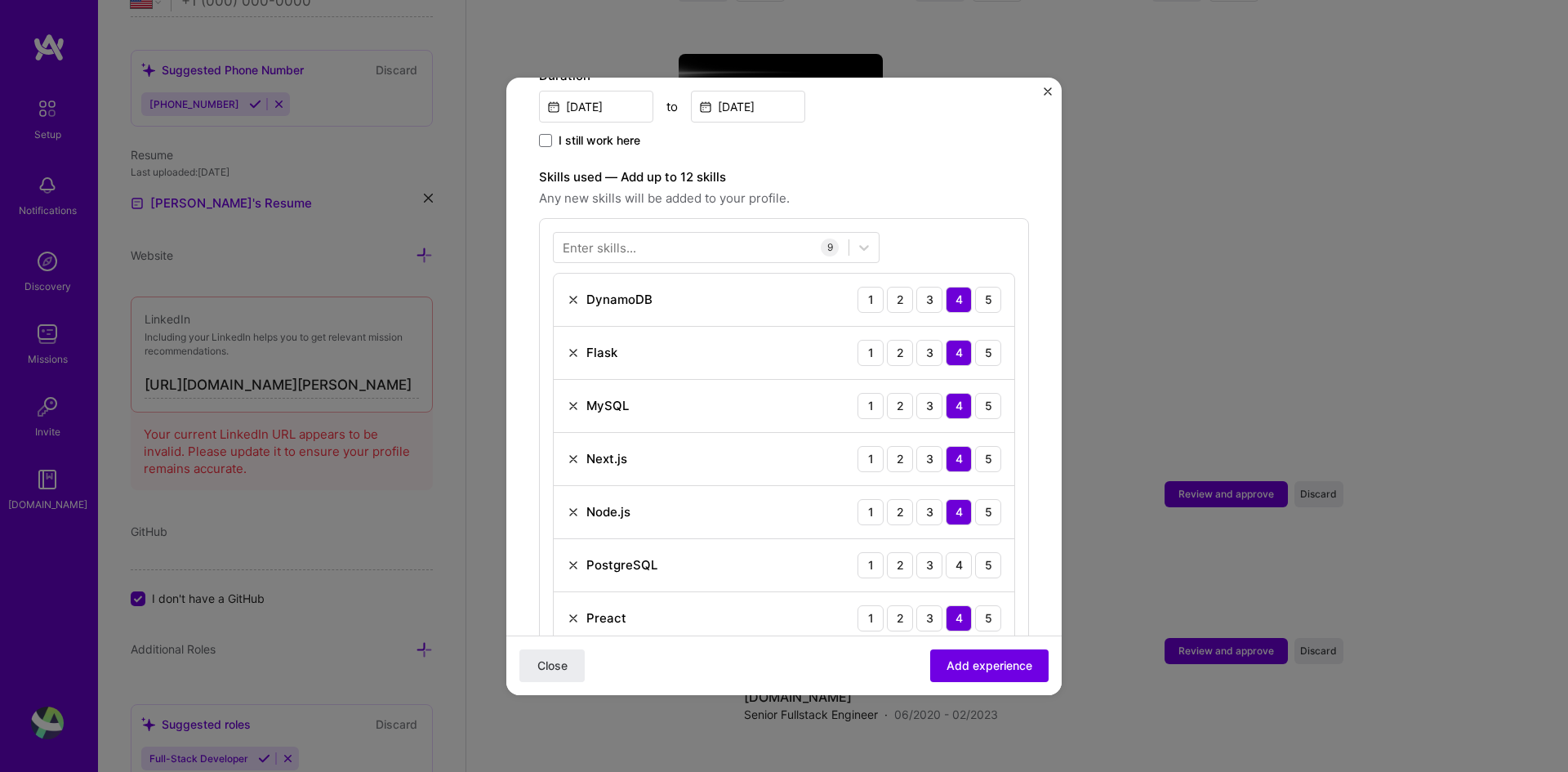
scroll to position [502, 0]
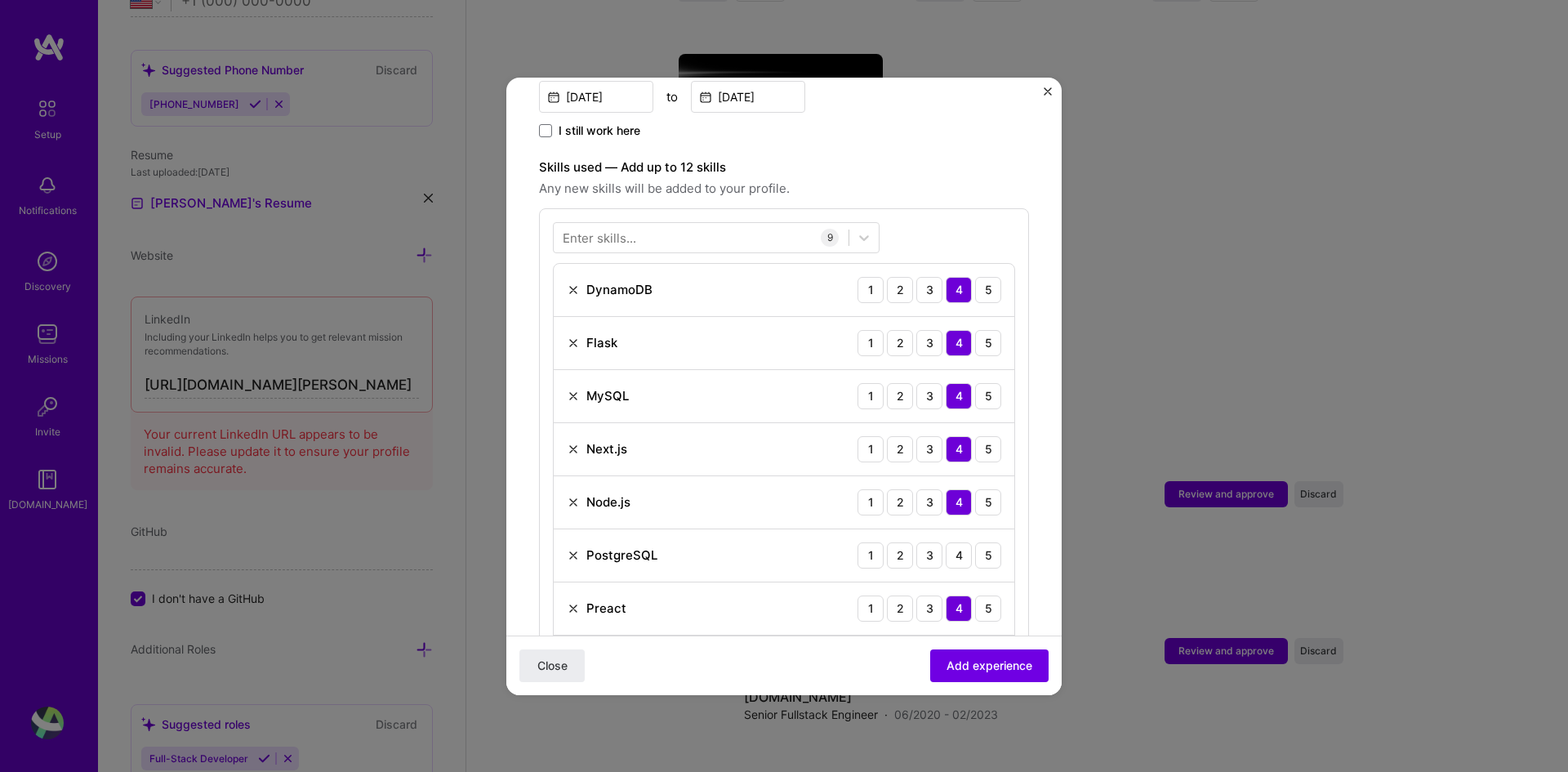
click at [944, 530] on div "PostgreSQL 1 2 3 4 5" at bounding box center [784, 556] width 461 height 53
click at [946, 543] on div "4" at bounding box center [959, 556] width 26 height 26
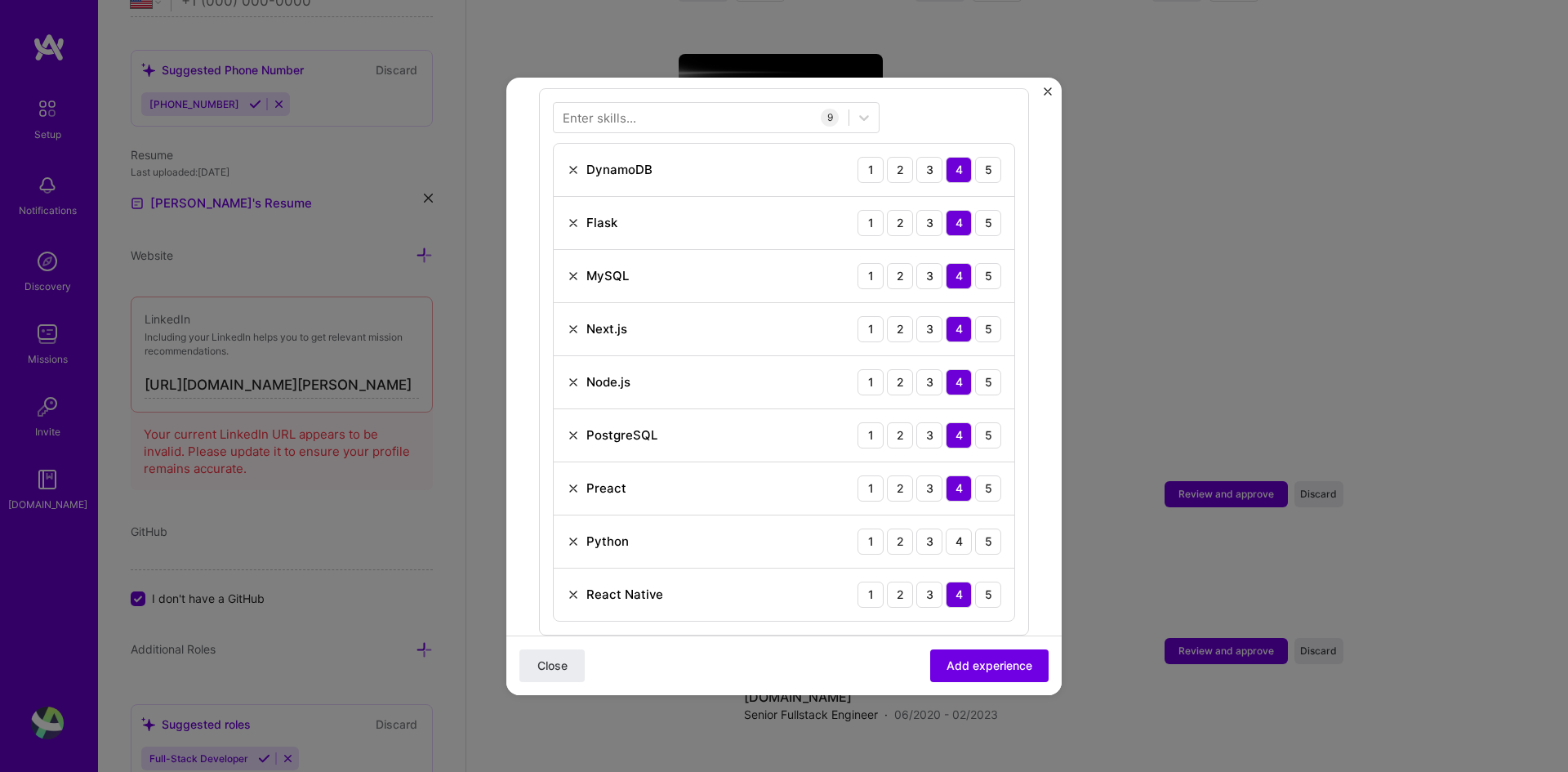
scroll to position [666, 0]
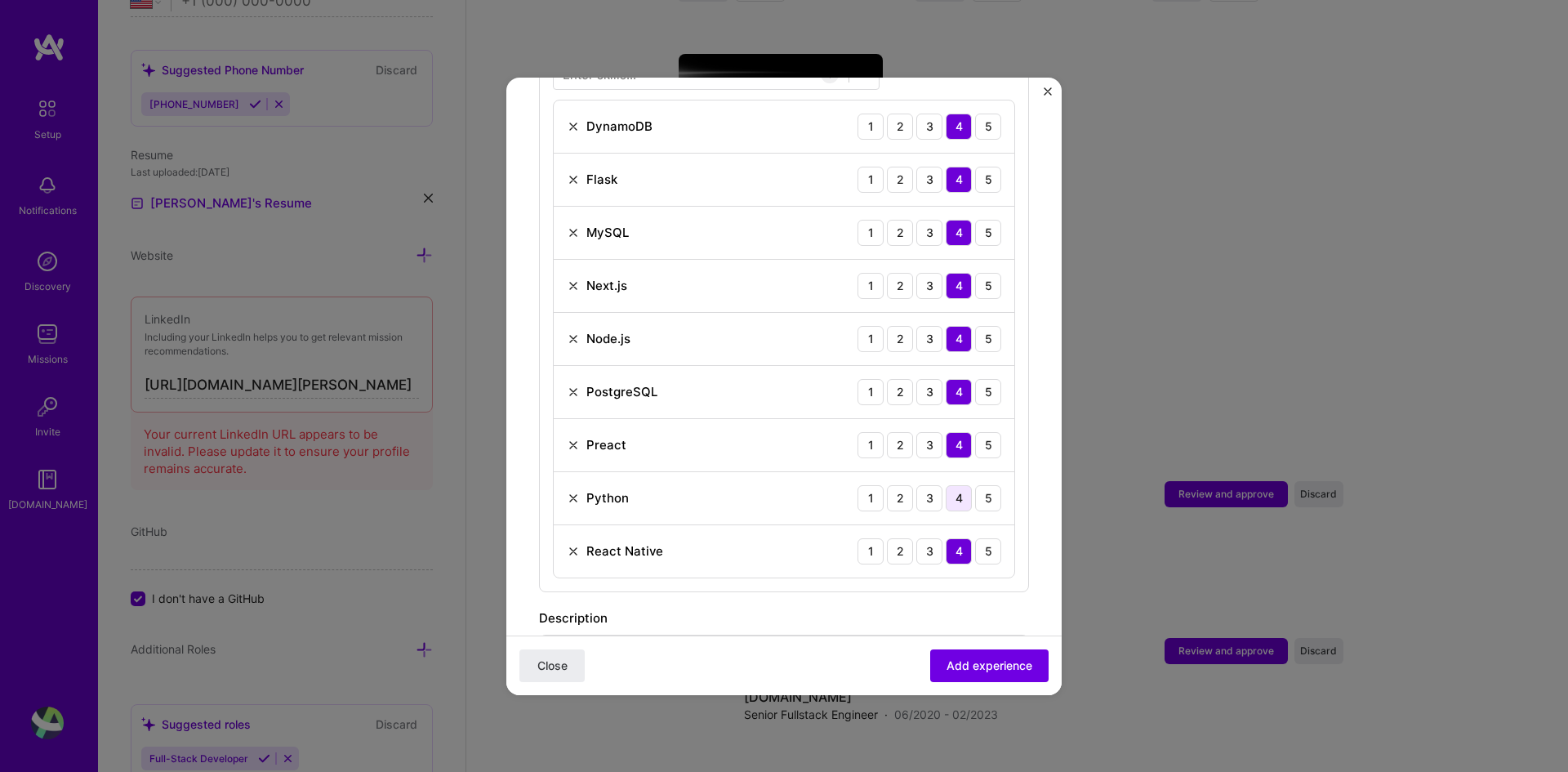
click at [946, 486] on div "4" at bounding box center [959, 499] width 26 height 26
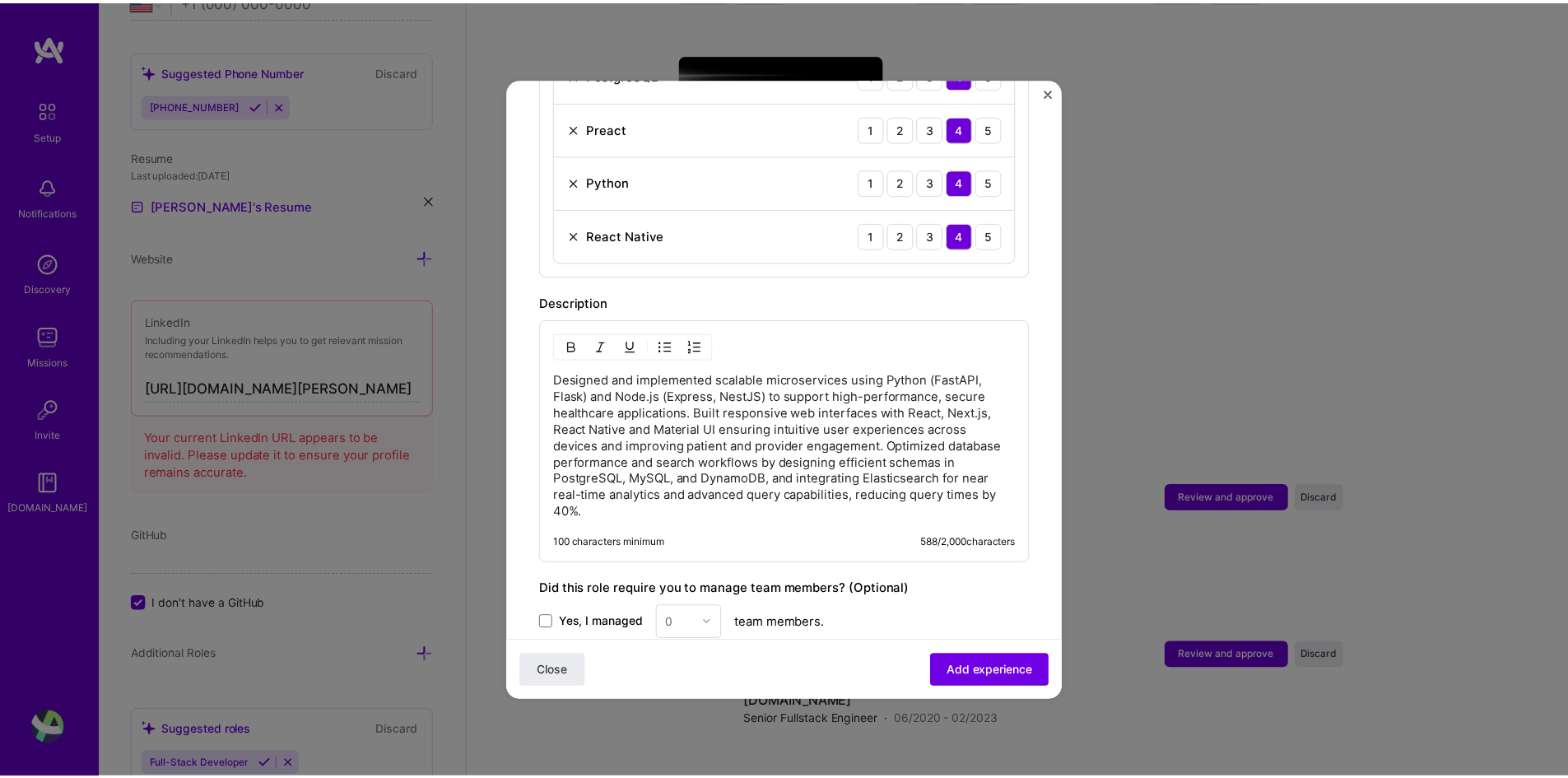
scroll to position [1166, 0]
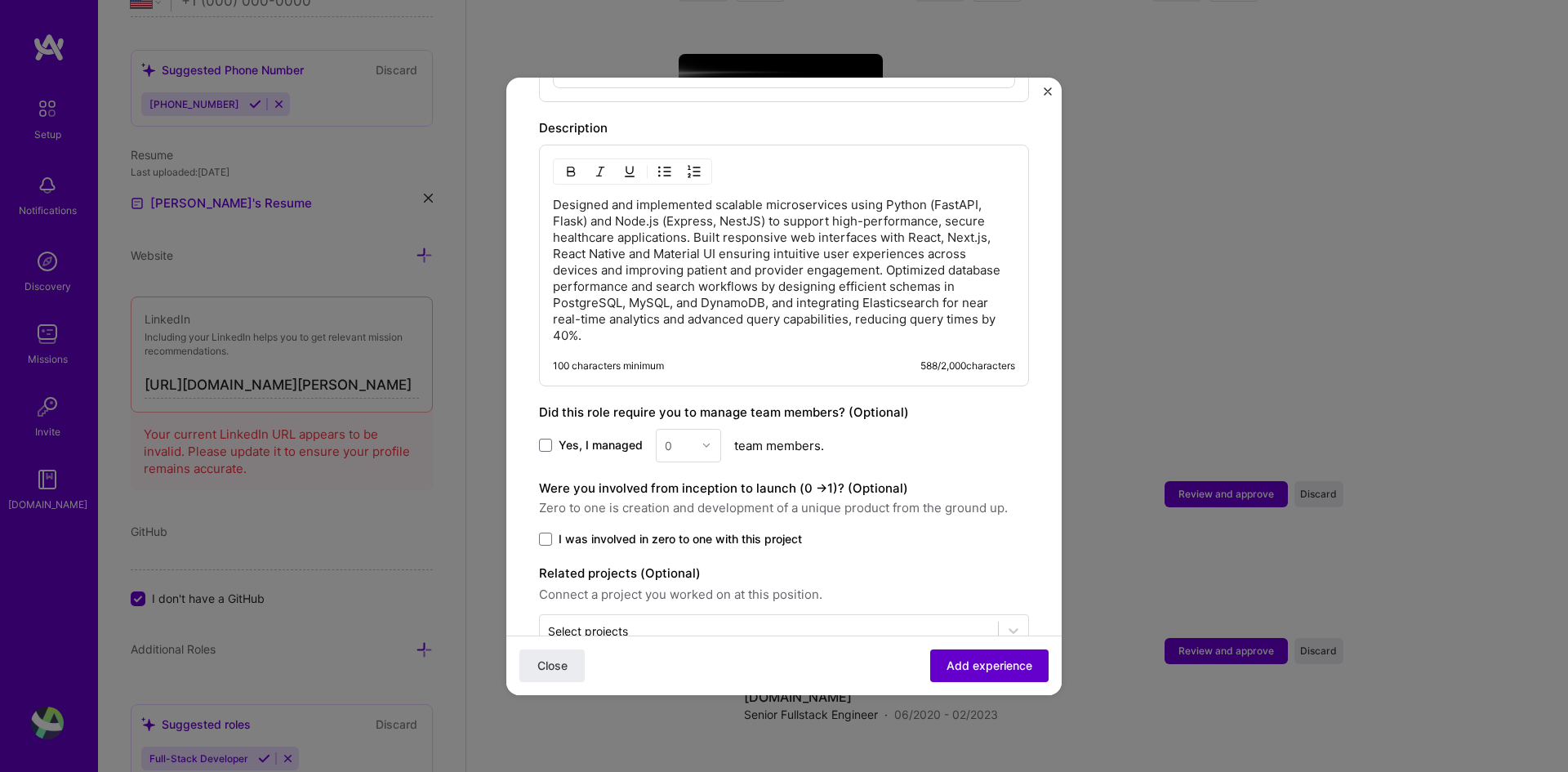
click at [947, 576] on span "Add experience" at bounding box center [990, 665] width 86 height 17
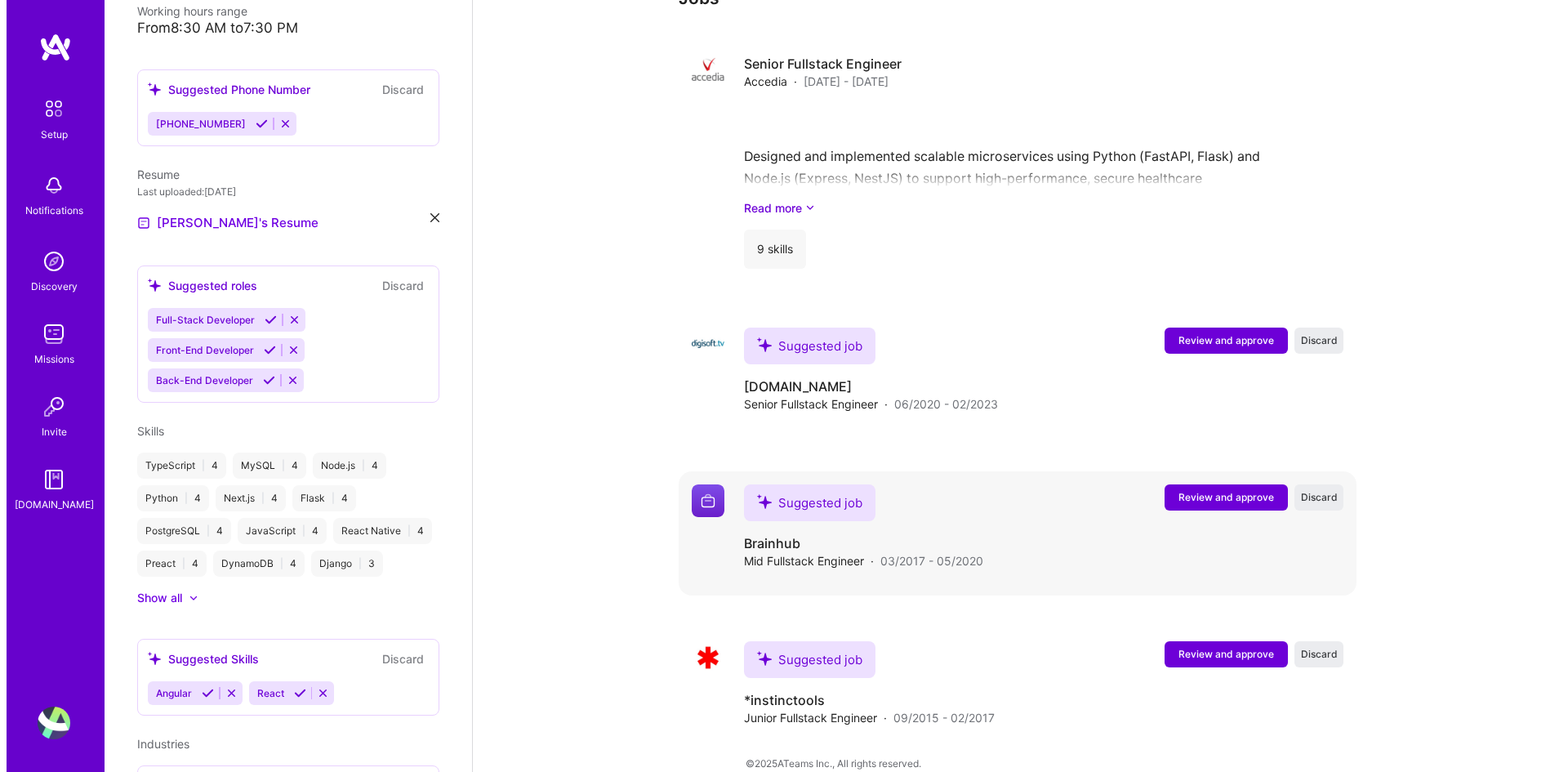
scroll to position [1304, 0]
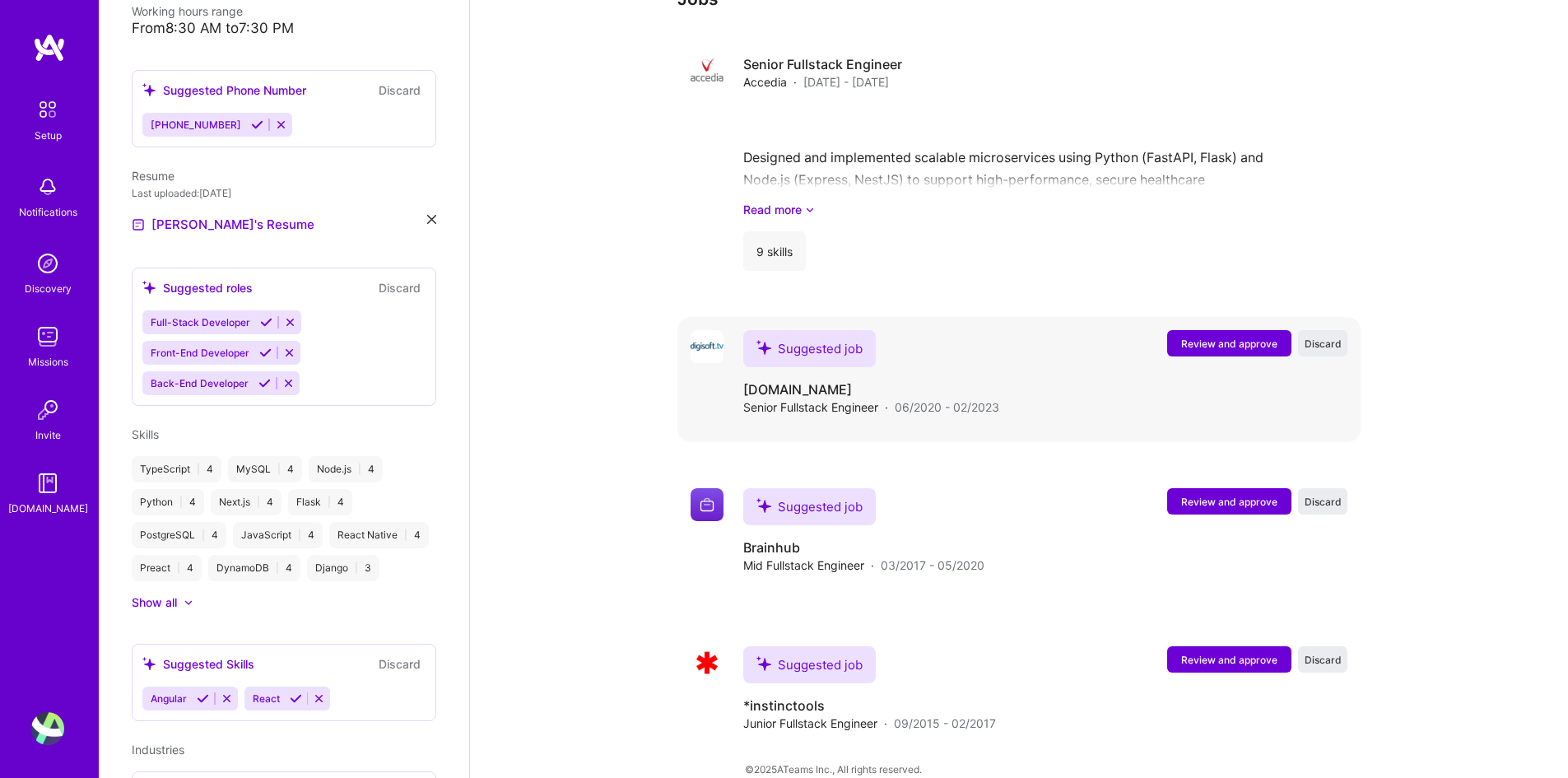
click at [1211, 337] on span "Review and approve" at bounding box center [1230, 344] width 97 height 14
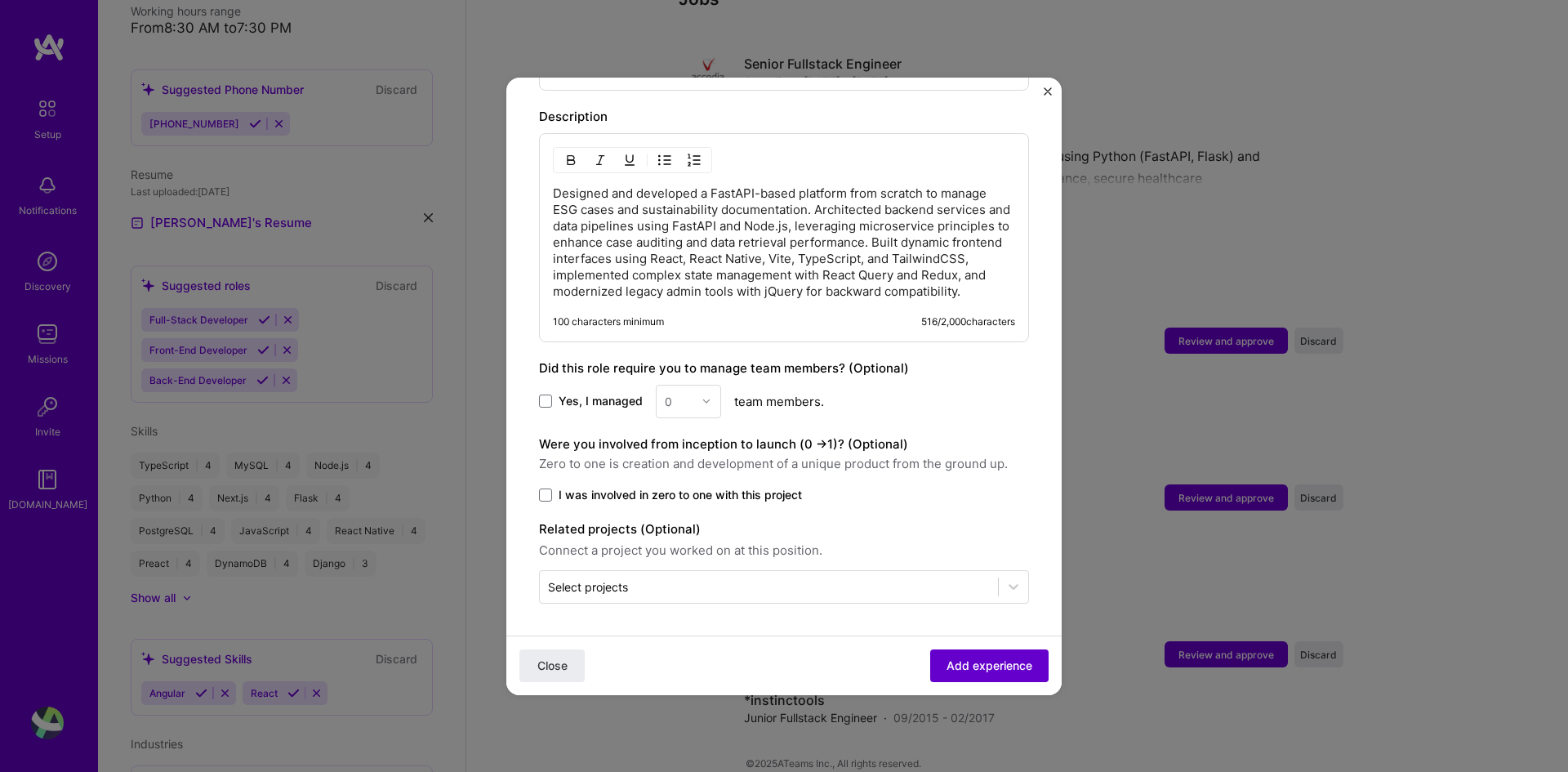
click at [949, 576] on span "Add experience" at bounding box center [990, 665] width 86 height 17
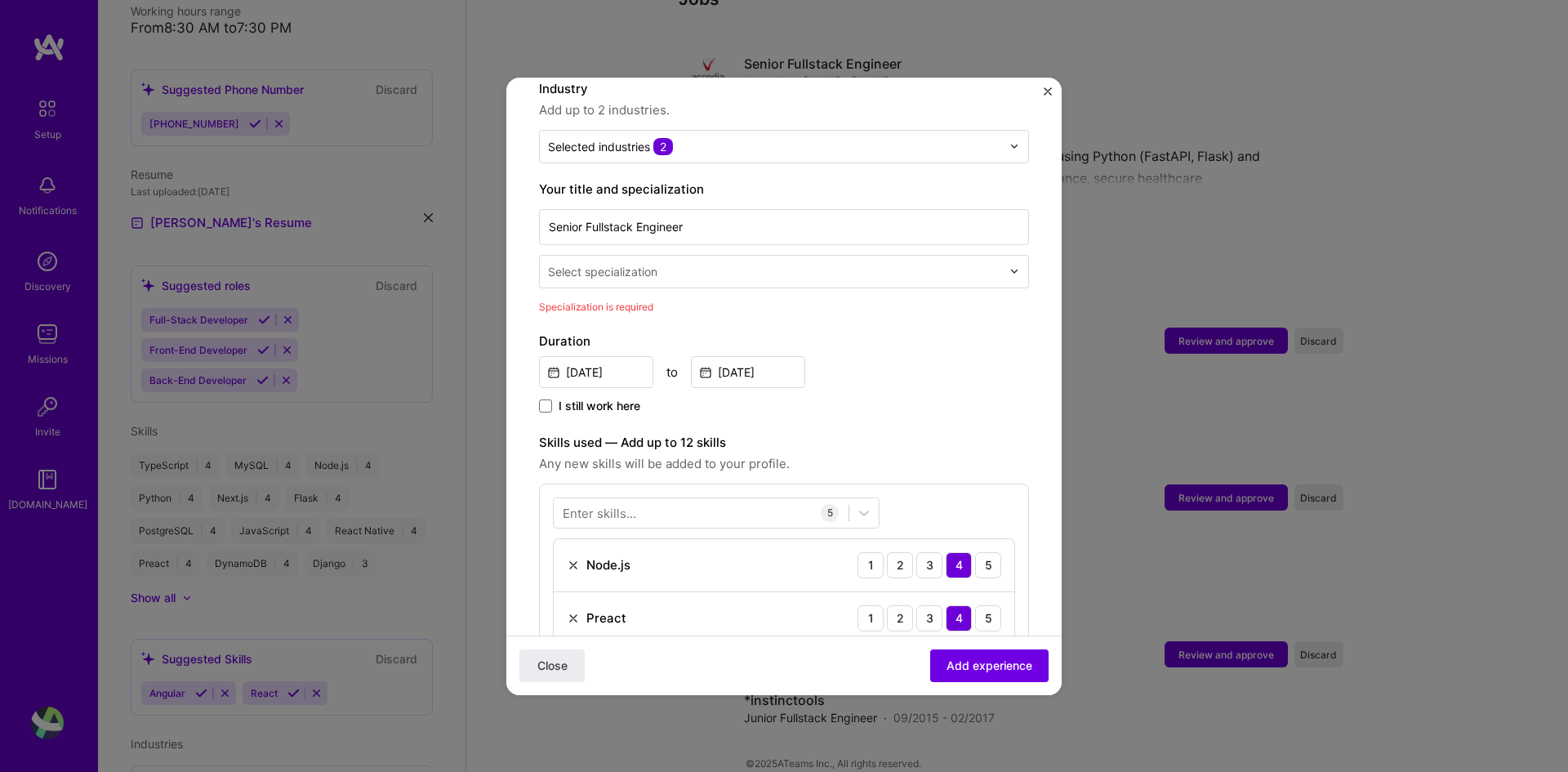
scroll to position [175, 0]
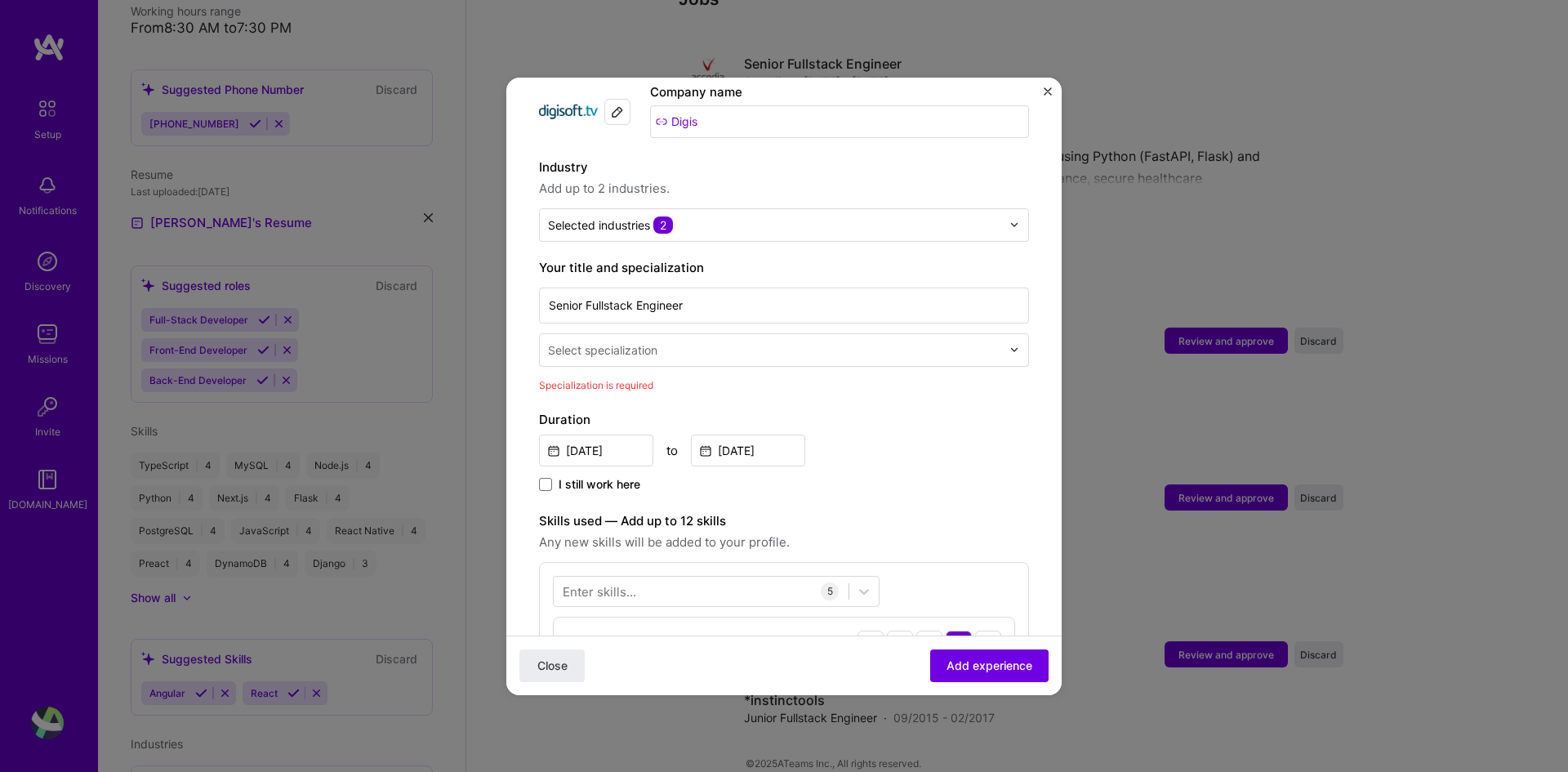
click at [973, 342] on input "text" at bounding box center [777, 350] width 457 height 17
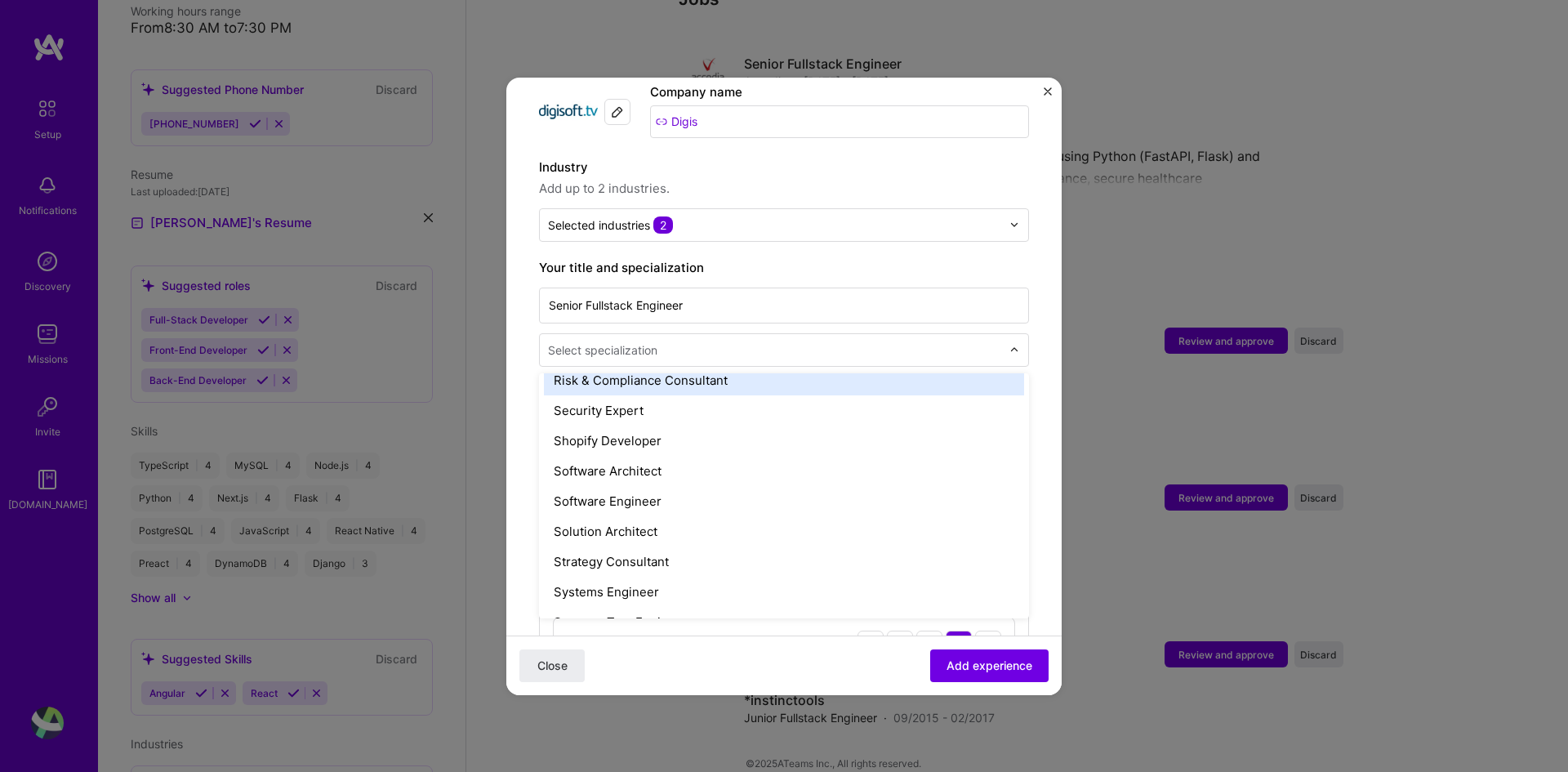
scroll to position [1716, 0]
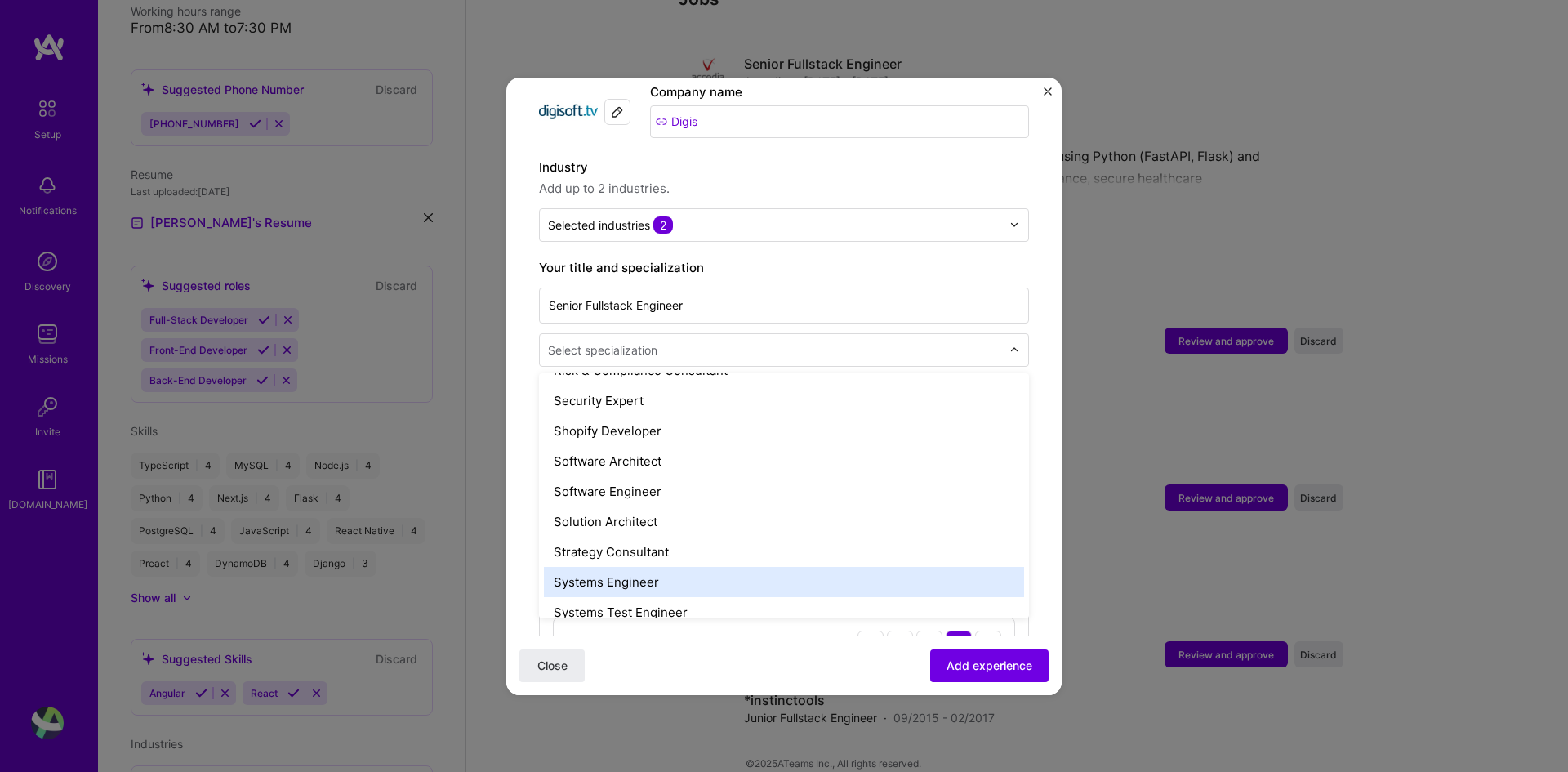
click at [746, 567] on div "Systems Engineer" at bounding box center [784, 582] width 480 height 31
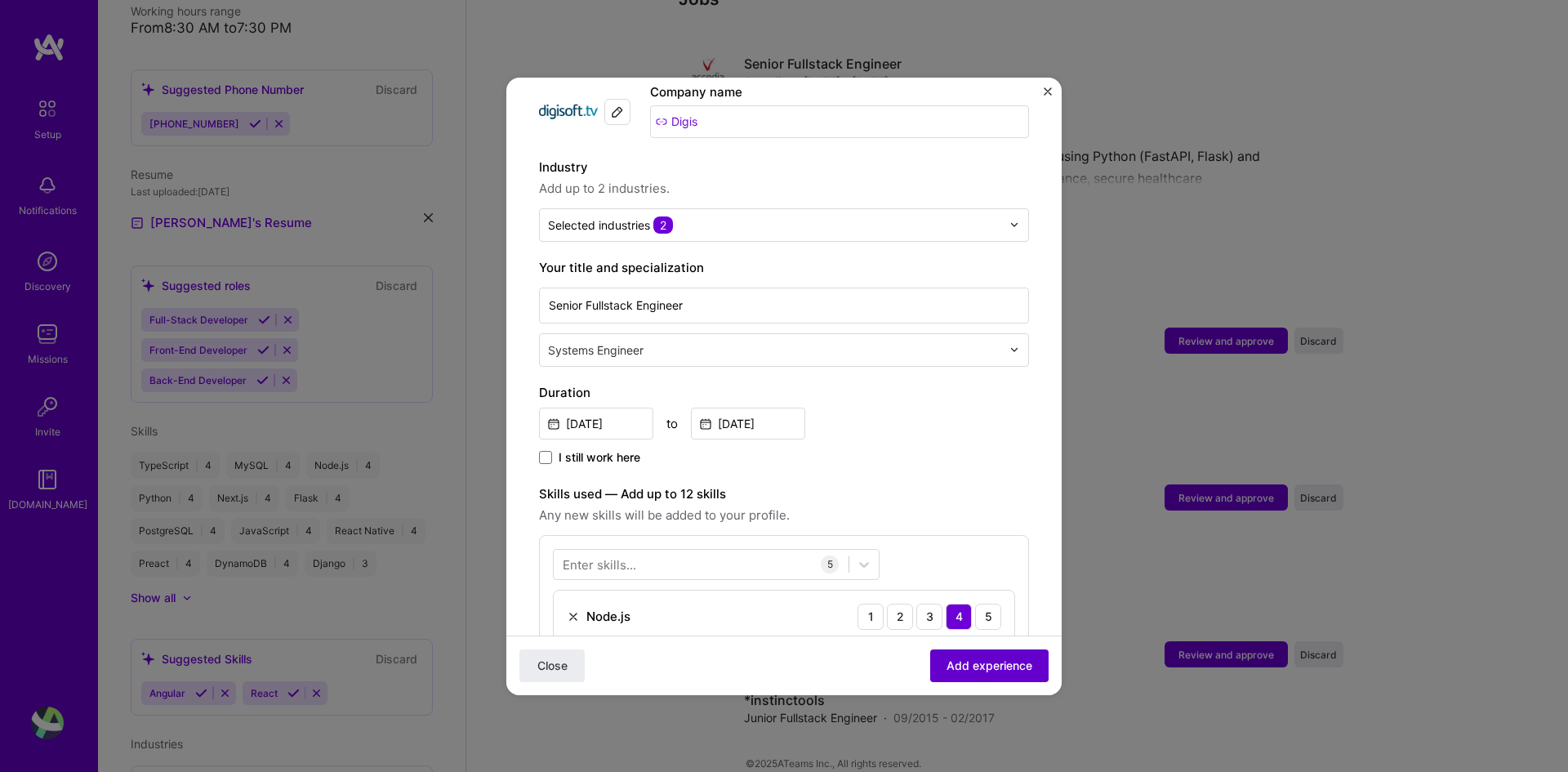
click at [954, 576] on span "Add experience" at bounding box center [990, 665] width 86 height 17
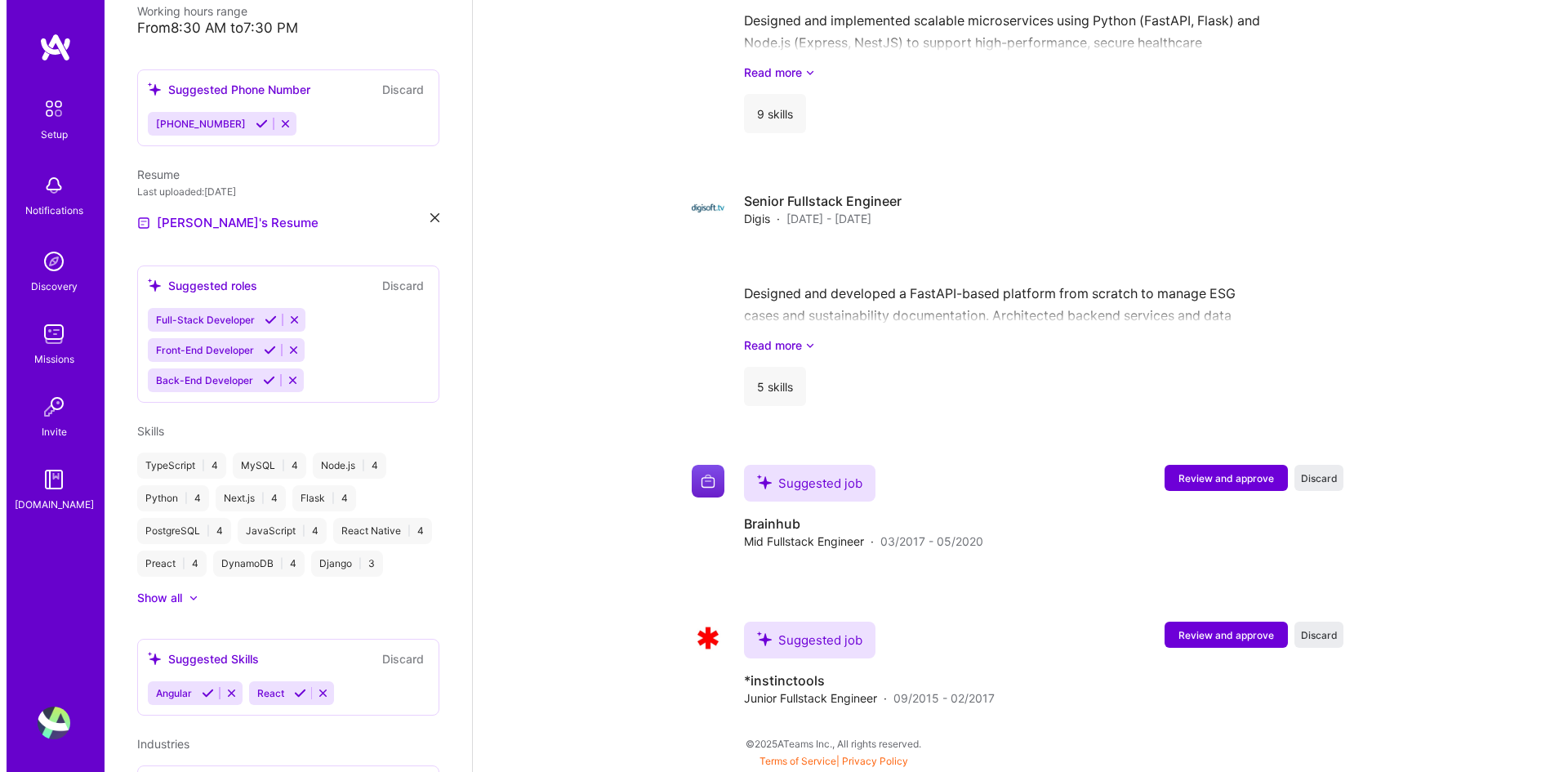
scroll to position [1421, 0]
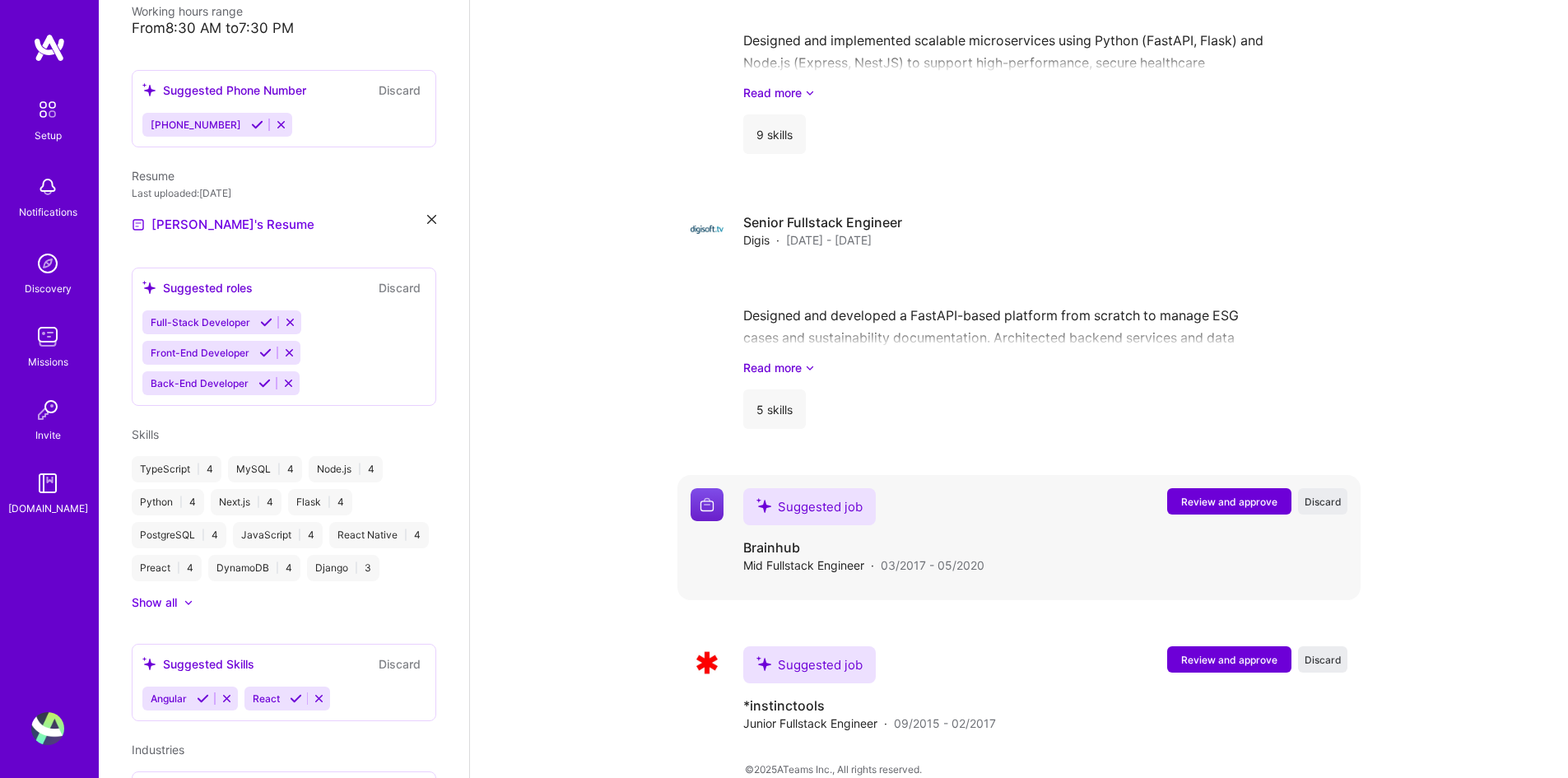
click at [1210, 495] on span "Review and approve" at bounding box center [1230, 502] width 97 height 14
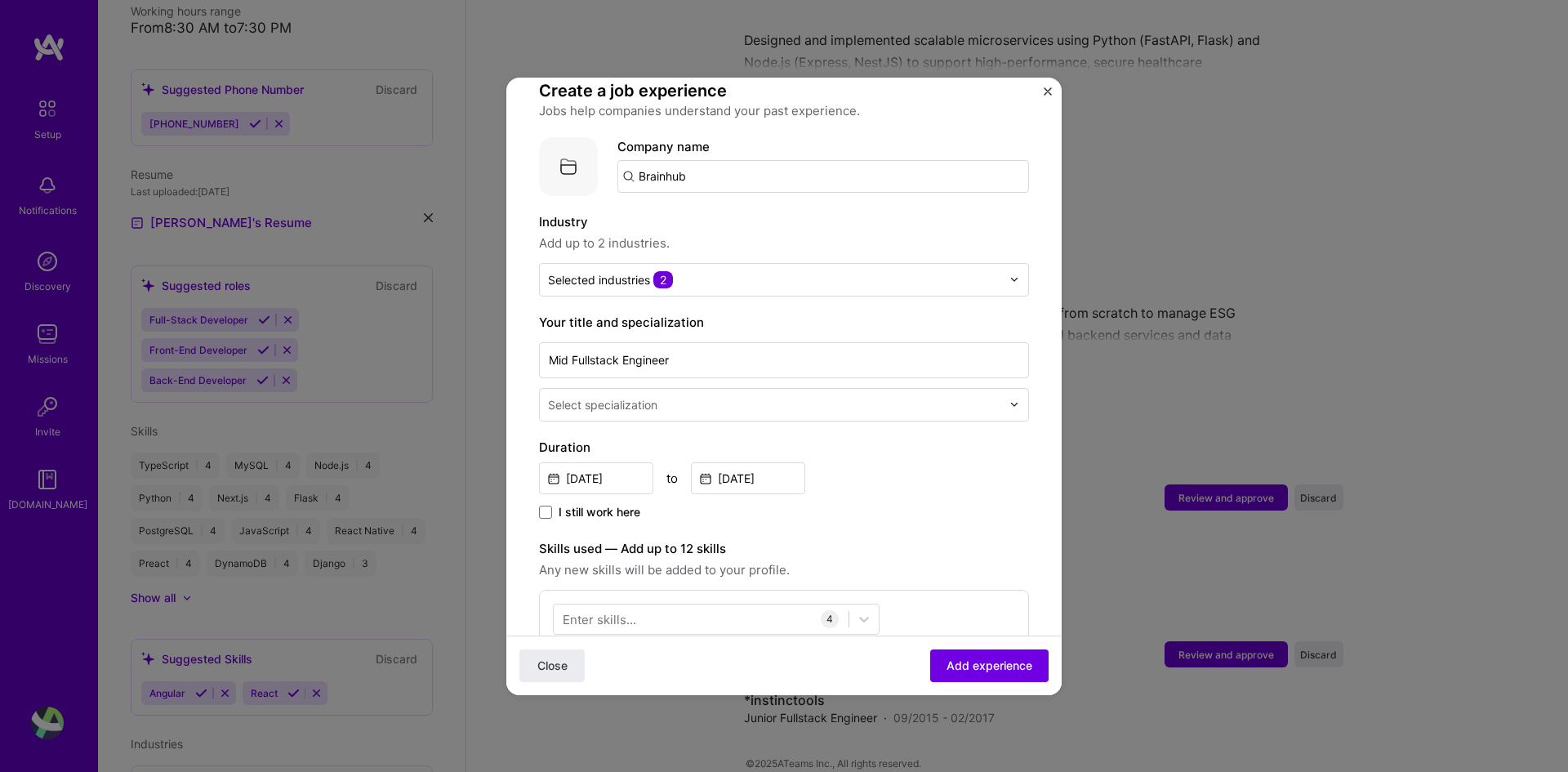
scroll to position [164, 0]
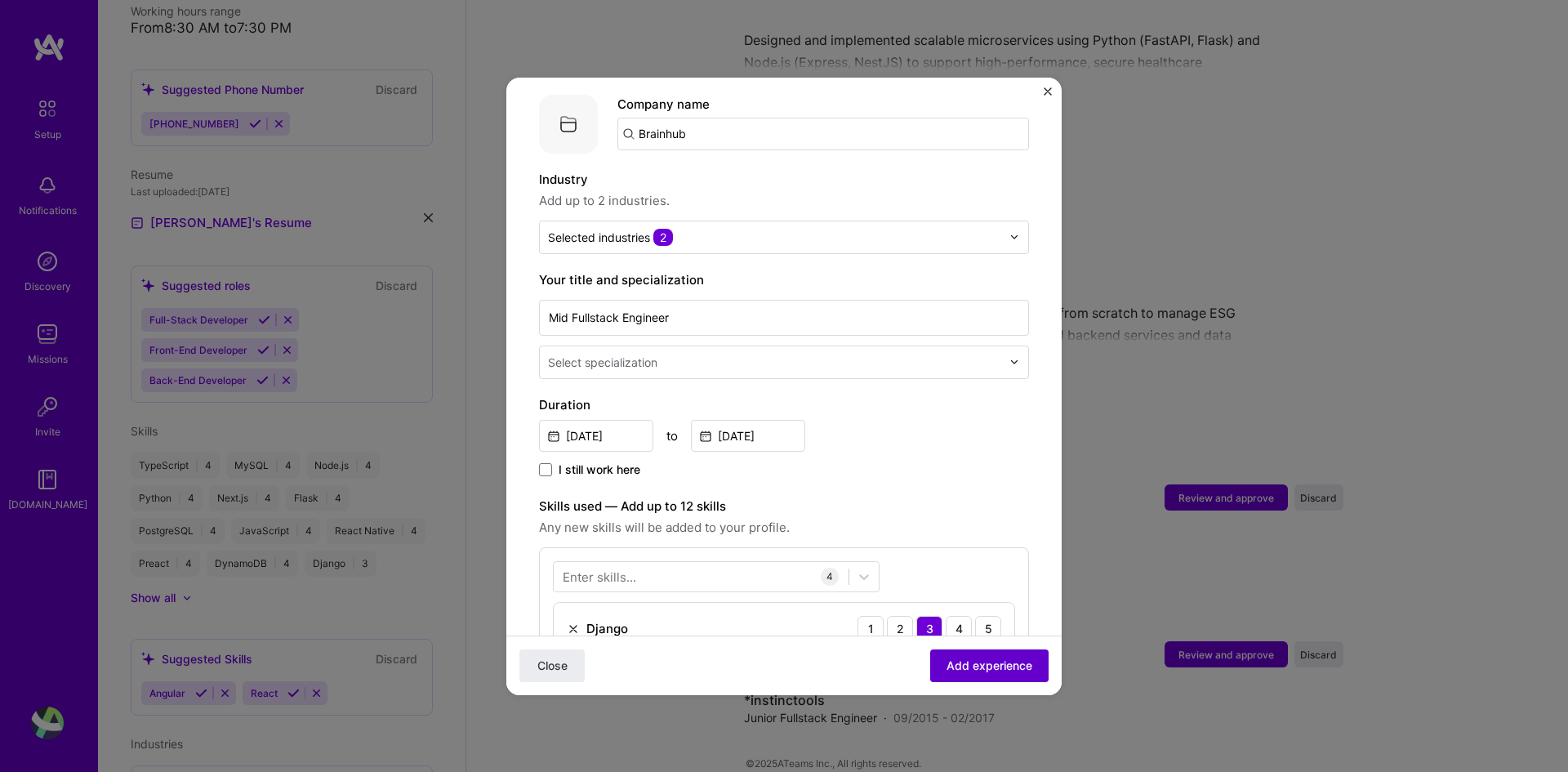
click at [968, 576] on span "Add experience" at bounding box center [990, 665] width 86 height 17
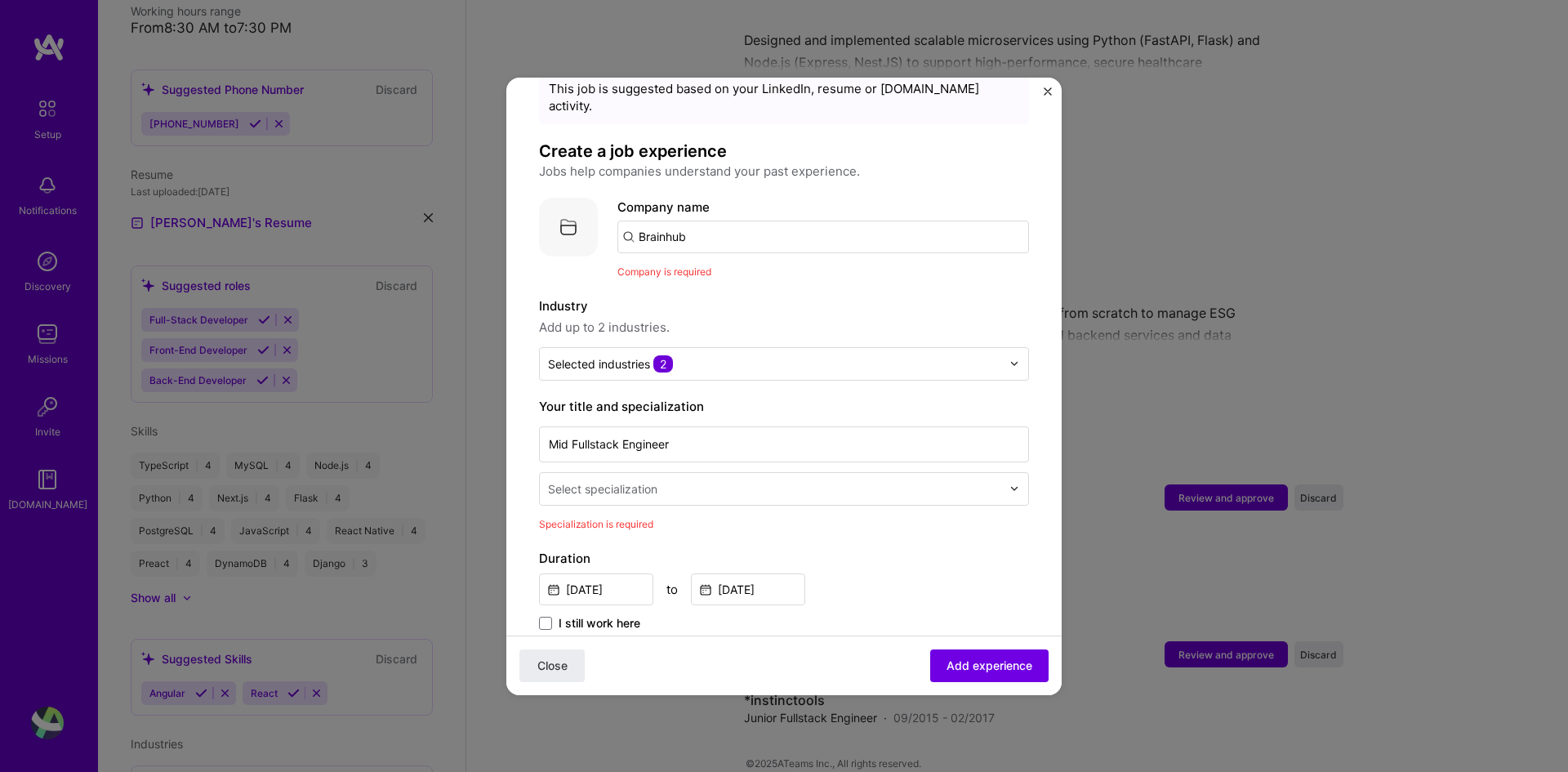
scroll to position [0, 0]
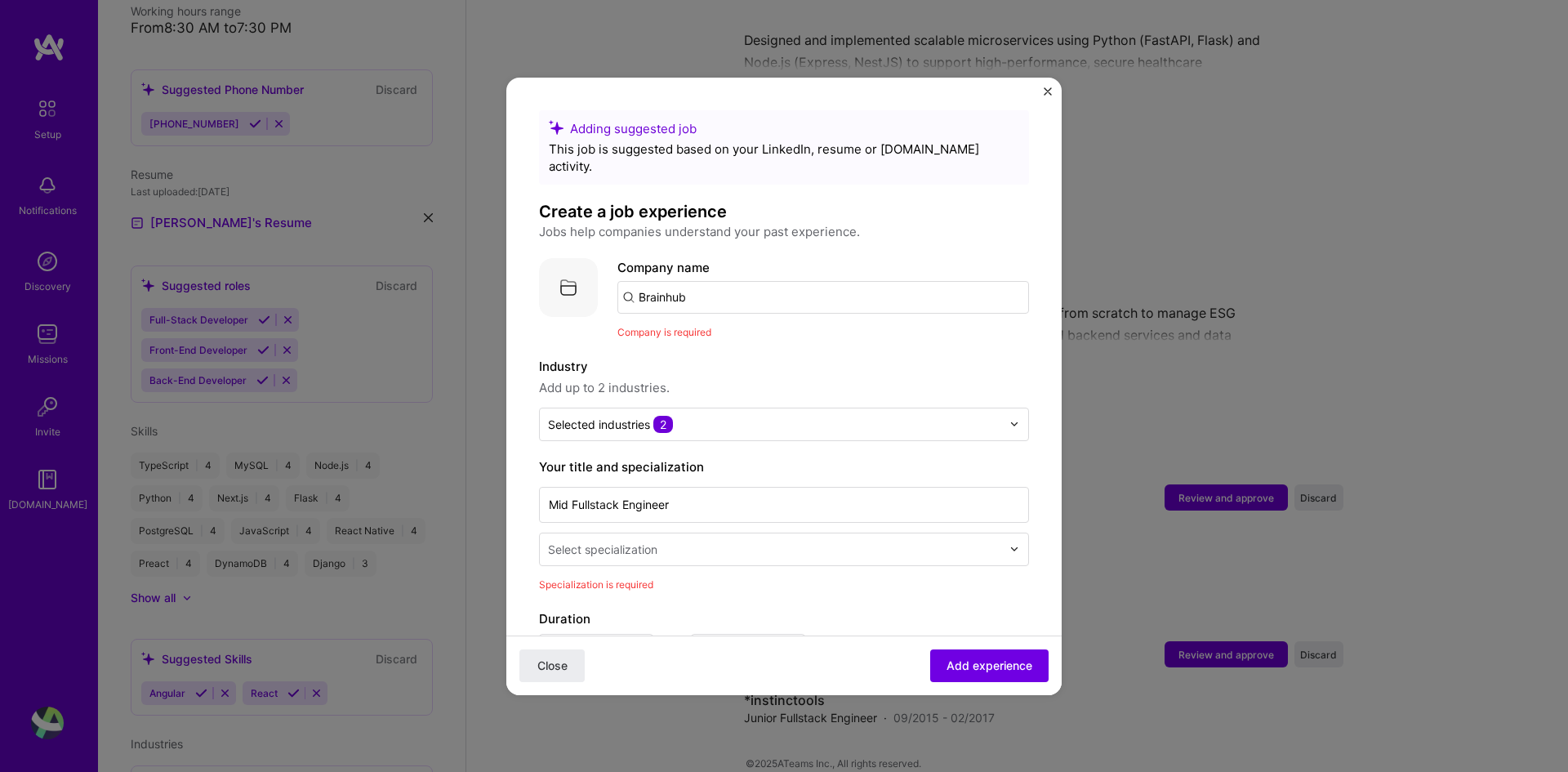
click at [745, 281] on input "Brainhub" at bounding box center [824, 298] width 412 height 33
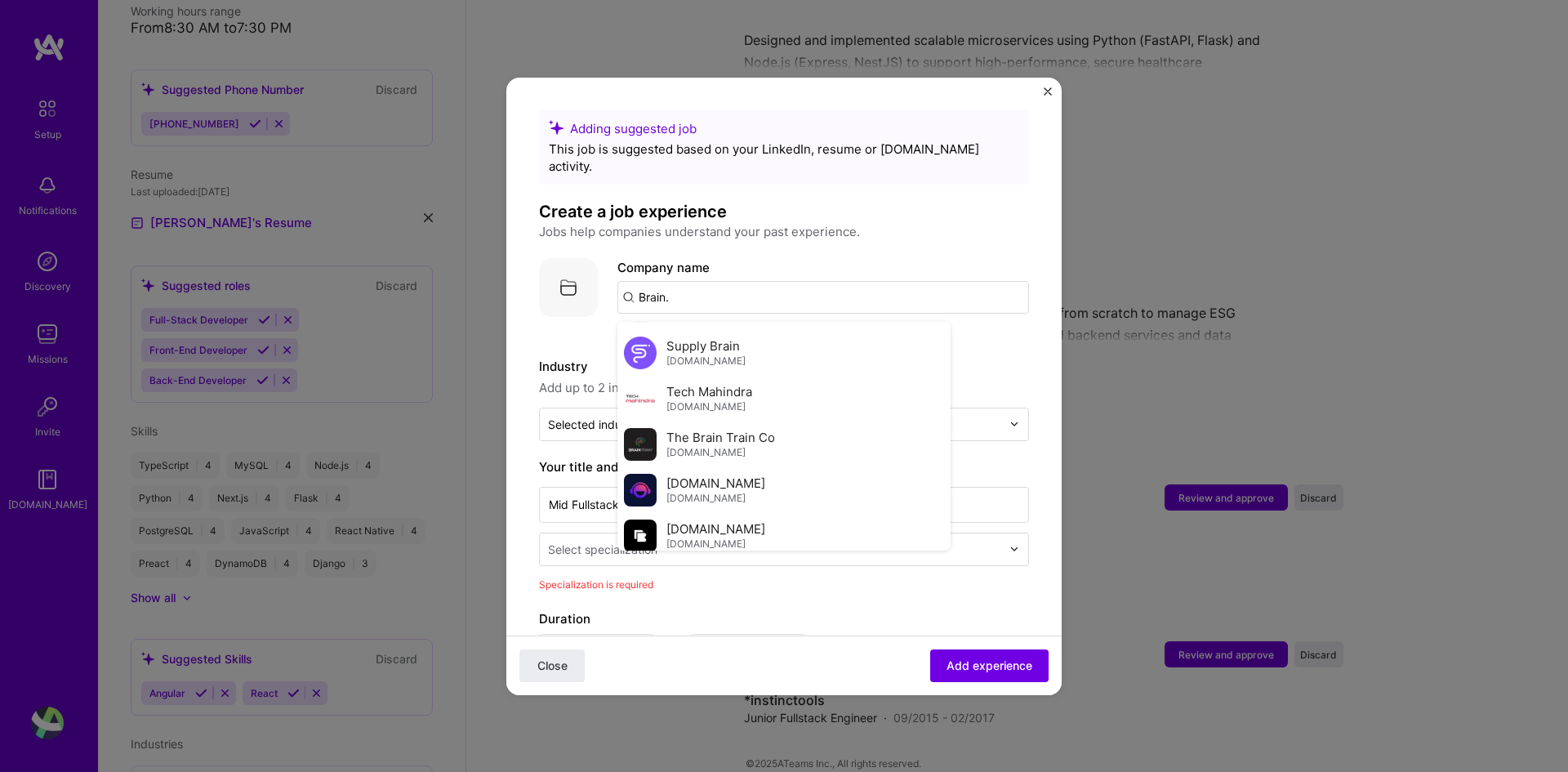
scroll to position [2513, 0]
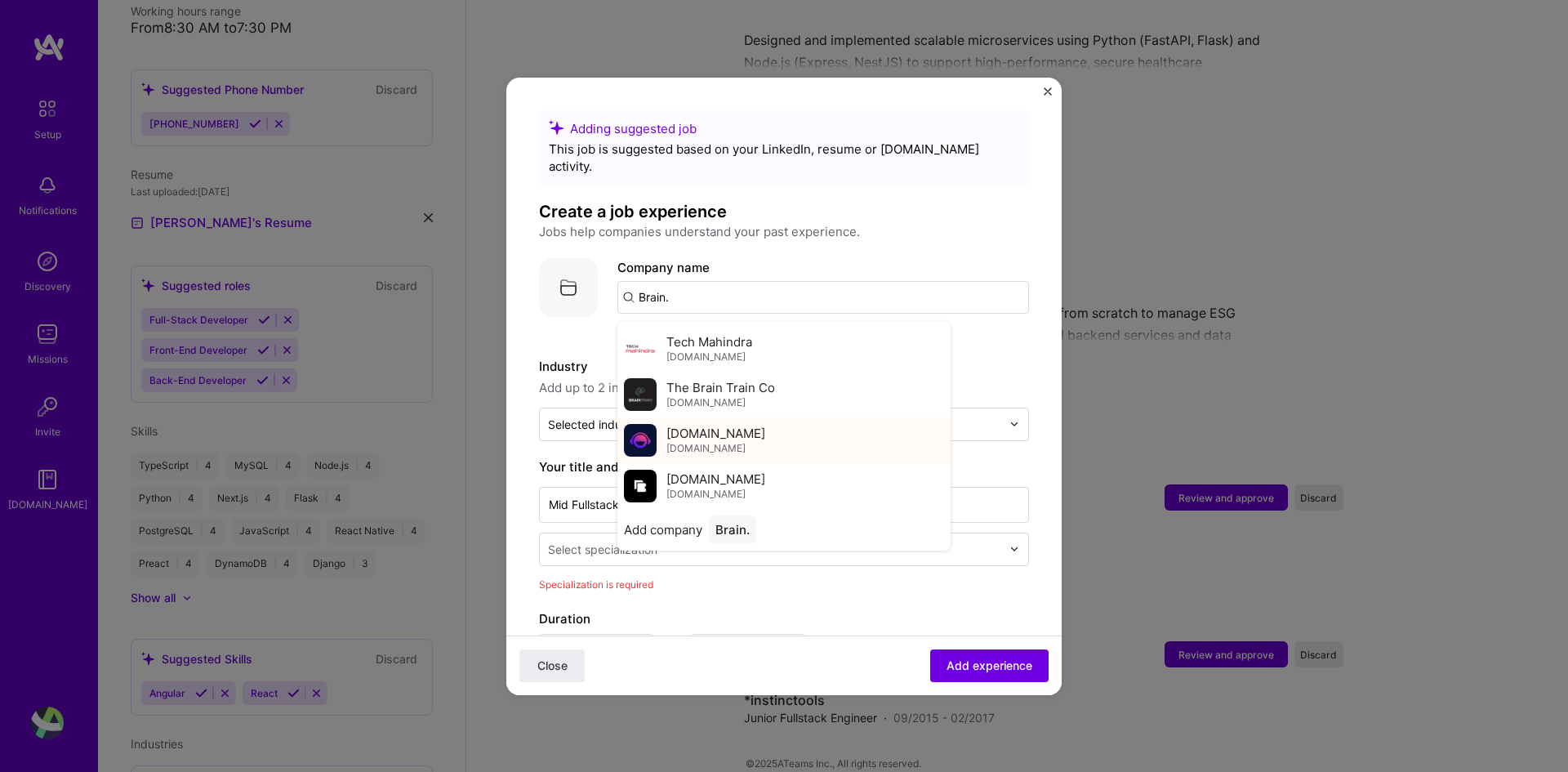
click at [774, 434] on div "[DOMAIN_NAME] [DOMAIN_NAME]" at bounding box center [784, 440] width 333 height 46
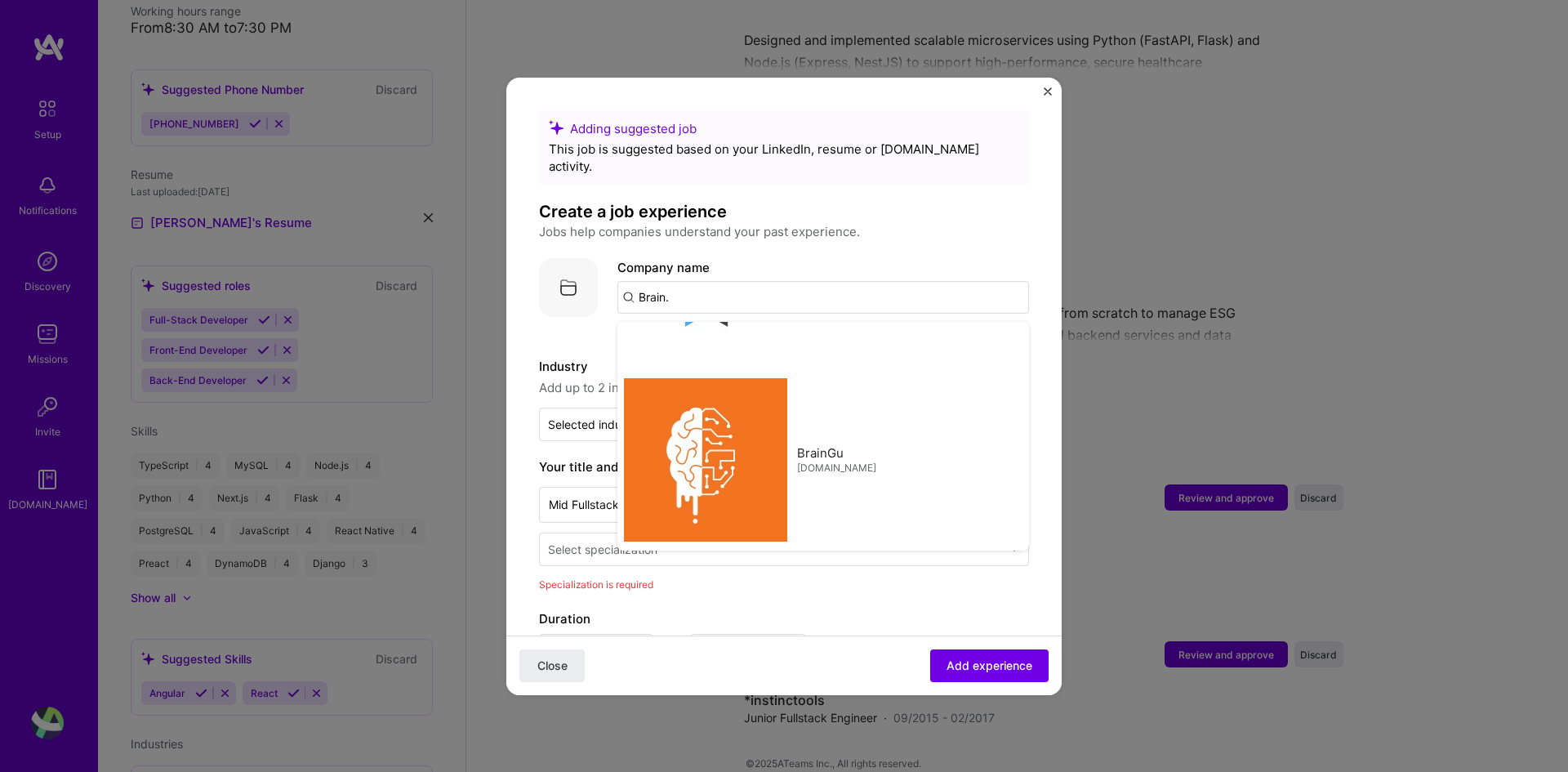
type input "[DOMAIN_NAME]"
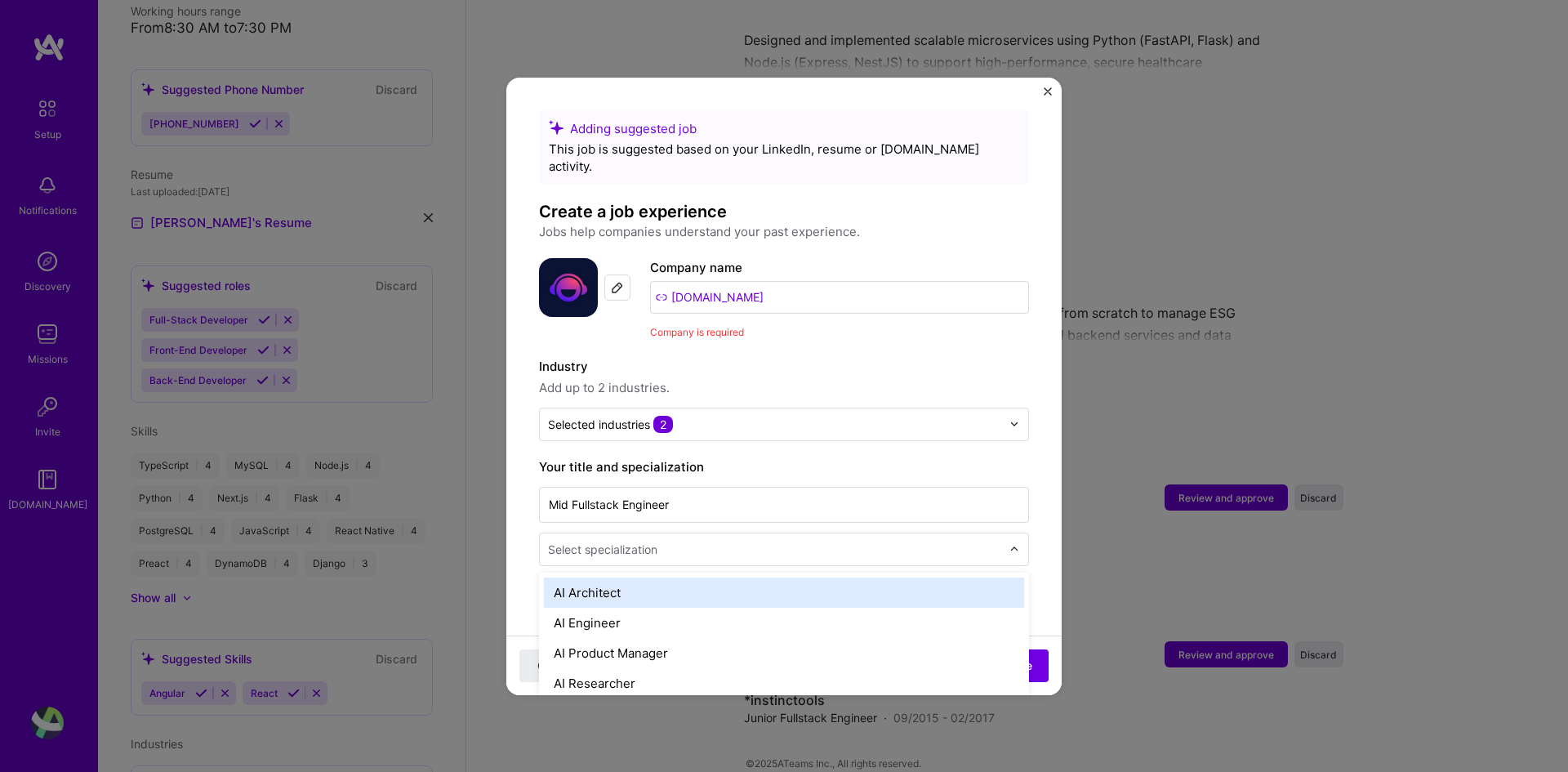
click at [985, 541] on input "text" at bounding box center [777, 549] width 457 height 17
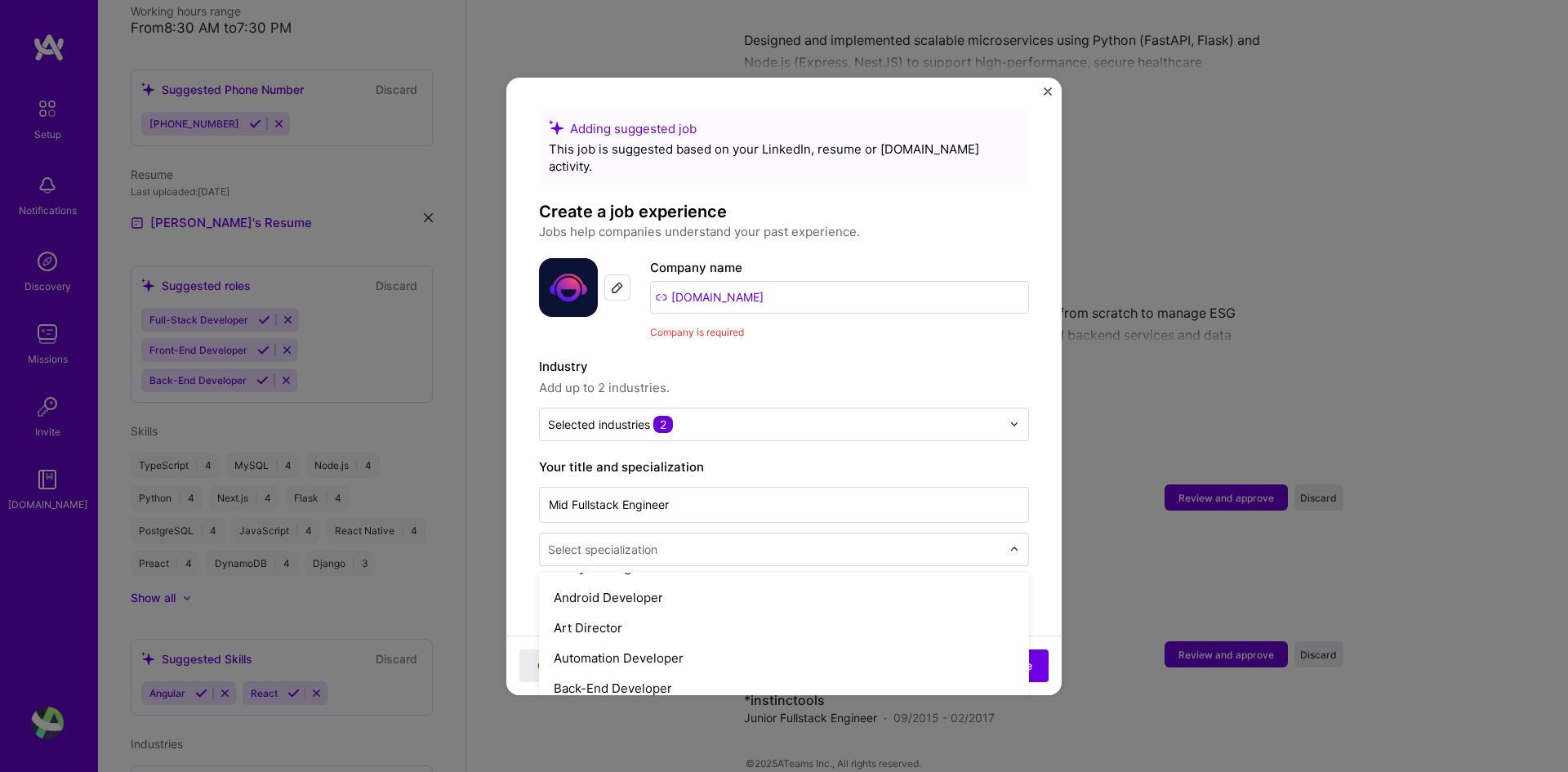
scroll to position [245, 0]
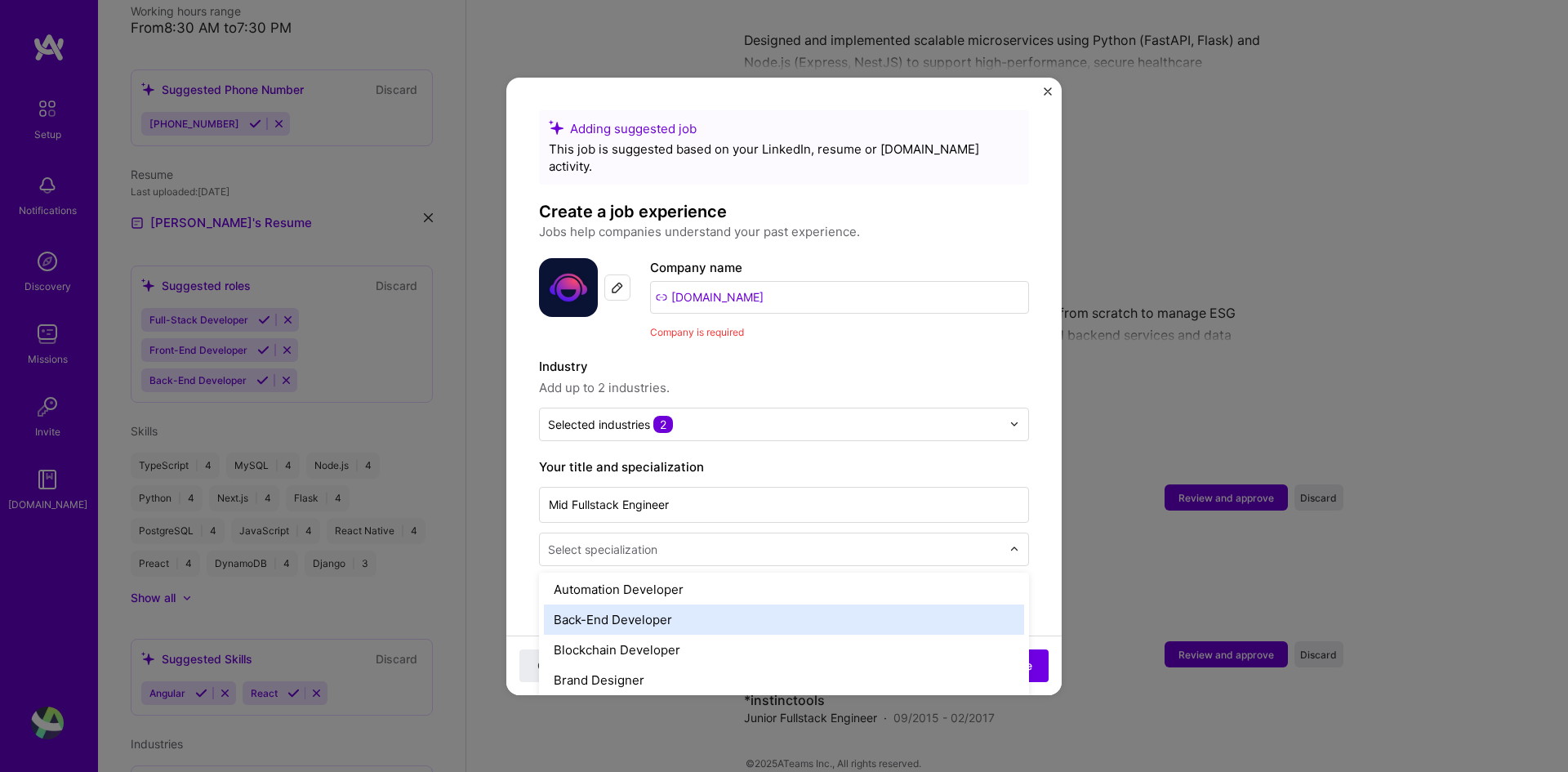
click at [877, 576] on div "Back-End Developer" at bounding box center [784, 620] width 480 height 31
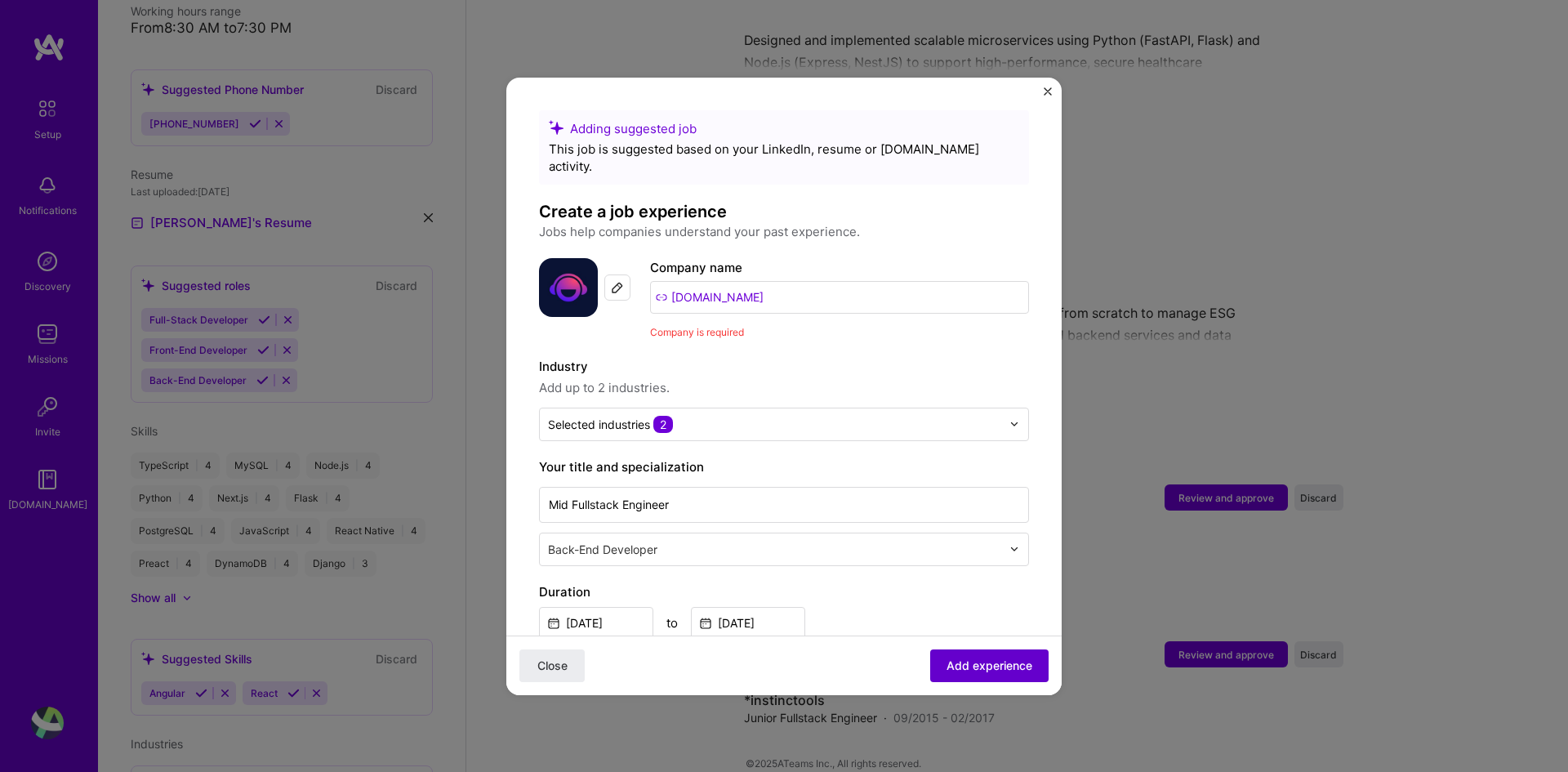
click at [985, 576] on span "Add experience" at bounding box center [990, 665] width 86 height 17
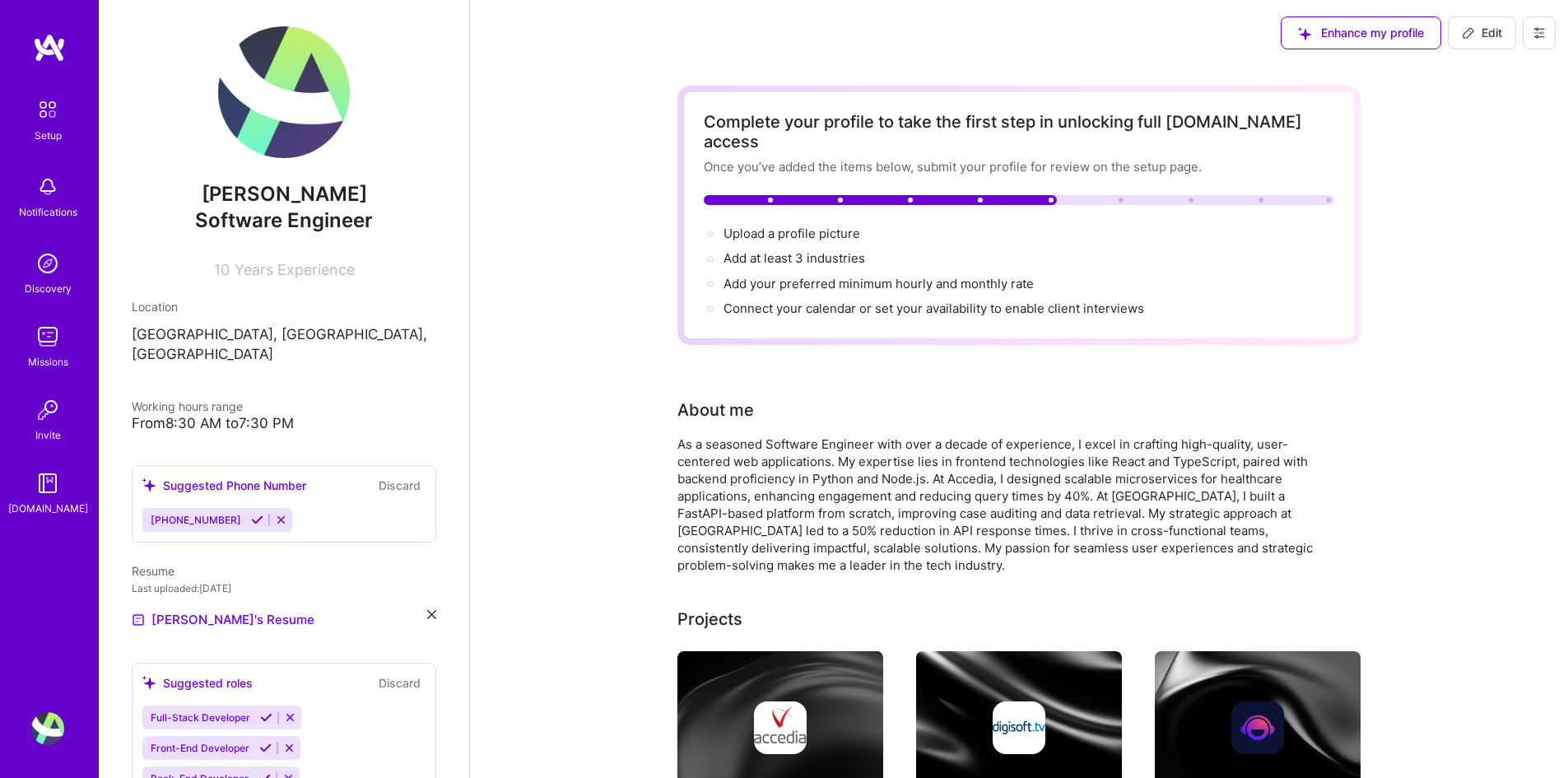
scroll to position [0, 0]
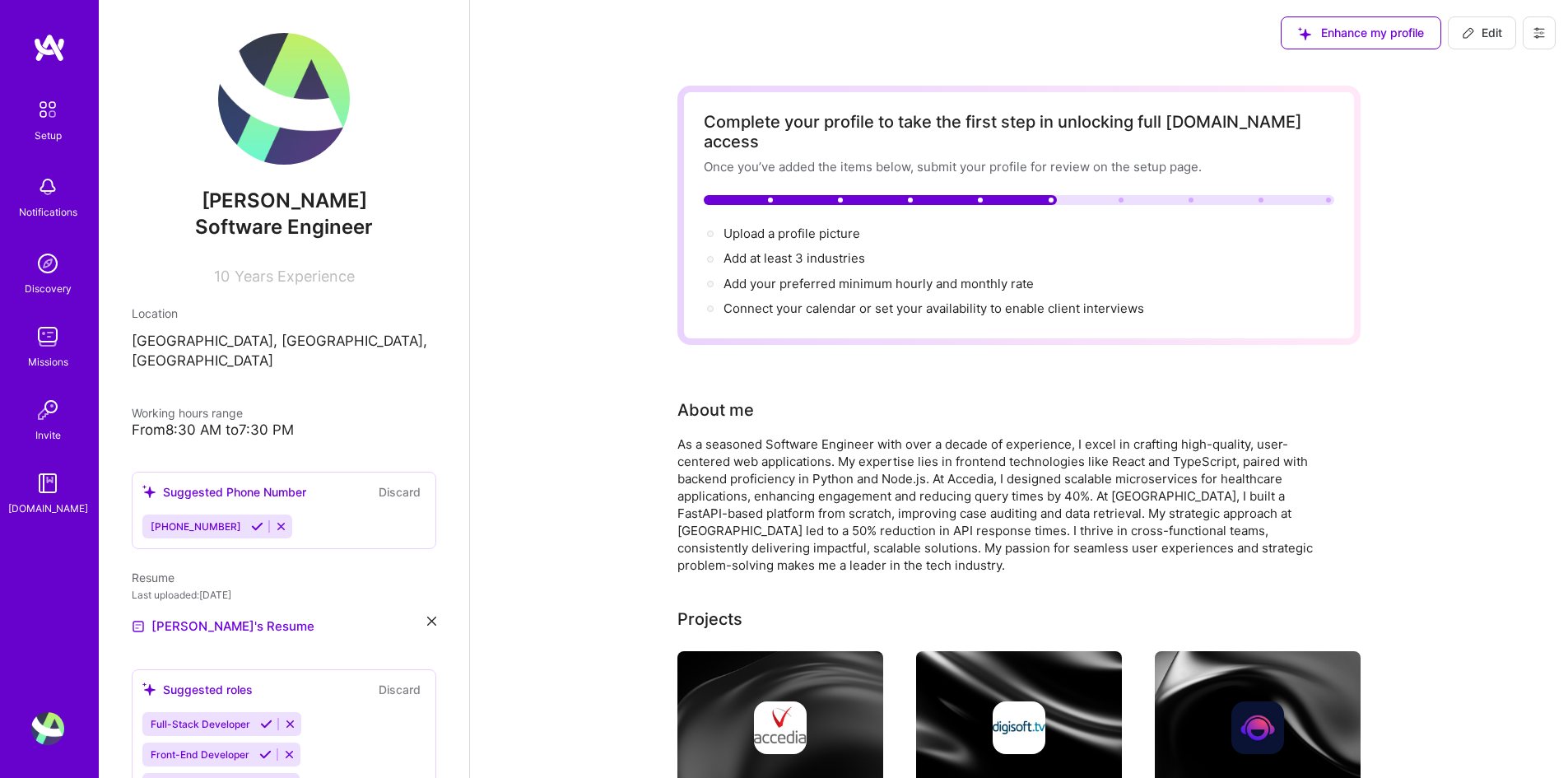
click at [281, 141] on img at bounding box center [284, 99] width 132 height 132
click at [1335, 34] on div "Enhance my profile" at bounding box center [1361, 33] width 161 height 33
click at [1335, 37] on icon at bounding box center [1469, 33] width 10 height 10
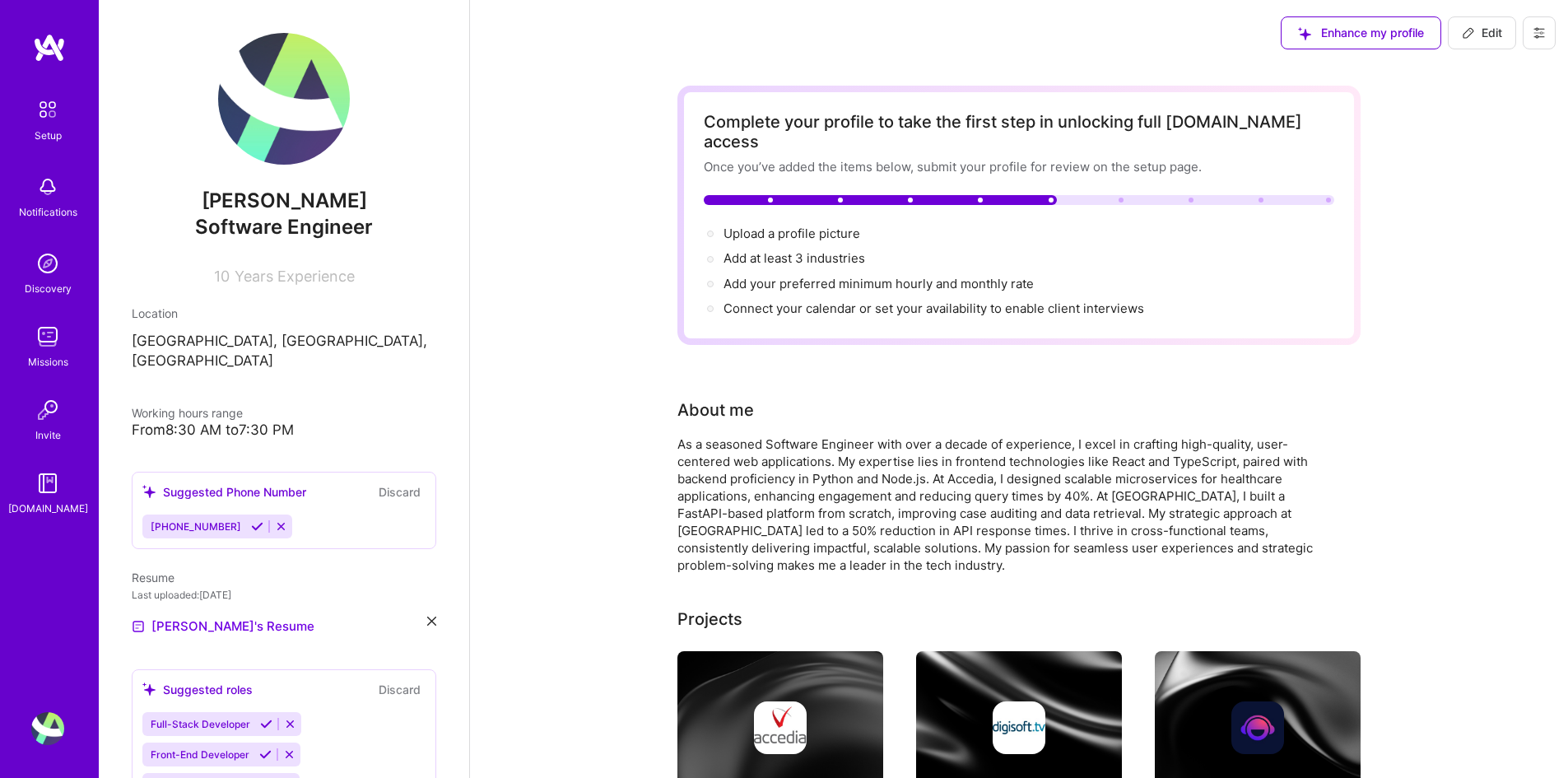
scroll to position [687, 0]
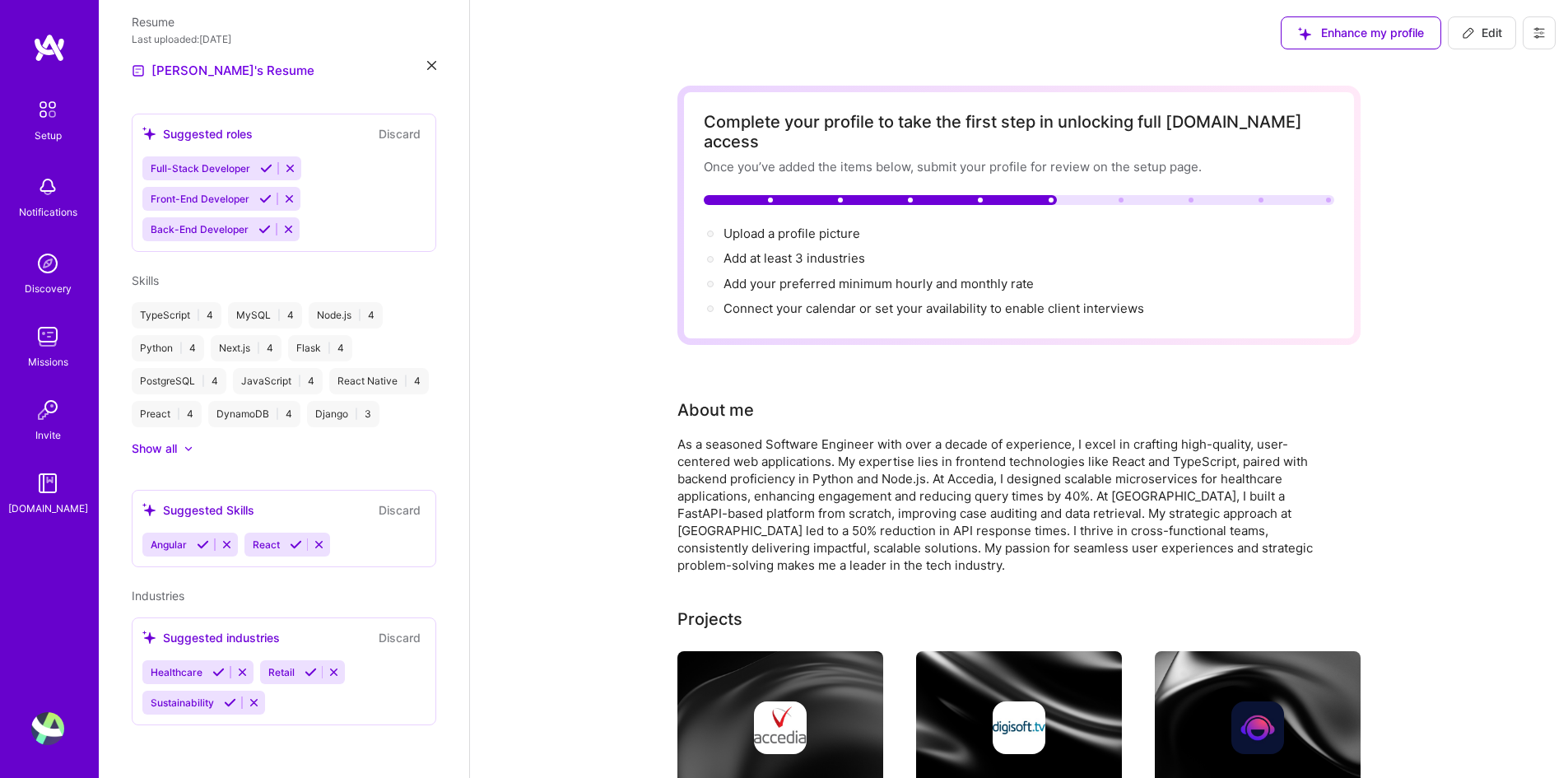
select select "US"
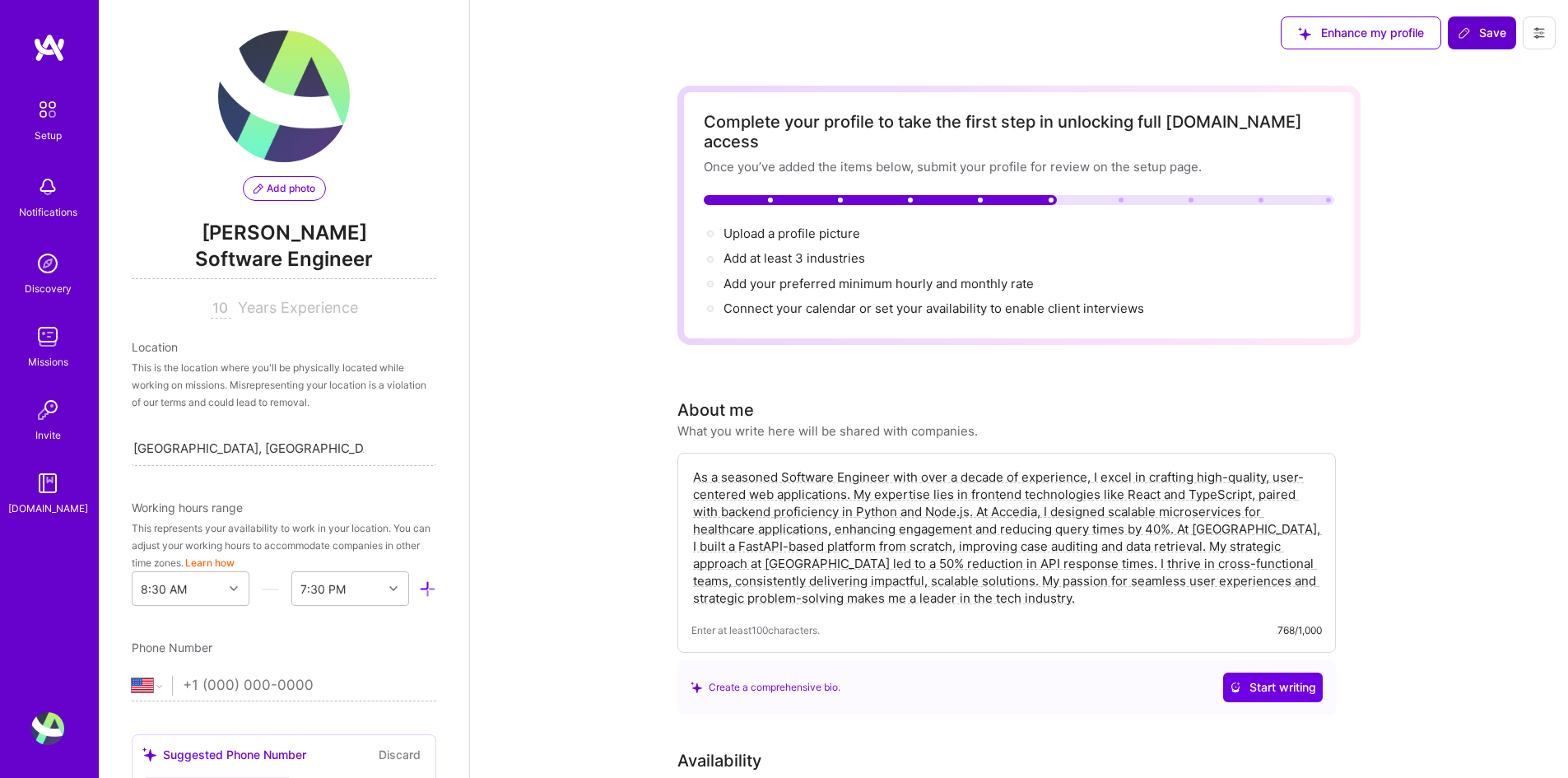
scroll to position [0, 0]
click at [293, 183] on button "Add photo" at bounding box center [284, 191] width 83 height 25
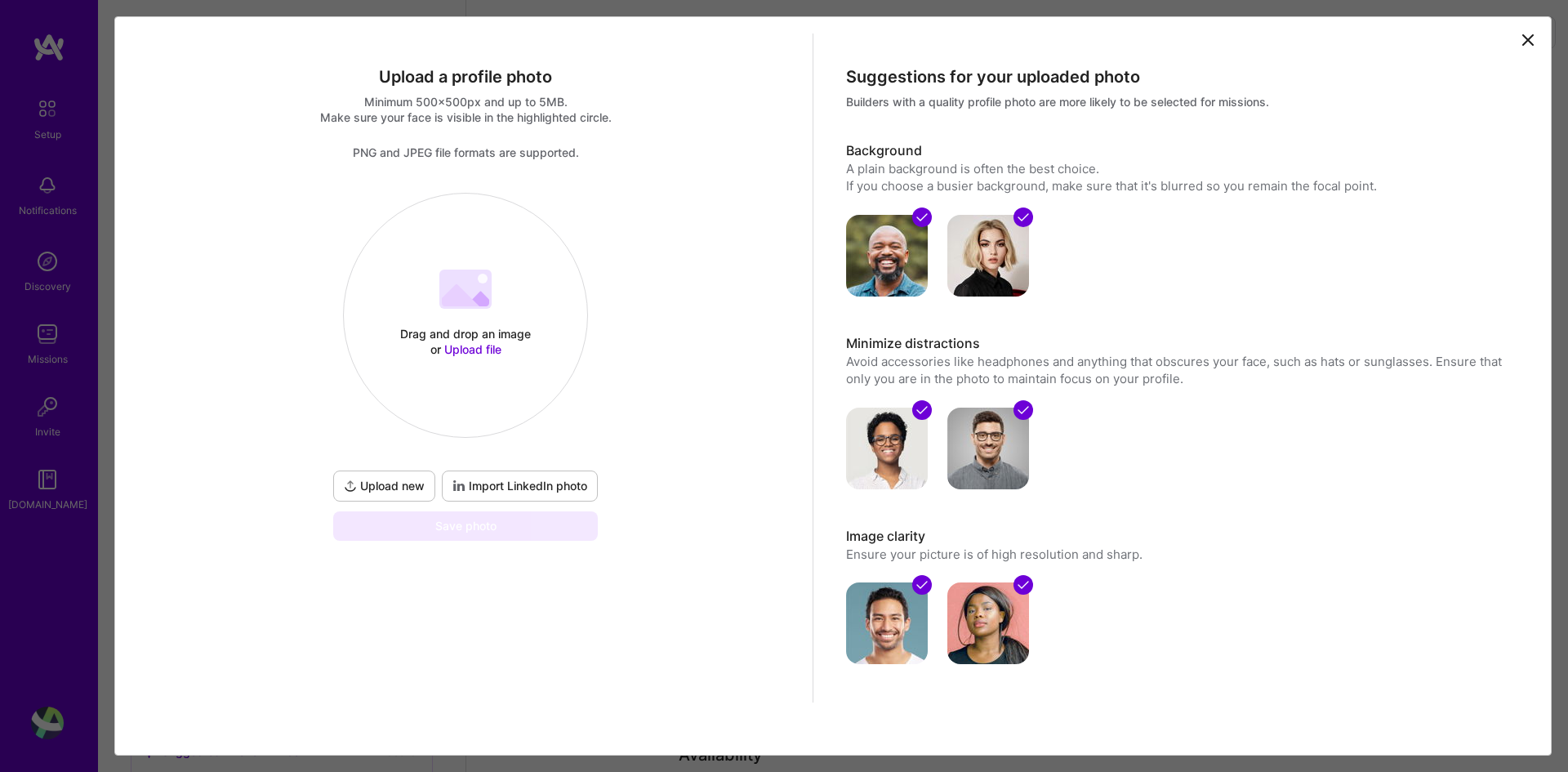
click at [390, 477] on button "Upload new" at bounding box center [384, 487] width 102 height 31
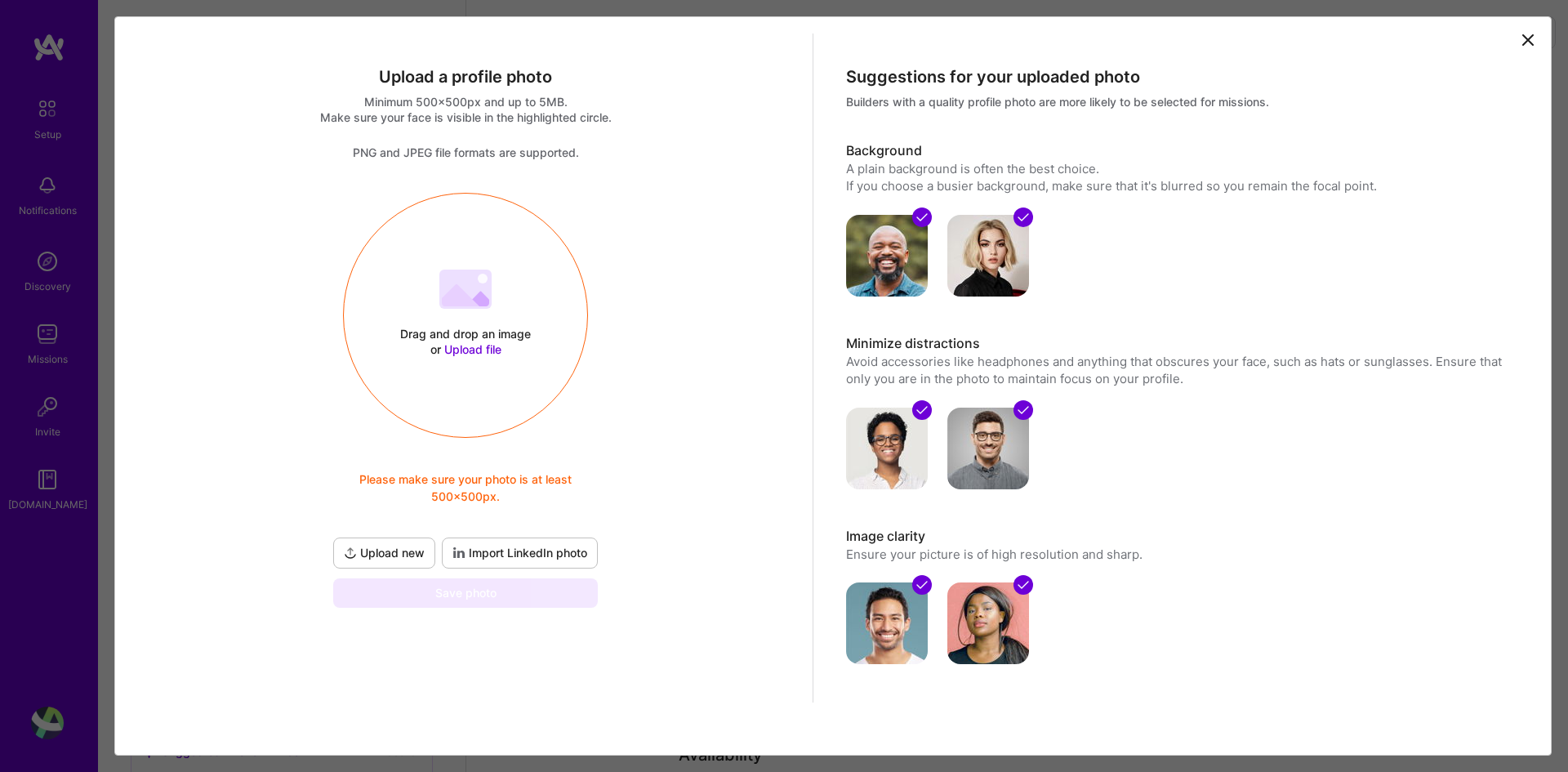
click at [342, 456] on div "Drag and drop an image or Upload file Upload file Please make sure your photo i…" at bounding box center [466, 400] width 271 height 415
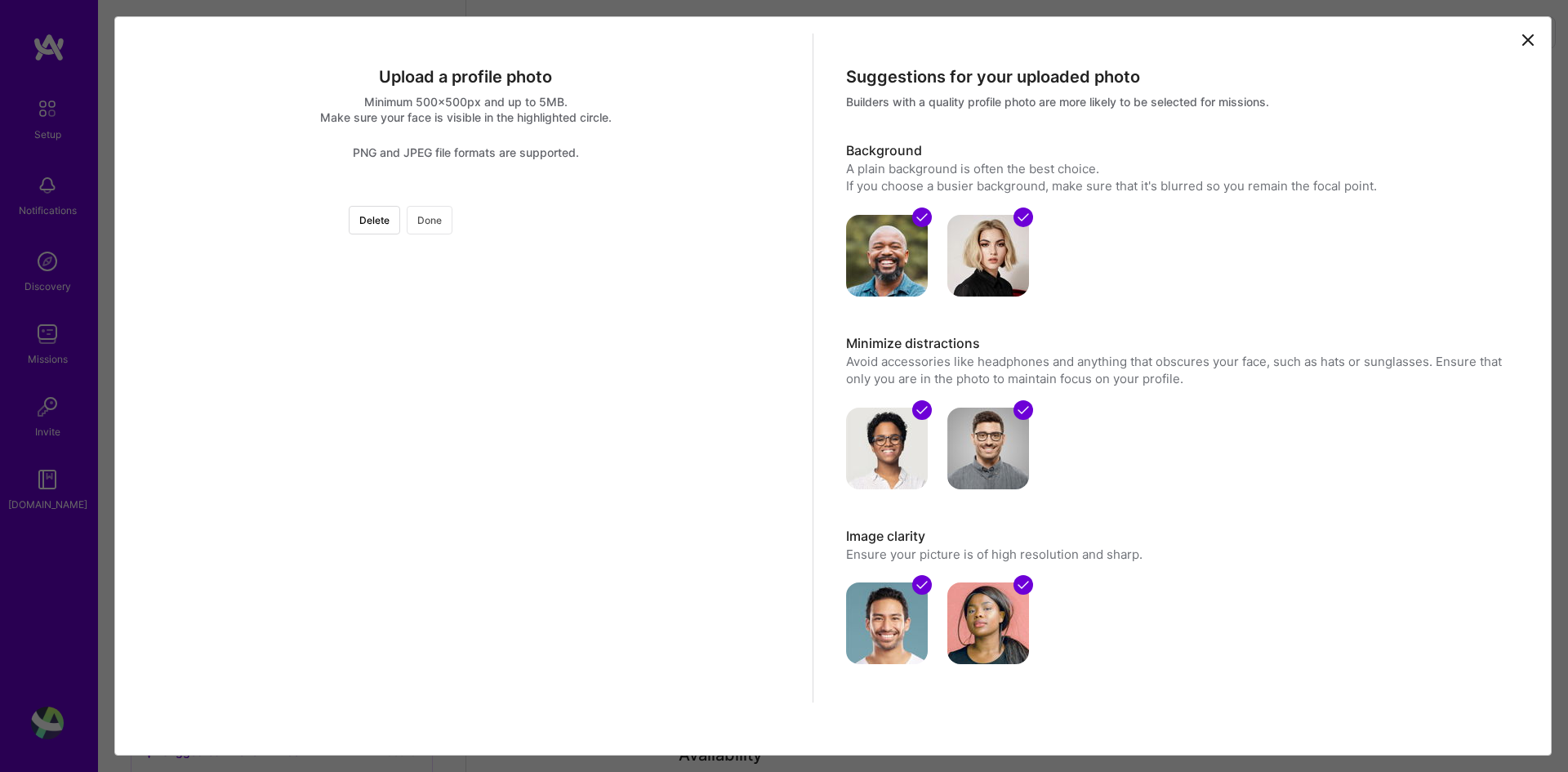
click at [452, 221] on button "Done" at bounding box center [429, 220] width 45 height 29
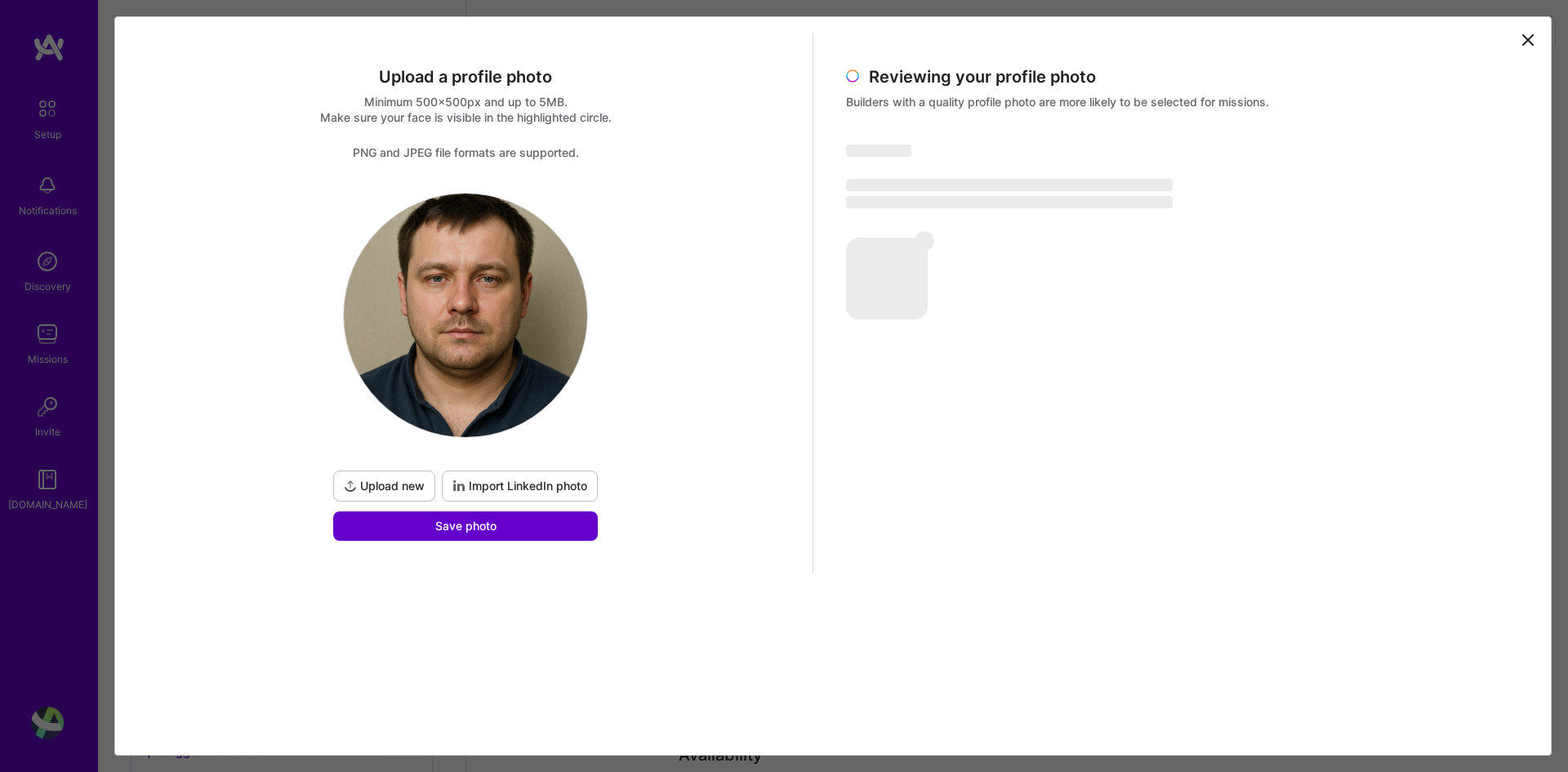
click at [528, 528] on button "Save photo" at bounding box center [466, 526] width 265 height 30
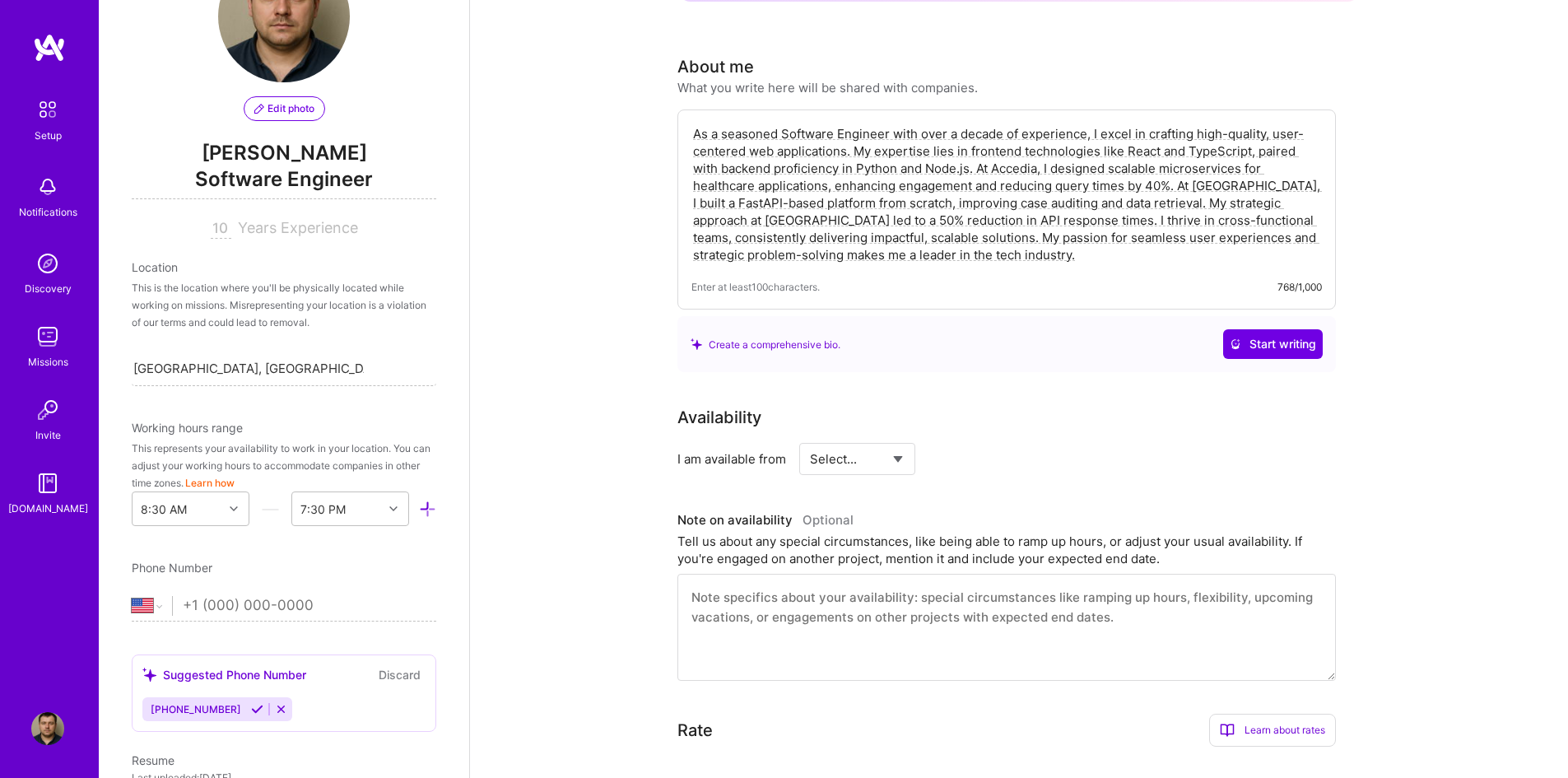
scroll to position [329, 0]
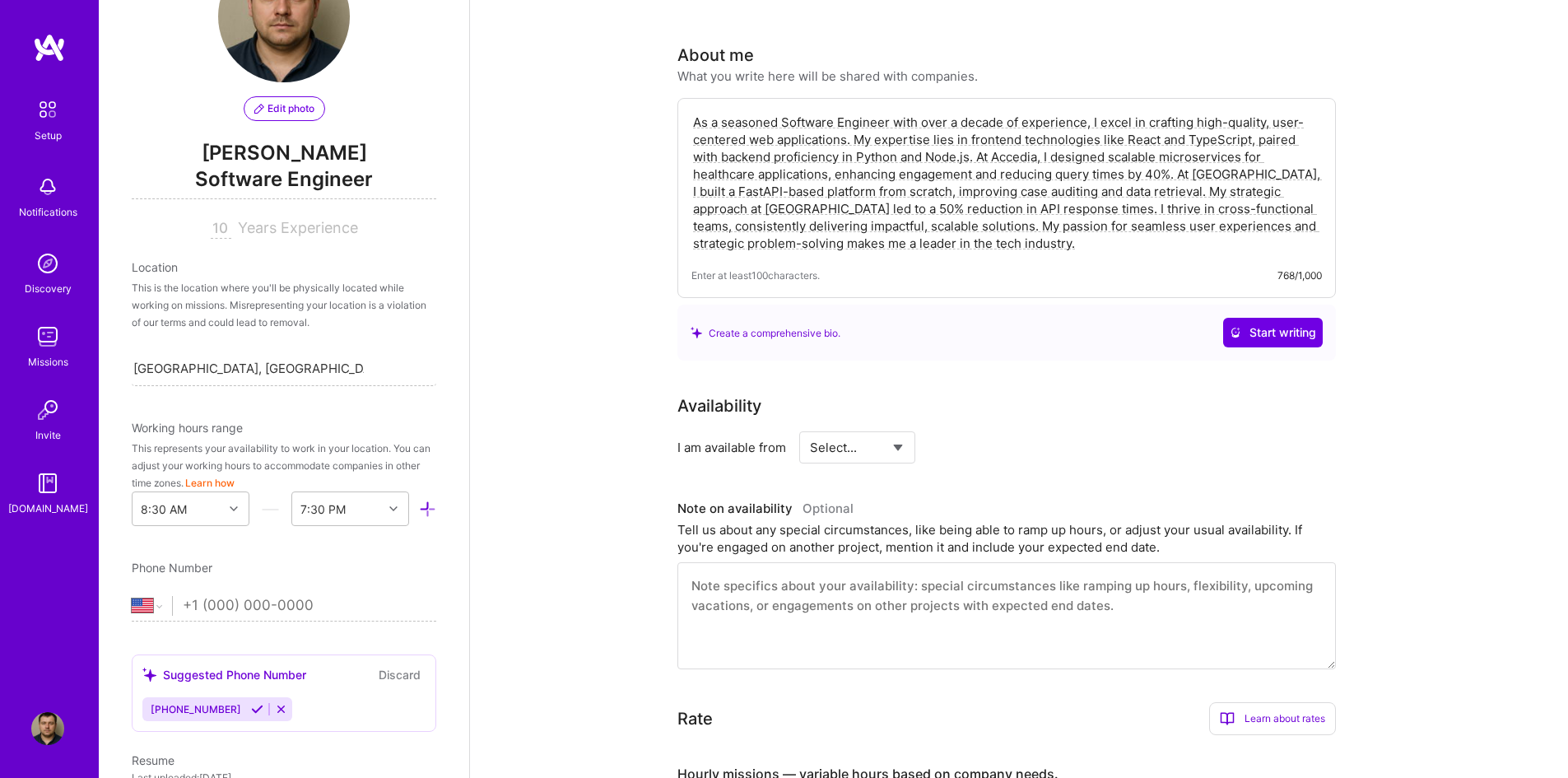
click at [895, 433] on select "Select... Right Now Future Date Not Available" at bounding box center [858, 448] width 95 height 42
select select "Right Now"
click at [810, 427] on select "Select... Right Now Future Date Not Available" at bounding box center [858, 448] width 95 height 42
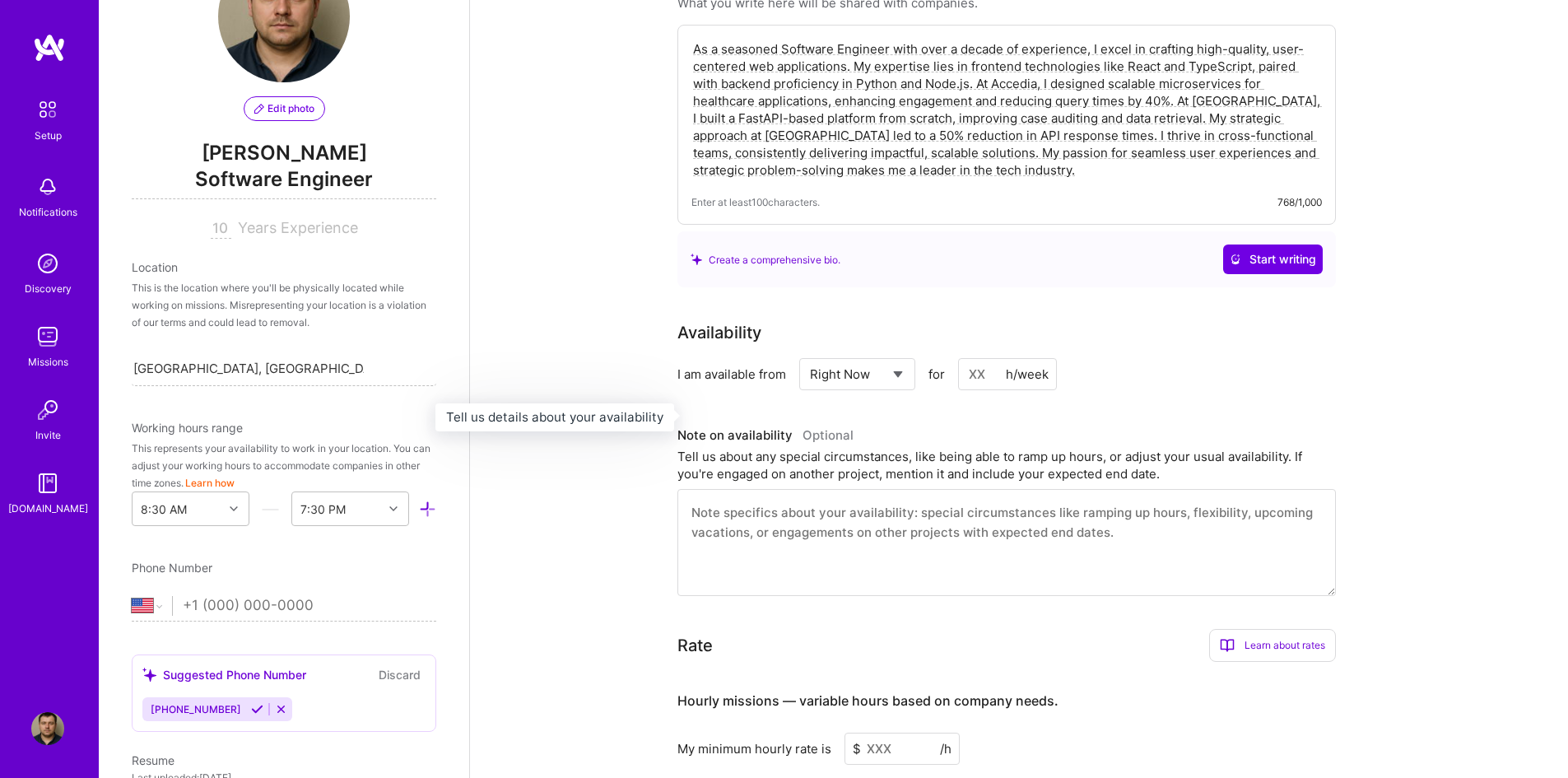
scroll to position [412, 0]
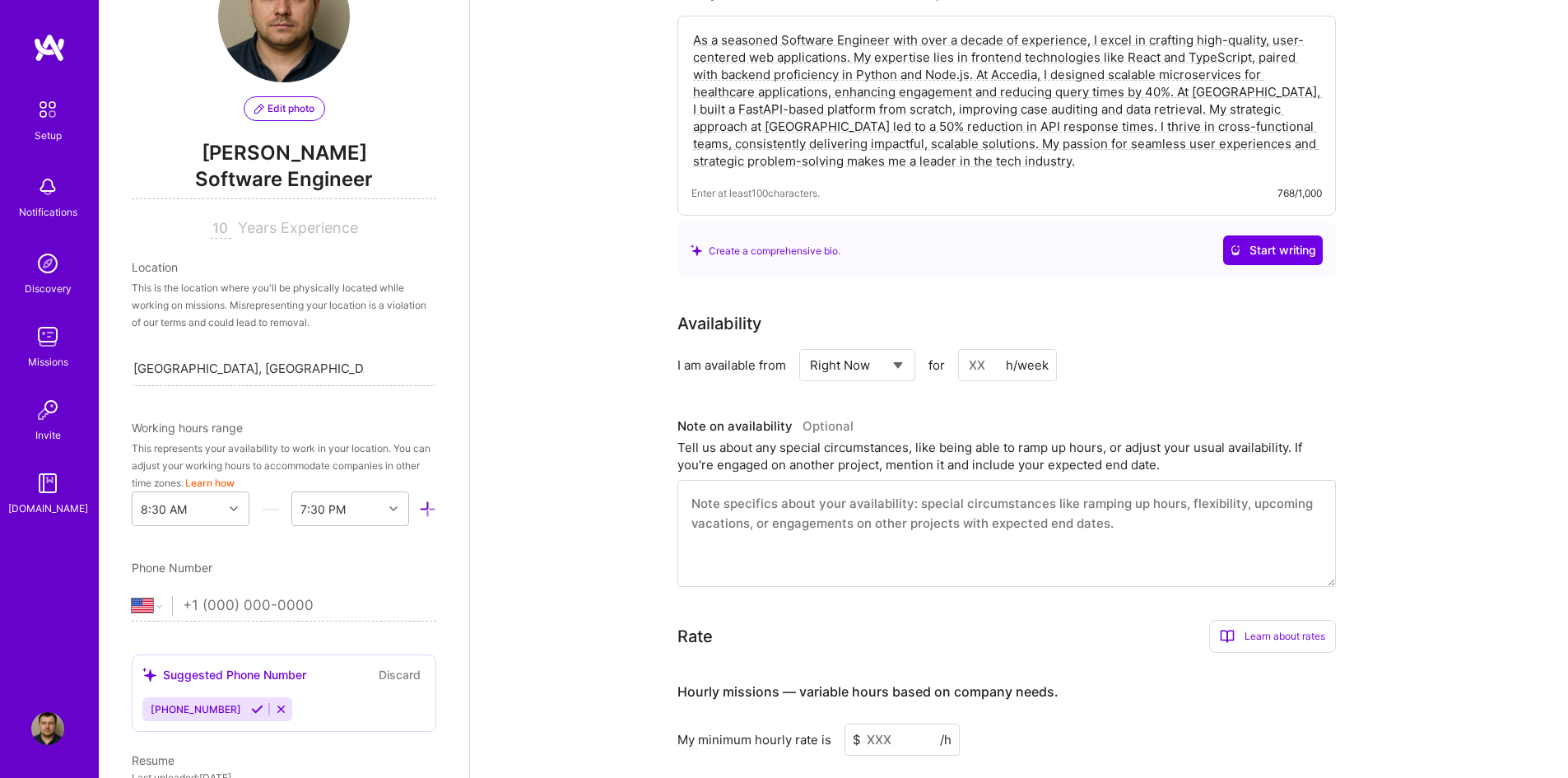
click at [981, 349] on input at bounding box center [1008, 365] width 99 height 33
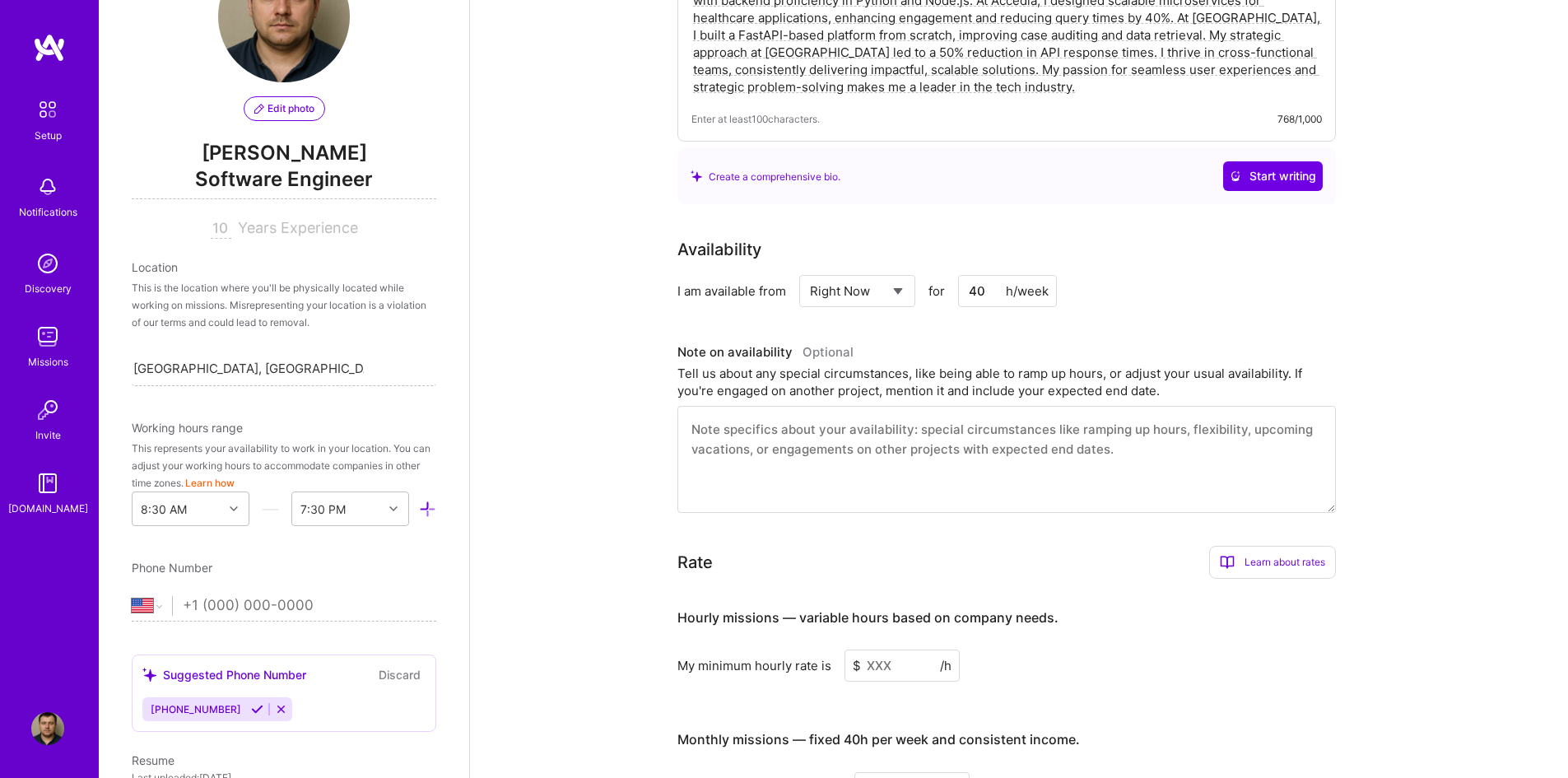
scroll to position [494, 0]
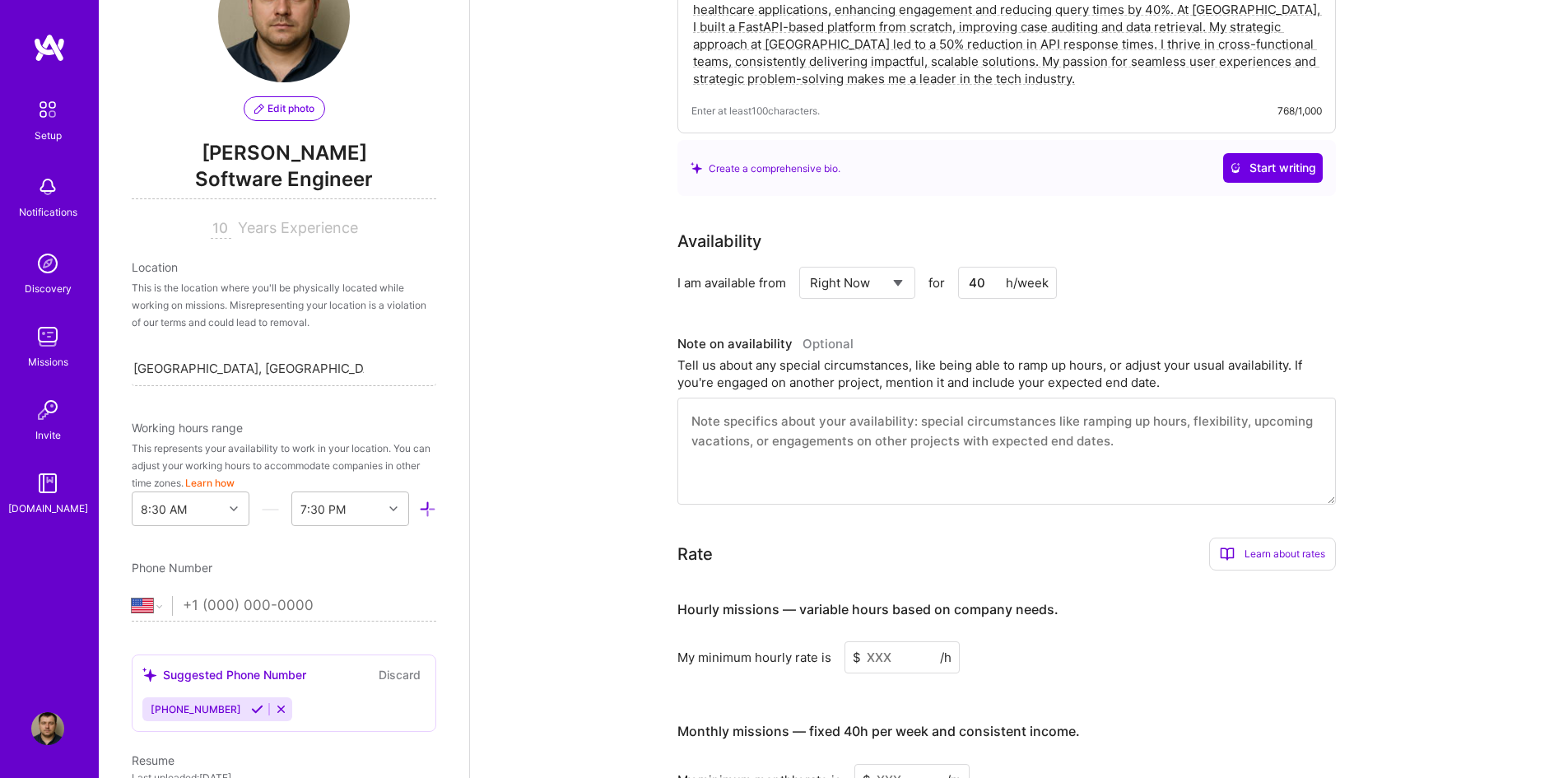
type input "40"
click at [762, 399] on textarea at bounding box center [1007, 451] width 659 height 107
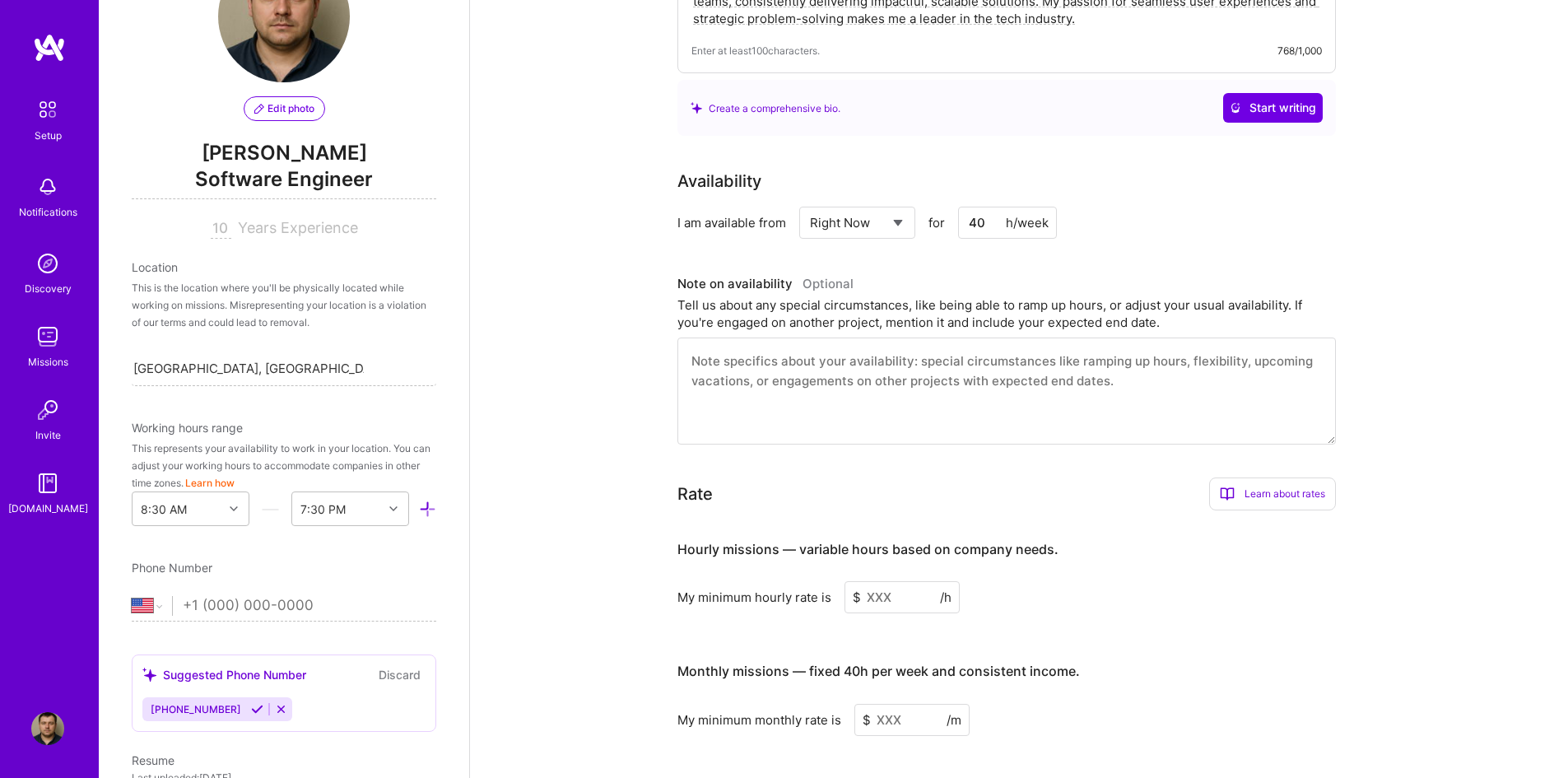
scroll to position [741, 0]
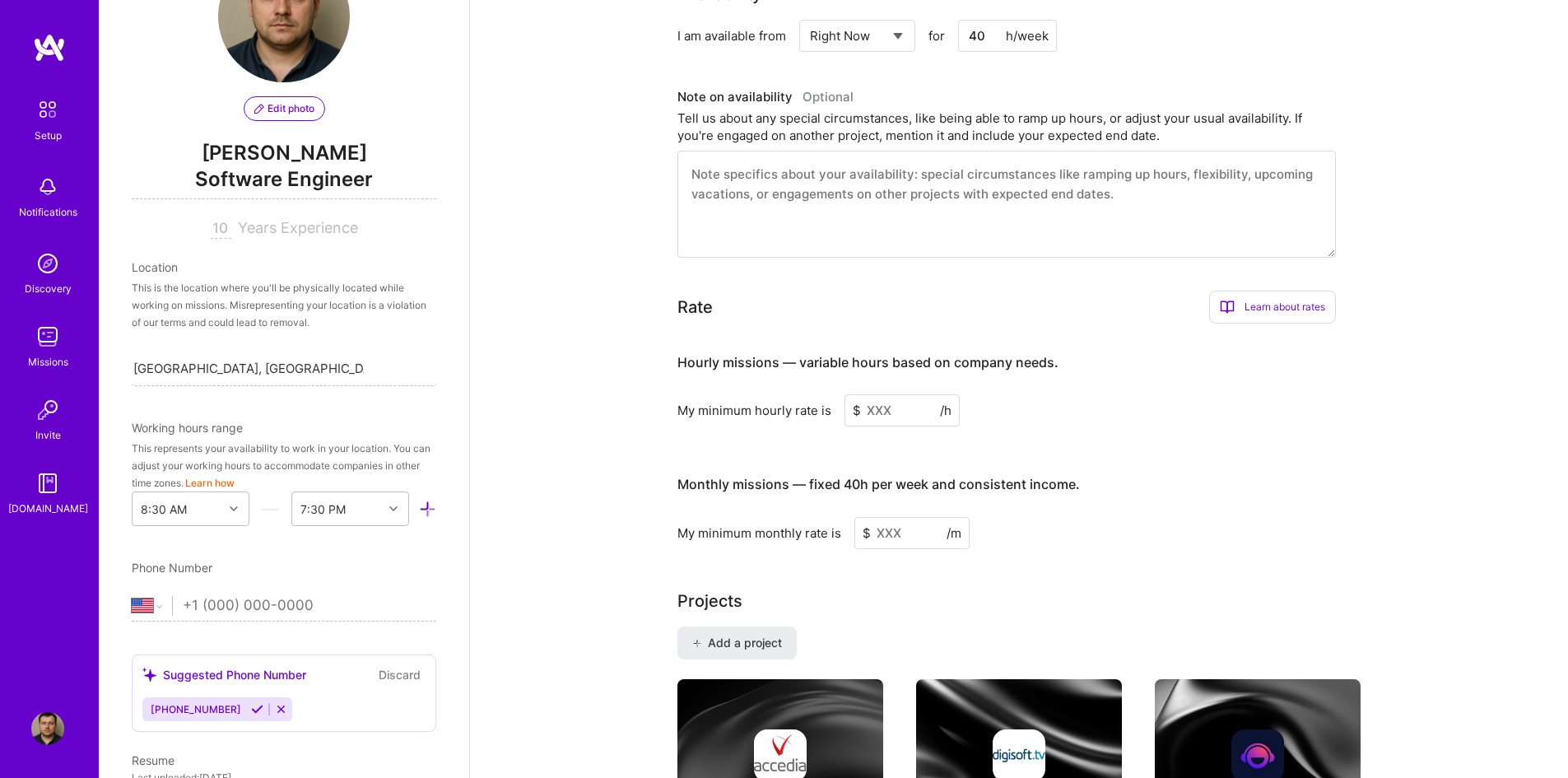
click at [902, 394] on input at bounding box center [902, 410] width 115 height 33
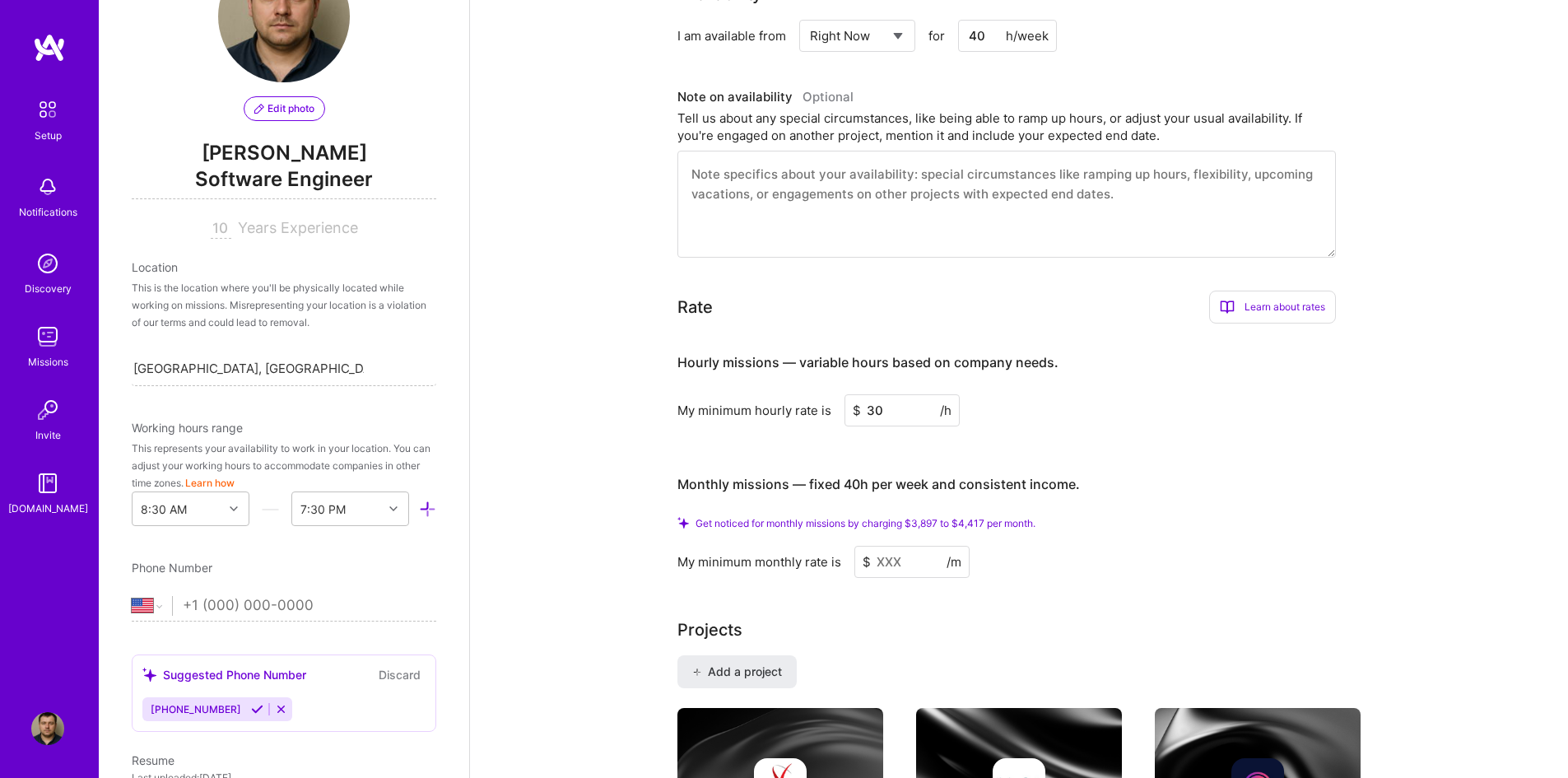
type input "30"
click at [912, 546] on input at bounding box center [912, 562] width 115 height 33
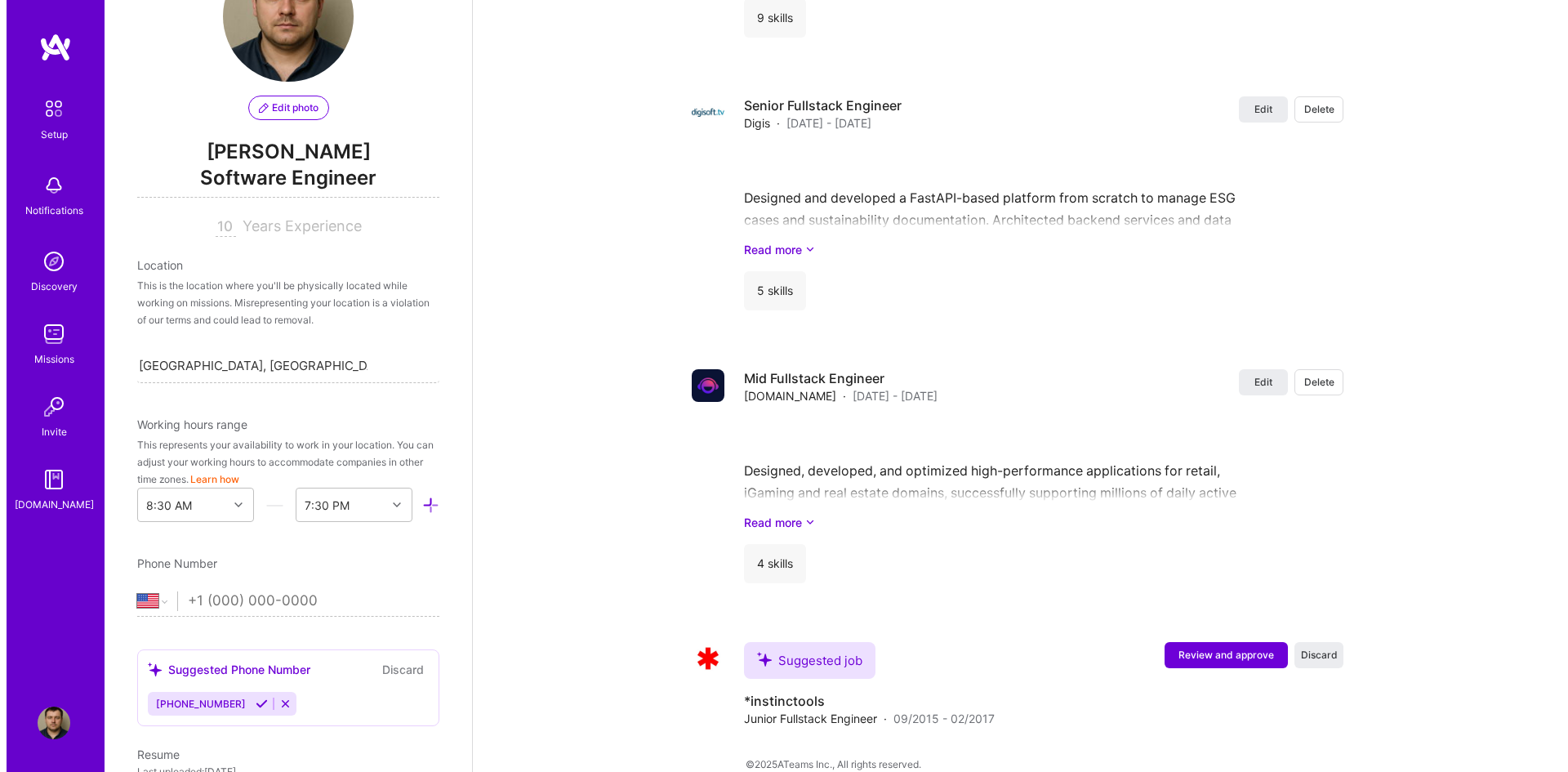
scroll to position [2300, 0]
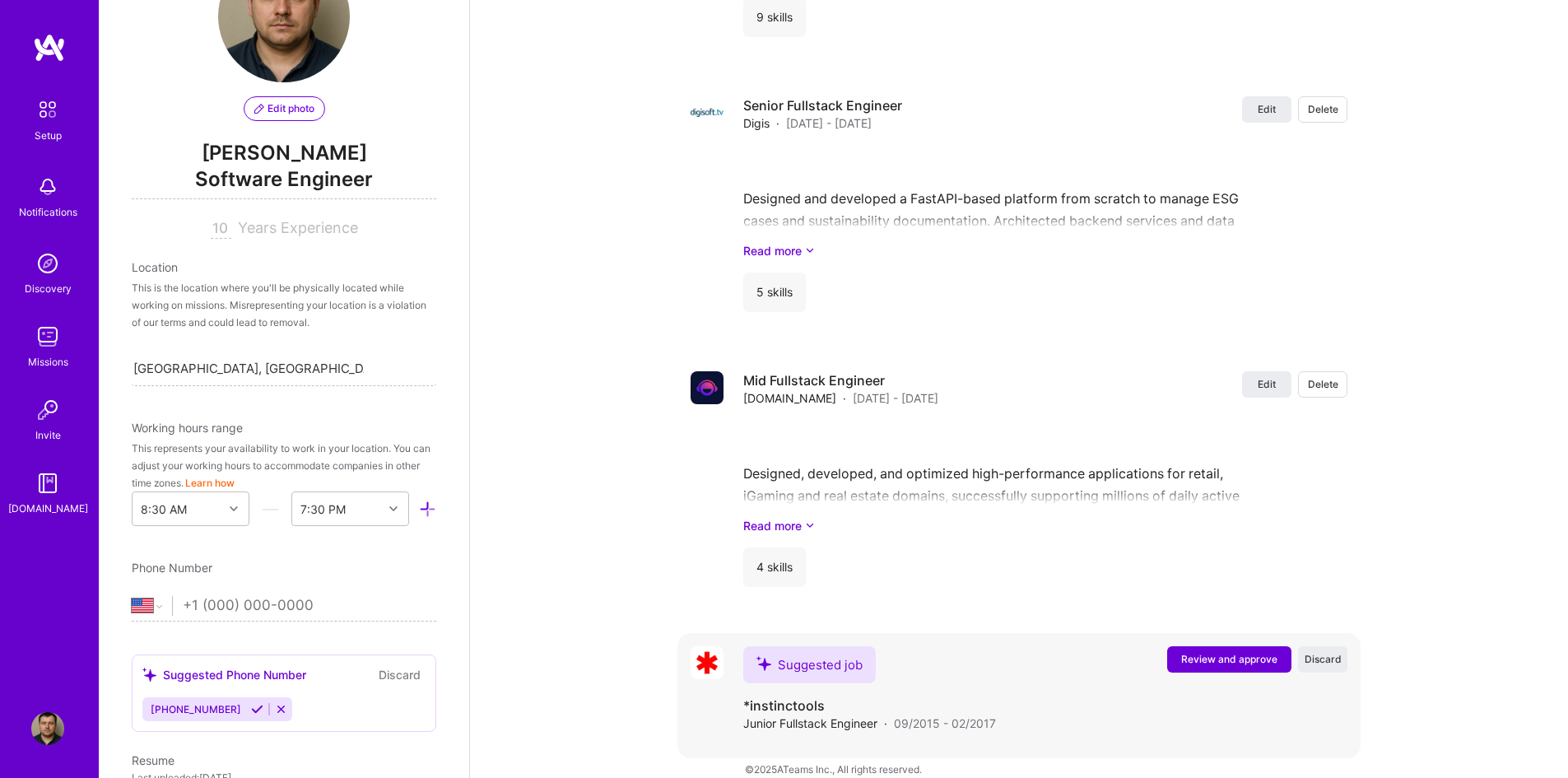
type input "4000"
click at [1190, 580] on button "Review and approve" at bounding box center [1229, 660] width 124 height 27
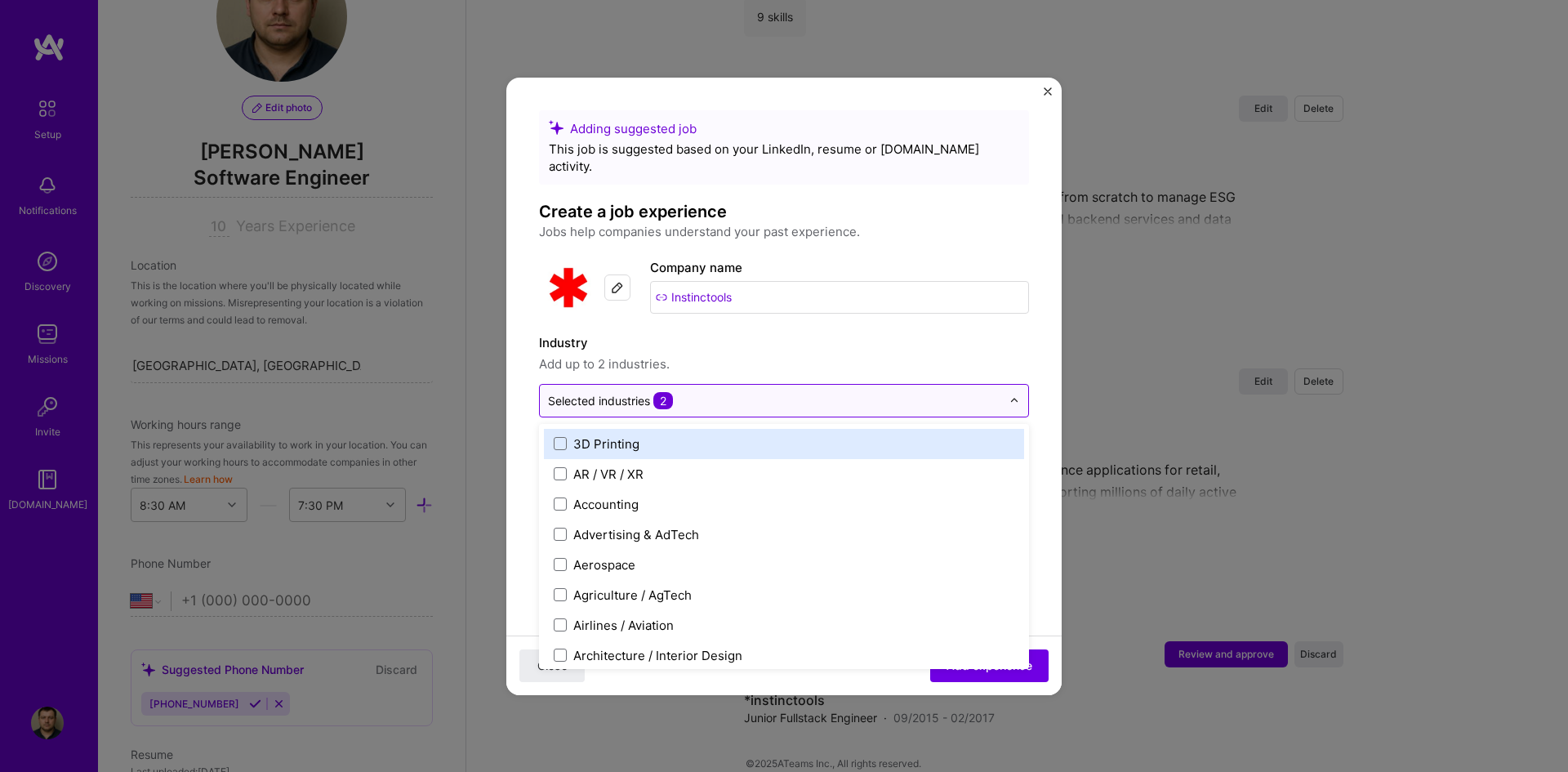
click at [1010, 388] on div at bounding box center [1019, 400] width 19 height 32
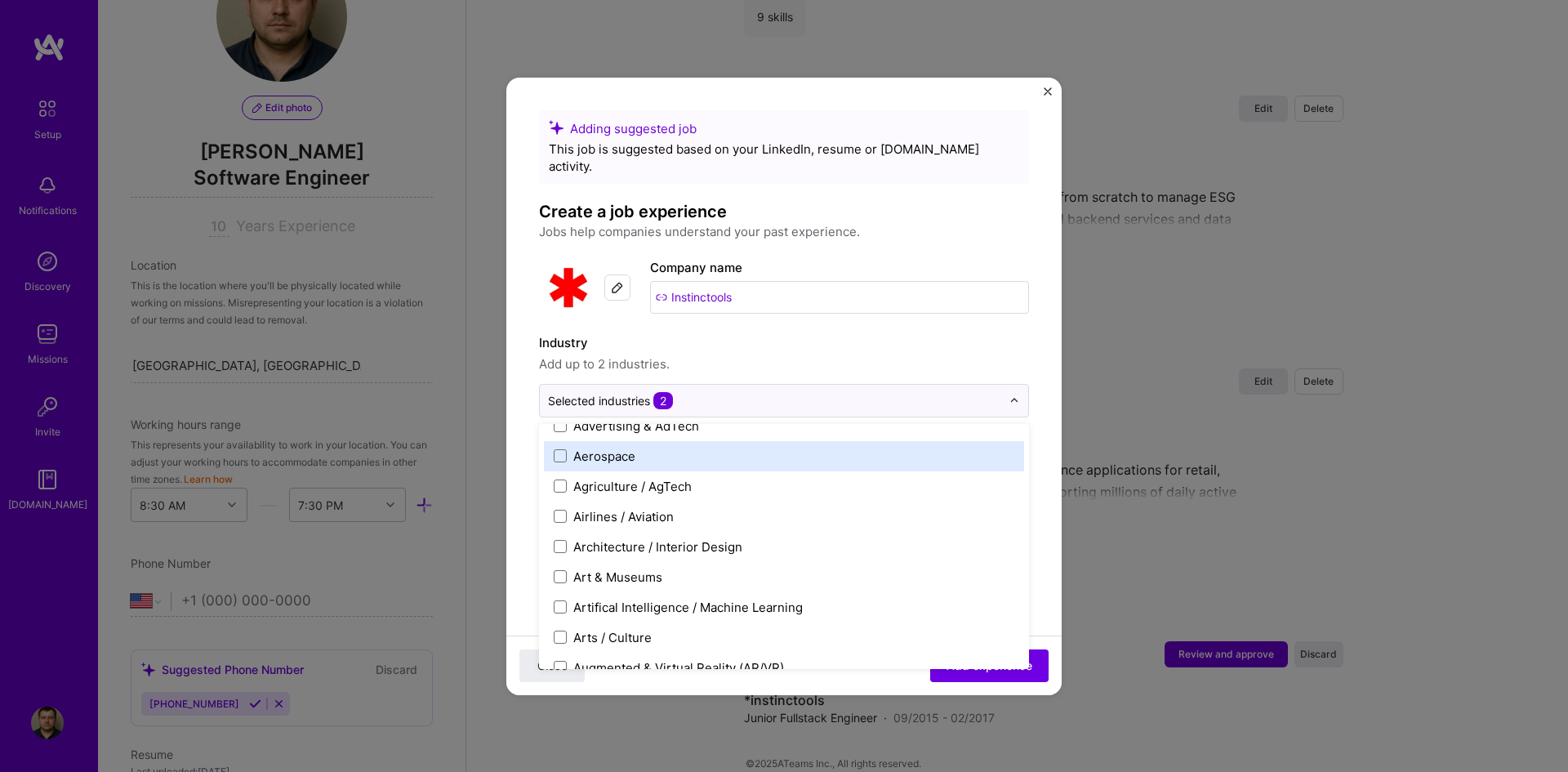
scroll to position [245, 0]
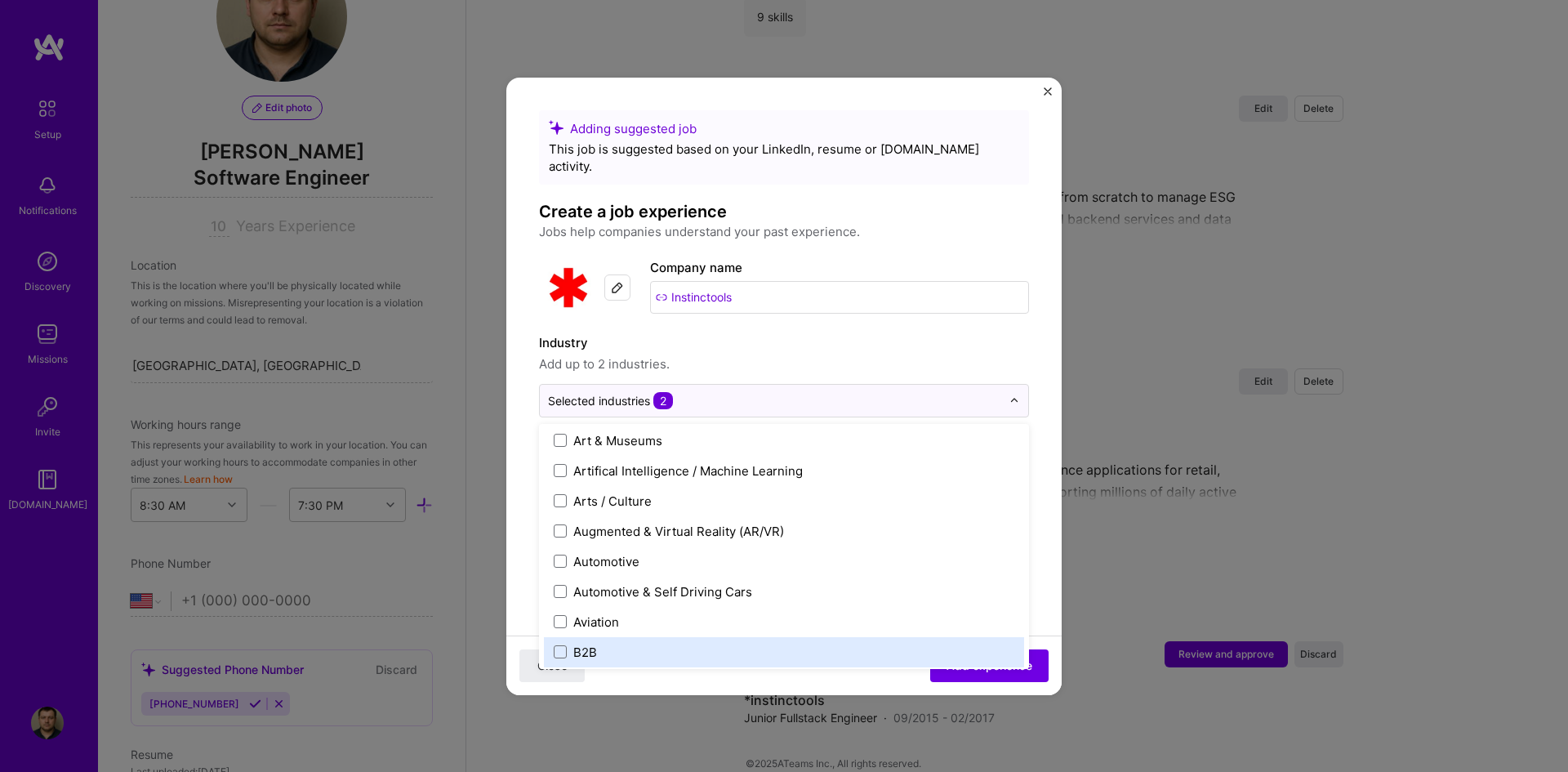
click at [574, 576] on div "B2B" at bounding box center [585, 652] width 24 height 17
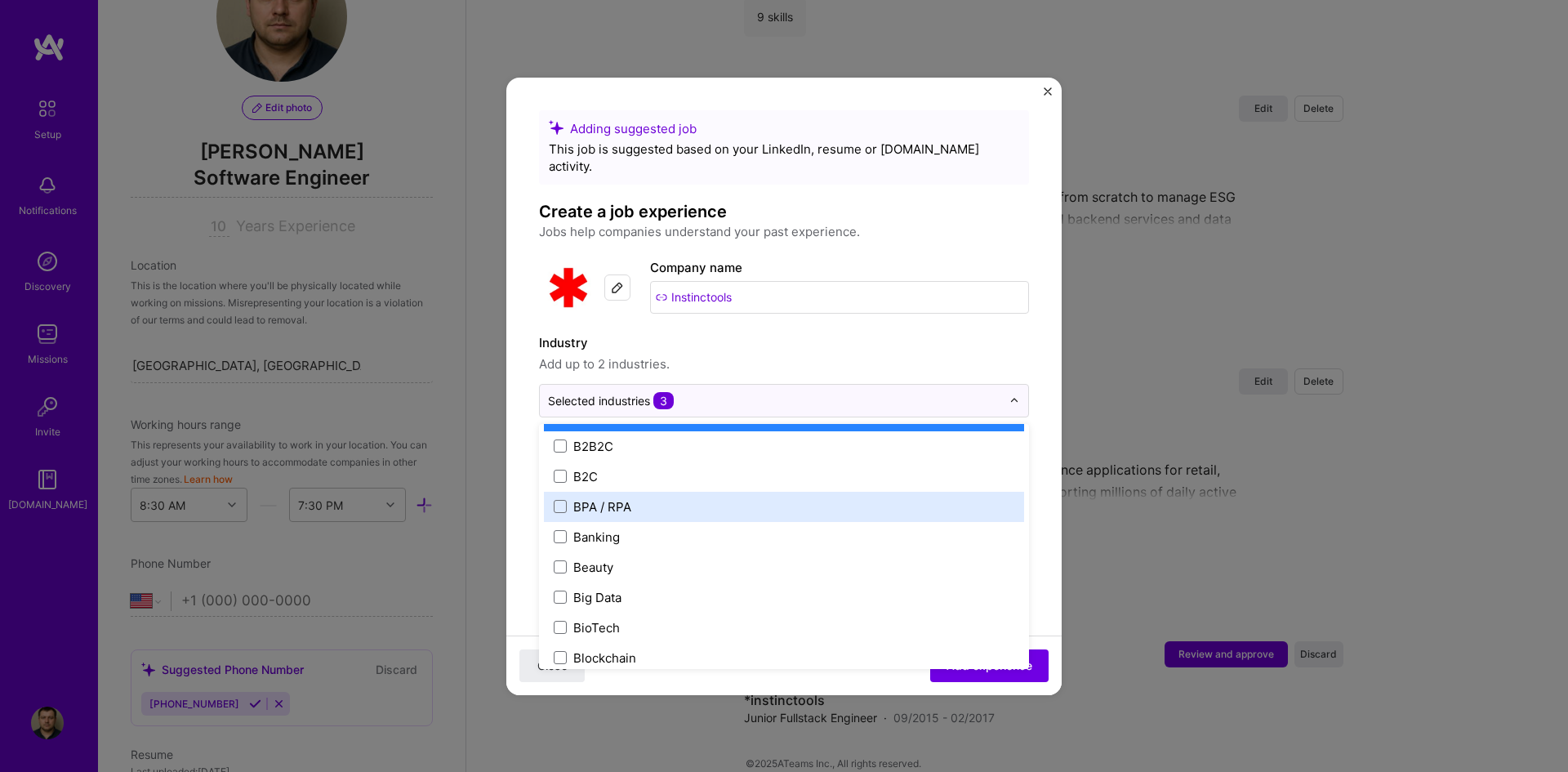
scroll to position [491, 0]
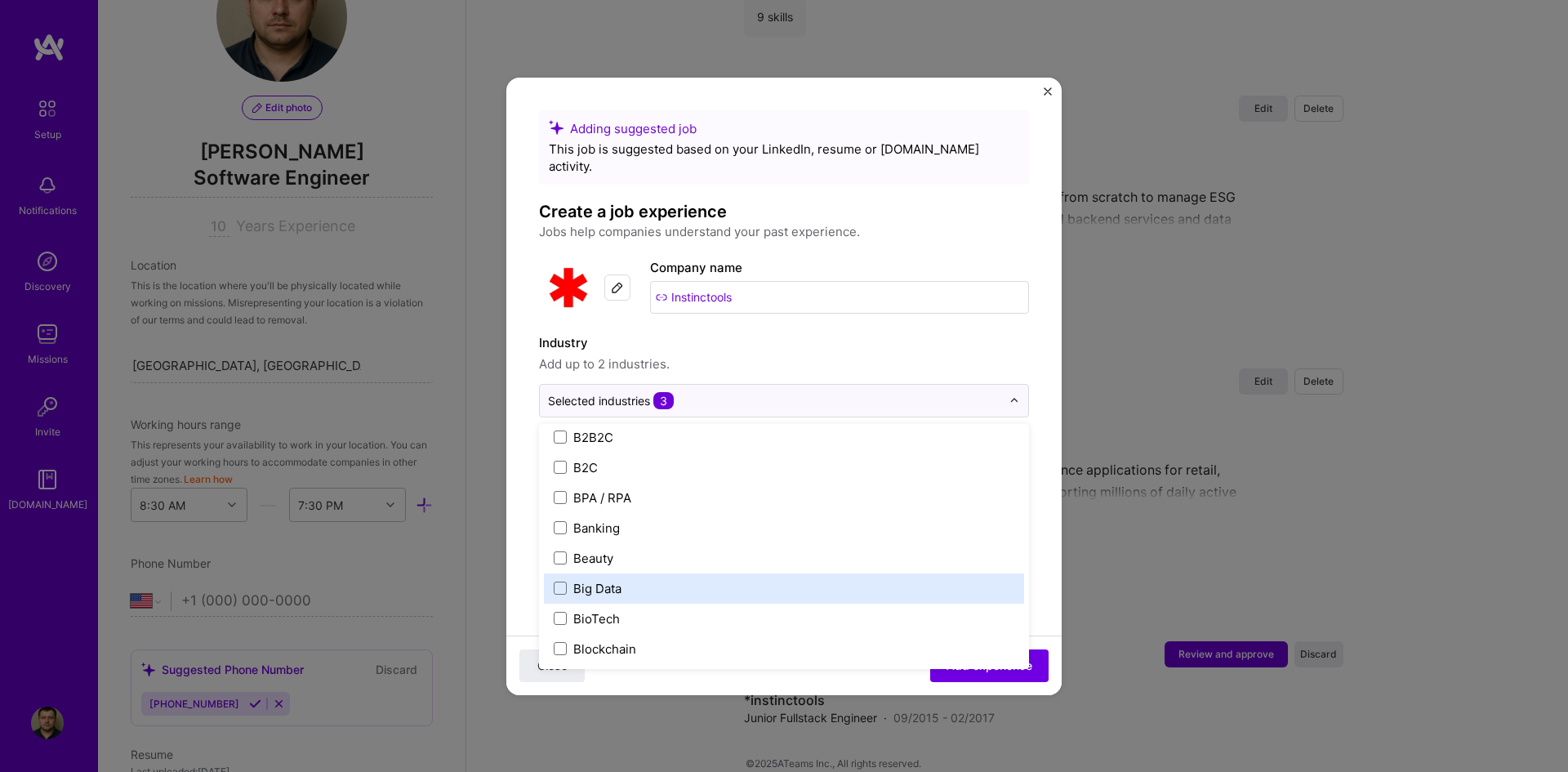
click at [628, 576] on label "Big Data" at bounding box center [784, 588] width 461 height 17
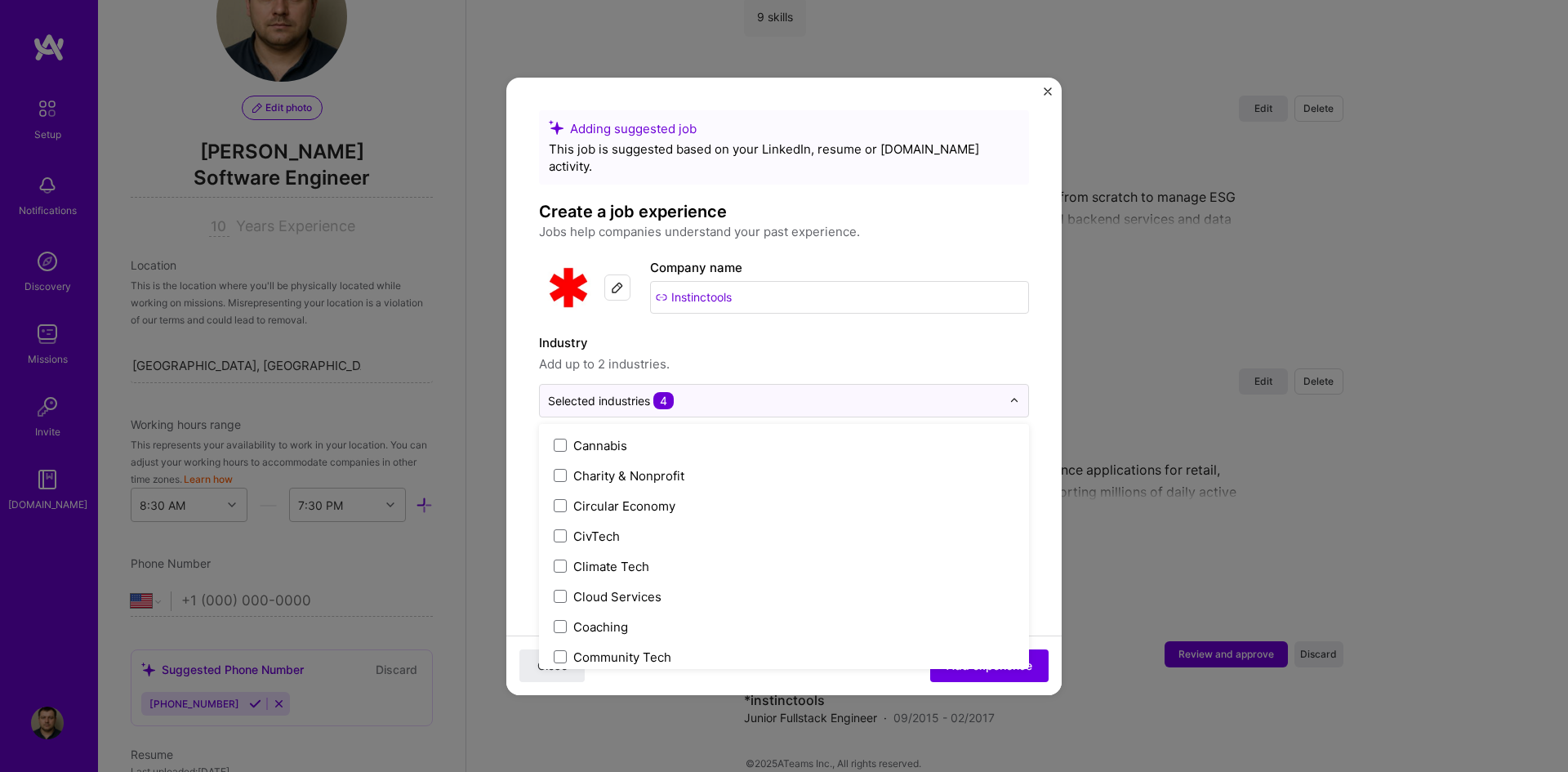
scroll to position [818, 0]
click at [654, 576] on div "Cloud Services" at bounding box center [617, 594] width 88 height 17
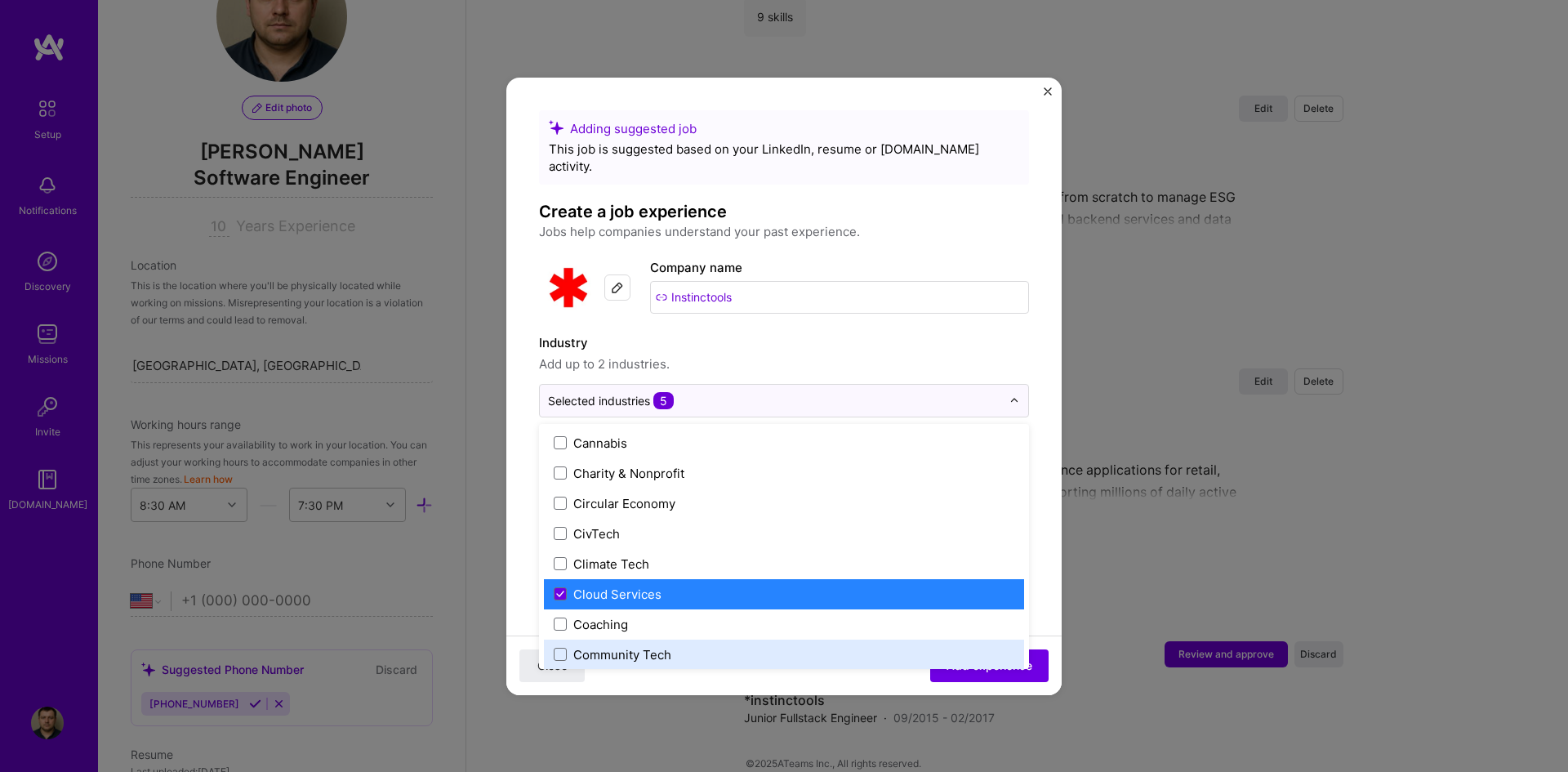
click at [726, 576] on div "Close Add experience" at bounding box center [784, 664] width 556 height 60
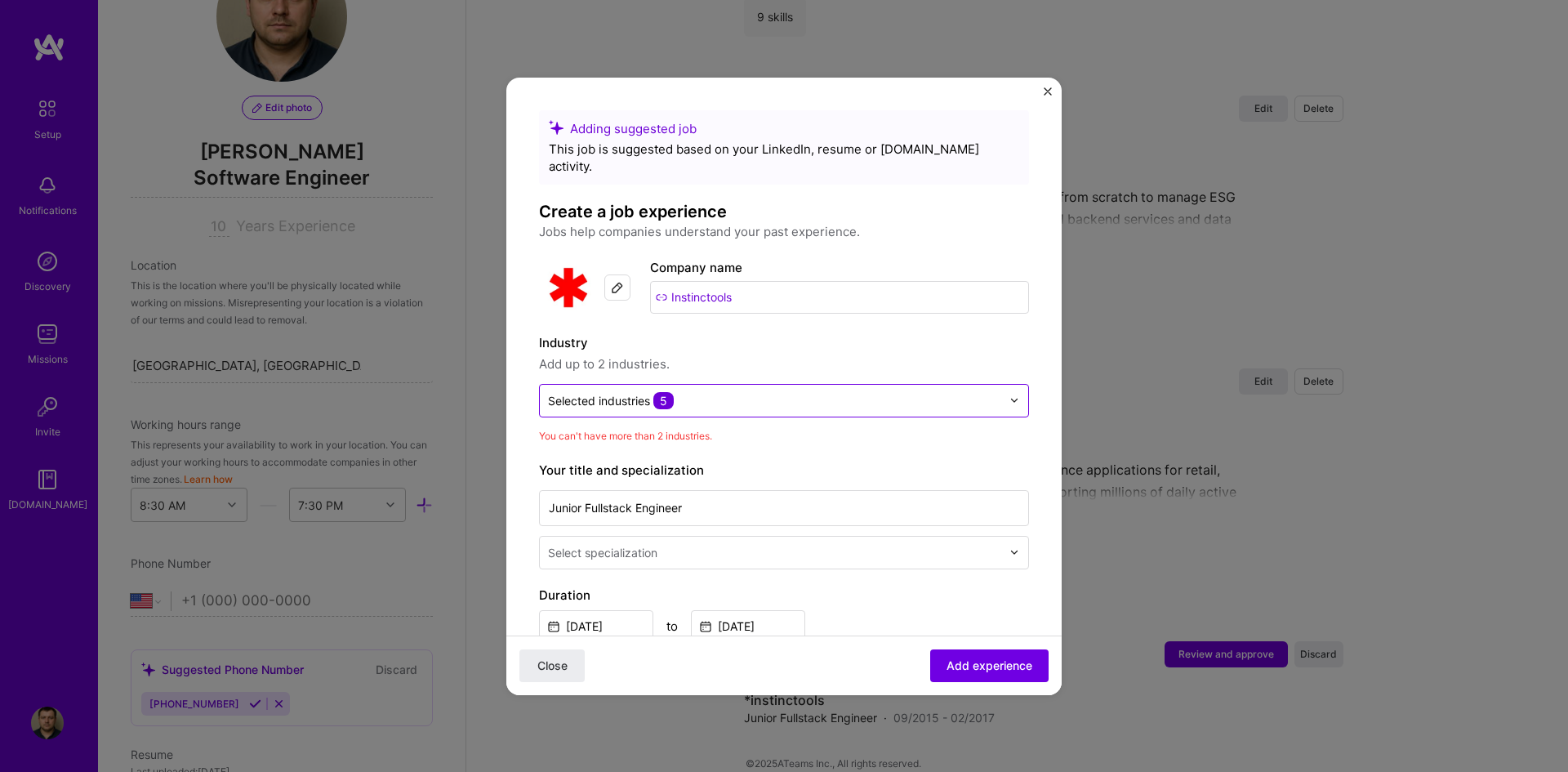
click at [1010, 396] on img at bounding box center [1015, 400] width 10 height 10
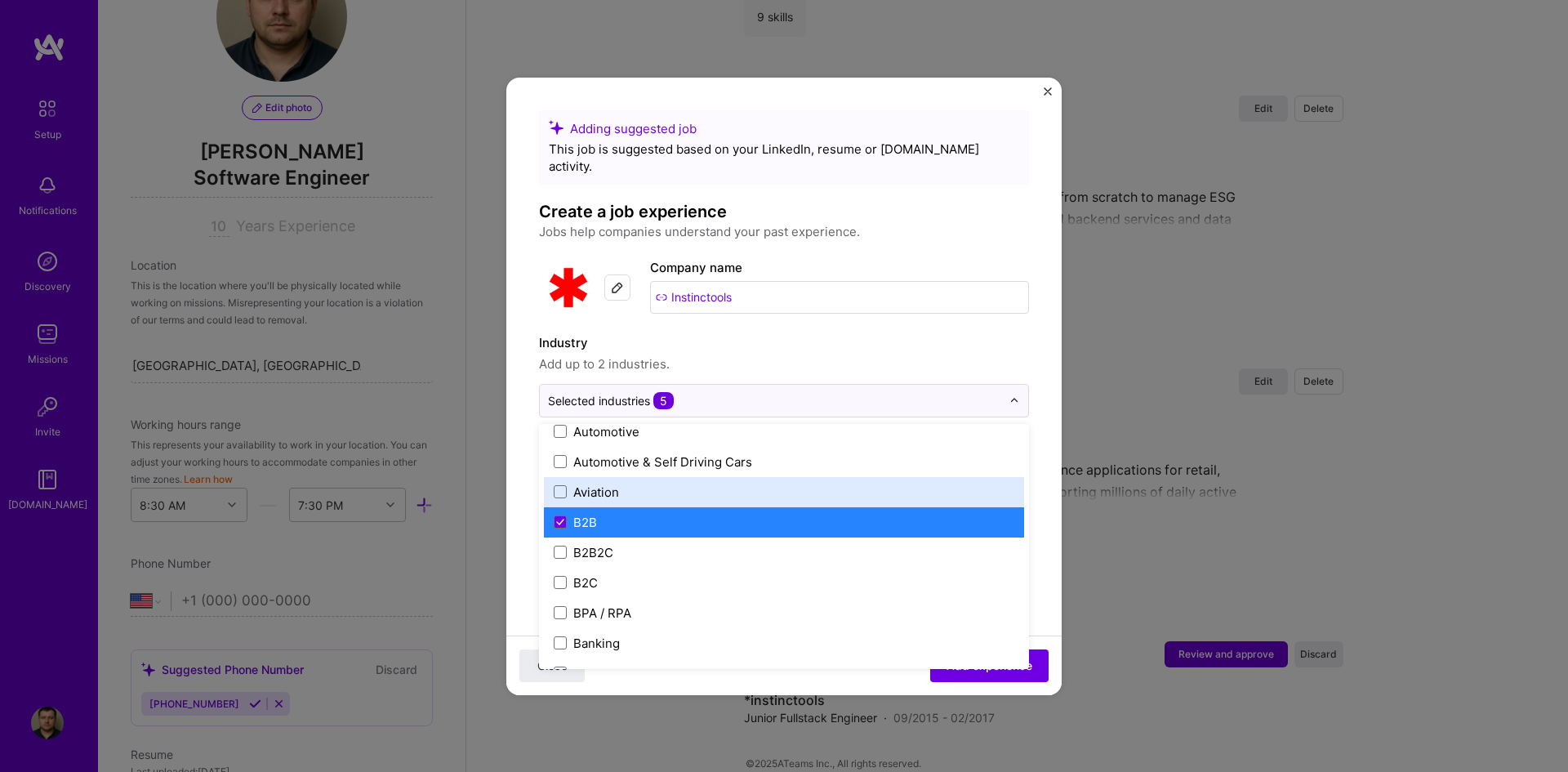
scroll to position [491, 0]
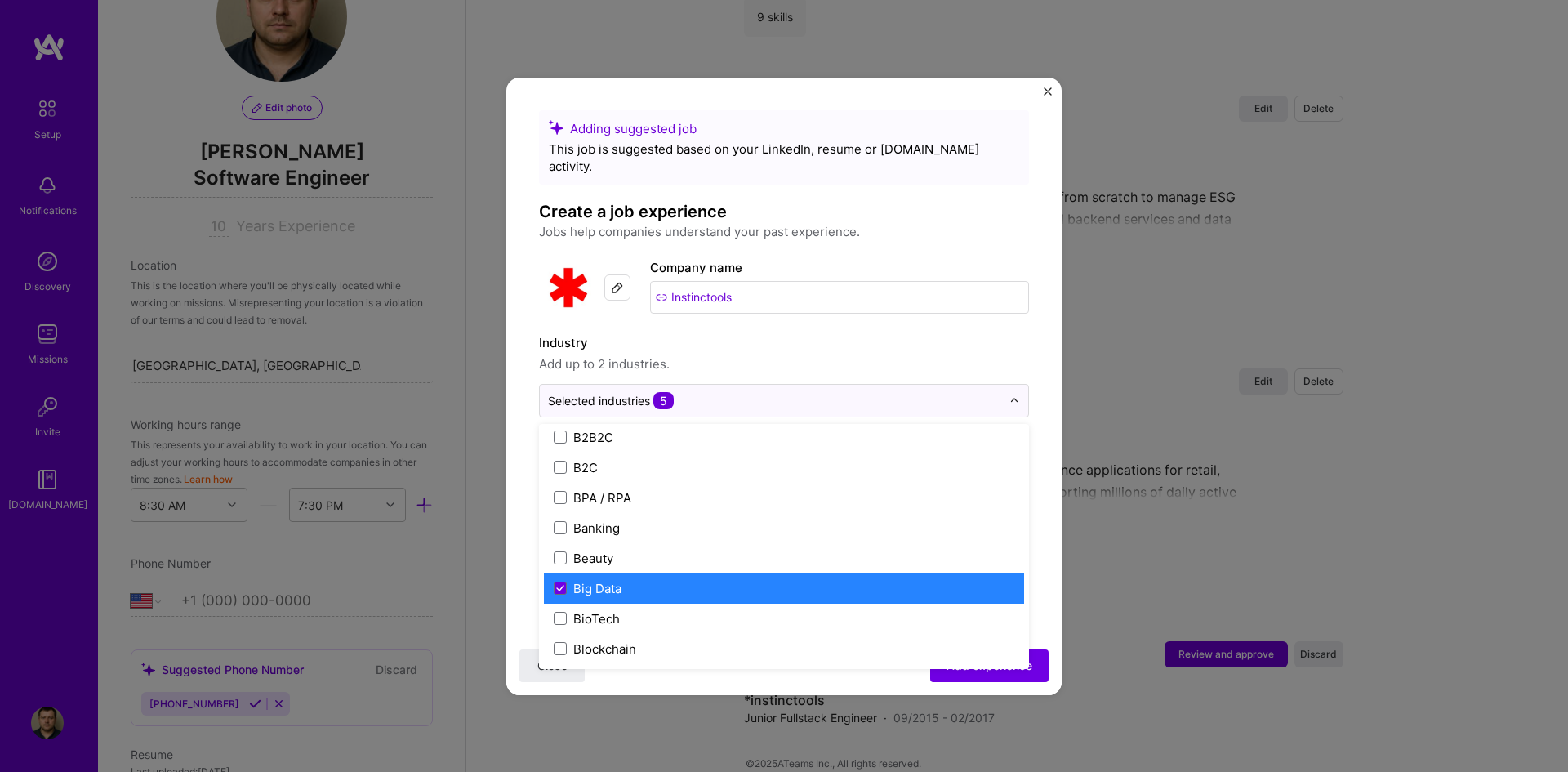
click at [622, 576] on div "Big Data" at bounding box center [597, 588] width 48 height 17
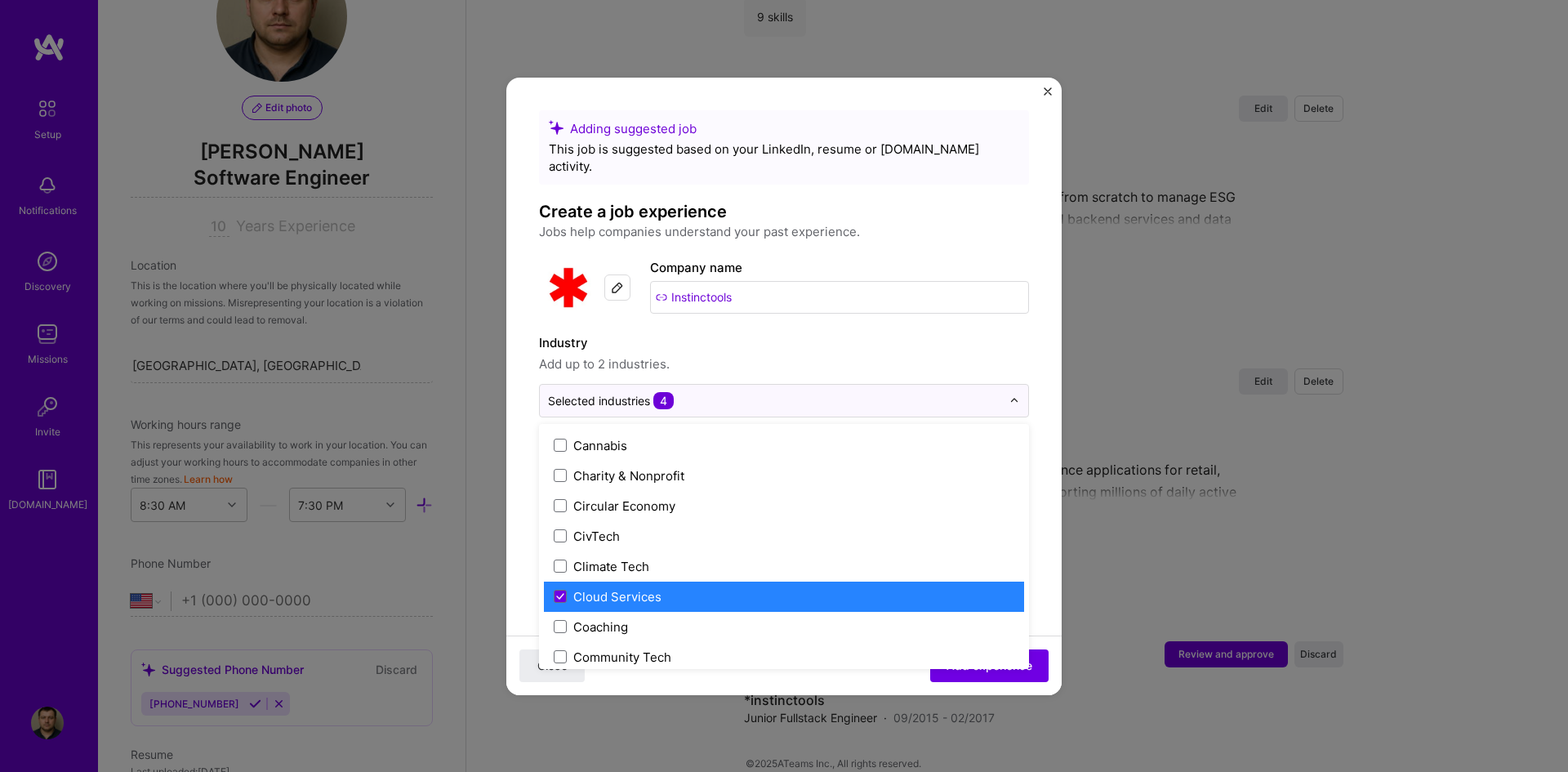
scroll to position [899, 0]
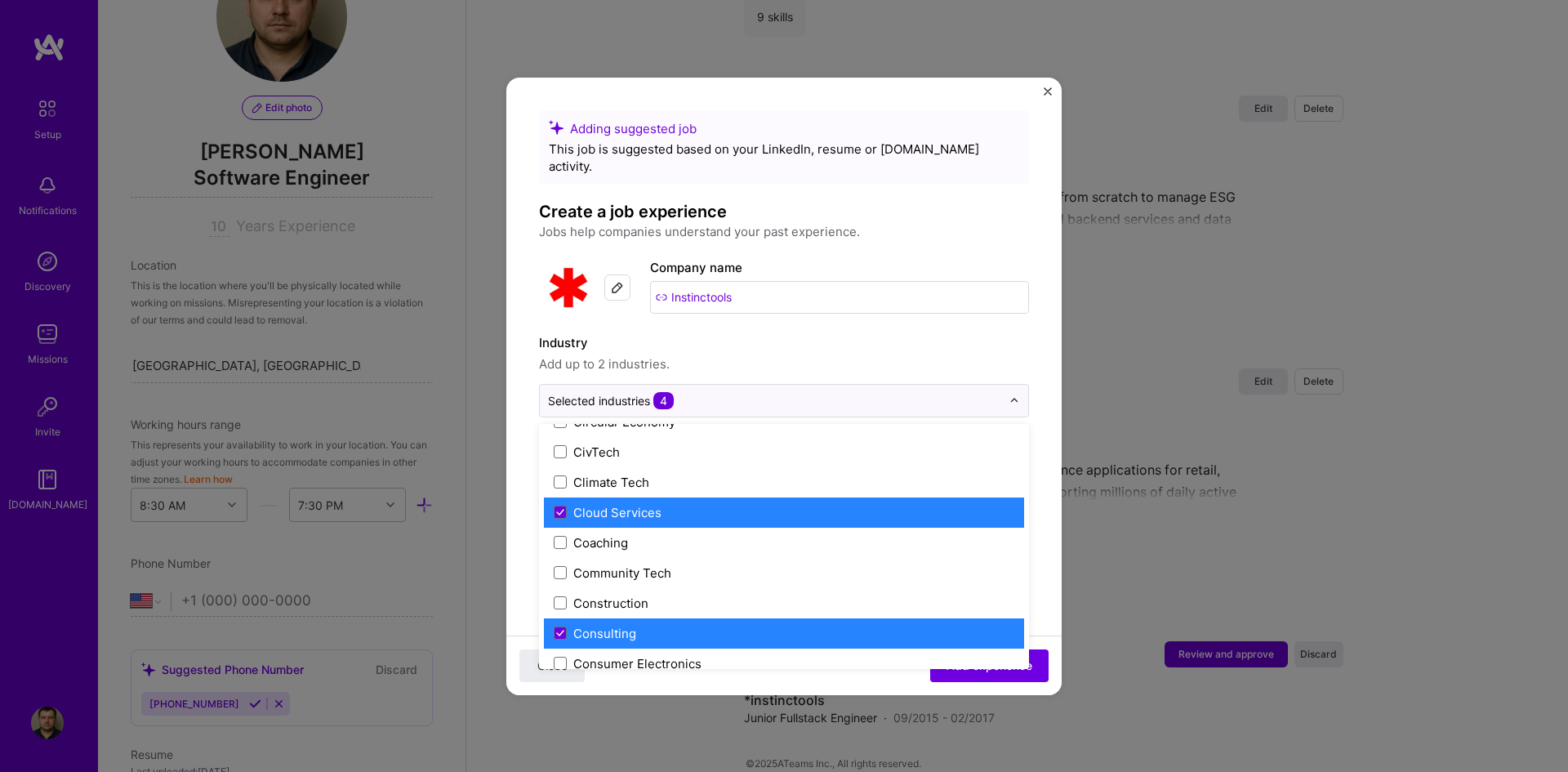
click at [633, 576] on div "Consulting" at bounding box center [605, 634] width 63 height 17
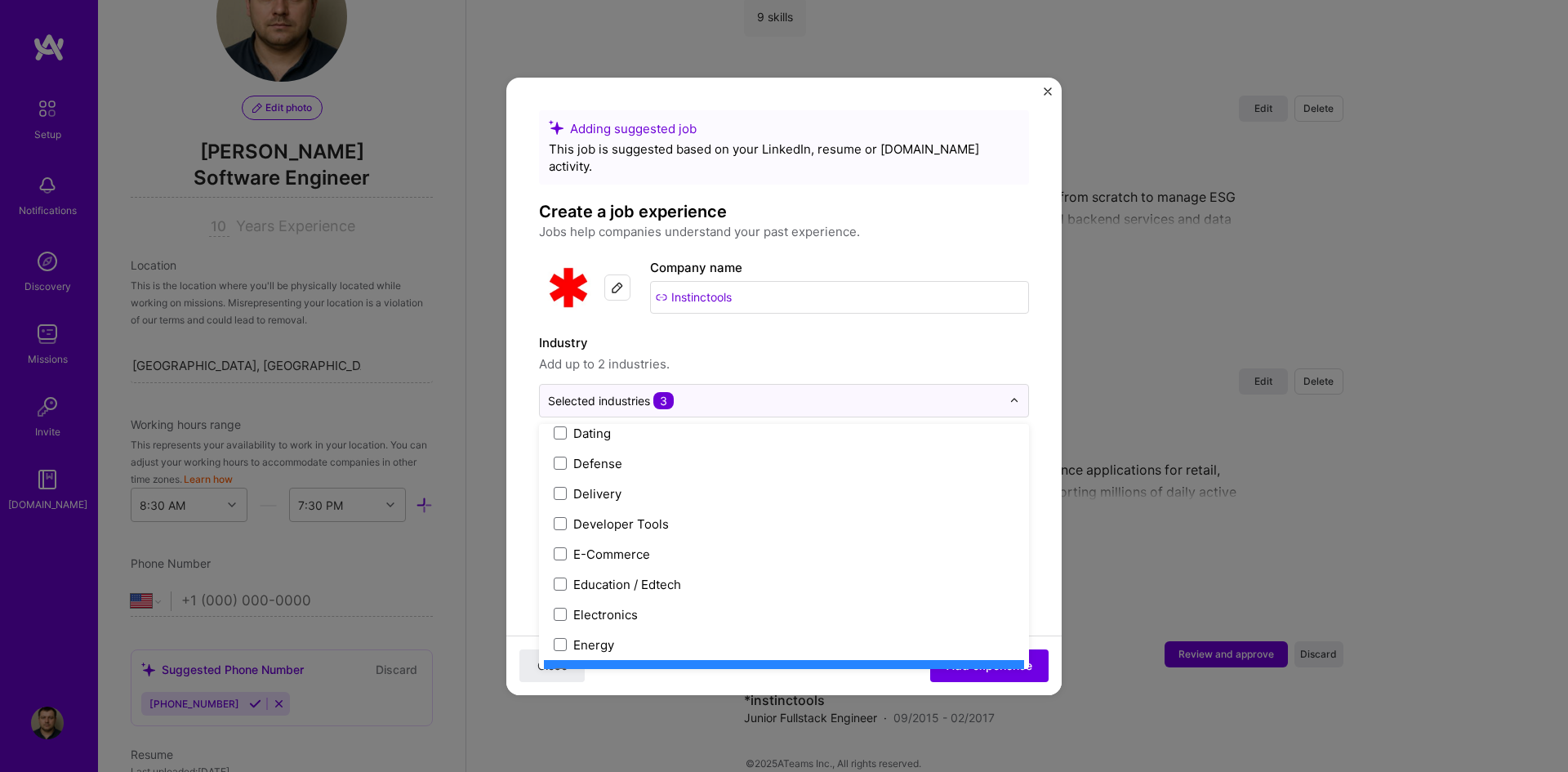
scroll to position [1389, 0]
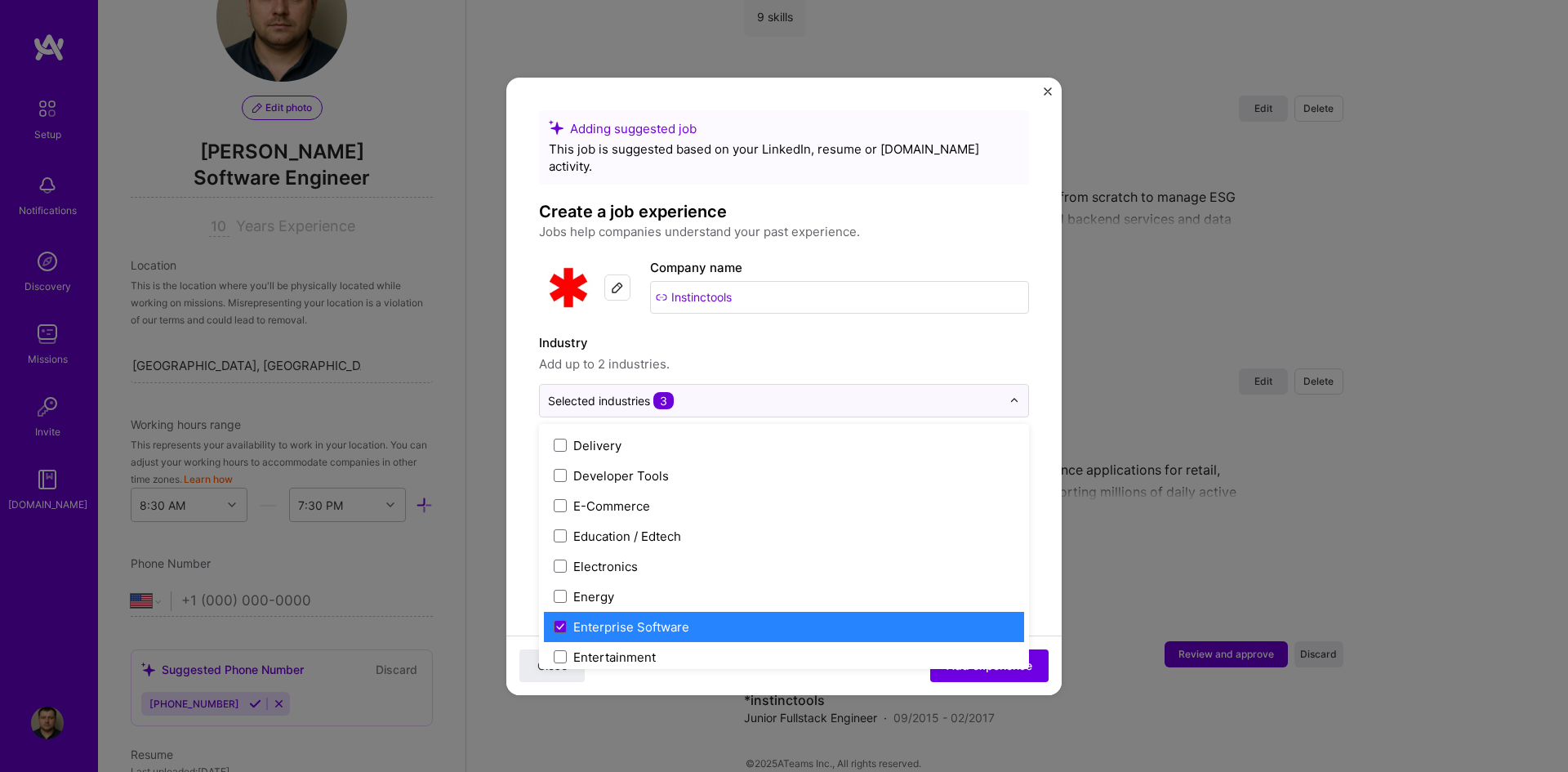
click at [675, 576] on div "Enterprise Software" at bounding box center [631, 627] width 116 height 17
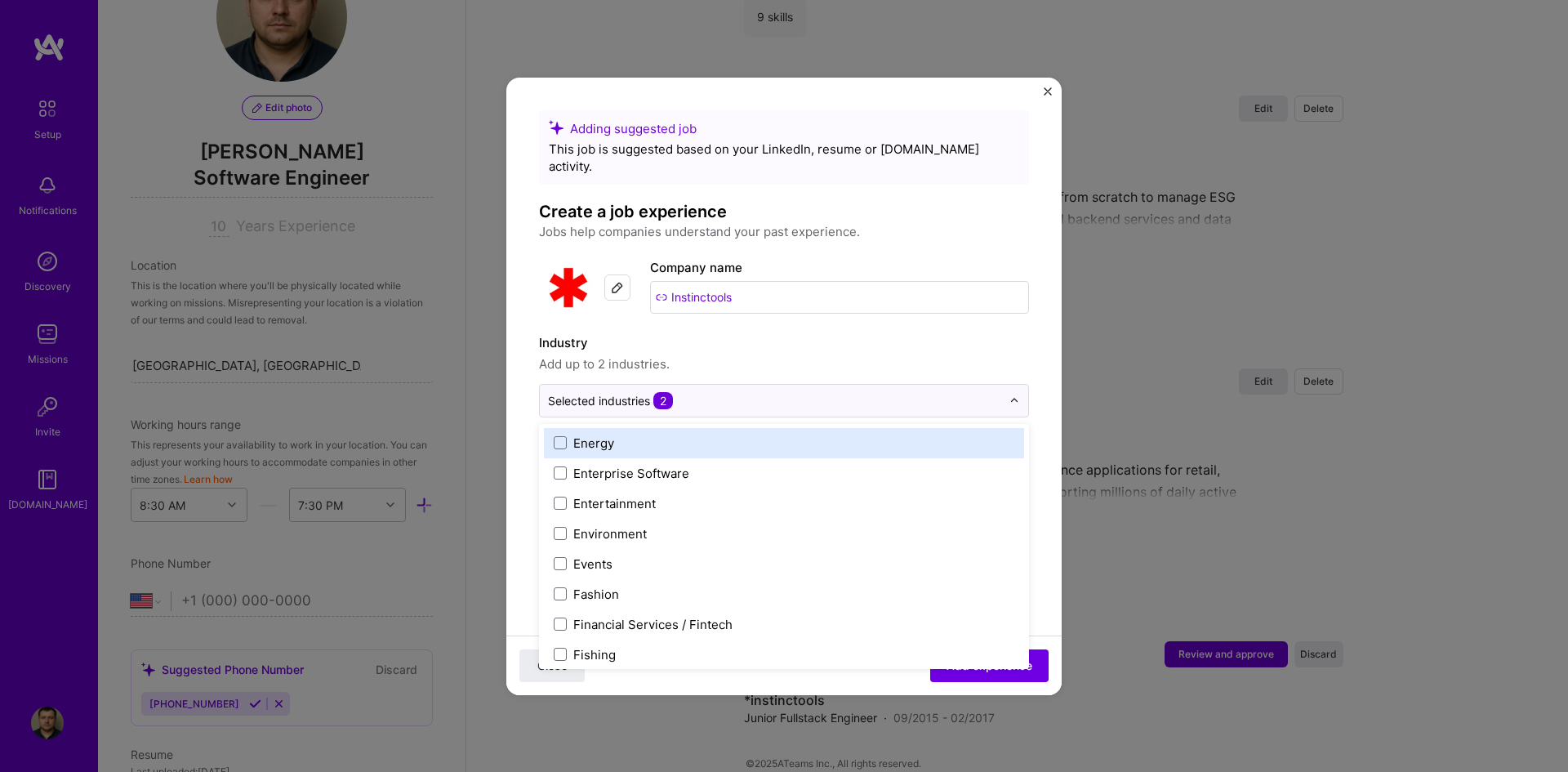
scroll to position [1634, 0]
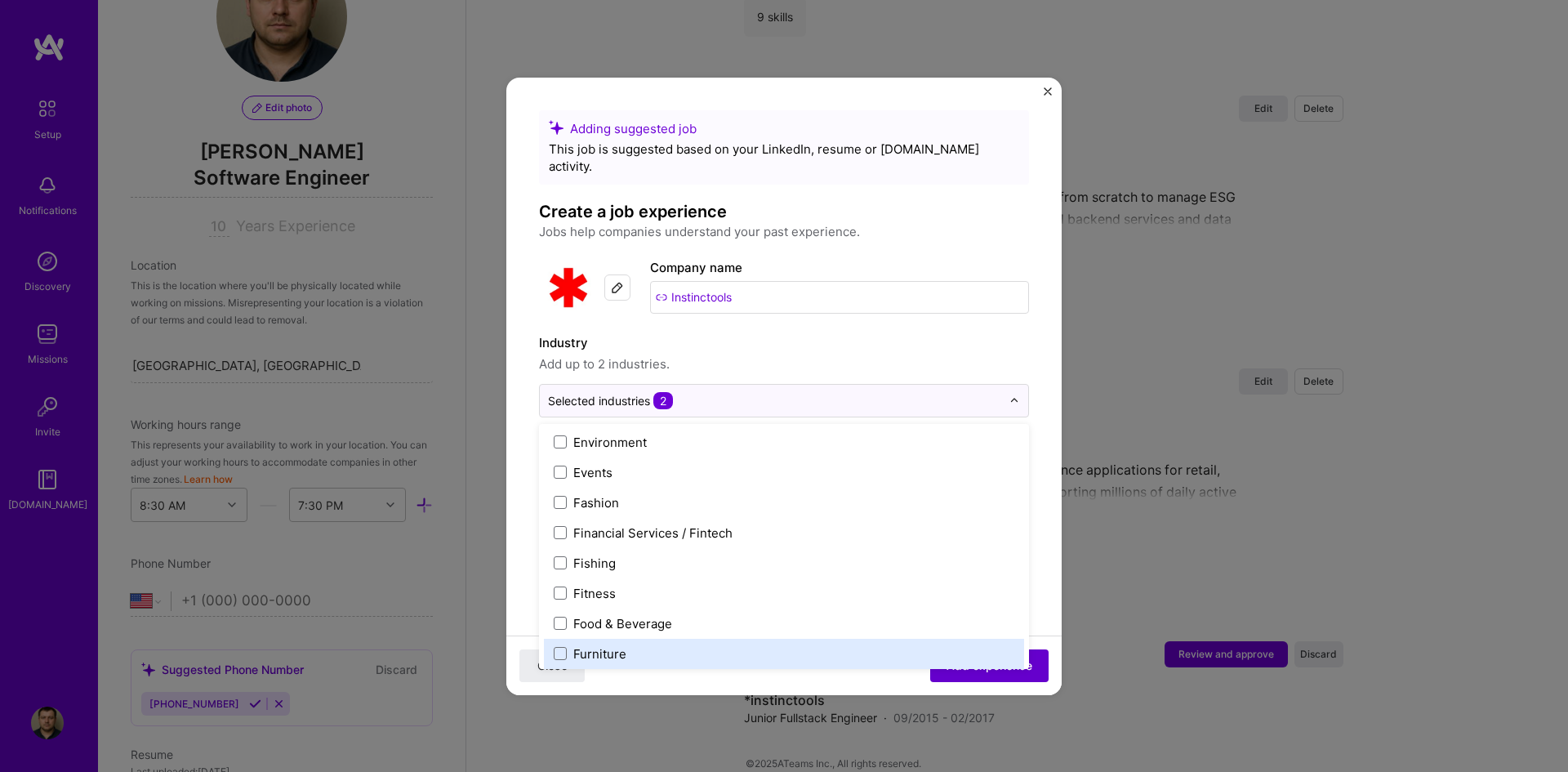
click at [947, 576] on span "Add experience" at bounding box center [990, 665] width 86 height 17
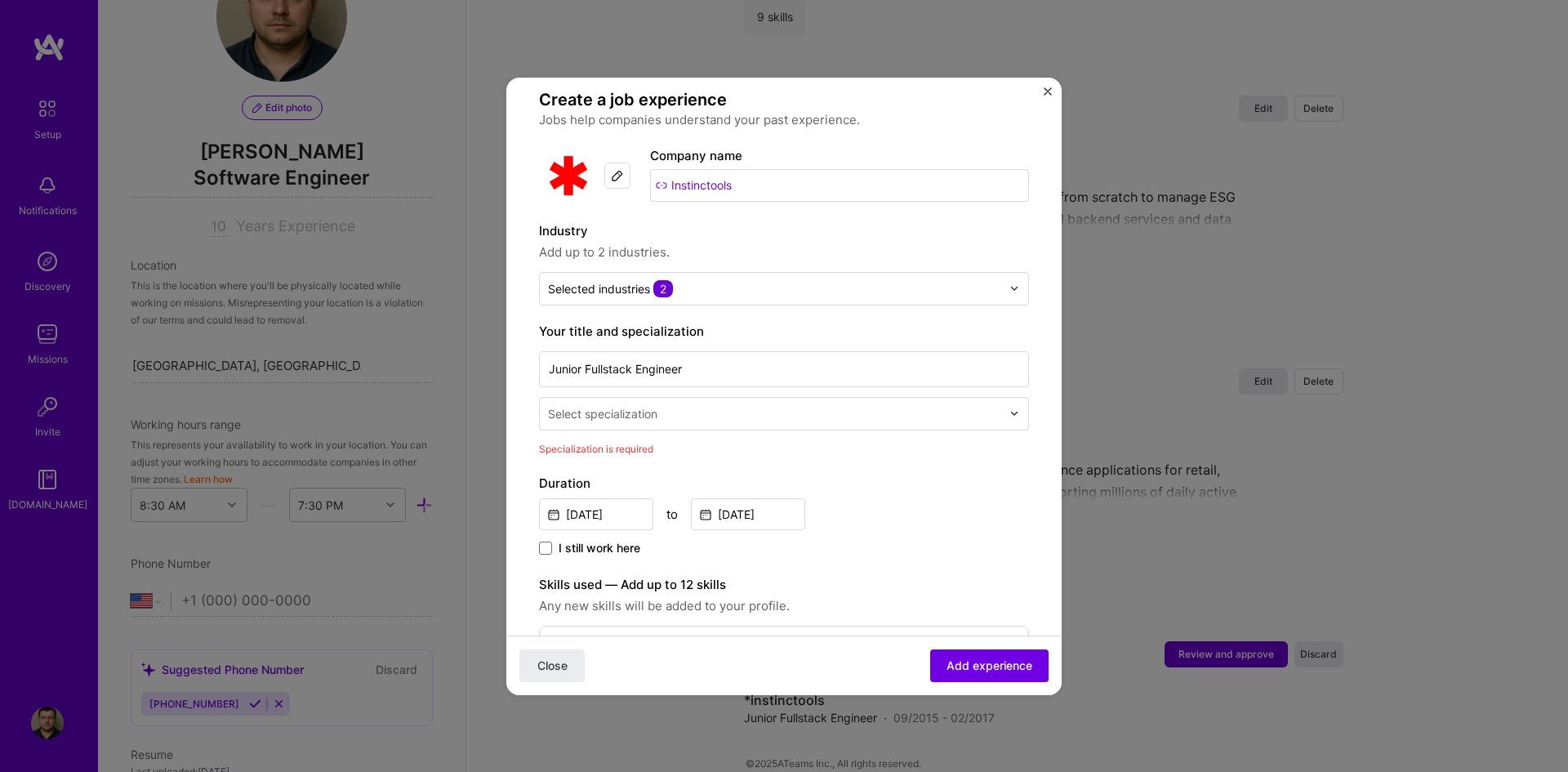
scroll to position [94, 0]
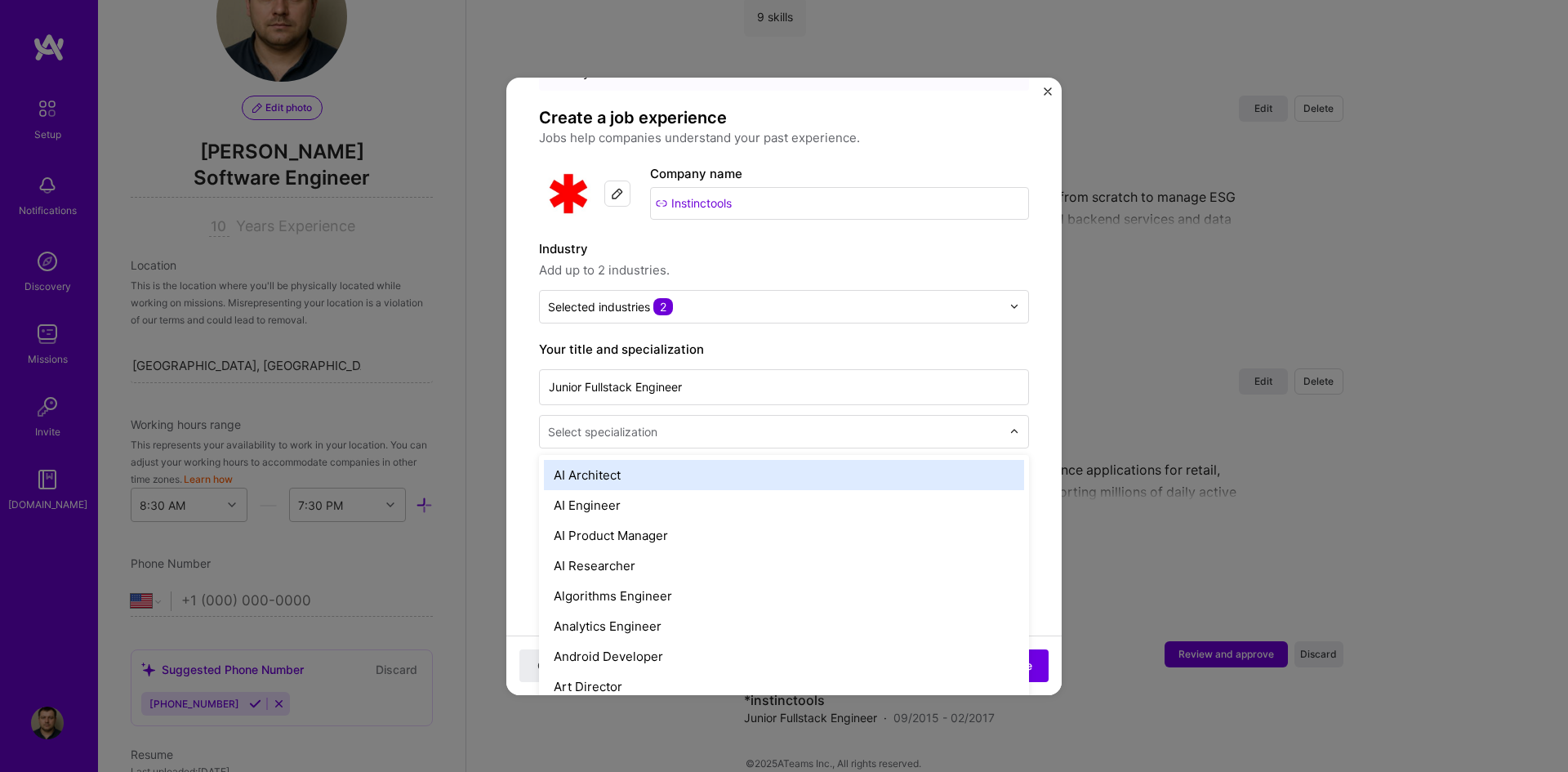
click at [810, 424] on input "text" at bounding box center [777, 432] width 457 height 17
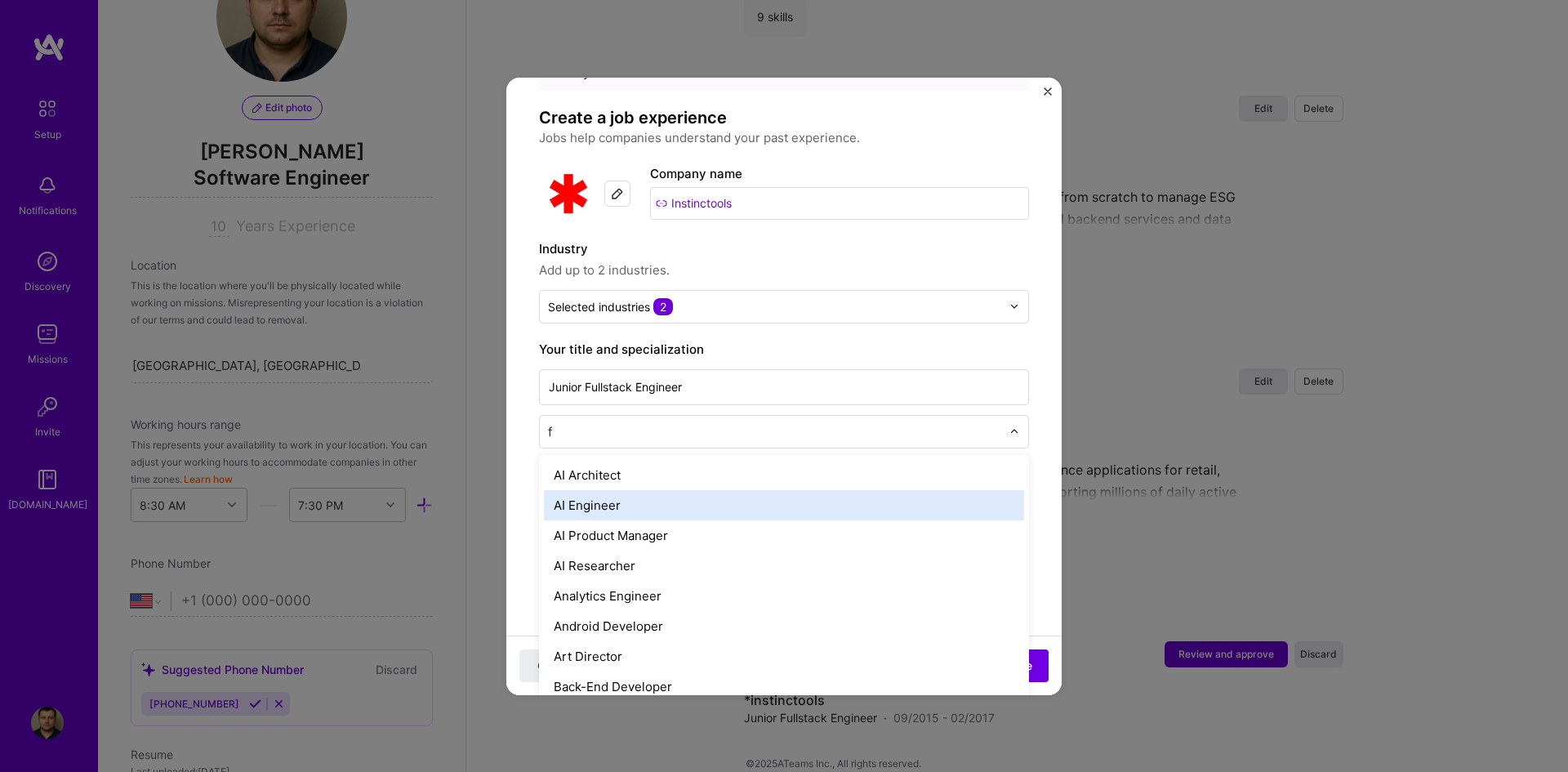
type input "fr"
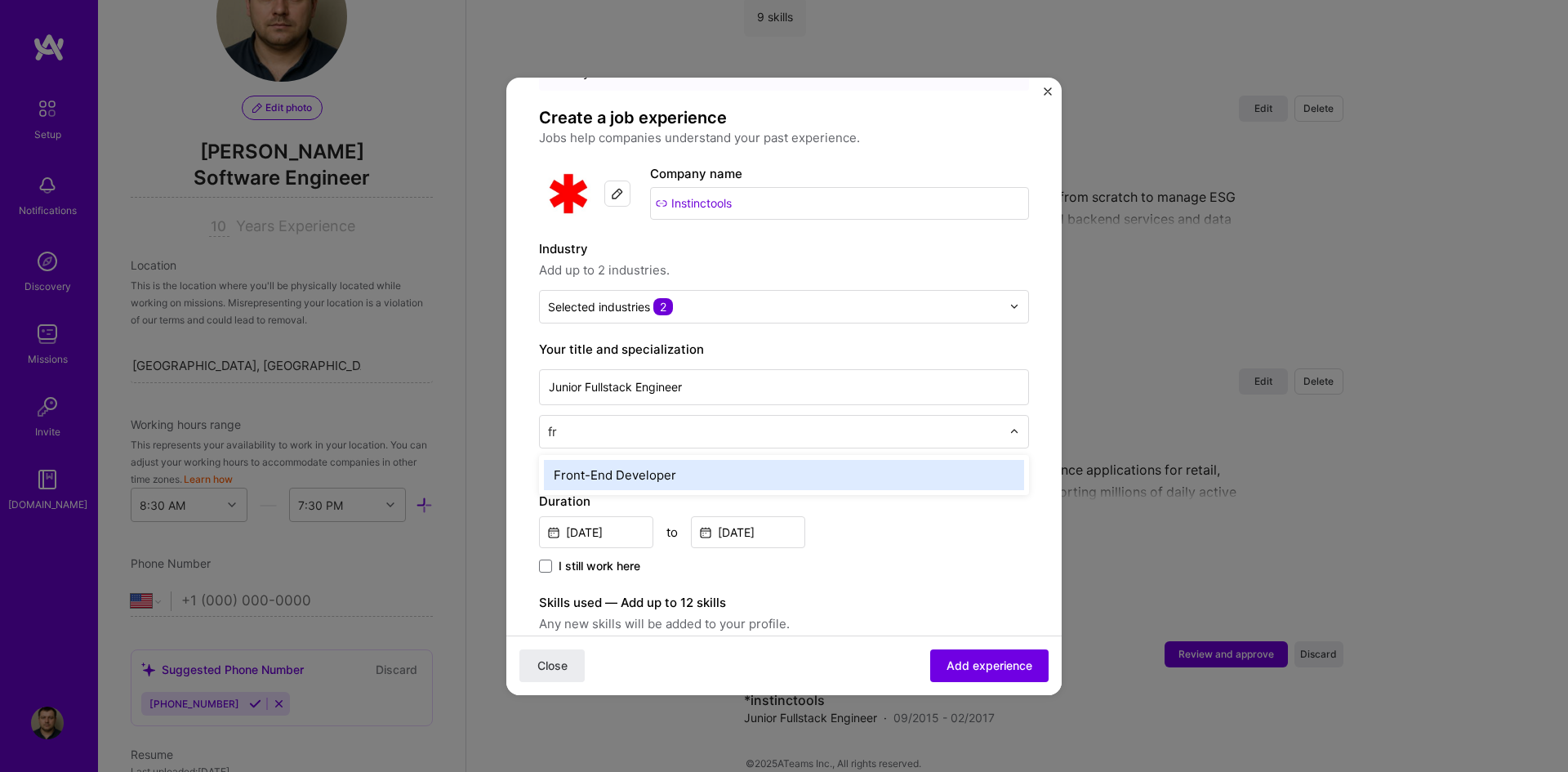
click at [775, 470] on div "Front-End Developer" at bounding box center [784, 475] width 480 height 31
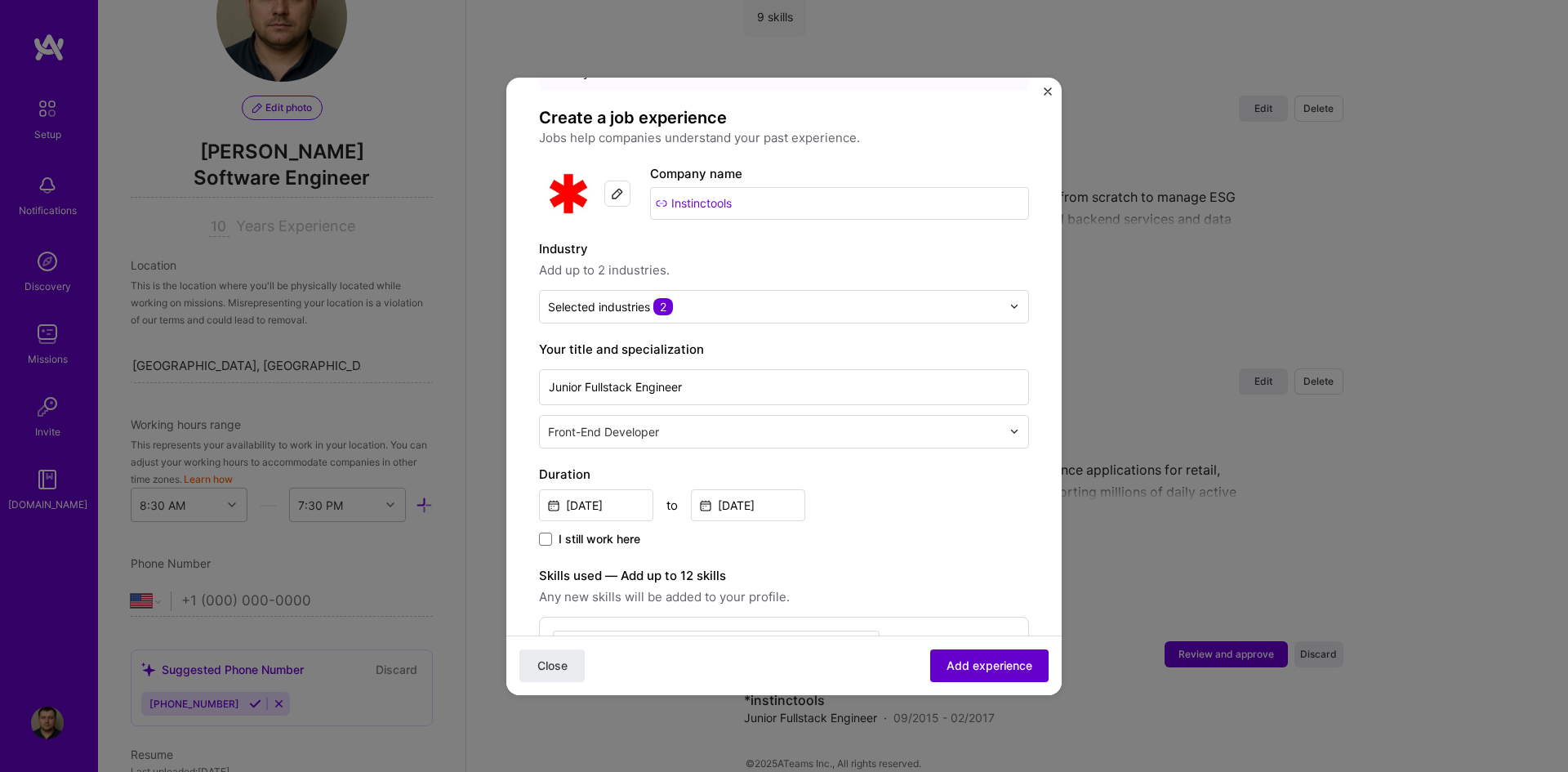
click at [947, 576] on span "Add experience" at bounding box center [990, 665] width 86 height 17
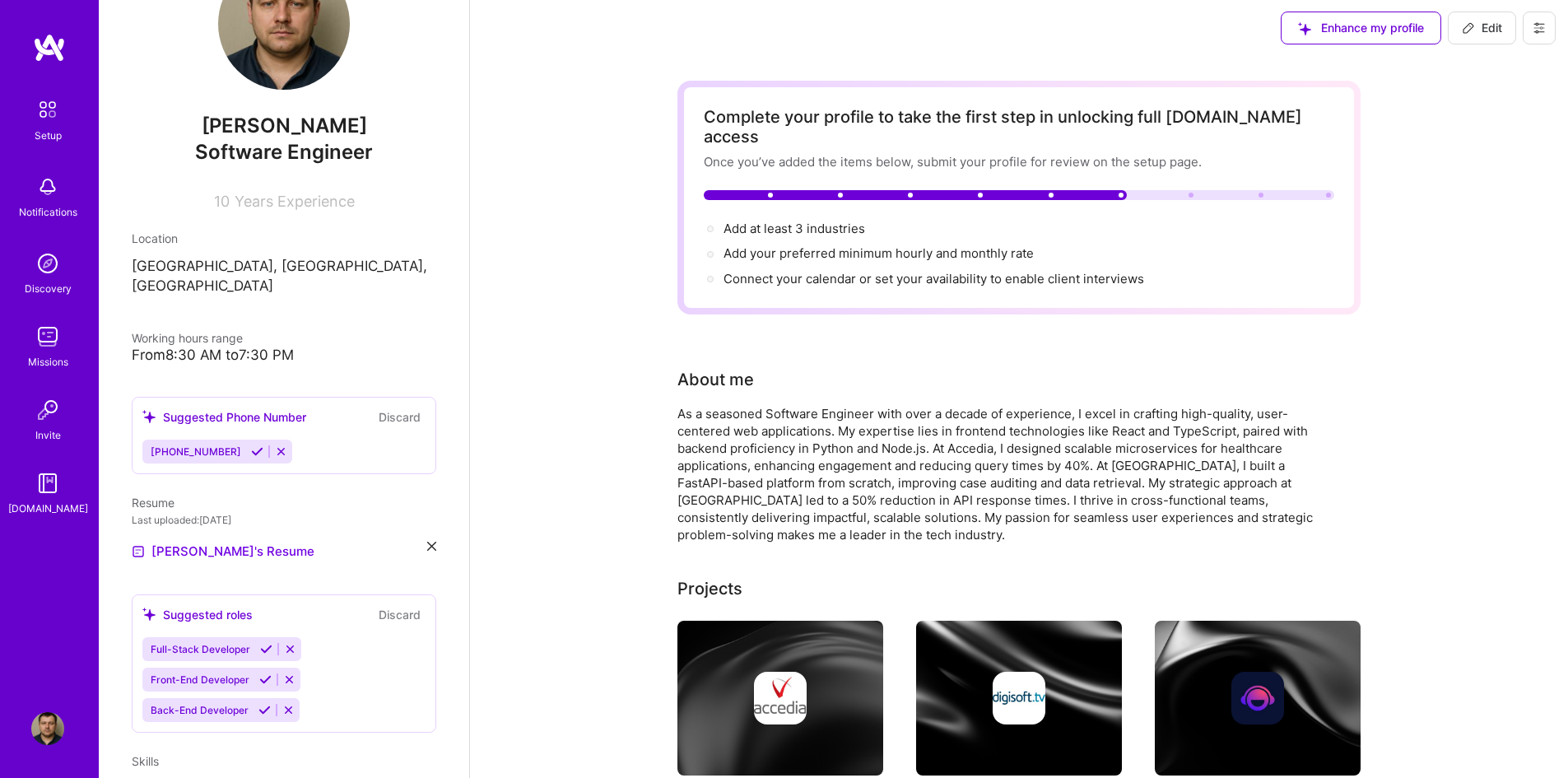
scroll to position [0, 0]
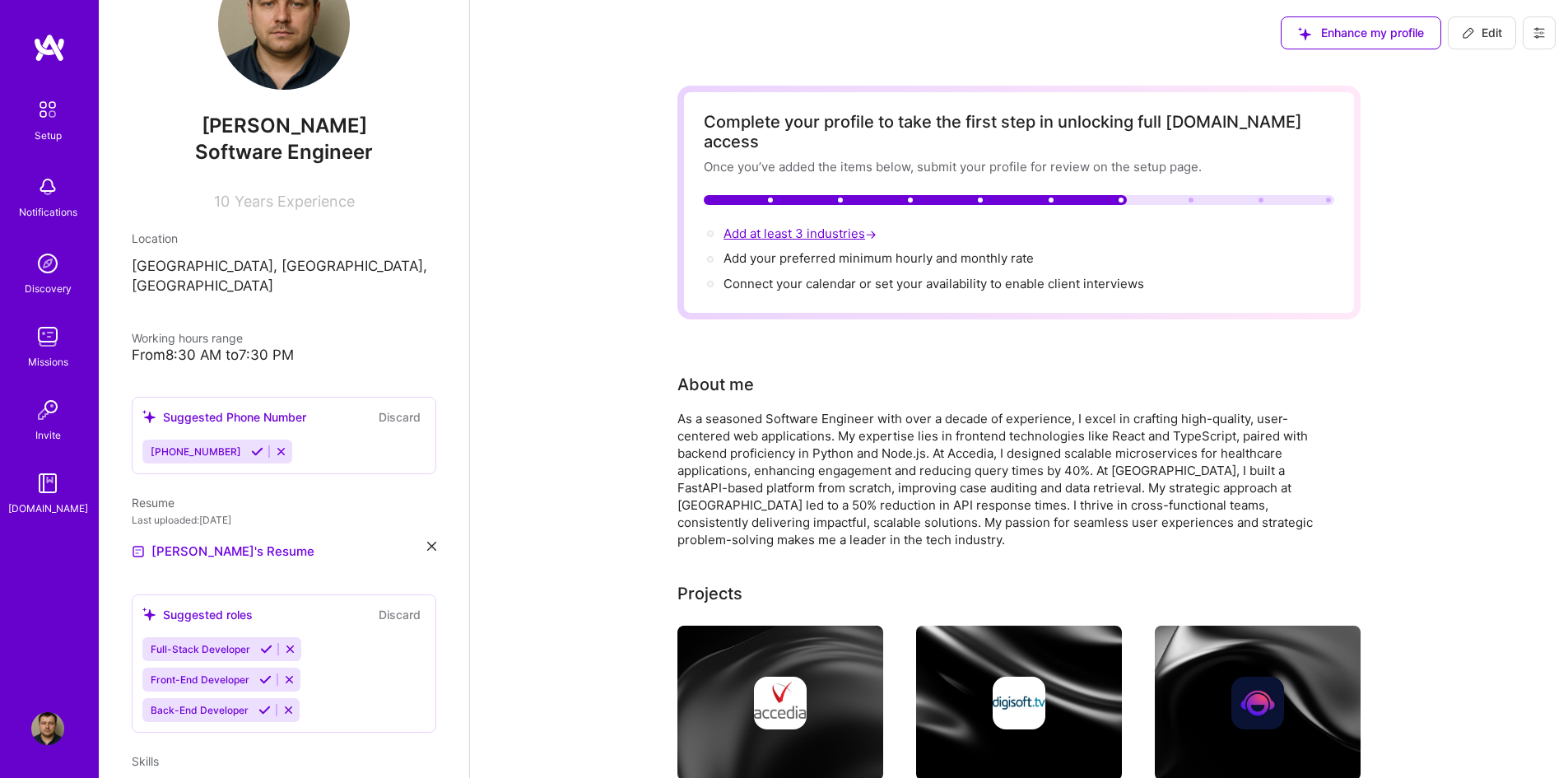
click at [788, 226] on span "Add at least 3 industries →" at bounding box center [802, 233] width 157 height 16
select select "US"
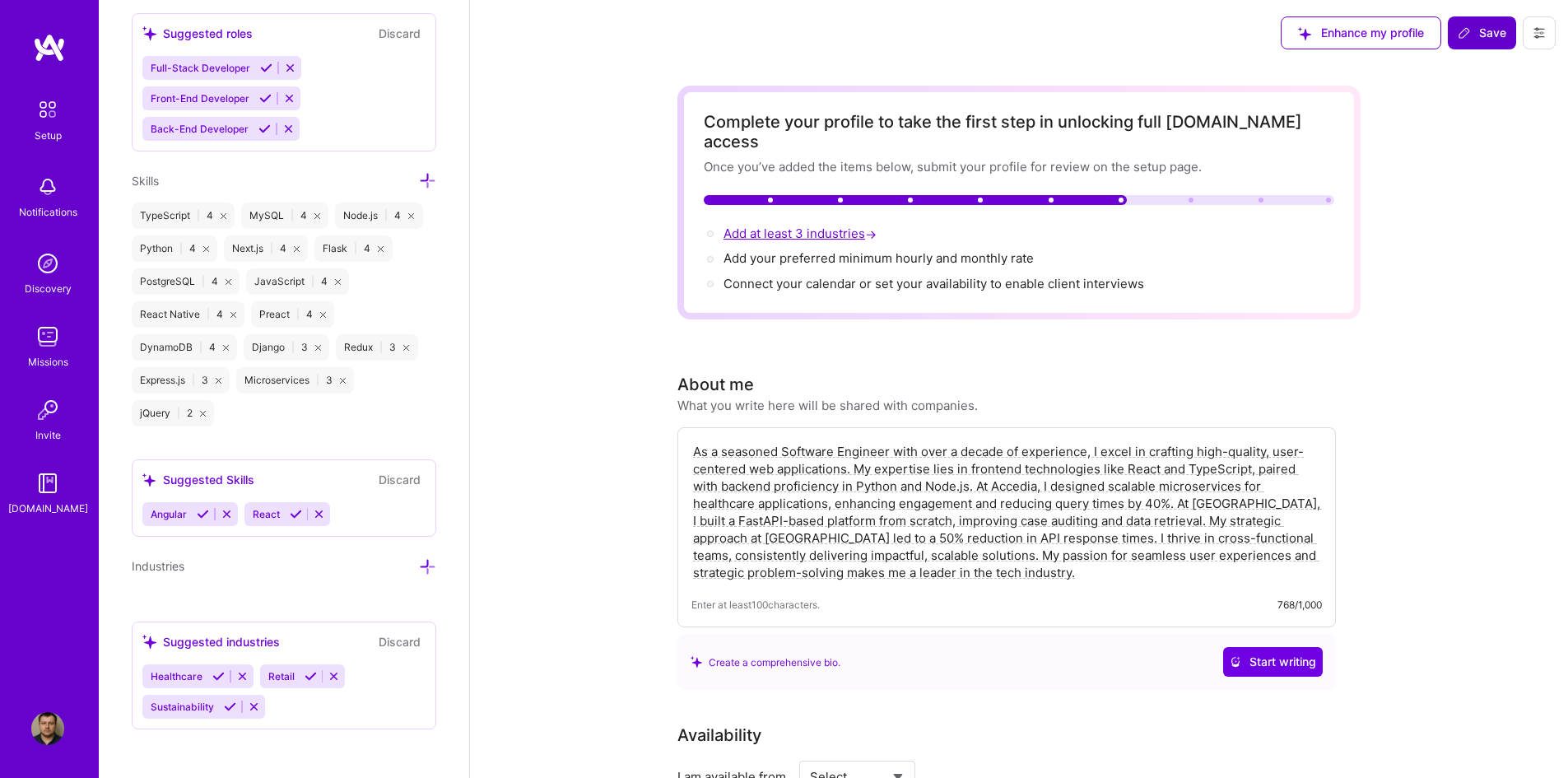
scroll to position [1388, 0]
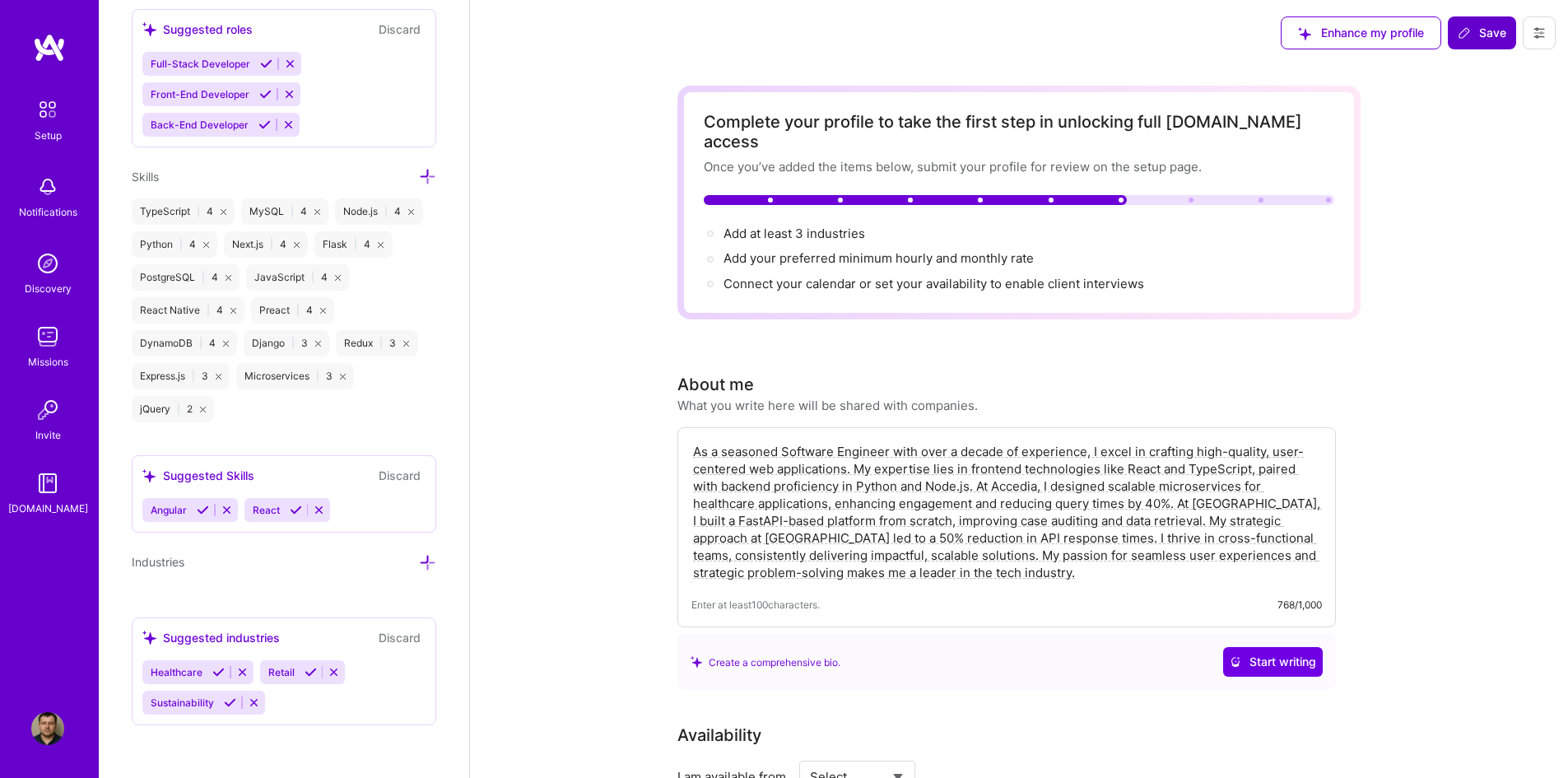
click at [354, 580] on div "Healthcare Retail Sustainability" at bounding box center [284, 687] width 283 height 54
click at [241, 580] on div "Suggested industries" at bounding box center [211, 638] width 138 height 18
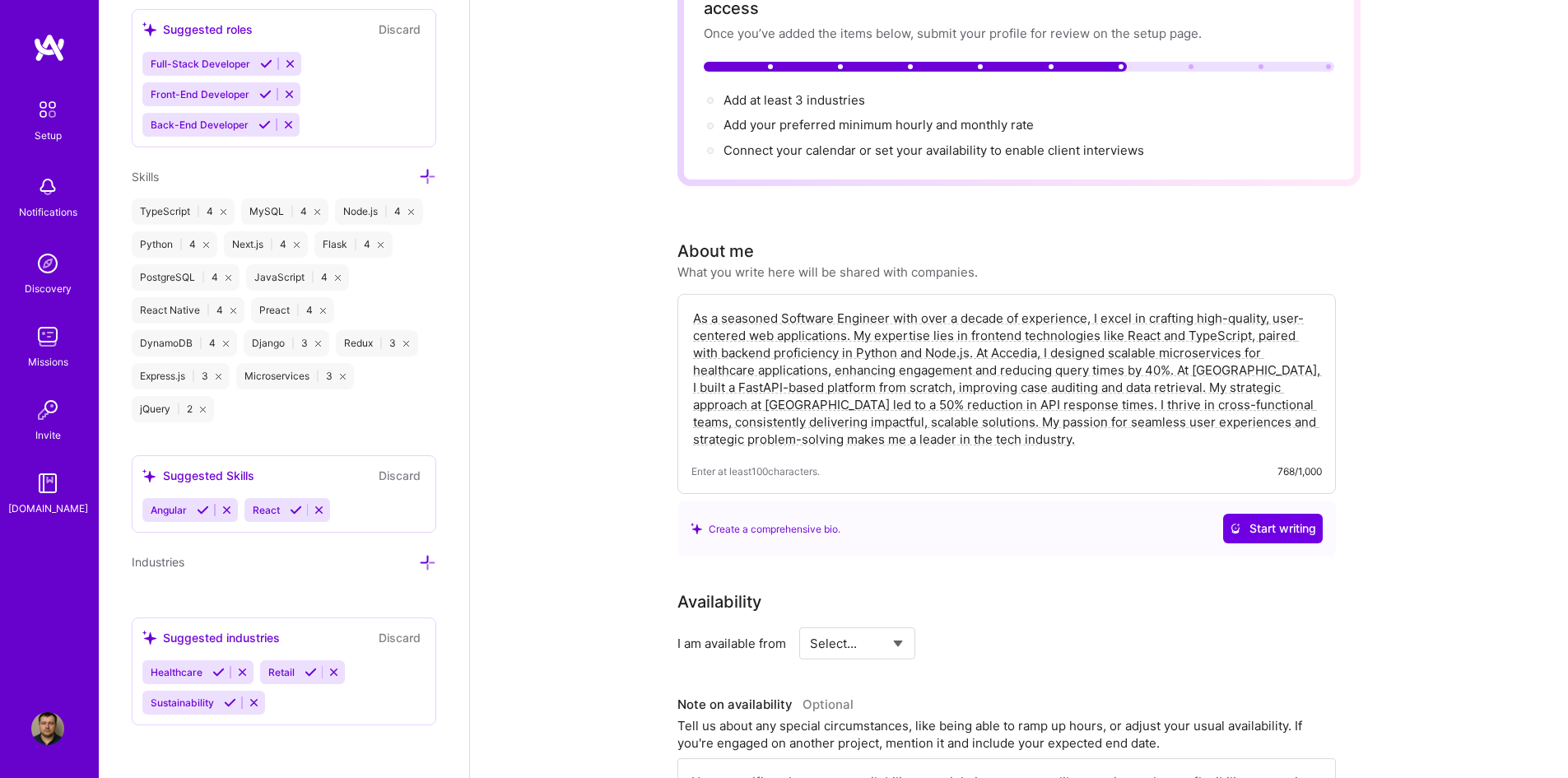
scroll to position [165, 0]
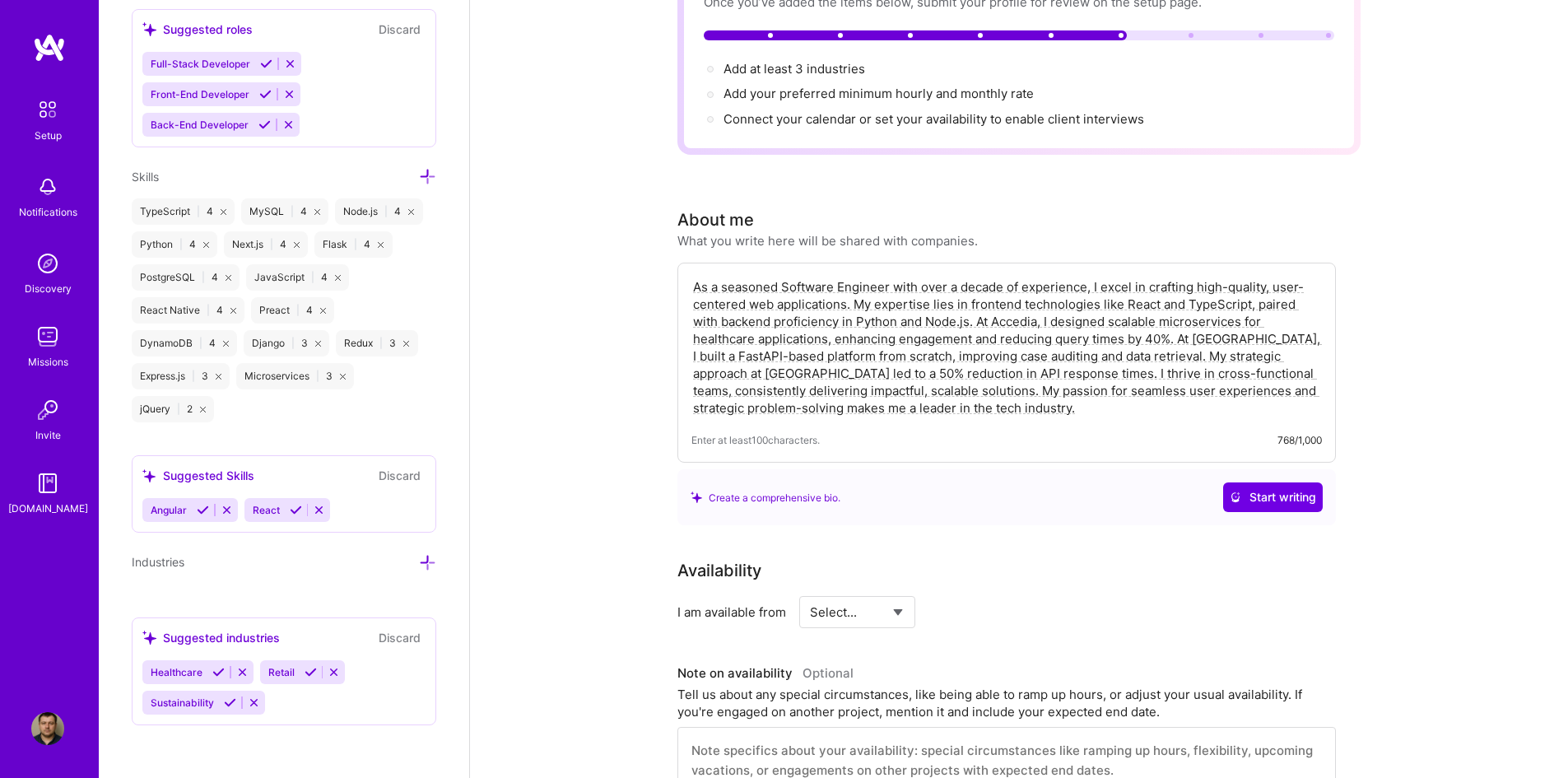
click at [209, 580] on button at bounding box center [218, 672] width 23 height 14
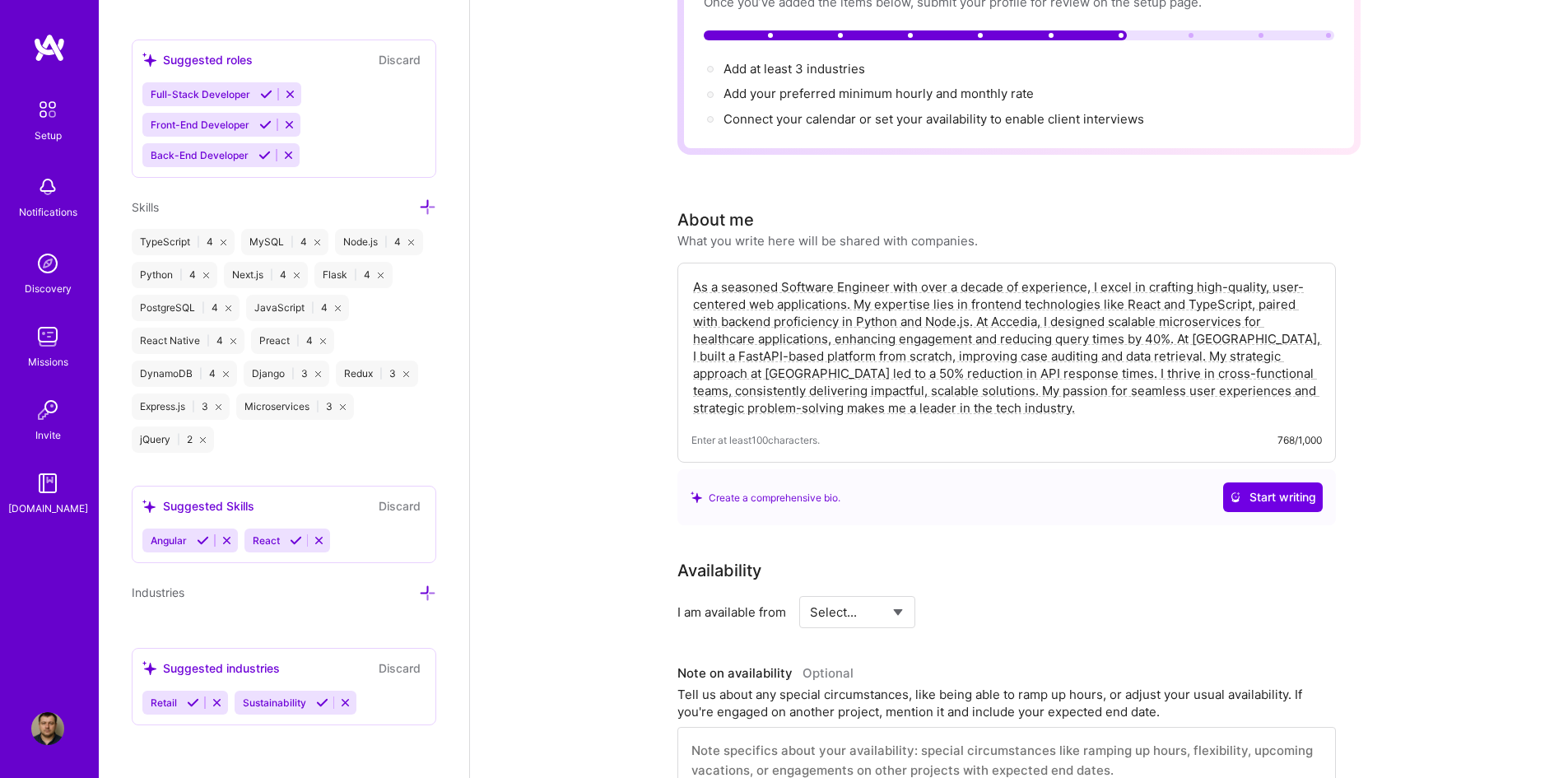
click at [193, 580] on icon at bounding box center [193, 703] width 13 height 13
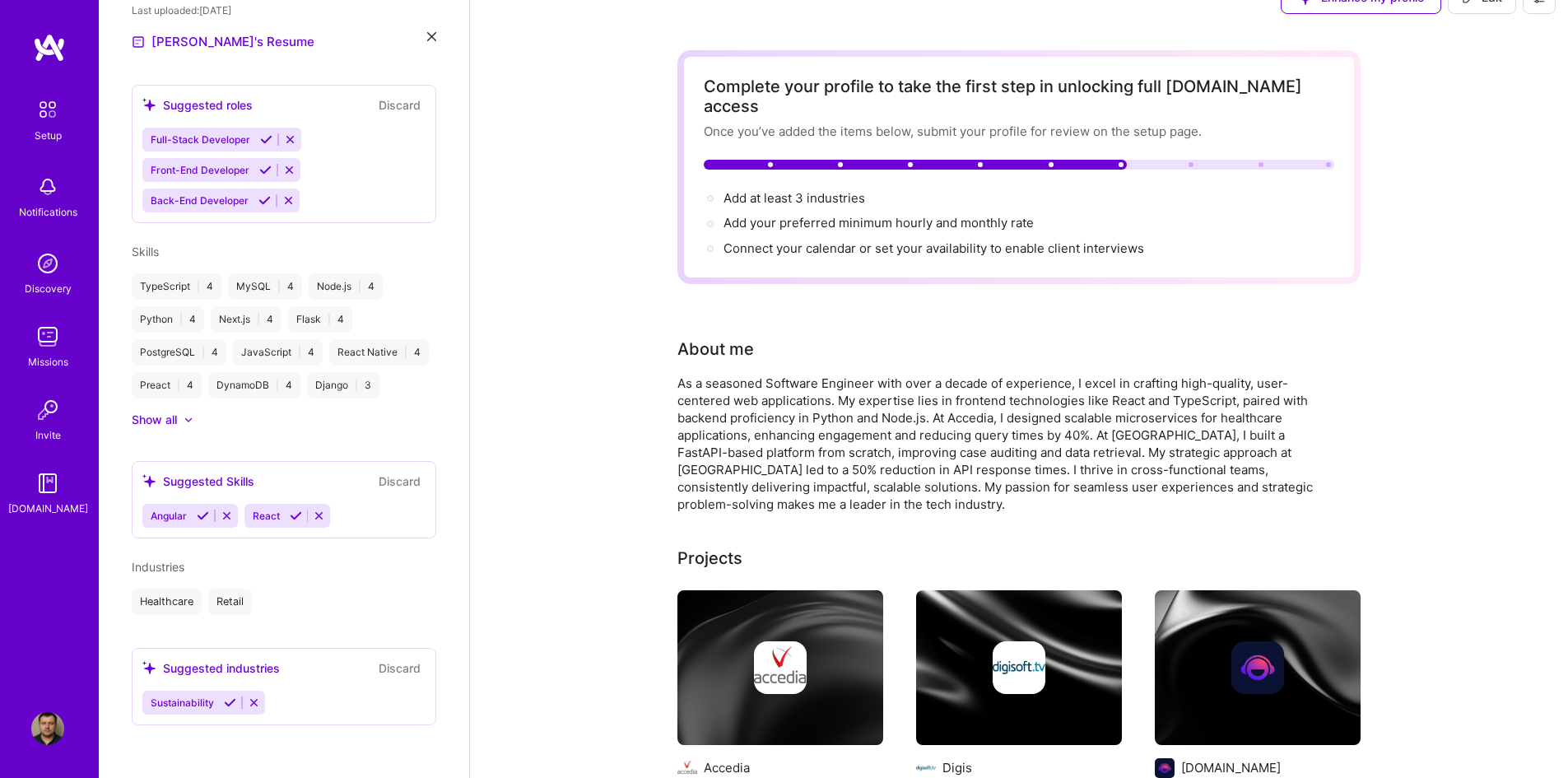
scroll to position [0, 0]
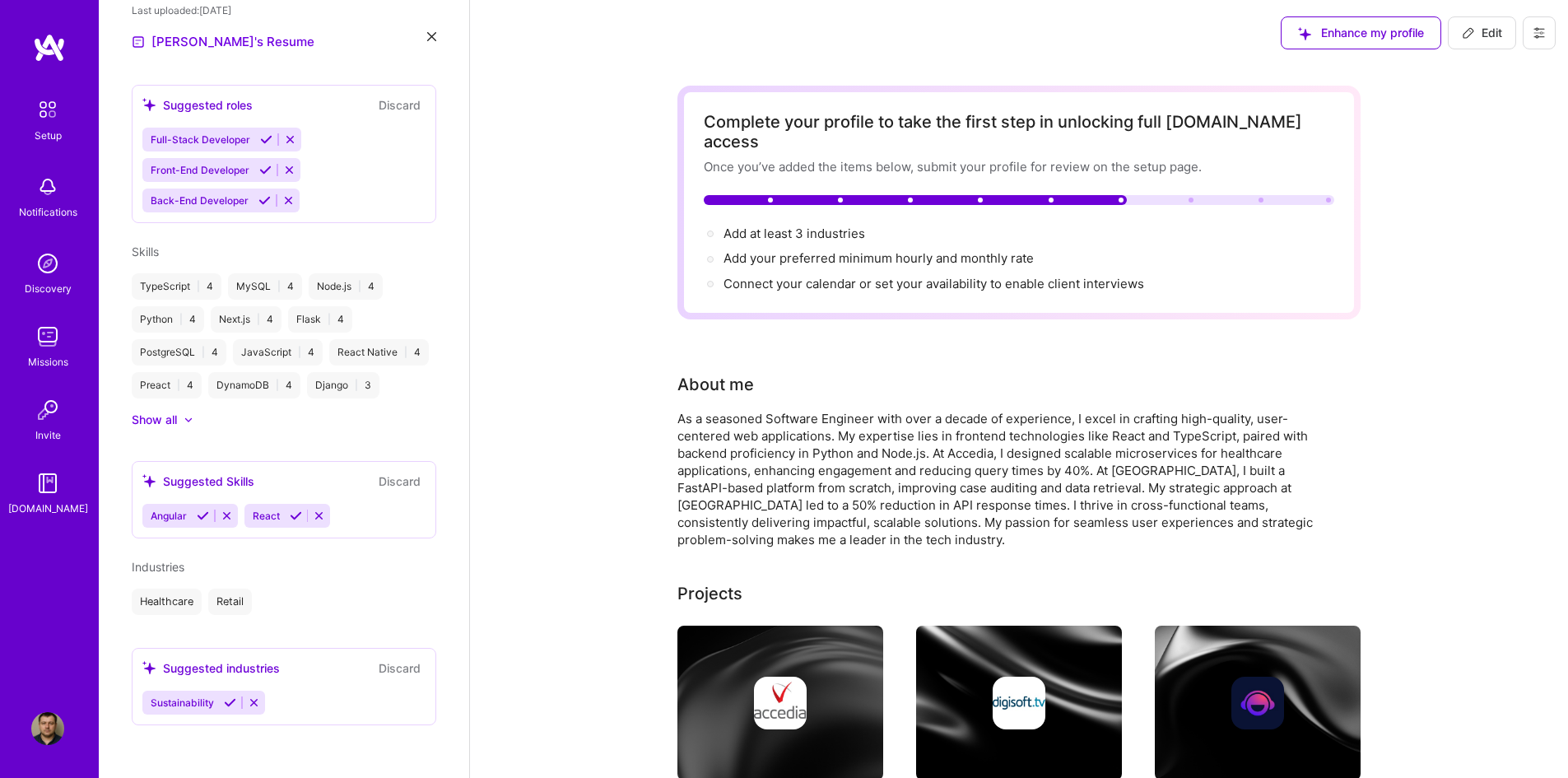
click at [219, 580] on button at bounding box center [230, 703] width 23 height 14
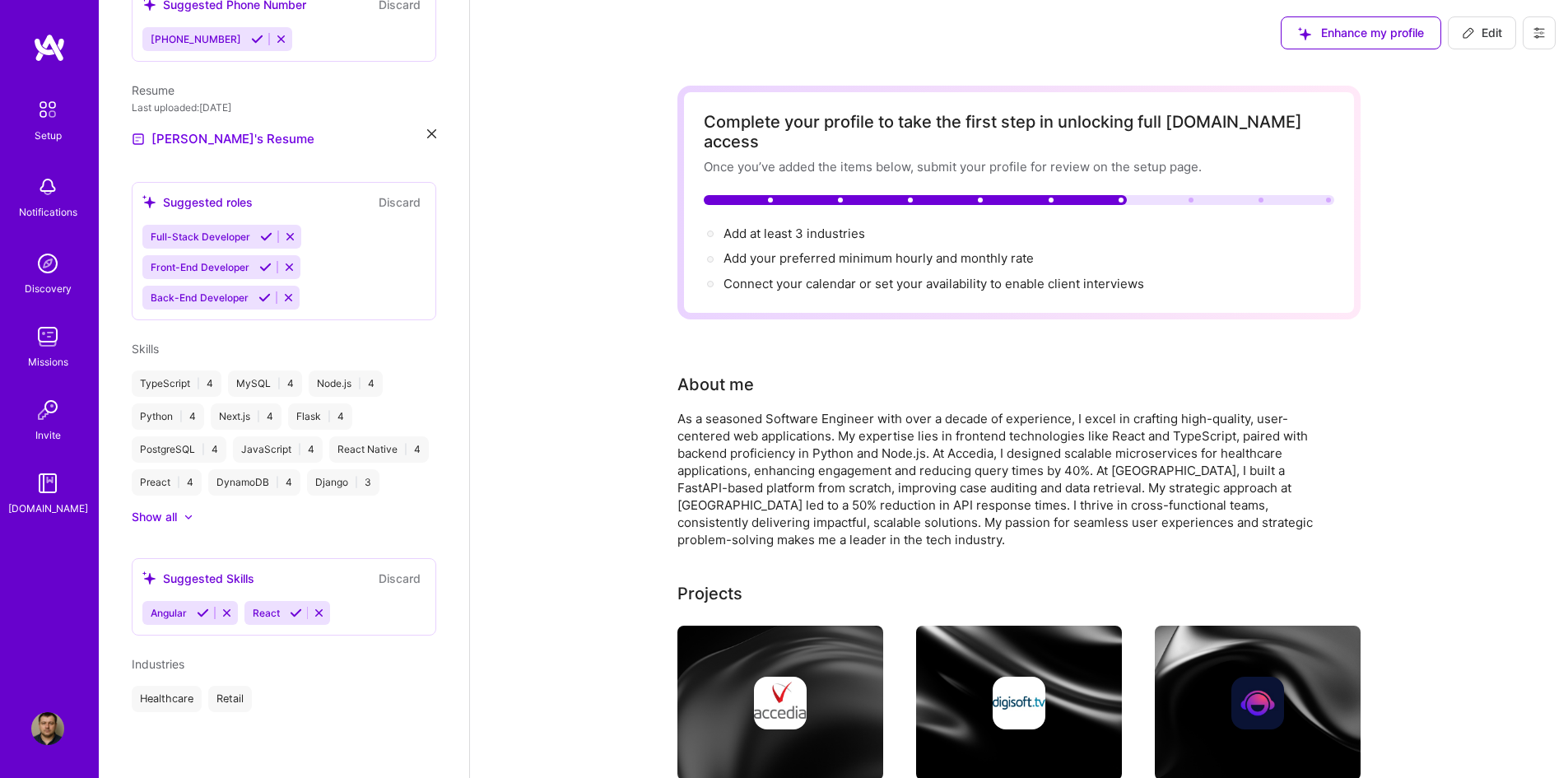
scroll to position [500, 0]
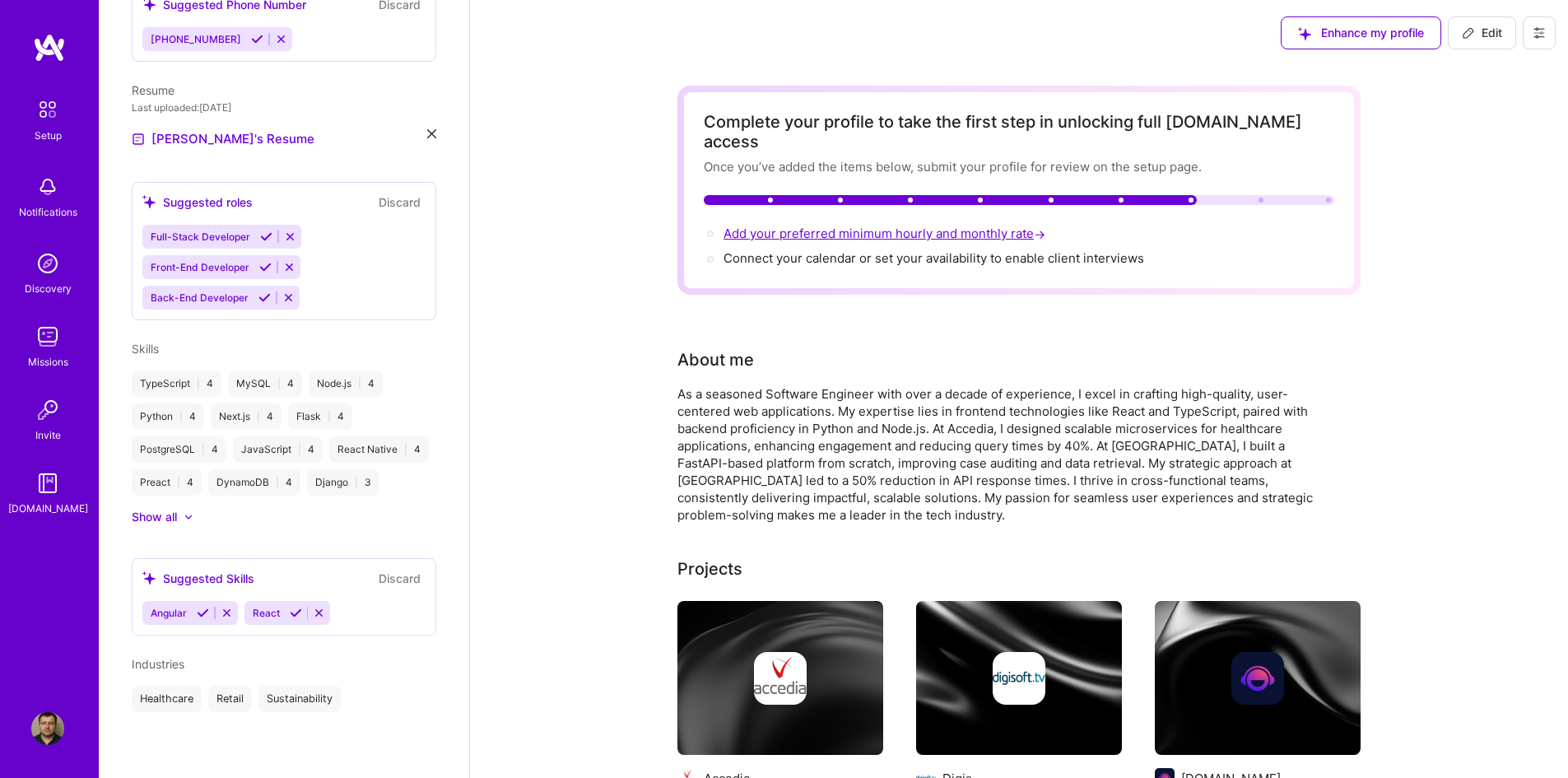
click at [947, 226] on span "Add your preferred minimum hourly and monthly rate →" at bounding box center [886, 233] width 325 height 16
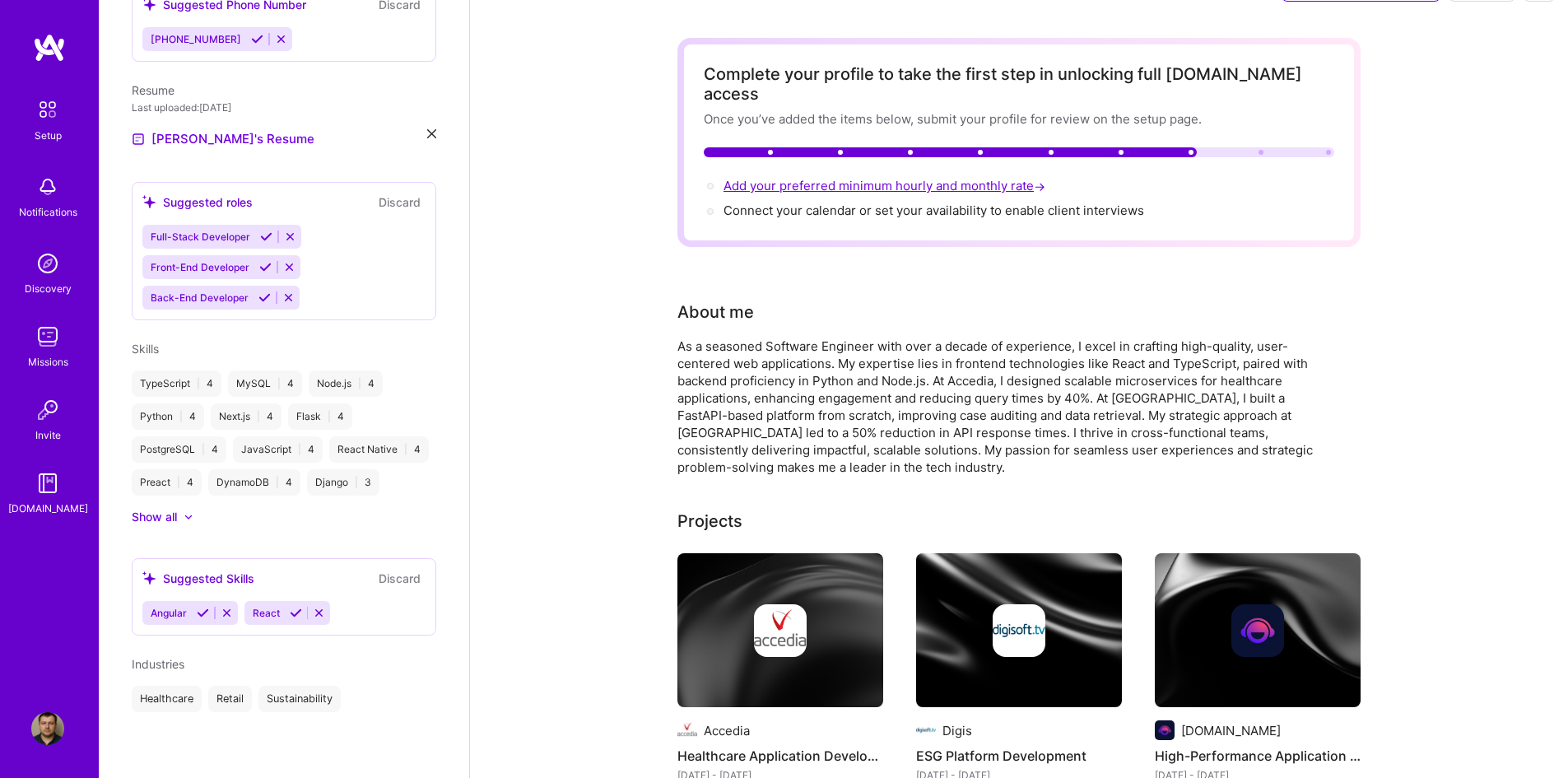
select select "US"
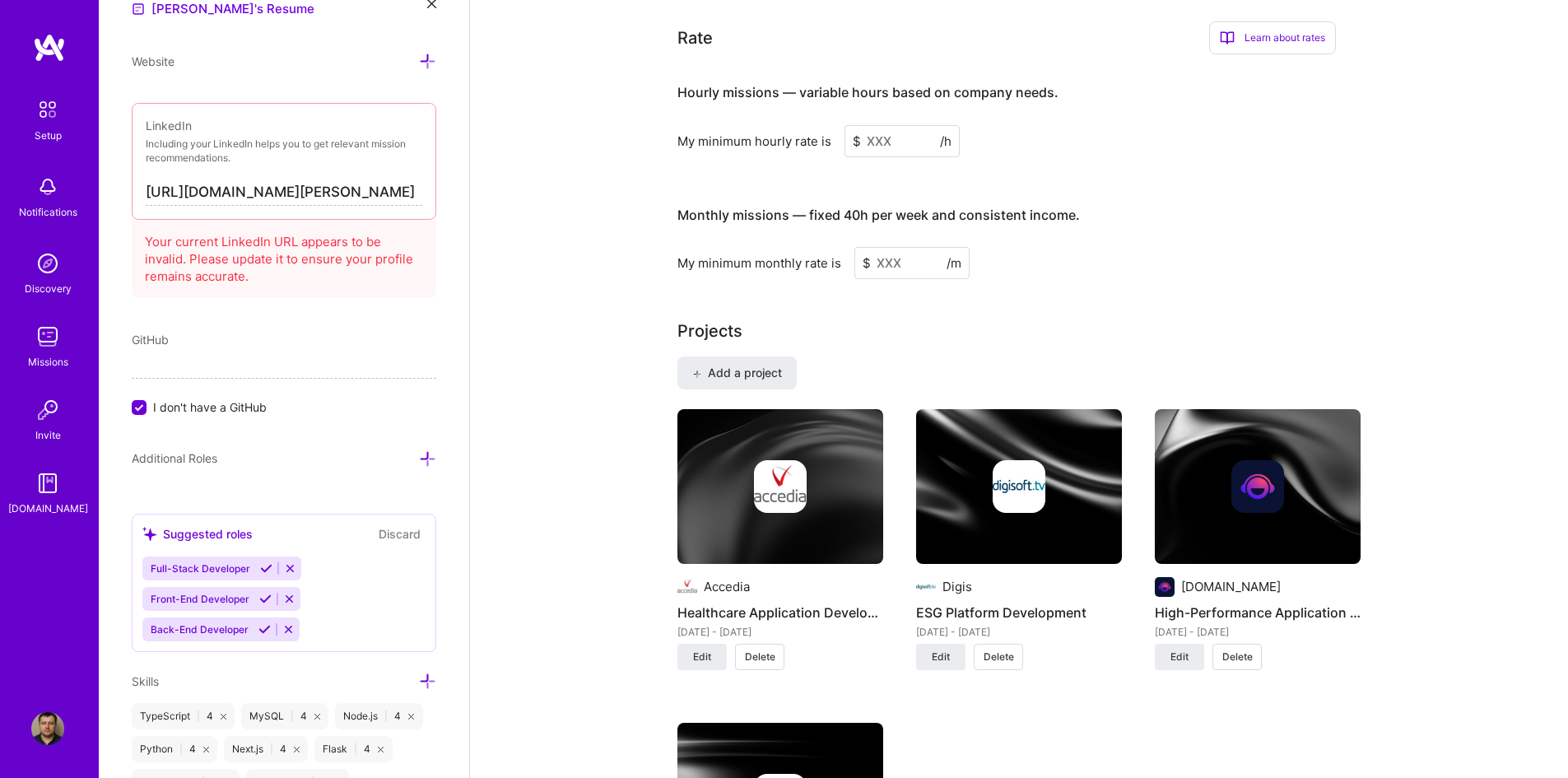
scroll to position [987, 0]
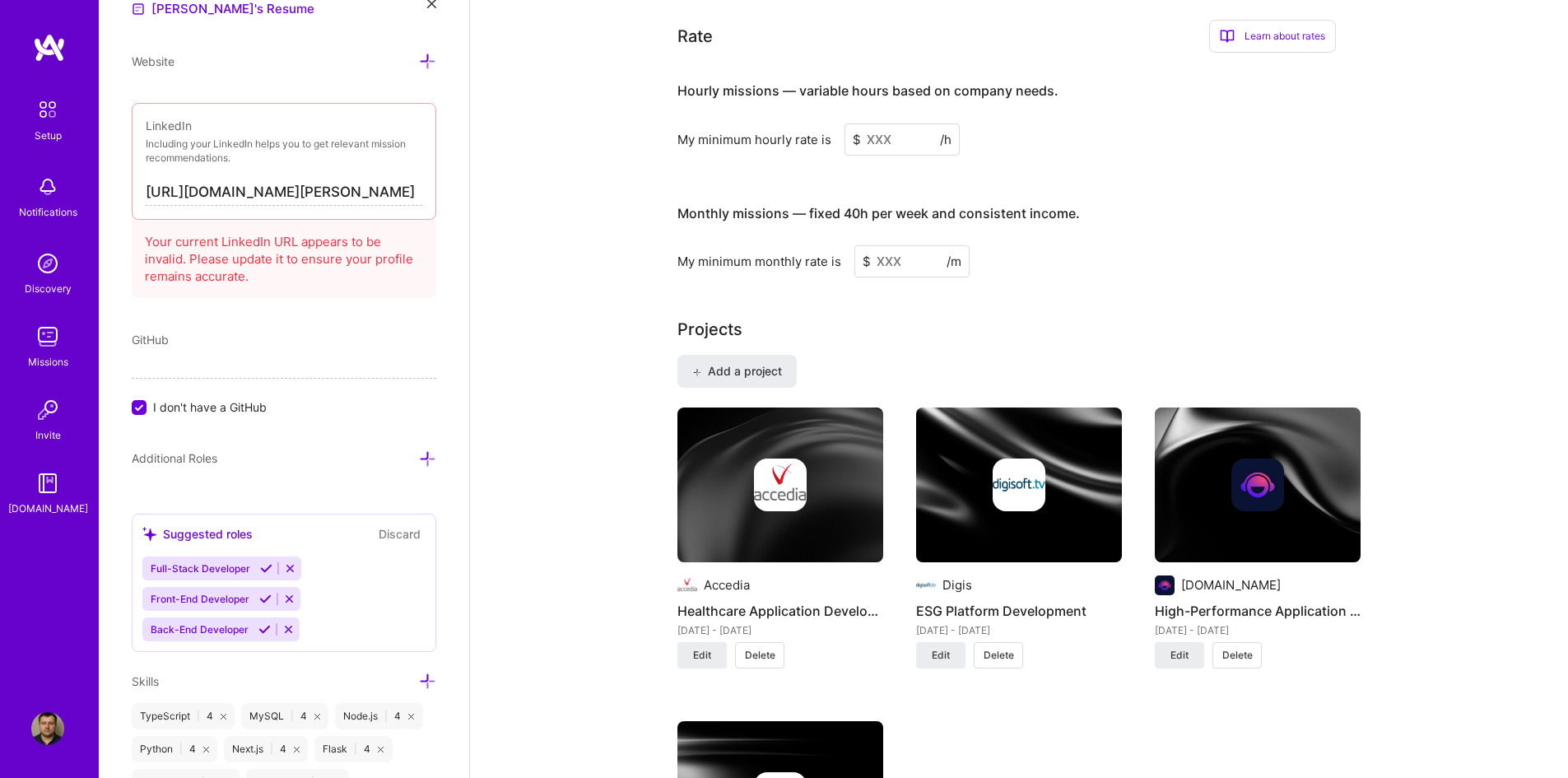
click at [909, 125] on input at bounding box center [902, 139] width 115 height 33
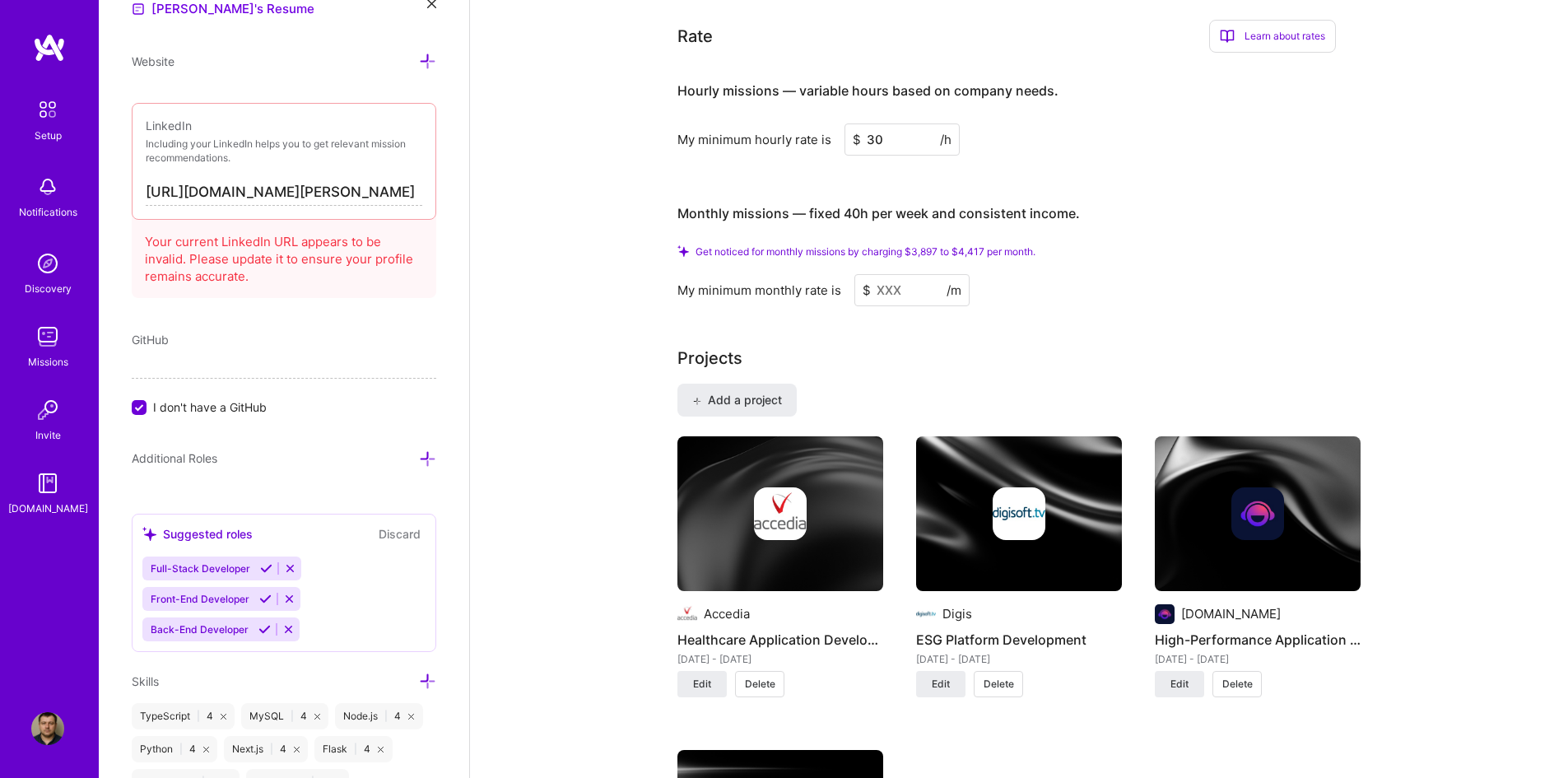
type input "30"
click at [900, 274] on input at bounding box center [912, 290] width 115 height 33
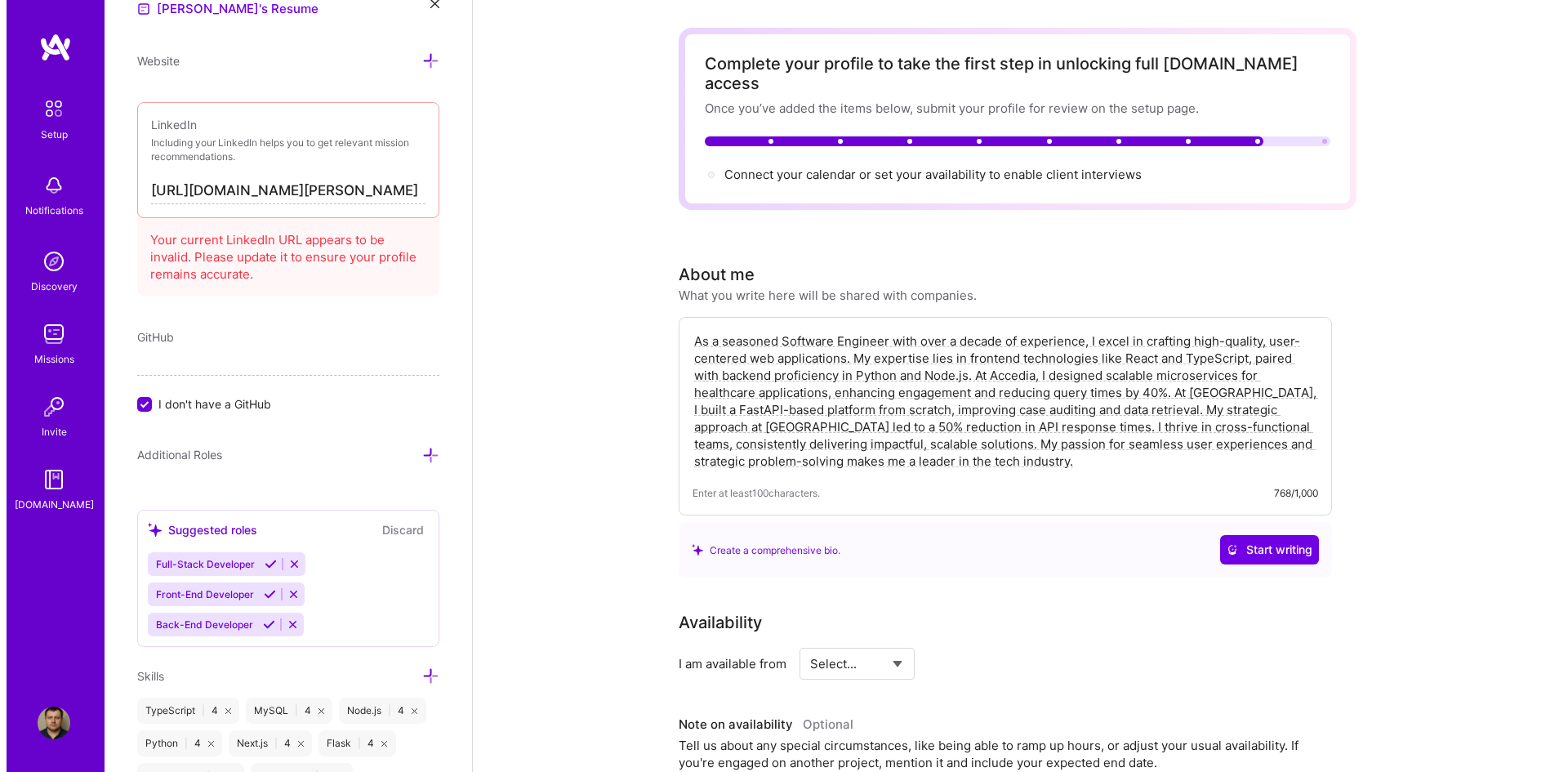
scroll to position [0, 0]
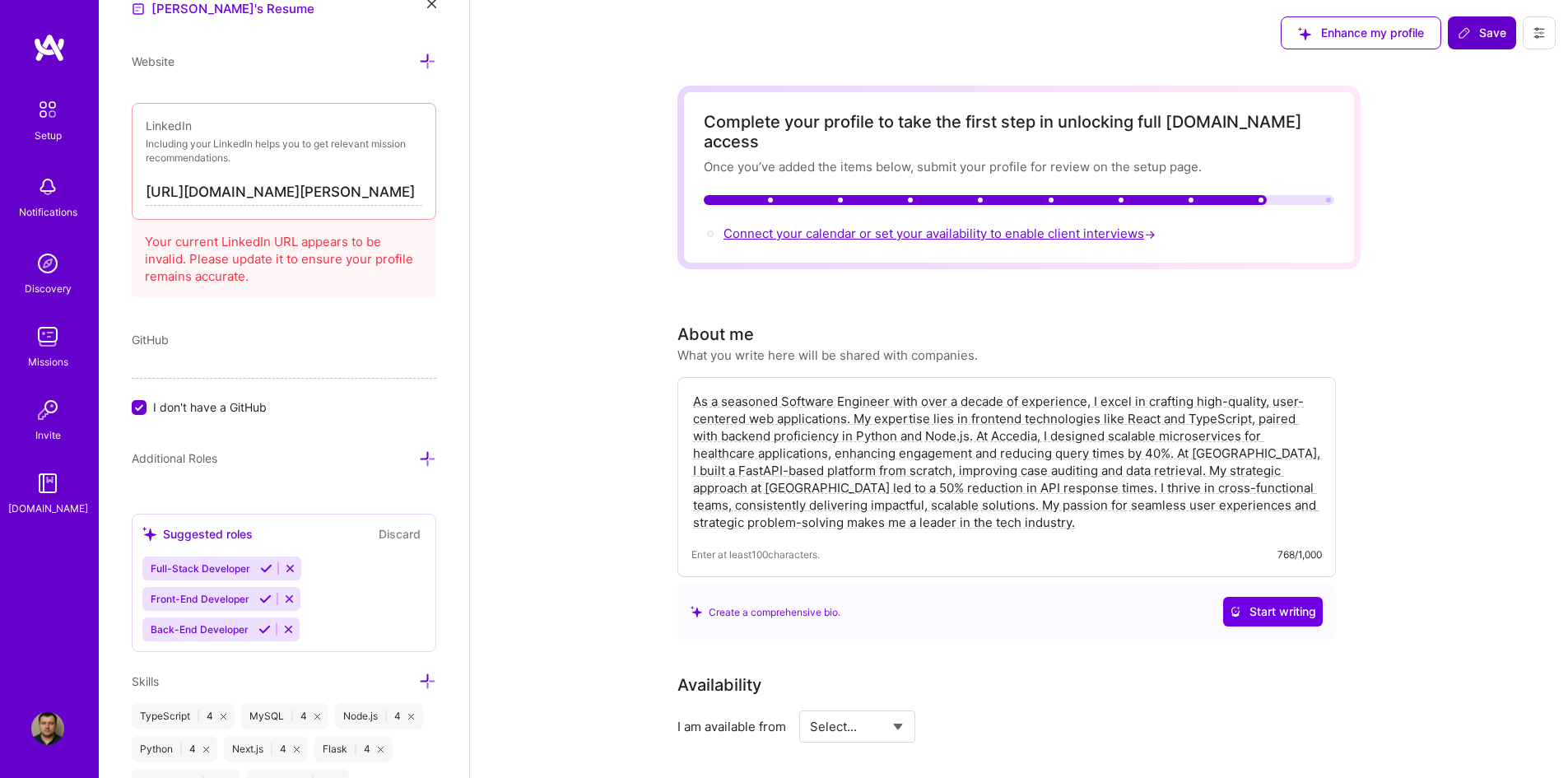
type input "4000"
click at [1035, 226] on span "Connect your calendar or set your availability to enable client interviews →" at bounding box center [941, 233] width 435 height 16
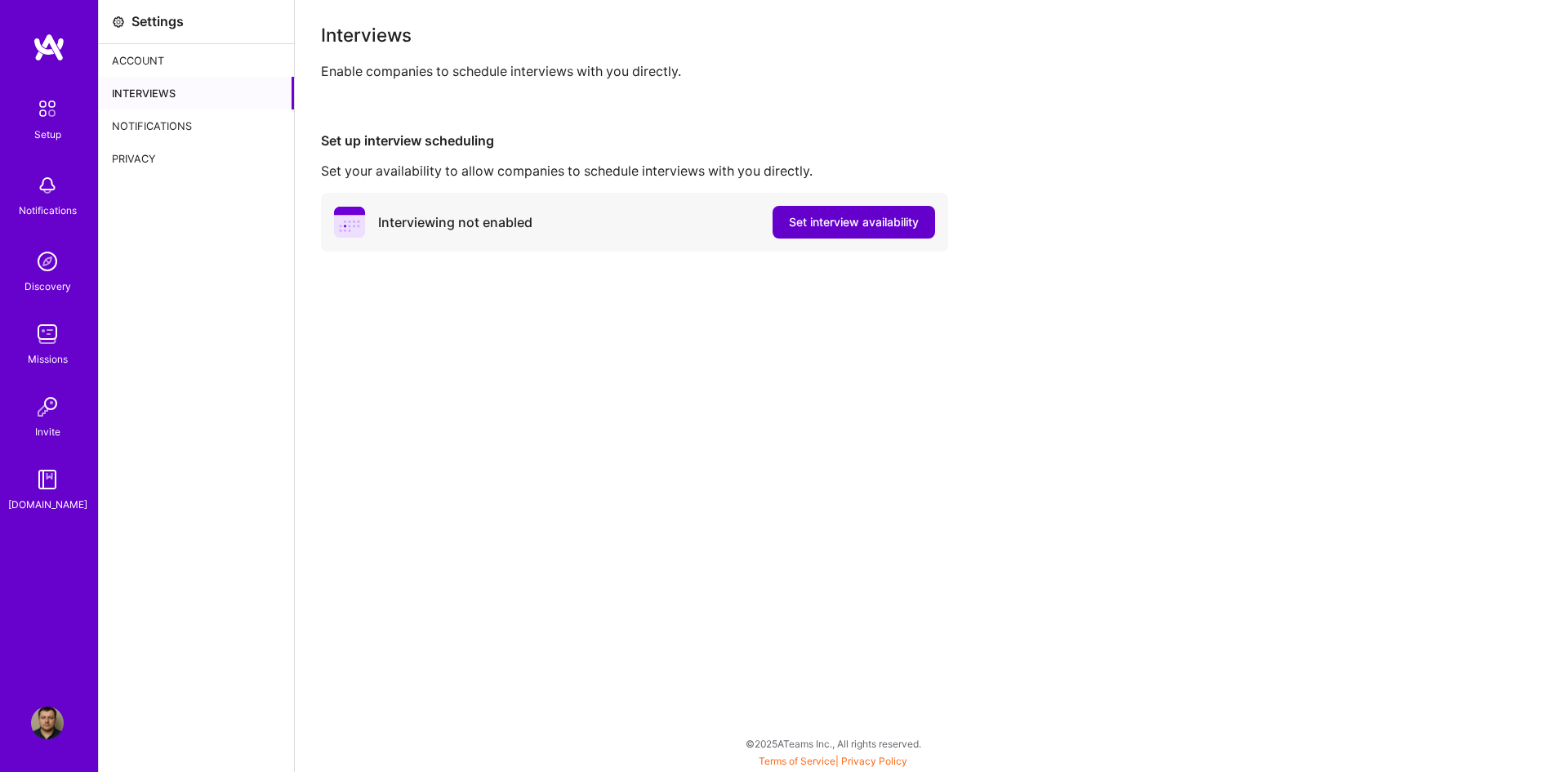
click at [877, 223] on span "Set interview availability" at bounding box center [853, 223] width 130 height 17
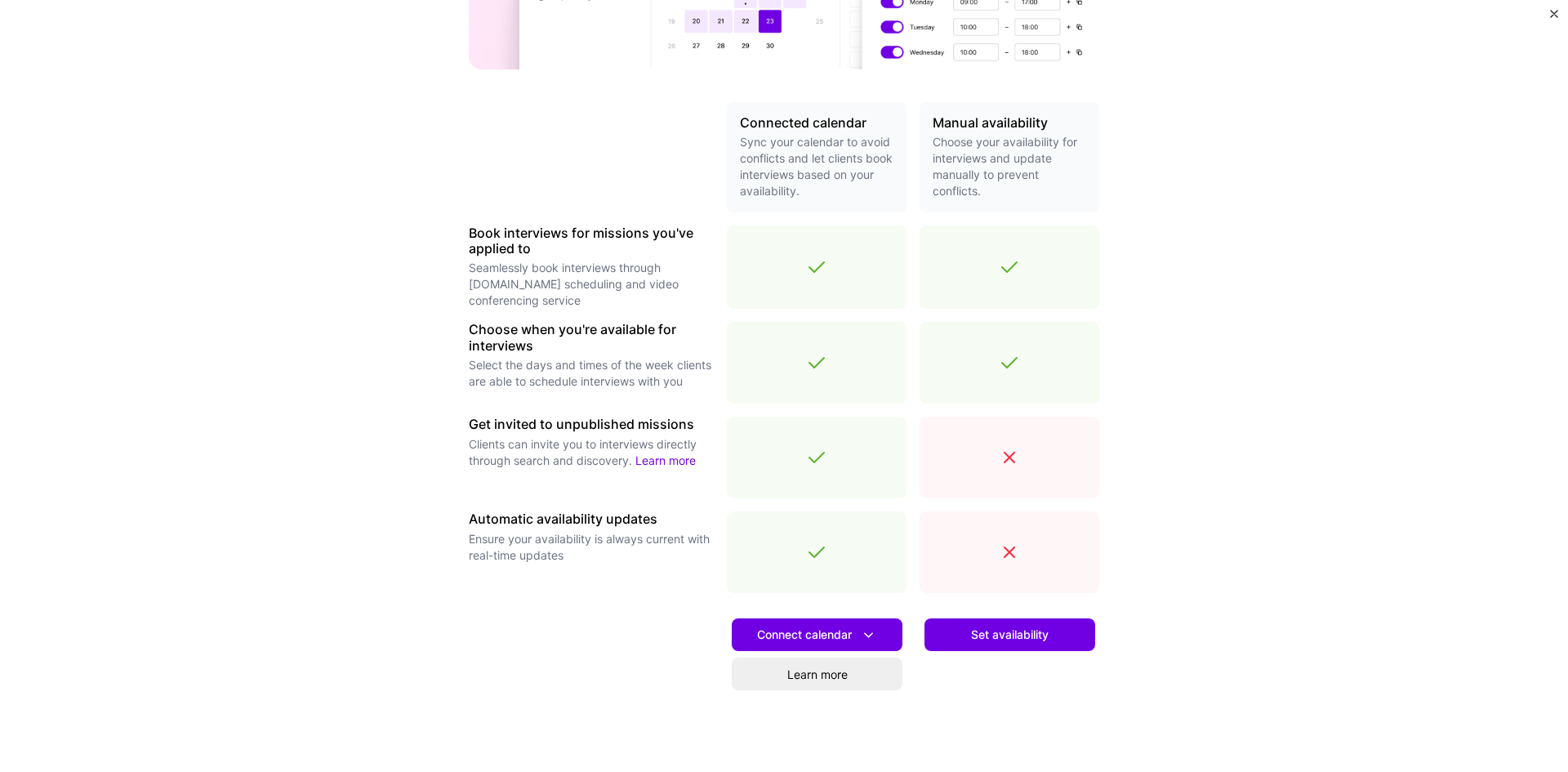
scroll to position [372, 0]
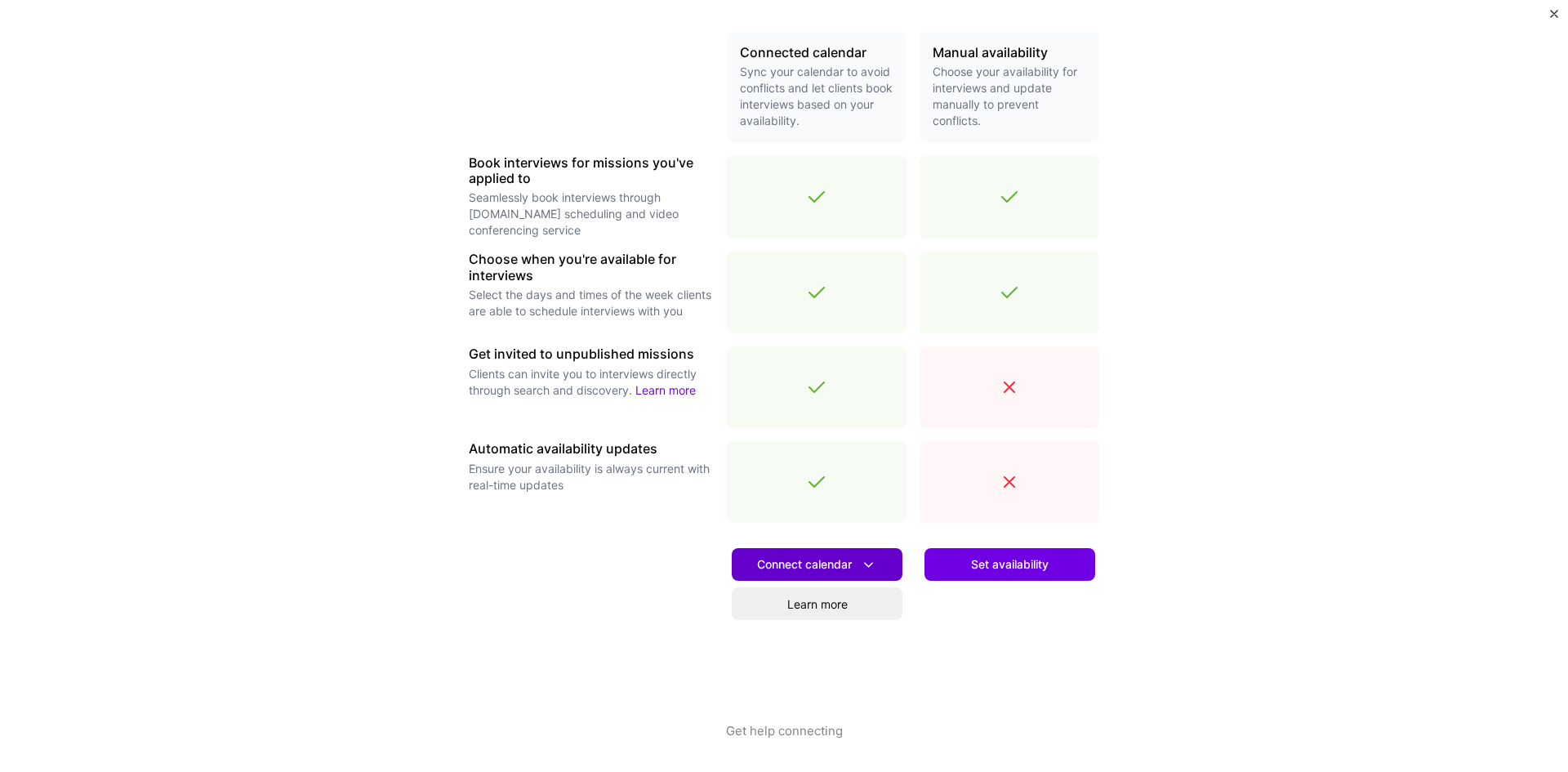
click at [847, 555] on button "Connect calendar" at bounding box center [817, 565] width 170 height 33
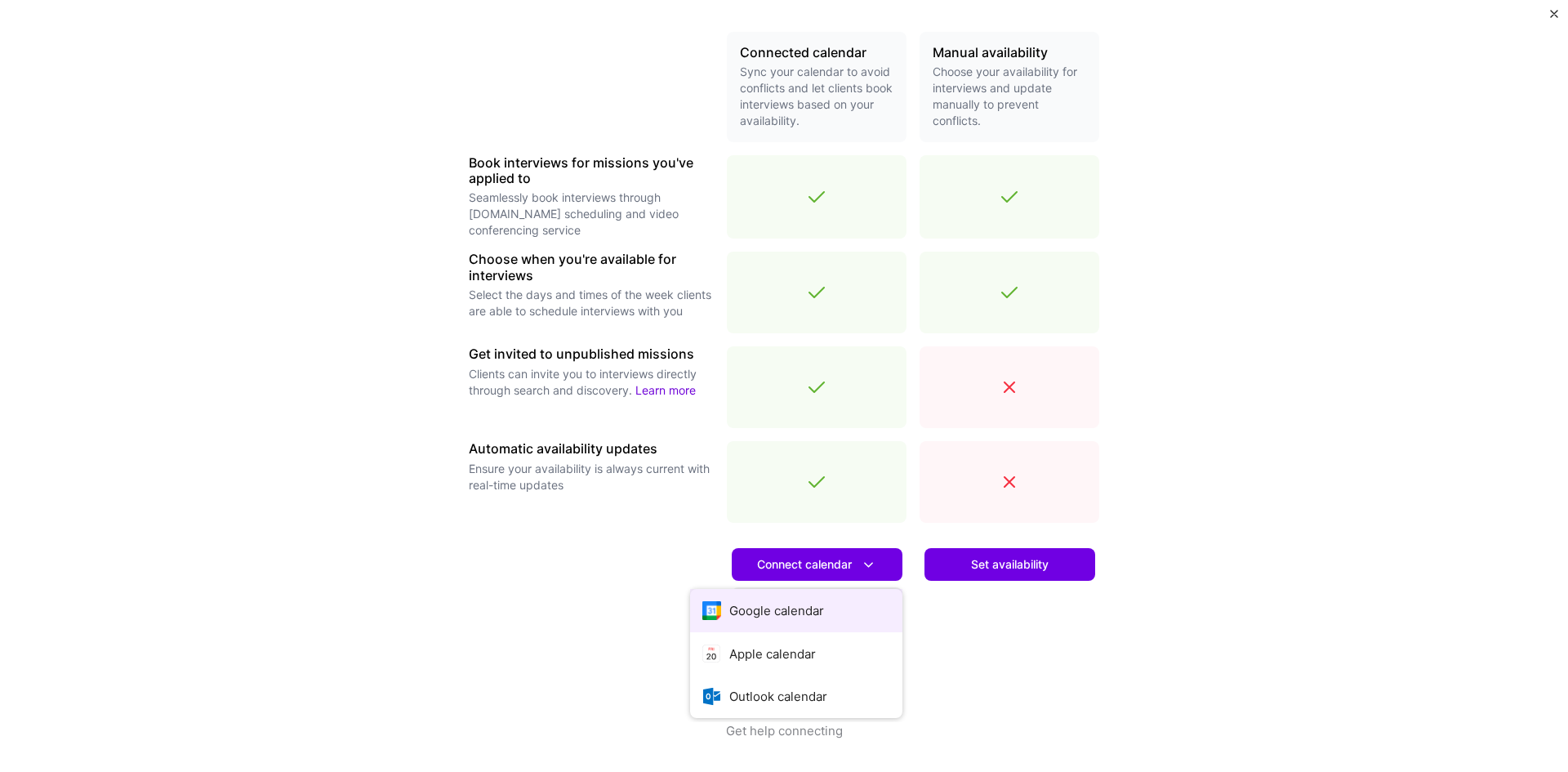
click at [795, 576] on button "Google calendar" at bounding box center [796, 611] width 213 height 43
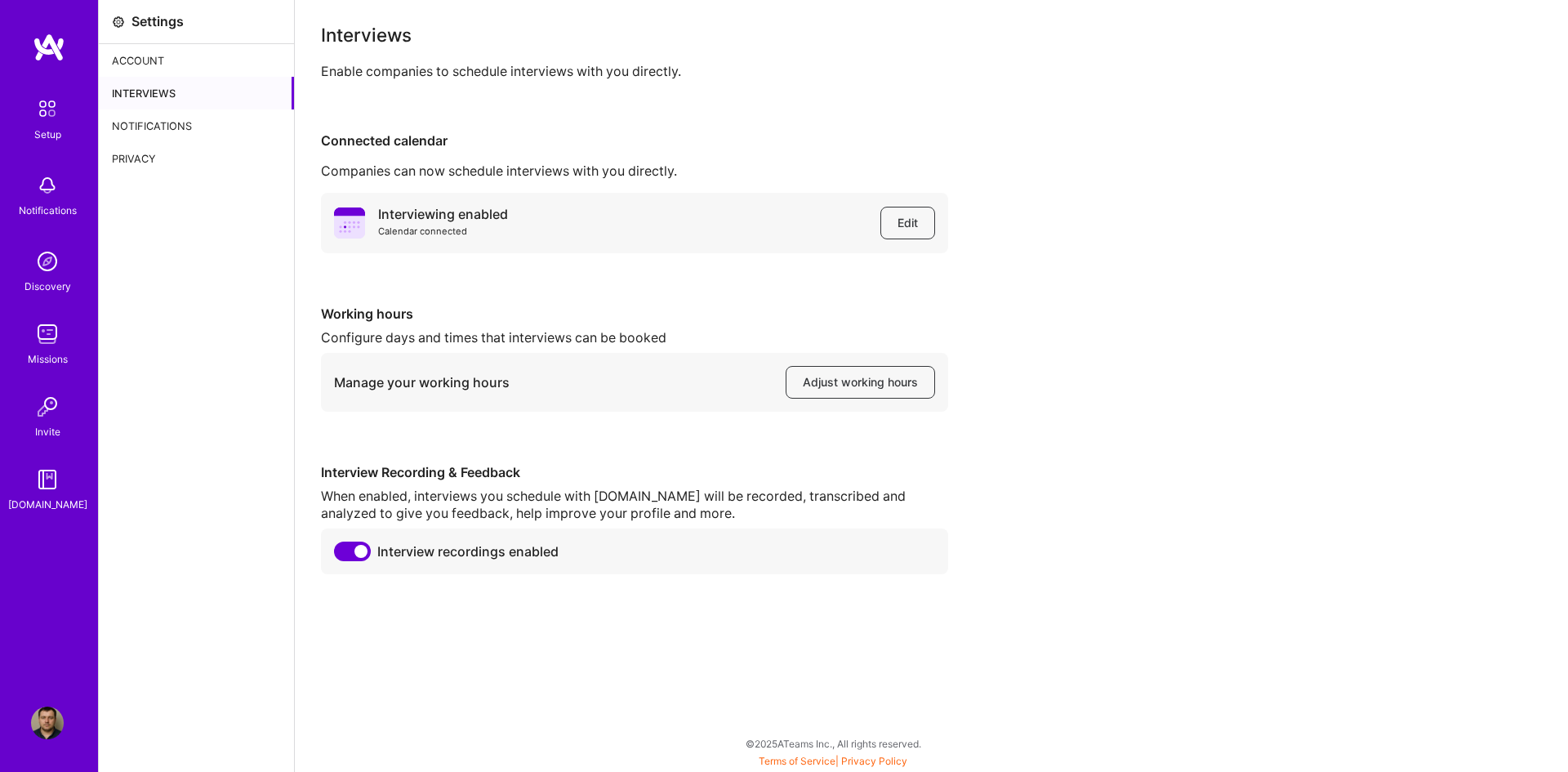
click at [176, 93] on div "Interviews" at bounding box center [197, 94] width 195 height 33
click at [176, 122] on div "Notifications" at bounding box center [197, 126] width 195 height 33
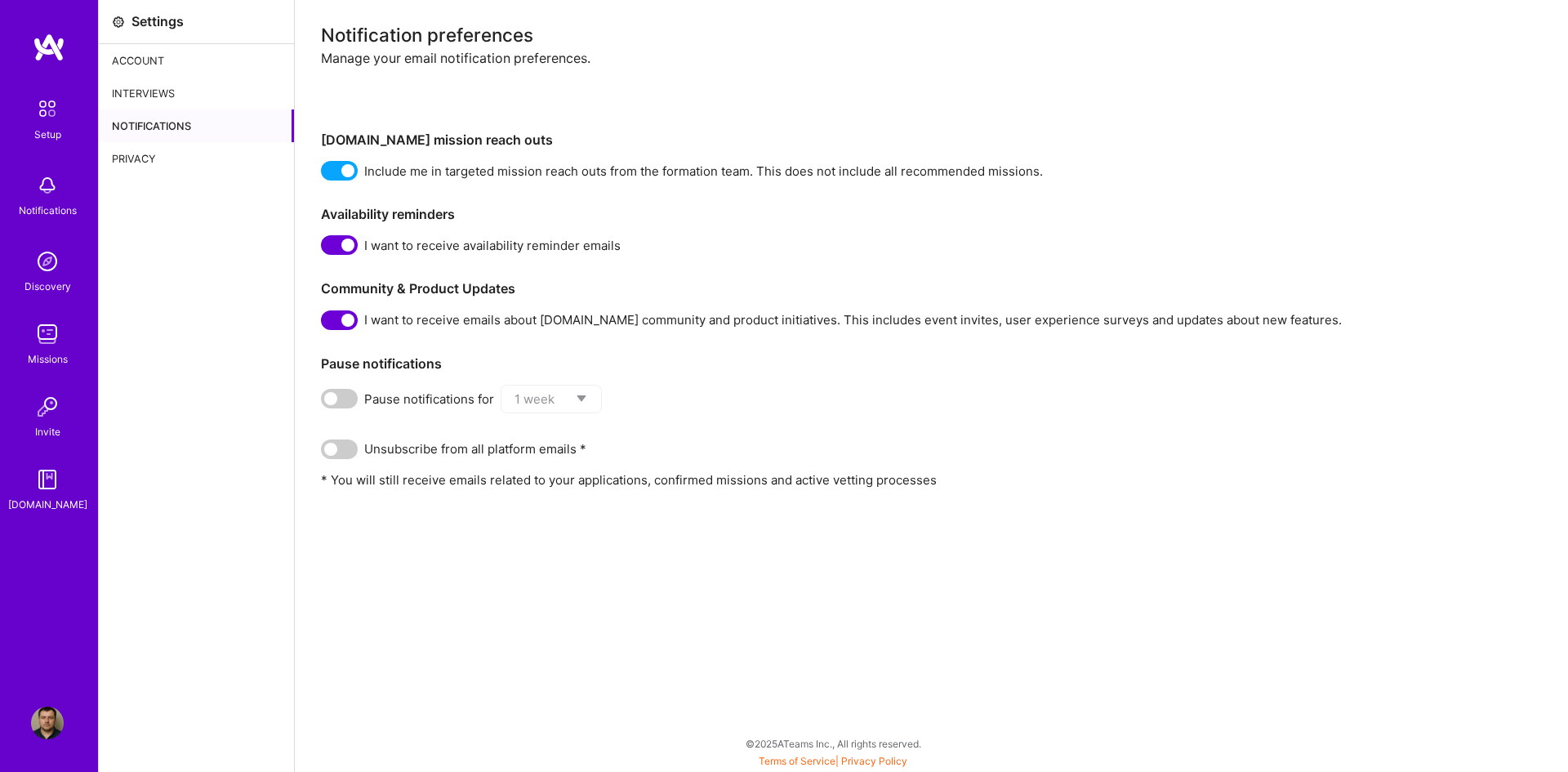
click at [352, 397] on span at bounding box center [339, 399] width 36 height 20
click at [324, 402] on input "checkbox" at bounding box center [324, 402] width 0 height 0
click at [352, 397] on span at bounding box center [339, 399] width 36 height 20
click at [324, 402] on input "checkbox" at bounding box center [324, 402] width 0 height 0
click at [352, 397] on span at bounding box center [339, 399] width 36 height 20
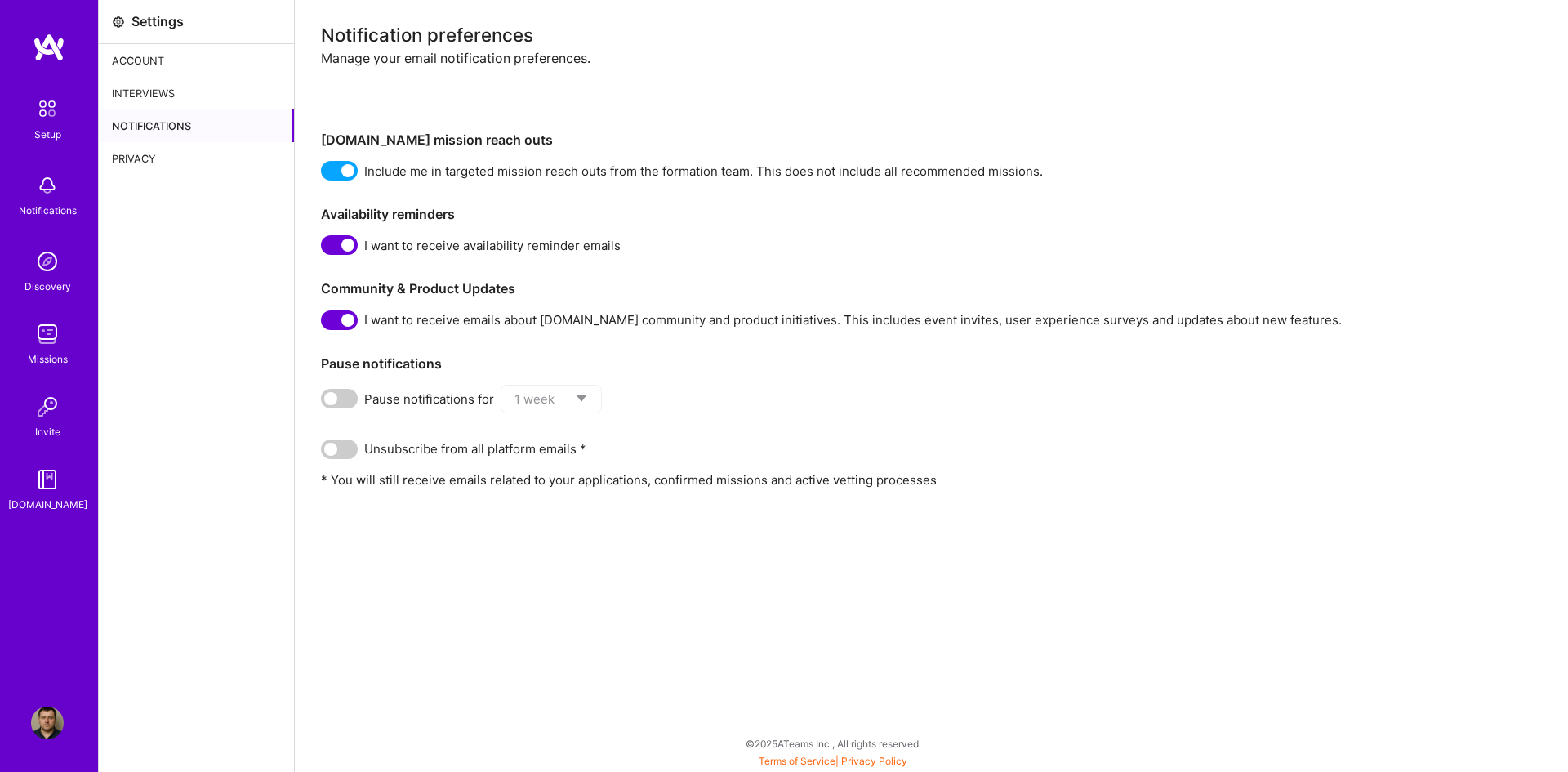
click at [324, 402] on input "checkbox" at bounding box center [324, 402] width 0 height 0
click at [345, 403] on span at bounding box center [339, 399] width 36 height 20
click at [324, 402] on input "checkbox" at bounding box center [324, 402] width 0 height 0
click at [351, 397] on span at bounding box center [339, 399] width 36 height 20
click at [324, 402] on input "checkbox" at bounding box center [324, 402] width 0 height 0
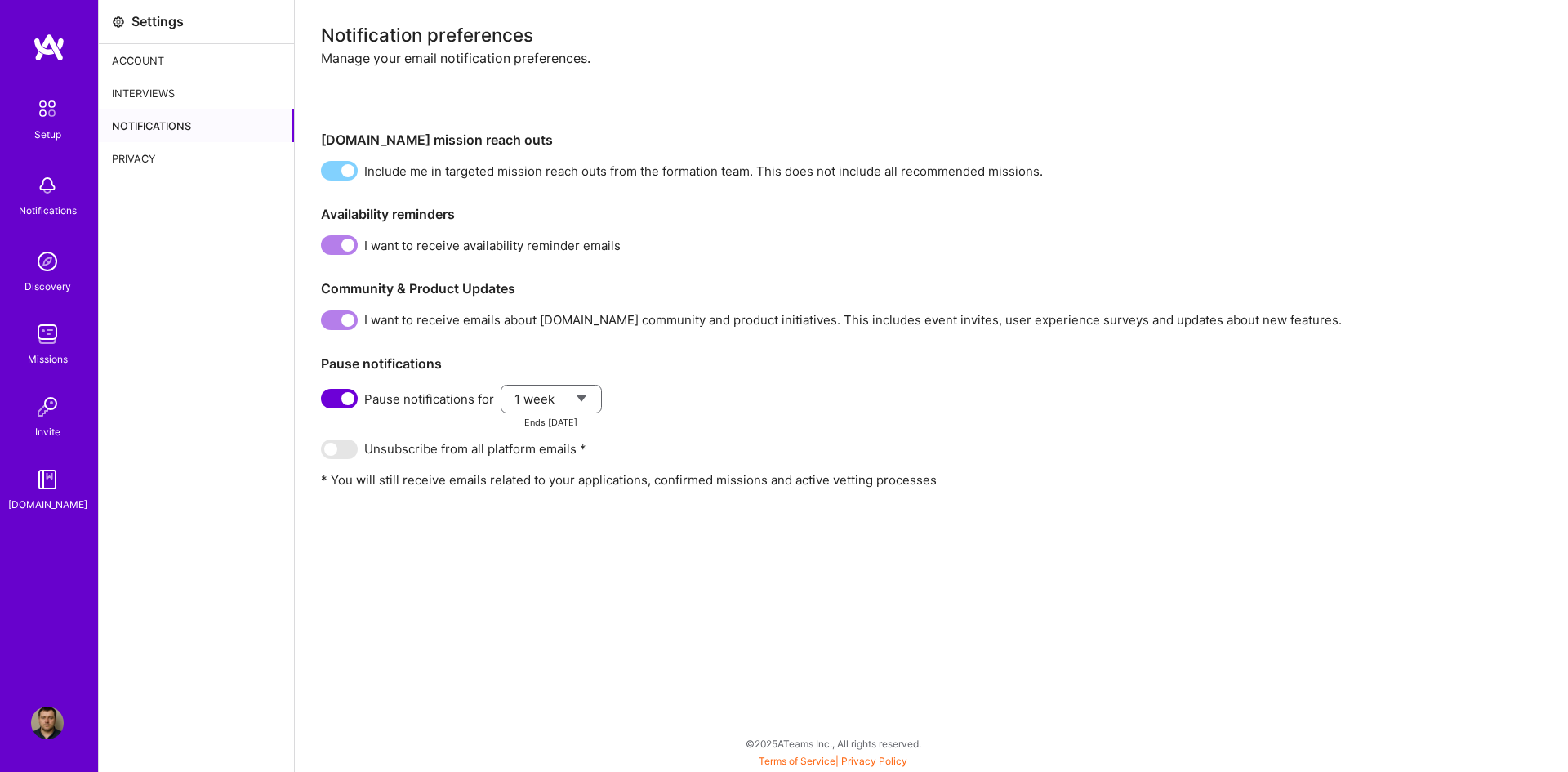
click at [541, 397] on select "1 week 2 weeks 1 month 3 months" at bounding box center [551, 399] width 74 height 41
click at [552, 390] on select "1 week 2 weeks 1 month 3 months" at bounding box center [551, 399] width 74 height 41
click at [353, 453] on span at bounding box center [339, 449] width 36 height 20
click at [345, 453] on span at bounding box center [339, 449] width 36 height 20
drag, startPoint x: 334, startPoint y: 452, endPoint x: 346, endPoint y: 452, distance: 12.0
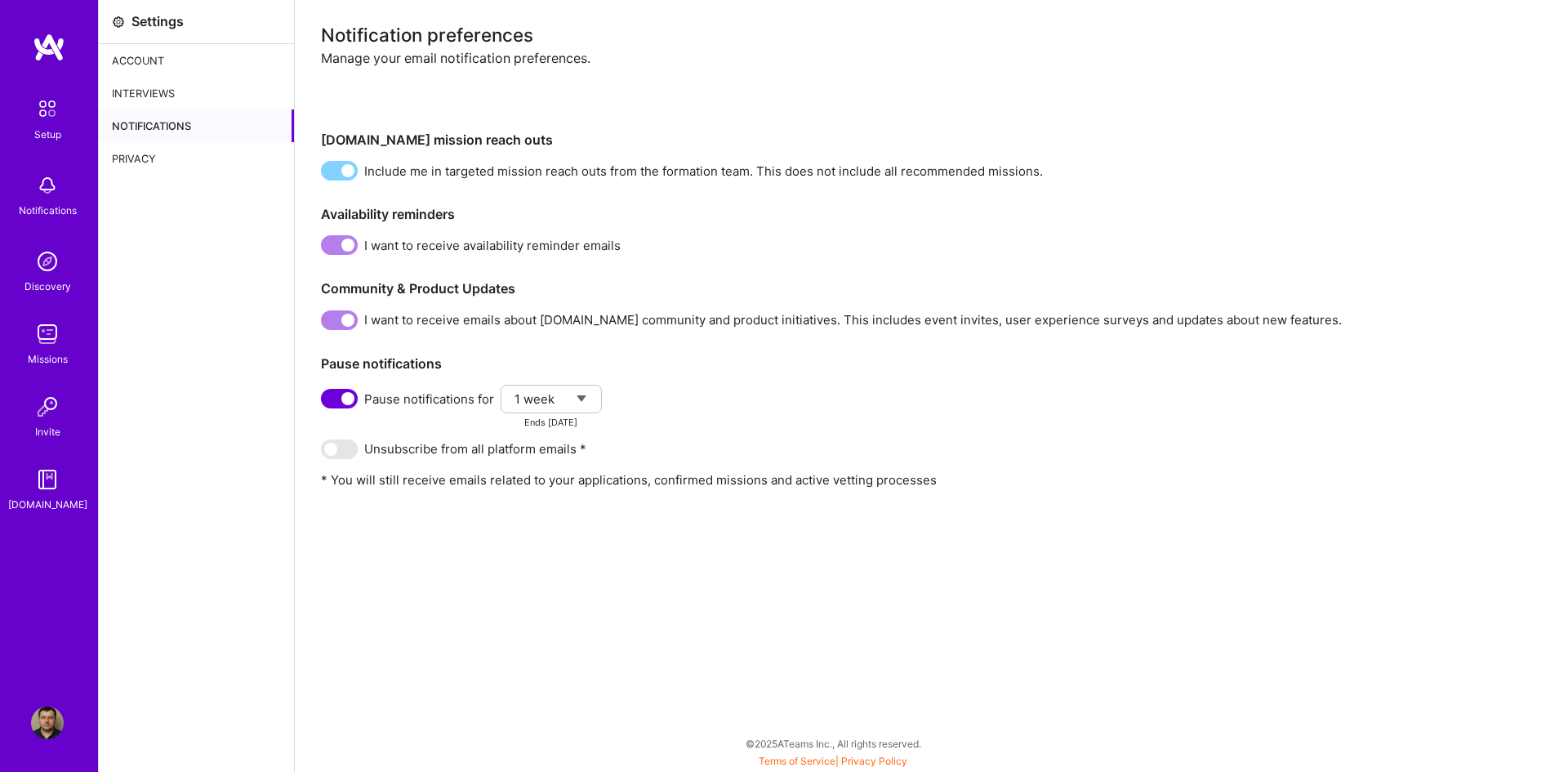
click at [346, 452] on span at bounding box center [339, 449] width 36 height 20
drag, startPoint x: 316, startPoint y: 448, endPoint x: 351, endPoint y: 450, distance: 35.1
click at [351, 450] on div "Notification preferences Manage your email notification preferences. A.Team mis…" at bounding box center [932, 386] width 1274 height 772
click at [351, 450] on span at bounding box center [339, 449] width 36 height 20
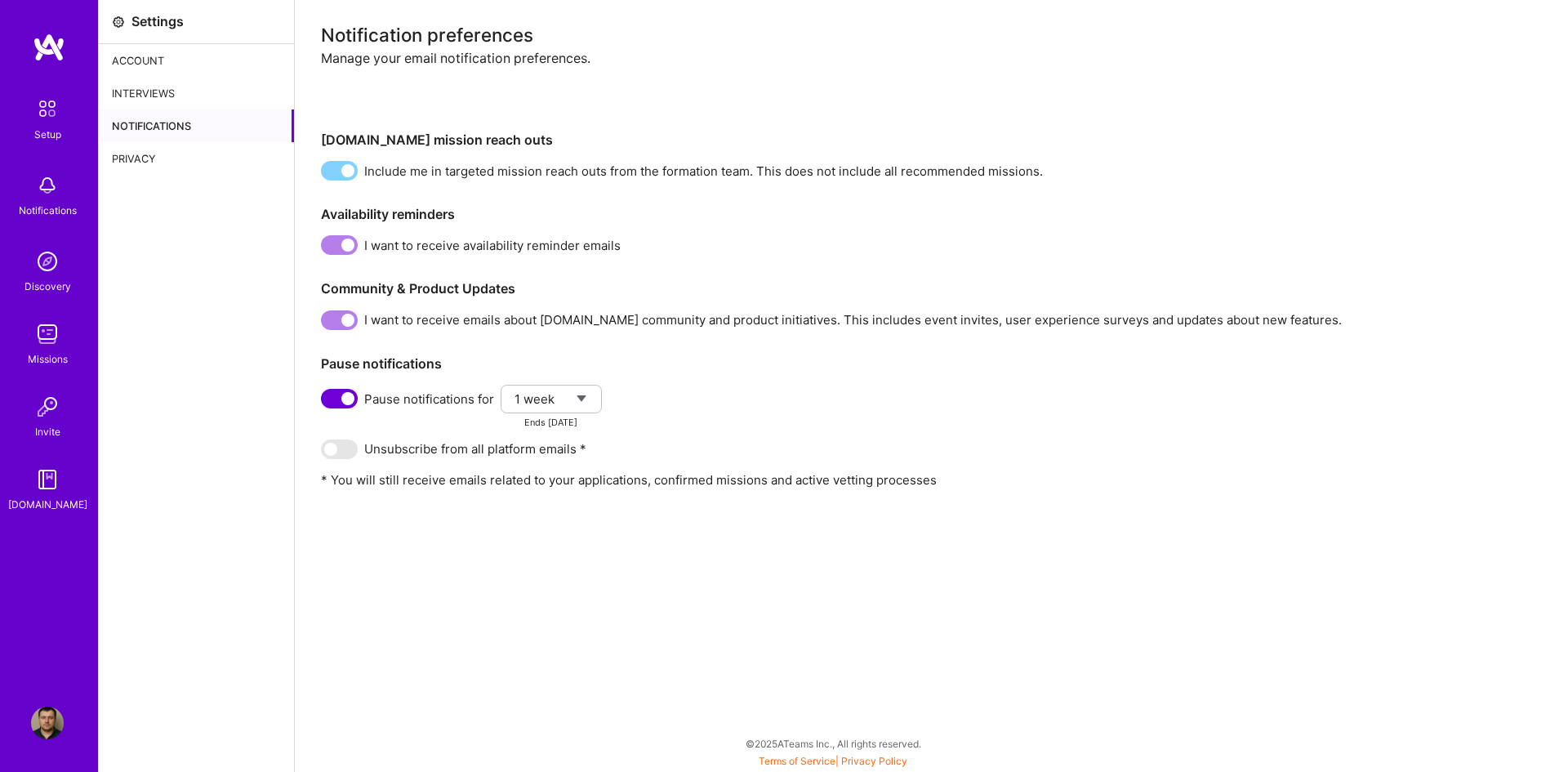
click at [349, 450] on span at bounding box center [339, 449] width 36 height 20
click at [347, 449] on span at bounding box center [339, 449] width 36 height 20
click at [175, 151] on div "Privacy" at bounding box center [197, 159] width 195 height 33
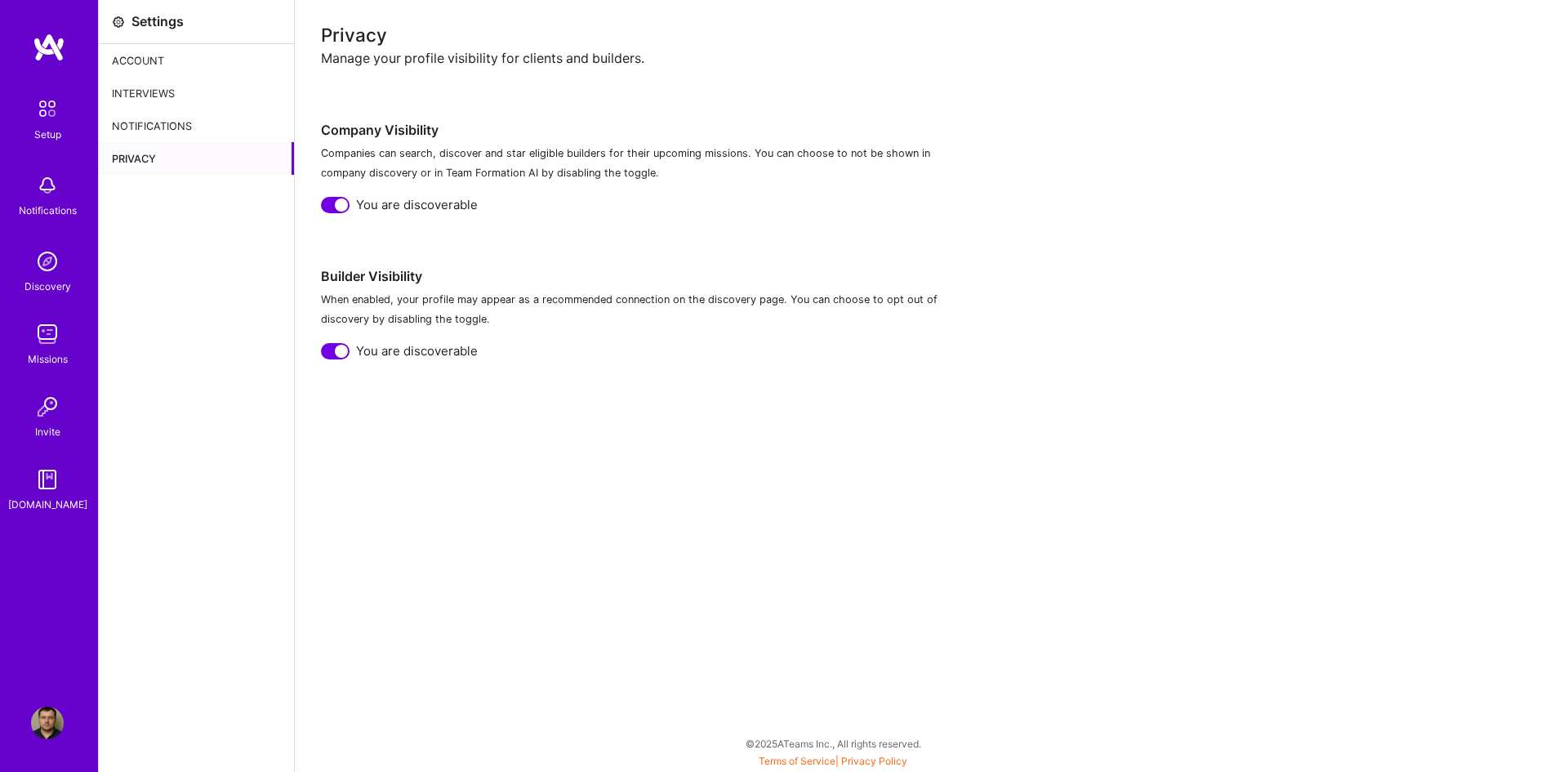
click at [191, 97] on div "Interviews" at bounding box center [197, 94] width 195 height 33
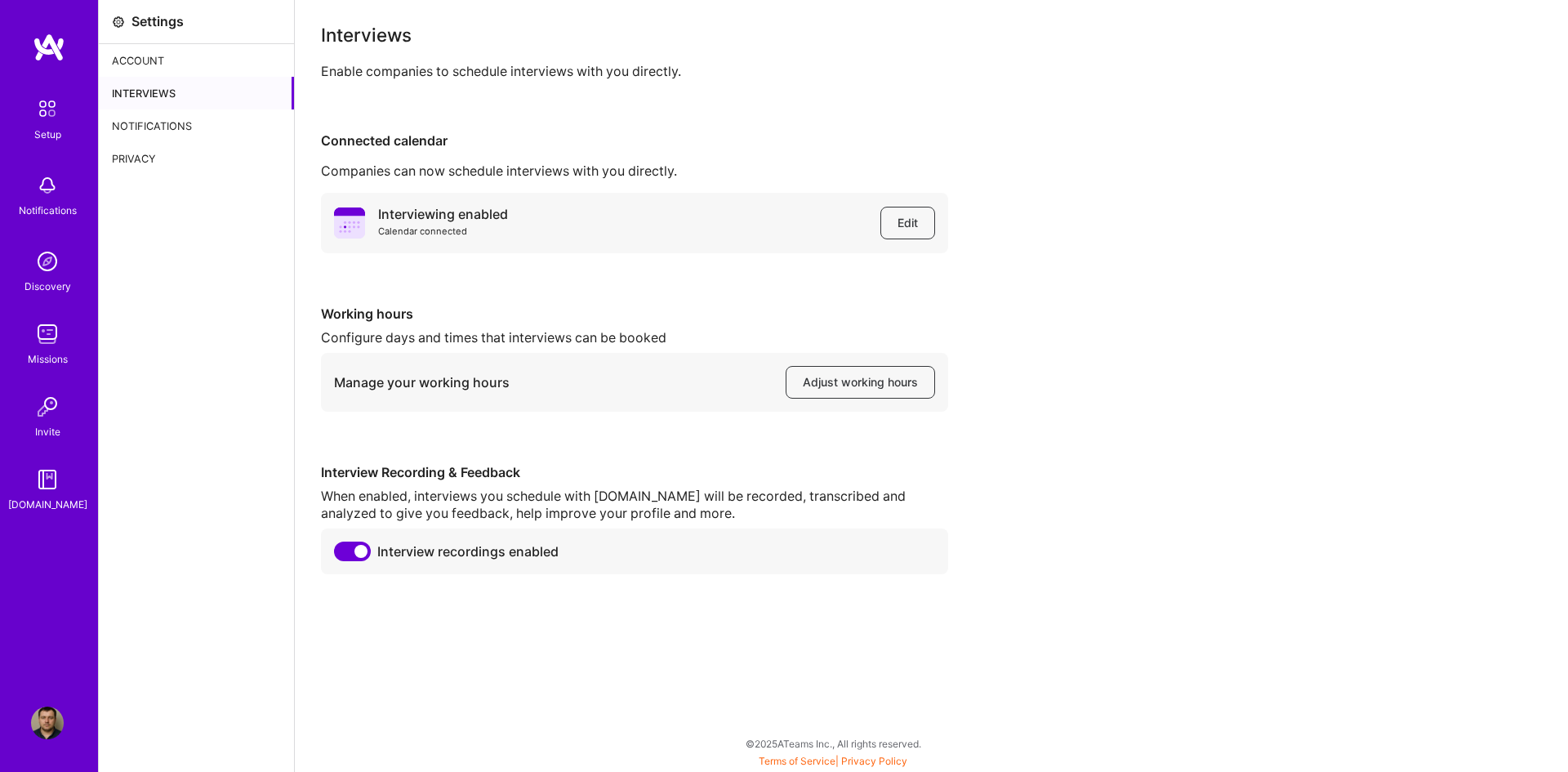
click at [177, 61] on div "Account" at bounding box center [197, 60] width 195 height 33
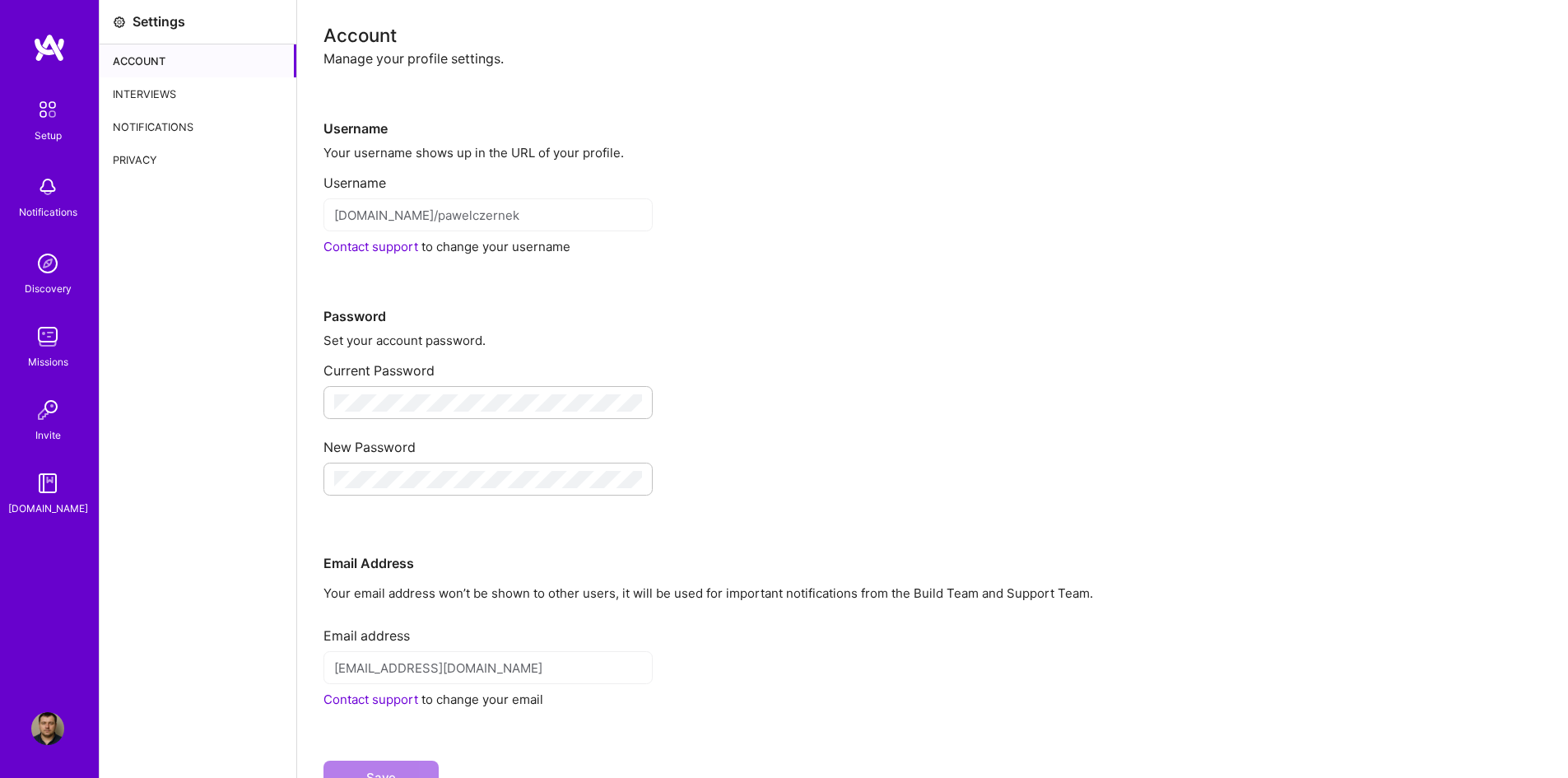
click at [53, 50] on img at bounding box center [50, 48] width 33 height 30
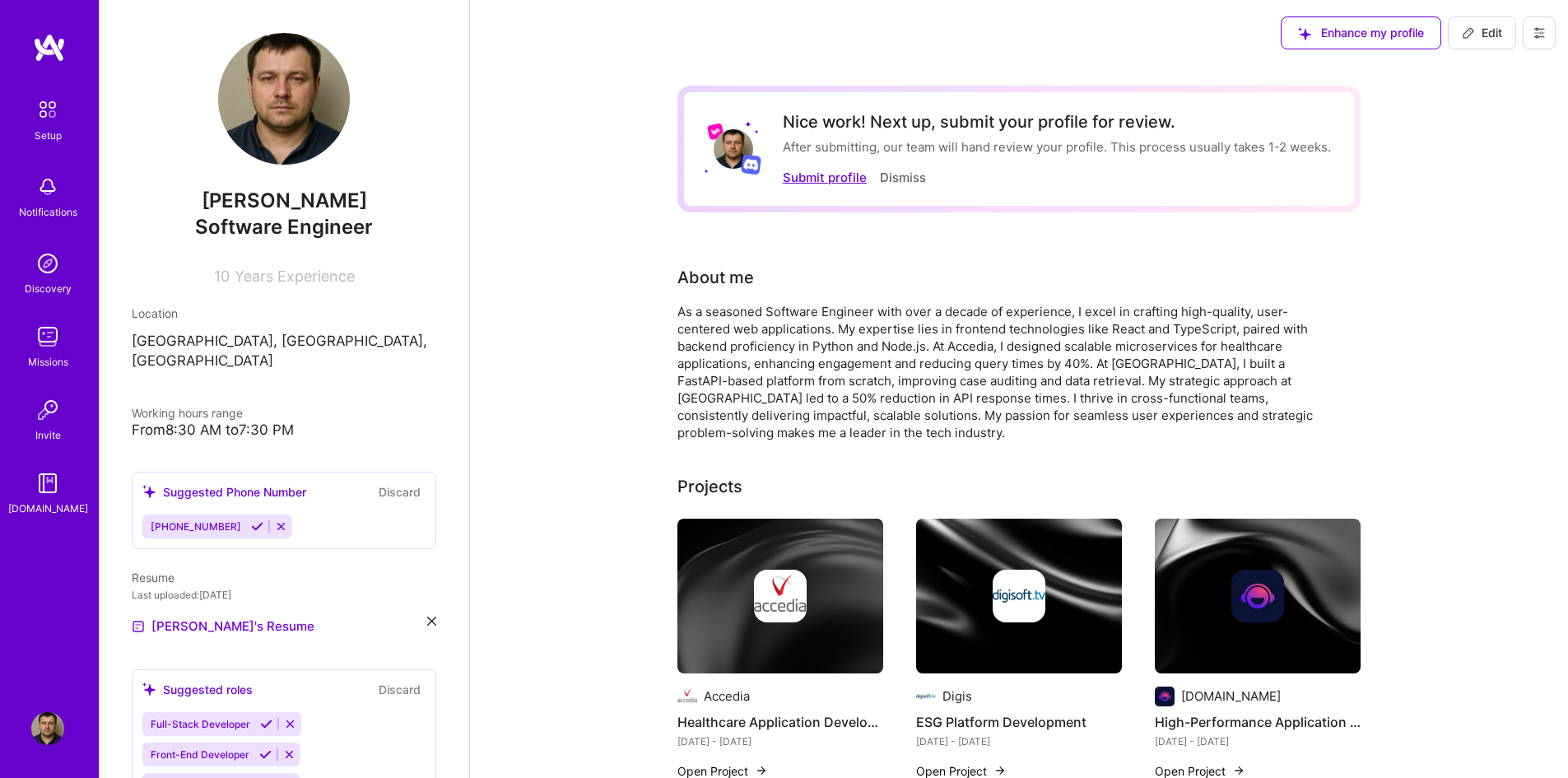
click at [829, 178] on button "Submit profile" at bounding box center [824, 177] width 84 height 18
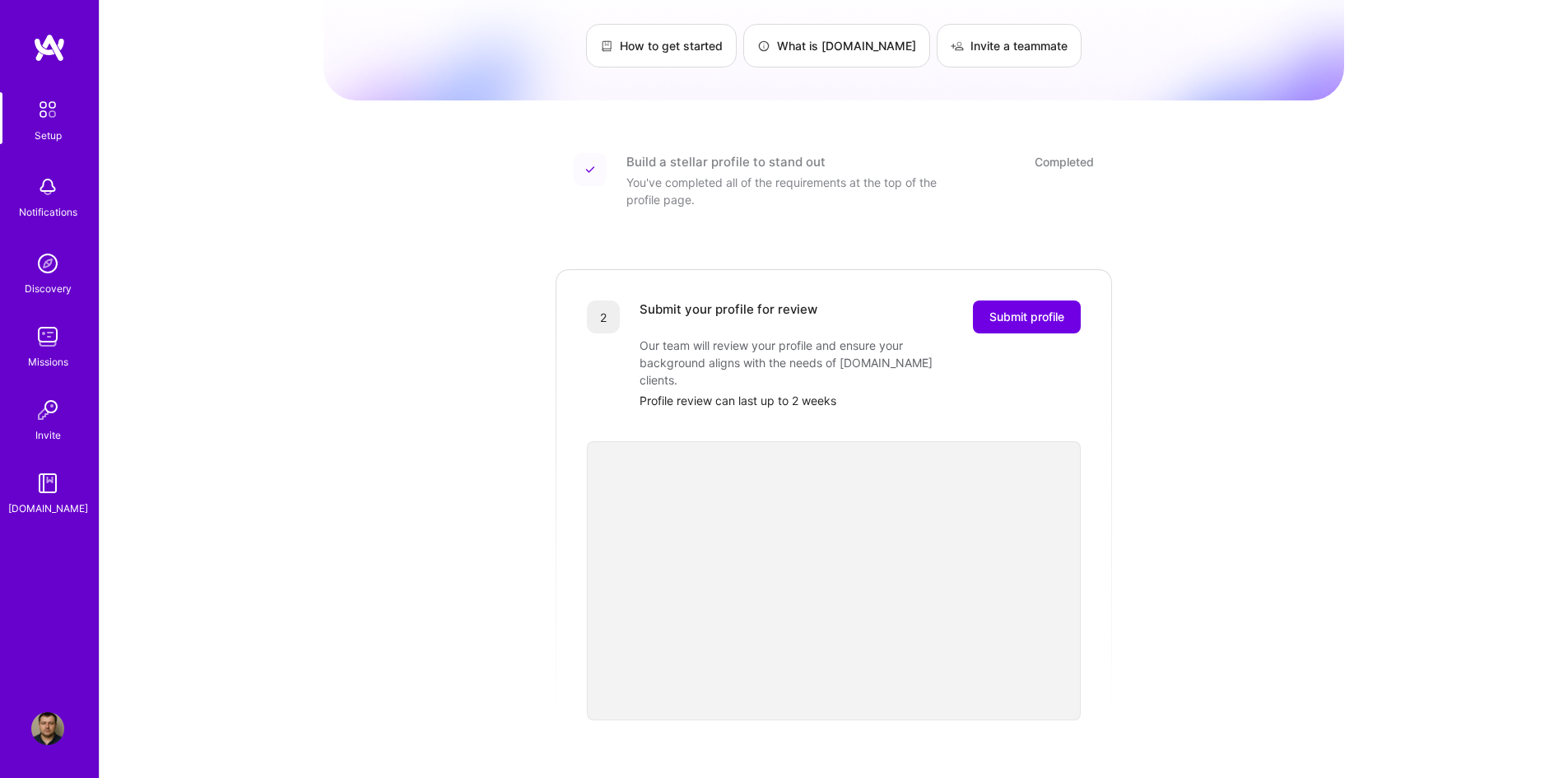
scroll to position [165, 0]
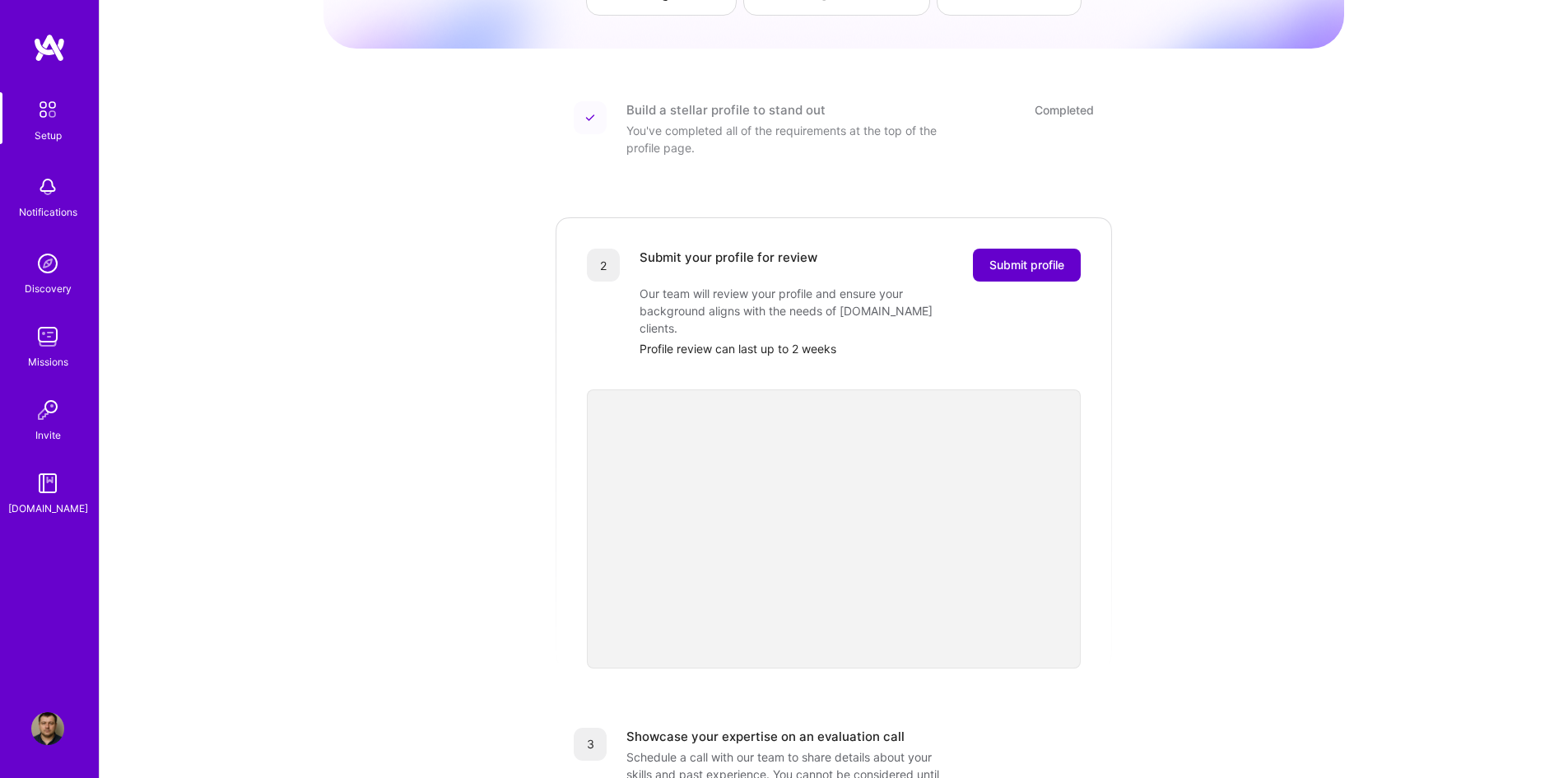
click at [1009, 257] on span "Submit profile" at bounding box center [1027, 265] width 75 height 17
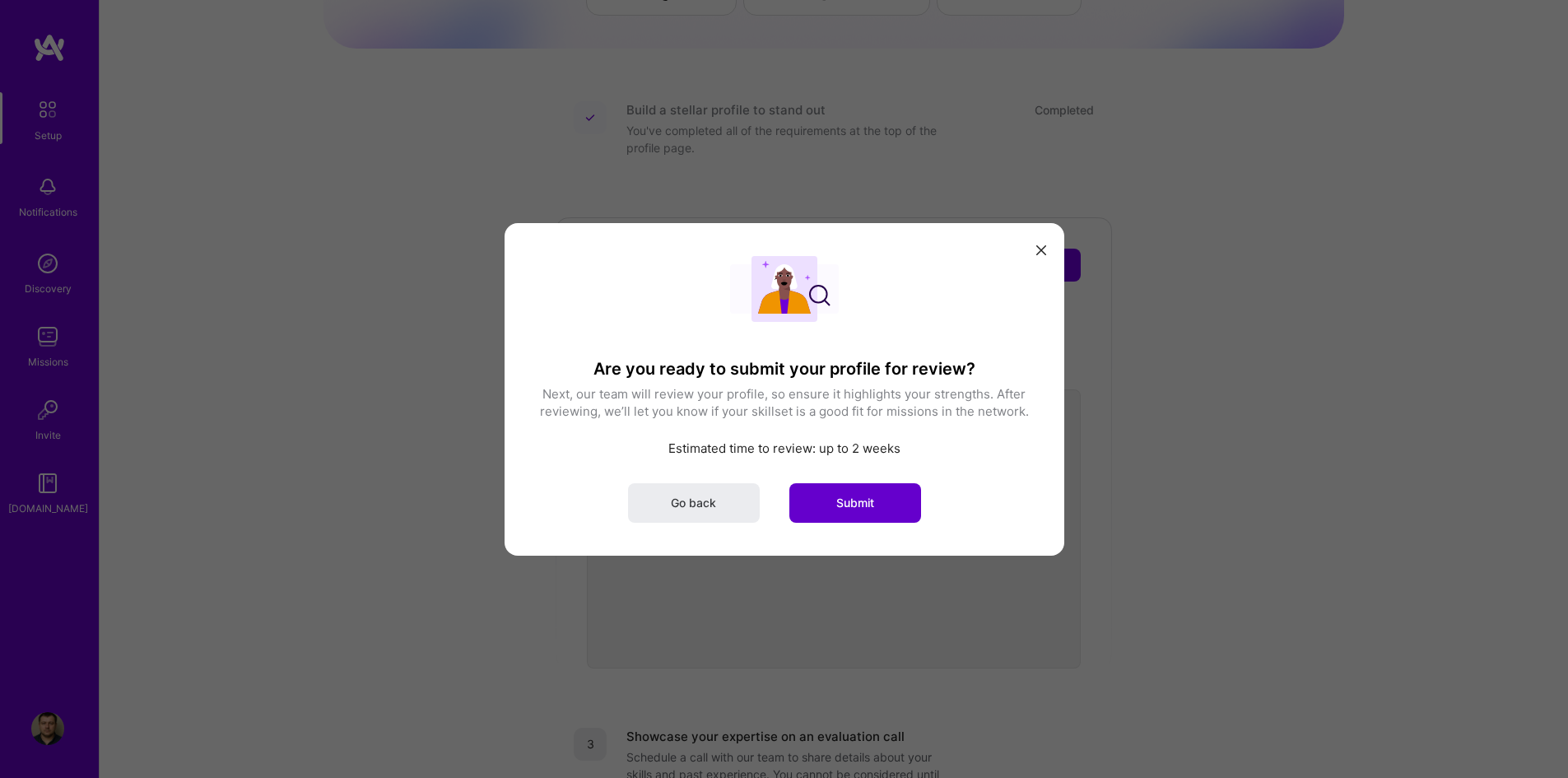
click at [836, 495] on span "Submit" at bounding box center [854, 503] width 38 height 17
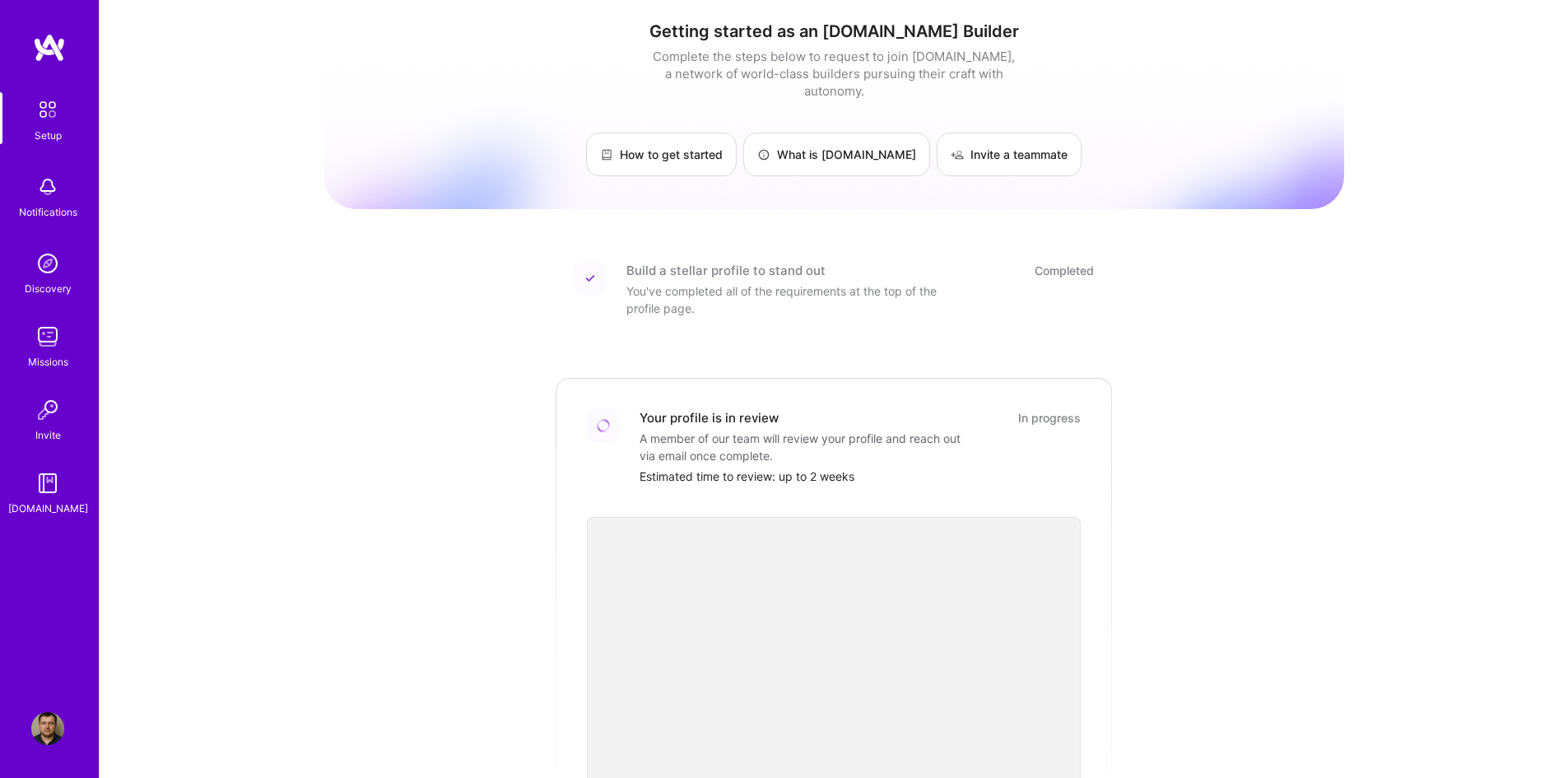
scroll to position [0, 0]
